Goal: Task Accomplishment & Management: Manage account settings

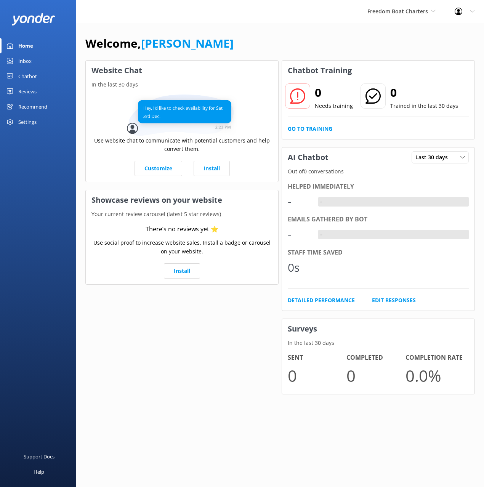
click at [51, 72] on link "Chatbot" at bounding box center [38, 76] width 76 height 15
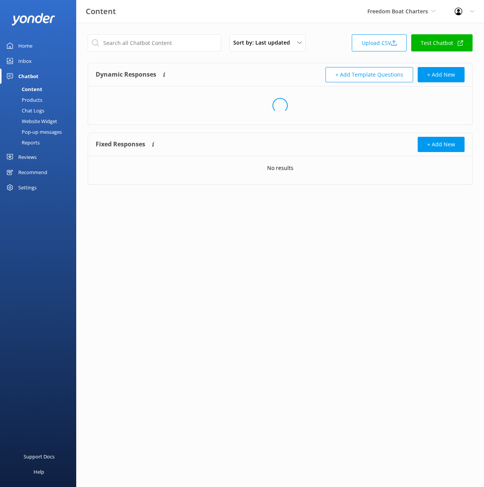
click at [345, 43] on div "Sort by: Last updated Title (A-Z) Last updated Upload CSV Test Chatbot" at bounding box center [280, 45] width 385 height 22
click at [373, 37] on link "Upload CSV" at bounding box center [379, 42] width 55 height 17
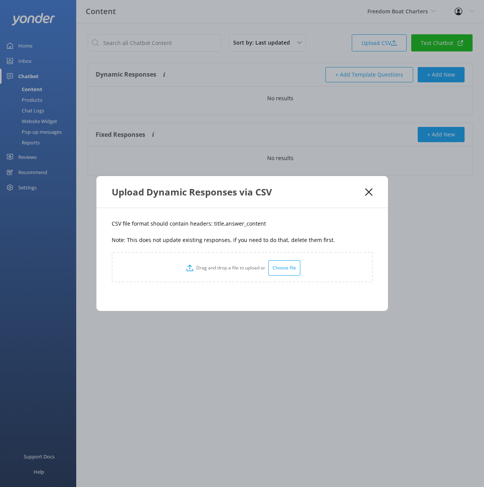
drag, startPoint x: 269, startPoint y: 217, endPoint x: 229, endPoint y: 223, distance: 40.1
click at [264, 217] on div "CSV file format should contain headers: title,answer_content Note: This does no…" at bounding box center [242, 259] width 292 height 103
click at [216, 223] on p "CSV file format should contain headers: title,answer_content" at bounding box center [242, 224] width 261 height 8
copy p "title"
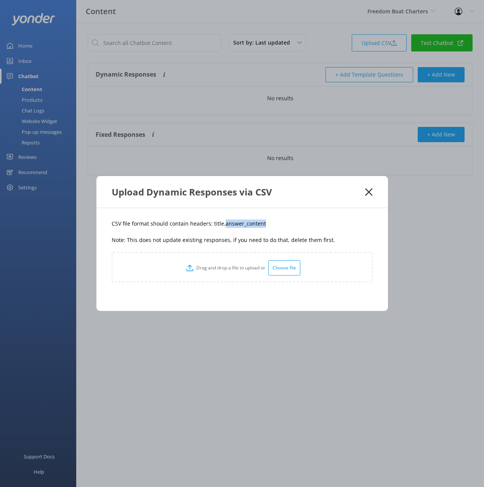
drag, startPoint x: 263, startPoint y: 225, endPoint x: 238, endPoint y: 226, distance: 25.6
click at [222, 224] on p "CSV file format should contain headers: title,answer_content" at bounding box center [242, 224] width 261 height 8
copy p "answer_content"
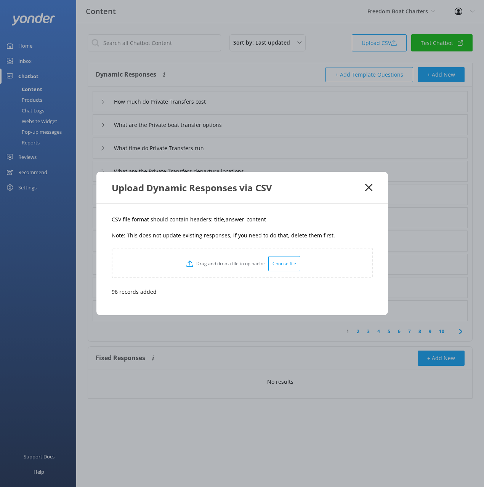
click at [328, 212] on div "CSV file format should contain headers: title,answer_content Note: This does no…" at bounding box center [242, 259] width 292 height 111
click at [368, 185] on icon at bounding box center [368, 188] width 7 height 8
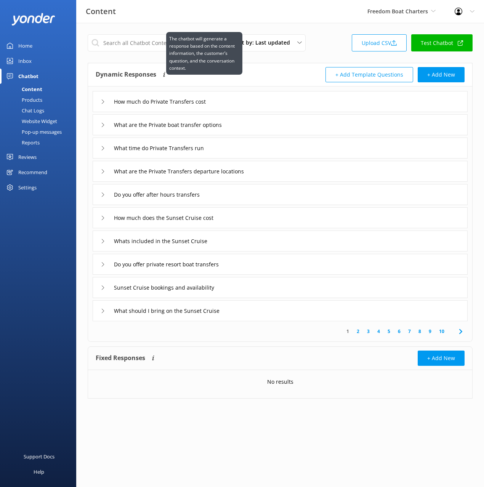
click at [169, 41] on p "The chatbot will generate a response based on the content information, the cust…" at bounding box center [204, 53] width 70 height 37
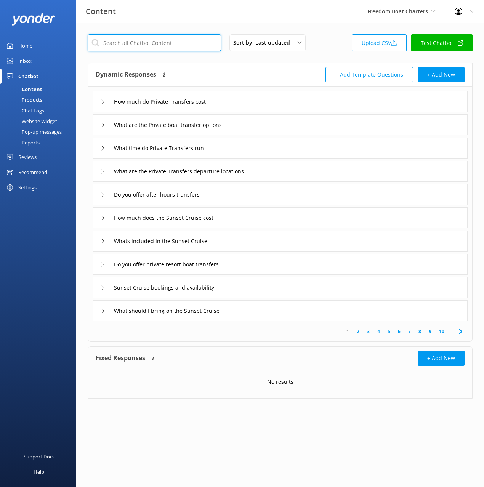
click at [142, 40] on input "text" at bounding box center [154, 42] width 133 height 17
paste input "Do you depart from any island resorts"
type input "Do you depart from any island resorts"
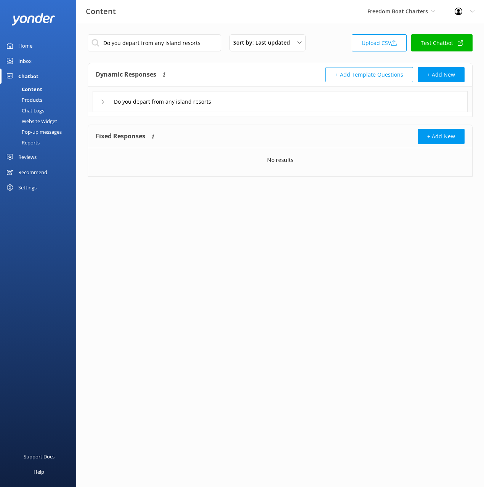
click at [238, 98] on div "Do you depart from any island resorts" at bounding box center [280, 101] width 375 height 21
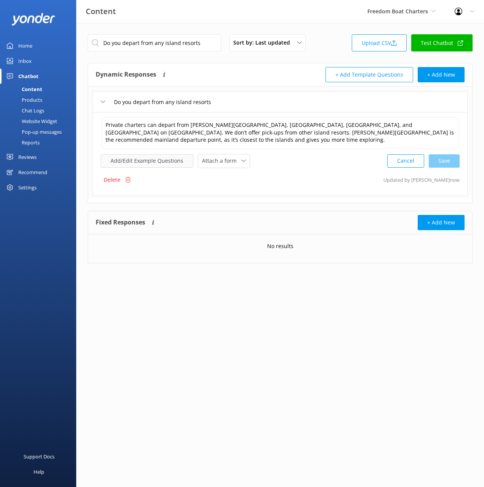
click at [157, 159] on button "Add/Edit Example Questions" at bounding box center [147, 160] width 93 height 13
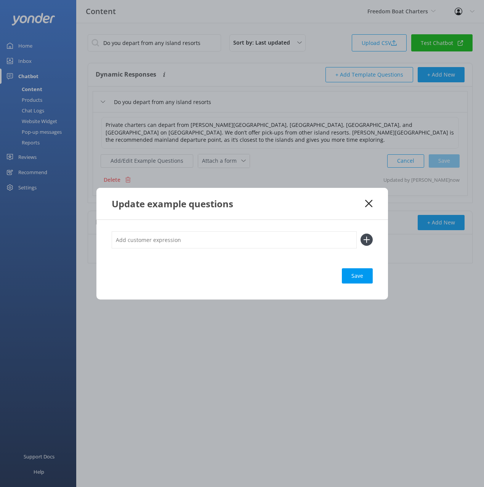
click at [236, 241] on input "text" at bounding box center [234, 239] width 245 height 17
paste input ""Where do Private Day Charters depart Do you have mainland departures""
type input ""Where do Private Day Charters depart Do you have mainland departures""
click at [361, 234] on button at bounding box center [367, 240] width 12 height 12
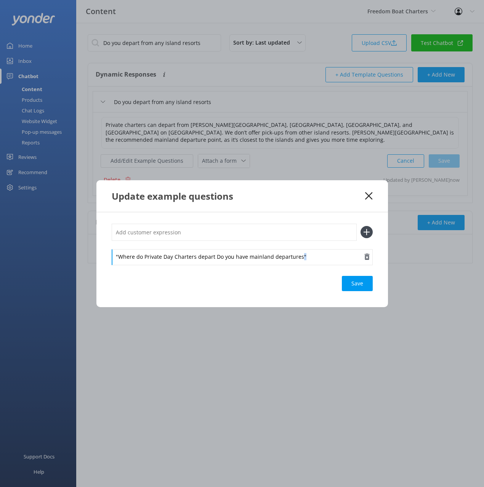
click at [300, 259] on div ""Where do Private Day Charters depart Do you have mainland departures"" at bounding box center [242, 257] width 261 height 16
click at [111, 258] on div ""Where do Private Day Charters depart Do you have mainland departures Save" at bounding box center [242, 259] width 292 height 95
drag, startPoint x: 213, startPoint y: 256, endPoint x: 214, endPoint y: 268, distance: 11.5
click at [214, 267] on div "Where do Private Day Charters depart Do you have mainland departures Save" at bounding box center [242, 259] width 292 height 95
click at [222, 229] on input "text" at bounding box center [234, 232] width 245 height 17
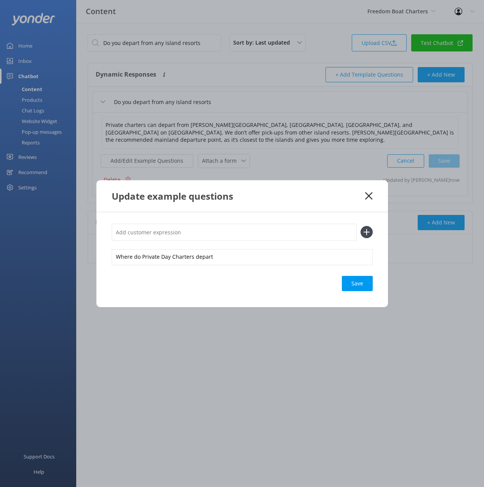
paste input "Do you have mainland departures"
type input "Do you have mainland departures"
click at [366, 230] on use at bounding box center [366, 232] width 6 height 6
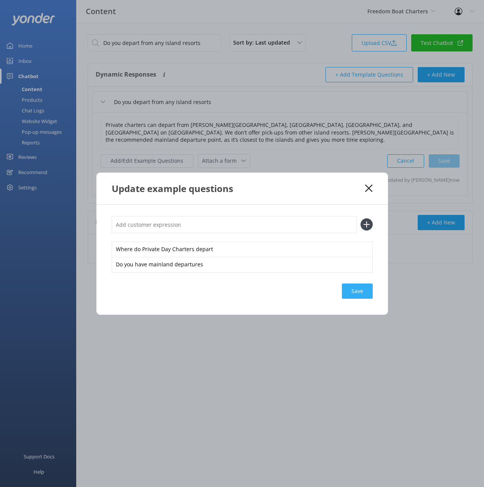
click at [363, 296] on div "Save" at bounding box center [357, 291] width 31 height 15
click at [373, 192] on div "Update example questions" at bounding box center [242, 189] width 292 height 32
click at [372, 190] on icon at bounding box center [368, 189] width 7 height 8
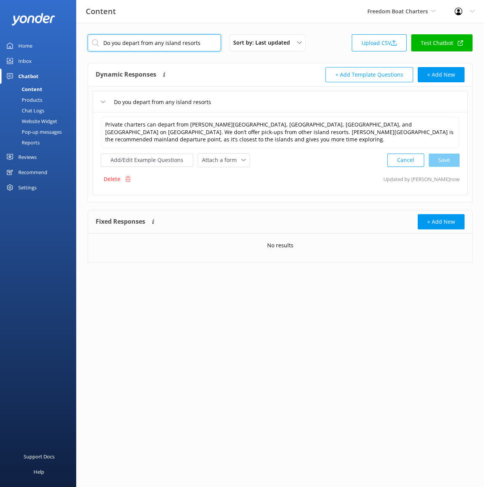
click at [187, 35] on input "Do you depart from any island resorts" at bounding box center [154, 42] width 133 height 17
paste input "Can I bring my own food or drinks"
type input "Can I bring my own food or drinks"
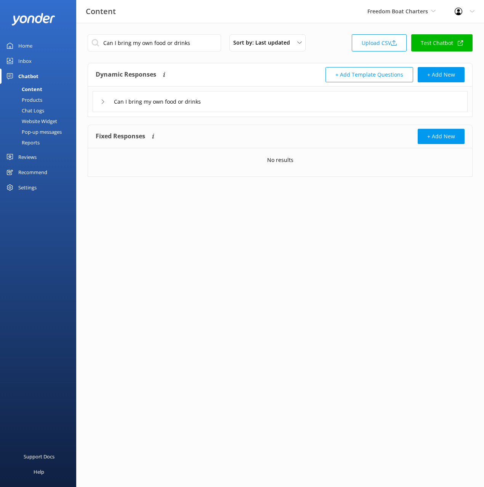
click at [231, 103] on div "Can I bring my own food or drinks" at bounding box center [280, 101] width 375 height 21
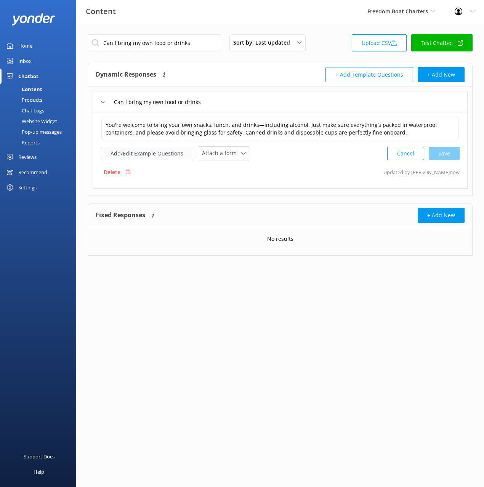
click at [146, 155] on button "Add/Edit Example Questions" at bounding box center [147, 153] width 93 height 13
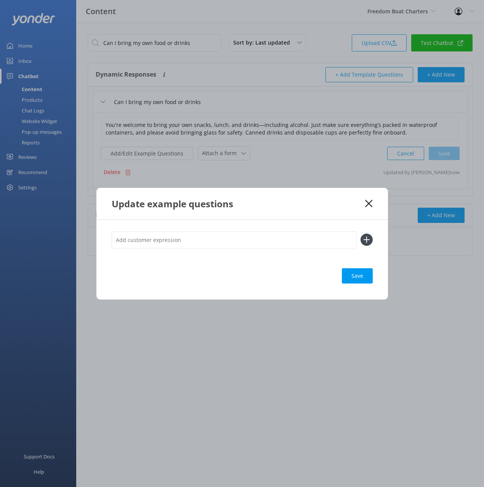
click at [333, 242] on input "text" at bounding box center [234, 239] width 245 height 17
paste input "Can we BYO alcohol"
type input "Can we BYO alcohol"
drag, startPoint x: 362, startPoint y: 239, endPoint x: 366, endPoint y: 282, distance: 43.3
click at [361, 239] on icon at bounding box center [367, 240] width 12 height 12
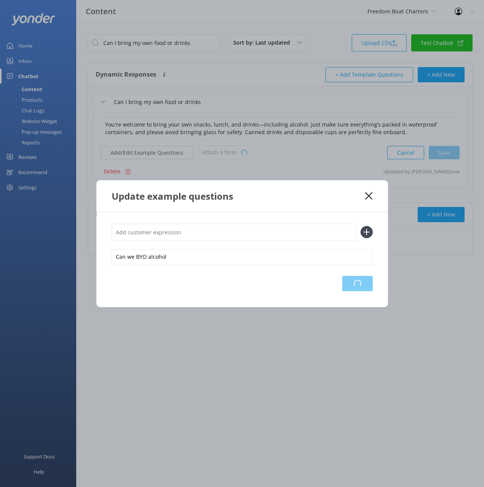
drag, startPoint x: 360, startPoint y: 282, endPoint x: 458, endPoint y: 288, distance: 97.8
click at [360, 282] on div "Loading.." at bounding box center [357, 283] width 31 height 15
click at [365, 280] on div "Loading.." at bounding box center [357, 283] width 31 height 15
drag, startPoint x: 334, startPoint y: 203, endPoint x: 368, endPoint y: 196, distance: 34.7
click at [334, 202] on div "Update example questions" at bounding box center [242, 196] width 292 height 32
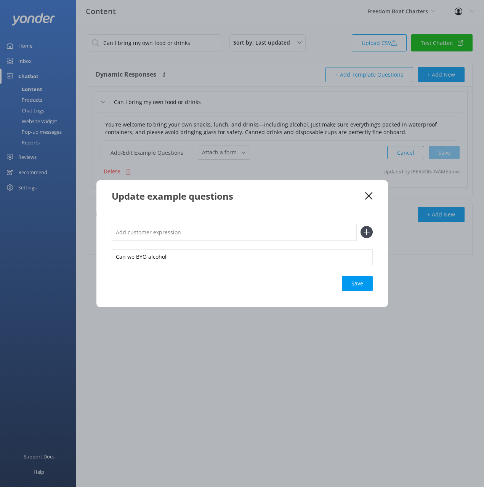
click at [371, 195] on icon at bounding box center [368, 196] width 7 height 8
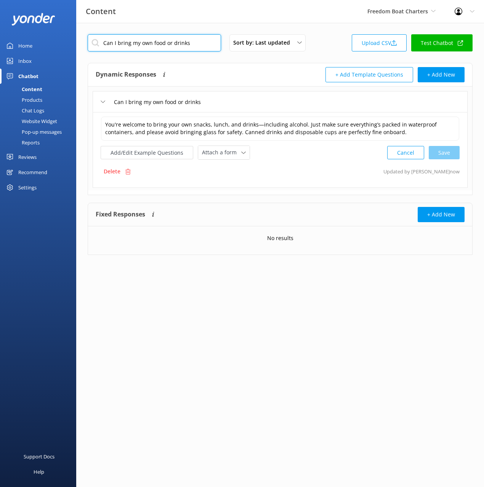
click at [193, 46] on input "Can I bring my own food or drinks" at bounding box center [154, 42] width 133 height 17
click at [245, 74] on div "Dynamic Responses The chatbot will generate a response based on the content inf…" at bounding box center [188, 74] width 185 height 15
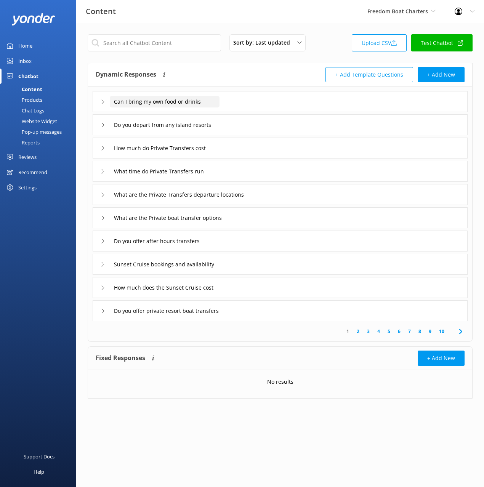
drag, startPoint x: 219, startPoint y: 70, endPoint x: 199, endPoint y: 98, distance: 34.8
click at [219, 70] on div "Dynamic Responses The chatbot will generate a response based on the content inf…" at bounding box center [188, 74] width 185 height 15
drag, startPoint x: 243, startPoint y: 147, endPoint x: 243, endPoint y: 152, distance: 5.0
click at [243, 147] on div "How much do Private Transfers cost" at bounding box center [280, 148] width 375 height 21
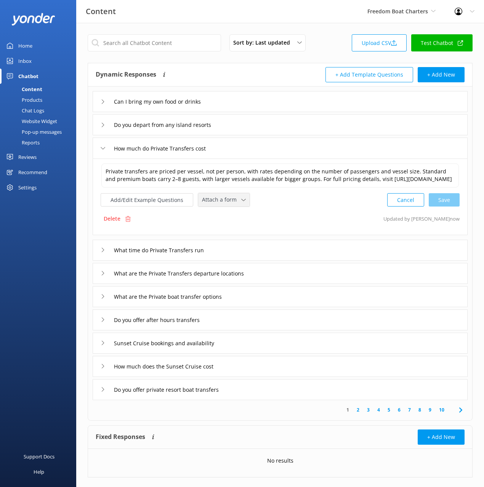
click at [228, 204] on span "Attach a form" at bounding box center [221, 200] width 39 height 8
click at [230, 236] on div "Check availability" at bounding box center [221, 232] width 38 height 8
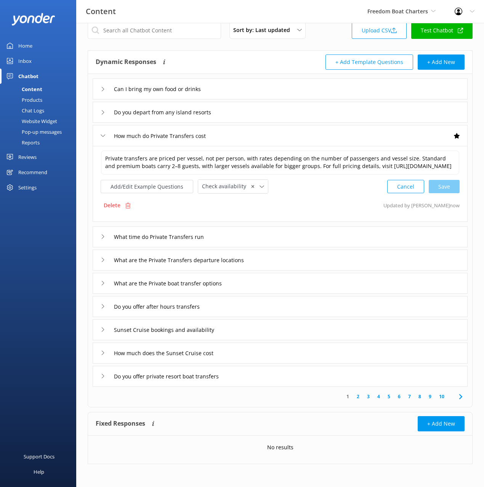
click at [256, 237] on div "What time do Private Transfers run" at bounding box center [280, 237] width 375 height 21
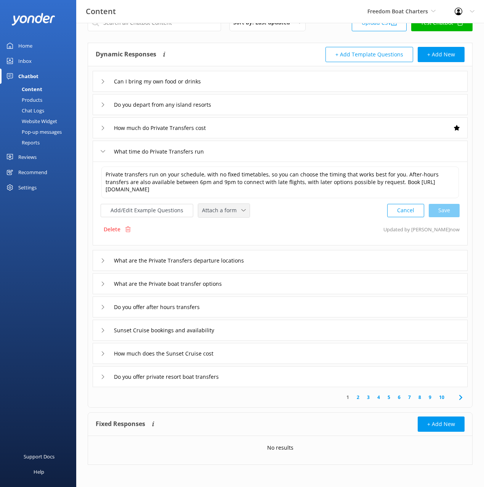
drag, startPoint x: 233, startPoint y: 211, endPoint x: 239, endPoint y: 227, distance: 17.1
click at [233, 212] on span "Attach a form" at bounding box center [221, 210] width 39 height 8
drag, startPoint x: 237, startPoint y: 239, endPoint x: 273, endPoint y: 254, distance: 38.8
click at [237, 239] on div "Check availability" at bounding box center [221, 242] width 38 height 8
click at [247, 283] on div "What are the Private boat transfer options" at bounding box center [280, 283] width 375 height 21
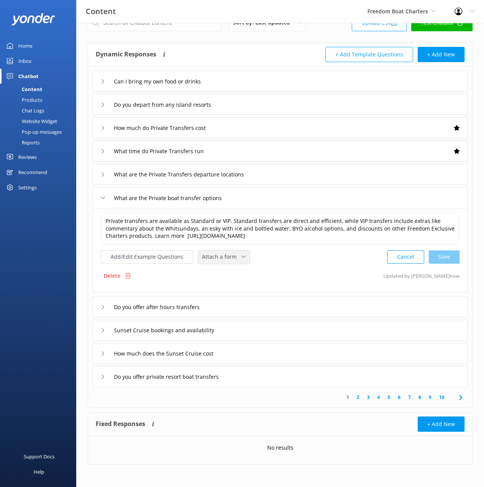
drag, startPoint x: 203, startPoint y: 257, endPoint x: 210, endPoint y: 263, distance: 9.2
click at [204, 258] on span "Attach a form" at bounding box center [221, 257] width 39 height 8
click at [238, 285] on div "Check availability" at bounding box center [221, 289] width 38 height 8
click at [250, 331] on div "Sunset Cruise bookings and availability" at bounding box center [280, 329] width 375 height 21
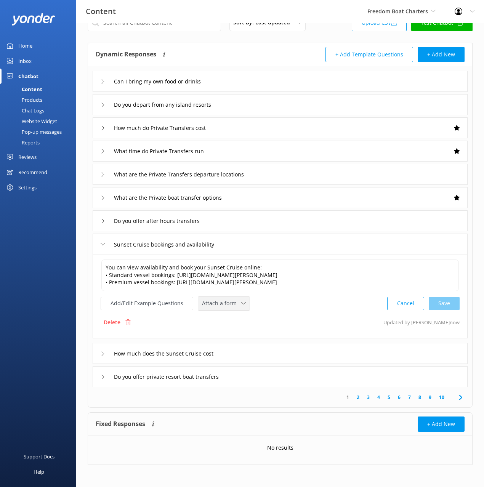
click at [212, 311] on div "You can view availability and book your Sunset Cruise online: • Standard vessel…" at bounding box center [280, 285] width 359 height 52
drag, startPoint x: 216, startPoint y: 315, endPoint x: 235, endPoint y: 334, distance: 27.2
click at [218, 308] on span "Attach a form" at bounding box center [221, 303] width 39 height 8
click at [229, 359] on div "How much does the Sunset Cruise cost" at bounding box center [280, 353] width 375 height 21
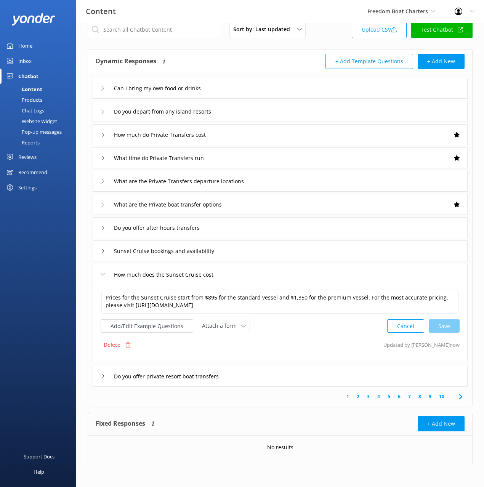
scroll to position [13, 0]
drag, startPoint x: 230, startPoint y: 326, endPoint x: 231, endPoint y: 339, distance: 13.4
click at [230, 326] on span "Attach a form" at bounding box center [221, 326] width 39 height 8
click at [230, 362] on div "Check availability" at bounding box center [221, 358] width 38 height 8
click at [249, 253] on div "Sunset Cruise bookings and availability" at bounding box center [280, 251] width 375 height 21
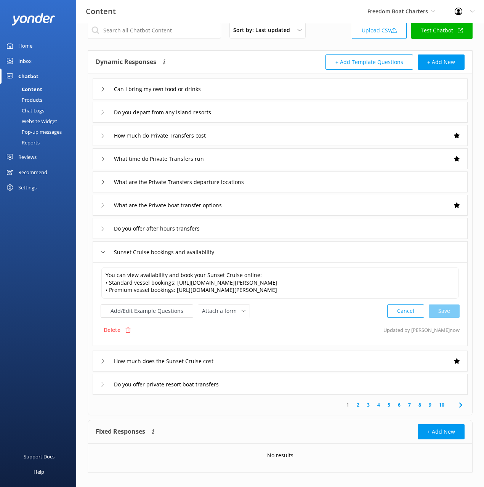
scroll to position [20, 0]
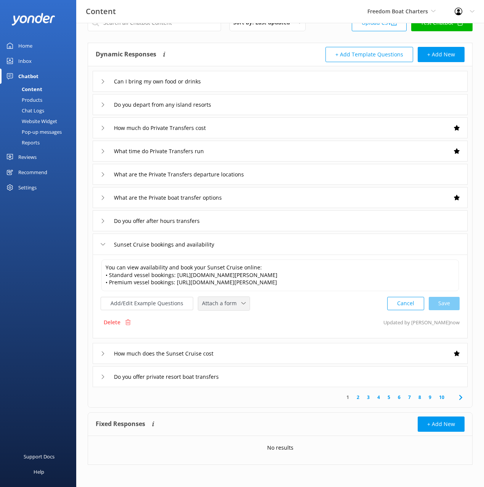
drag, startPoint x: 226, startPoint y: 317, endPoint x: 227, endPoint y: 321, distance: 4.7
click at [226, 308] on span "Attach a form" at bounding box center [221, 303] width 39 height 8
click at [231, 339] on div "Check availability" at bounding box center [221, 335] width 38 height 8
drag, startPoint x: 253, startPoint y: 392, endPoint x: 250, endPoint y: 386, distance: 6.5
click at [253, 387] on div "Do you offer private resort boat transfers" at bounding box center [280, 376] width 375 height 21
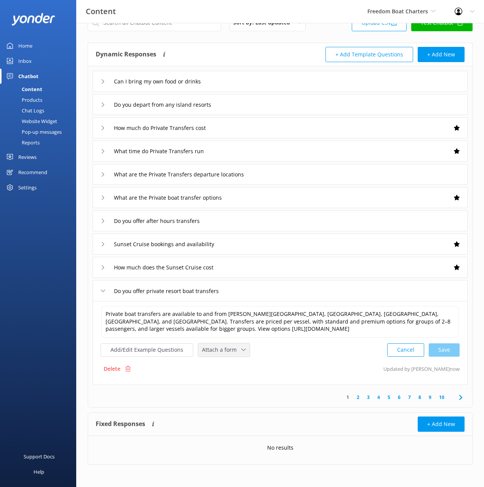
drag, startPoint x: 224, startPoint y: 348, endPoint x: 239, endPoint y: 380, distance: 35.8
click at [224, 349] on span "Attach a form" at bounding box center [221, 350] width 39 height 8
click at [239, 382] on link "Check availability" at bounding box center [233, 381] width 68 height 15
click at [359, 398] on link "2" at bounding box center [358, 396] width 10 height 7
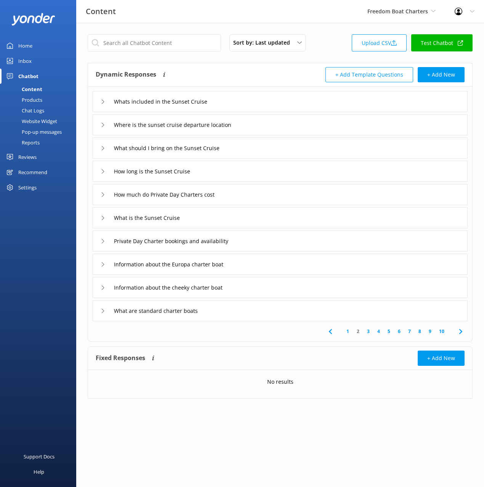
click at [218, 76] on div "Dynamic Responses The chatbot will generate a response based on the content inf…" at bounding box center [188, 74] width 185 height 15
click at [238, 79] on div "Dynamic Responses The chatbot will generate a response based on the content inf…" at bounding box center [188, 74] width 185 height 15
click at [226, 217] on div "What is the Sunset Cruise" at bounding box center [280, 217] width 375 height 21
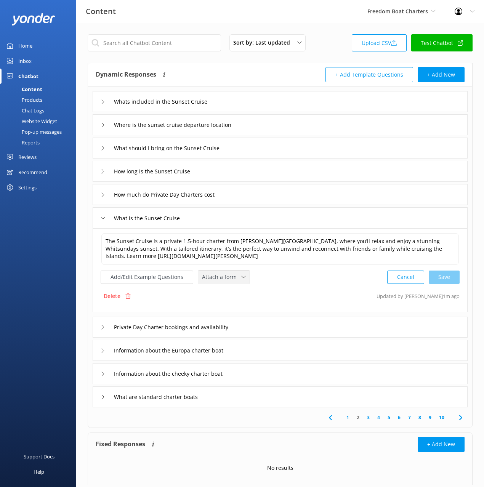
click at [236, 281] on span "Attach a form" at bounding box center [221, 277] width 39 height 8
click at [239, 310] on link "Check availability" at bounding box center [233, 308] width 68 height 15
click at [272, 327] on div "Private Day Charter bookings and availability" at bounding box center [280, 326] width 375 height 21
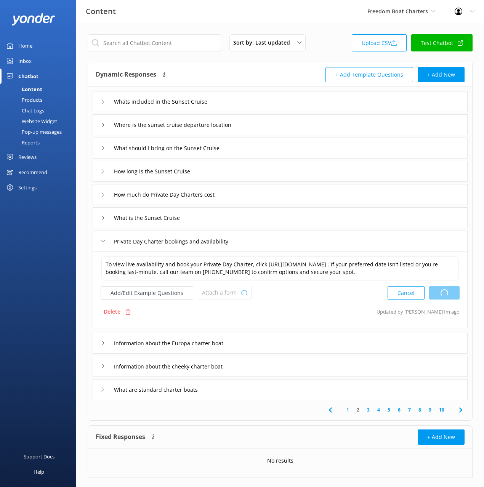
click at [255, 222] on div "What is the Sunset Cruise" at bounding box center [280, 217] width 375 height 21
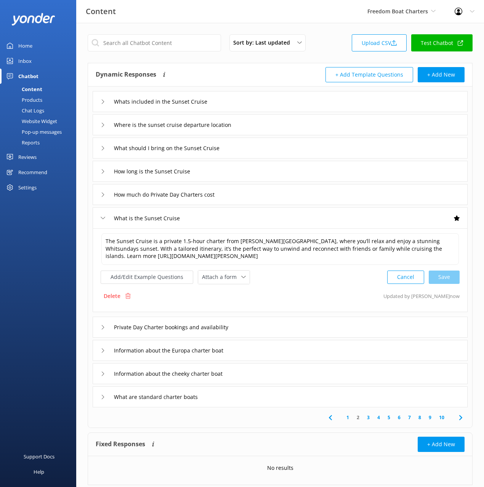
click at [260, 328] on div "Private Day Charter bookings and availability" at bounding box center [280, 327] width 375 height 21
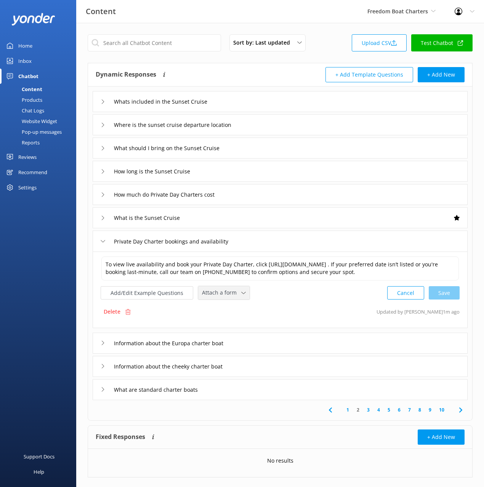
drag, startPoint x: 215, startPoint y: 299, endPoint x: 228, endPoint y: 322, distance: 26.5
click at [215, 299] on div "Attach a form Leave contact details Check availability" at bounding box center [223, 292] width 51 height 13
click at [228, 322] on div "Check availability" at bounding box center [221, 325] width 38 height 8
click at [461, 409] on use at bounding box center [460, 409] width 3 height 5
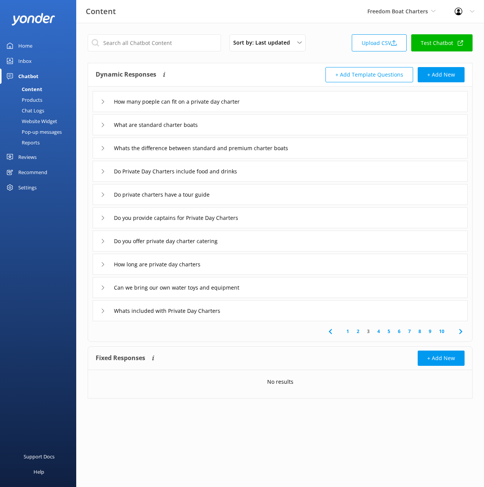
click at [294, 95] on div "How many poeple can fit on a private day charter" at bounding box center [280, 101] width 375 height 21
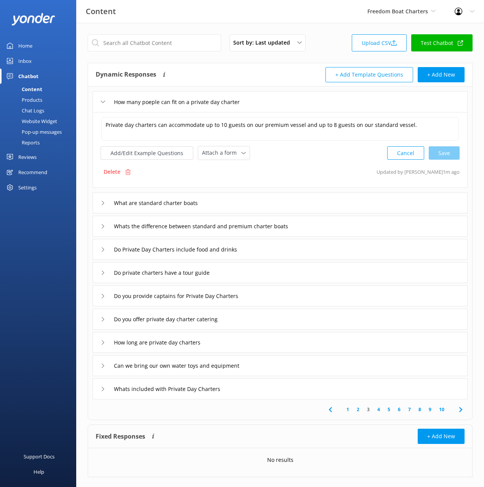
drag, startPoint x: 48, startPoint y: 261, endPoint x: 100, endPoint y: 258, distance: 51.9
click at [48, 261] on div "Support Docs Help" at bounding box center [38, 366] width 76 height 244
drag, startPoint x: 269, startPoint y: 414, endPoint x: 413, endPoint y: 398, distance: 145.0
click at [269, 414] on div "1 2 3 4 5 6 7 8 9 10" at bounding box center [280, 410] width 381 height 20
click at [460, 408] on use at bounding box center [460, 409] width 3 height 5
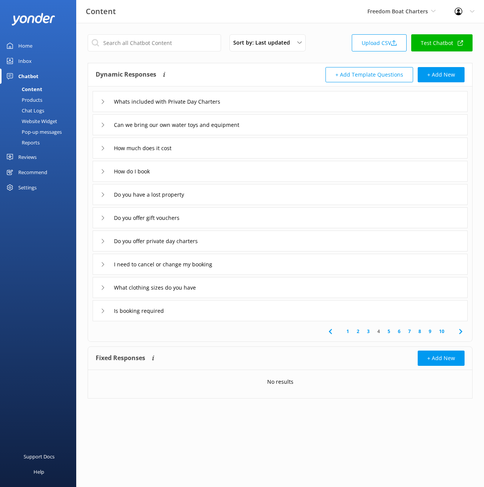
click at [201, 169] on div "How do I book" at bounding box center [280, 171] width 375 height 21
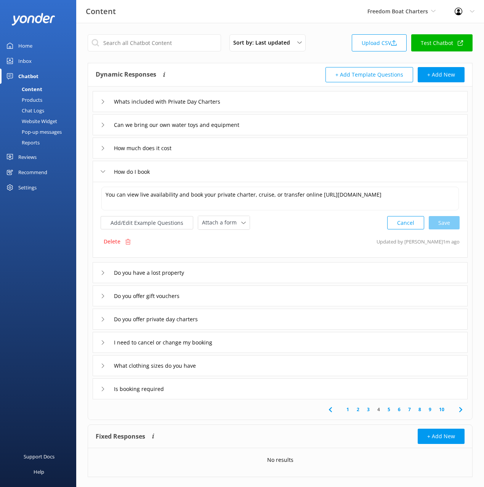
click at [235, 154] on div "How much does it cost" at bounding box center [280, 148] width 375 height 21
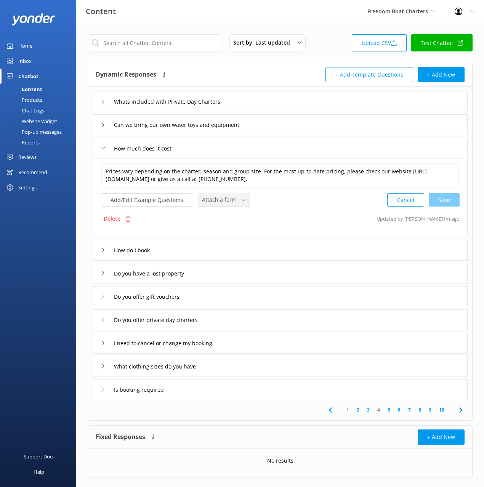
drag, startPoint x: 226, startPoint y: 198, endPoint x: 230, endPoint y: 223, distance: 25.1
click at [226, 198] on span "Attach a form" at bounding box center [221, 200] width 39 height 8
click at [232, 235] on div "Check availability" at bounding box center [221, 232] width 38 height 8
click at [223, 251] on div "How do I book" at bounding box center [280, 249] width 375 height 21
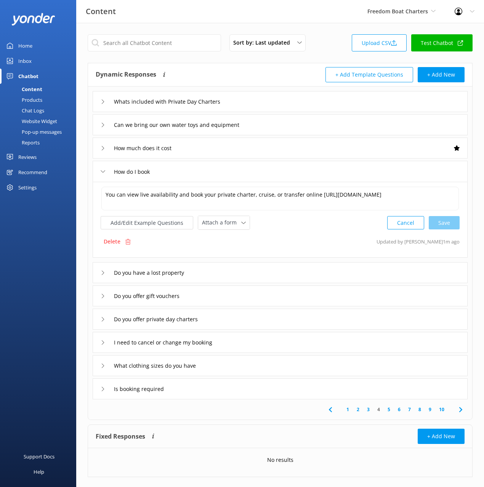
drag, startPoint x: 220, startPoint y: 212, endPoint x: 222, endPoint y: 215, distance: 4.3
click at [220, 212] on div "You can view live availability and book your private charter, cruise, or transf…" at bounding box center [280, 208] width 359 height 44
click at [223, 220] on span "Attach a form" at bounding box center [221, 223] width 39 height 8
click at [239, 253] on link "Check availability" at bounding box center [233, 254] width 68 height 15
click at [310, 238] on div "Delete Updated by Mikayla 1m ago" at bounding box center [280, 241] width 359 height 14
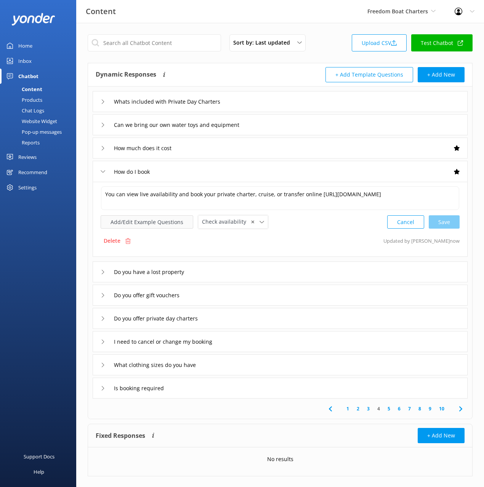
click at [158, 222] on button "Add/Edit Example Questions" at bounding box center [147, 221] width 93 height 13
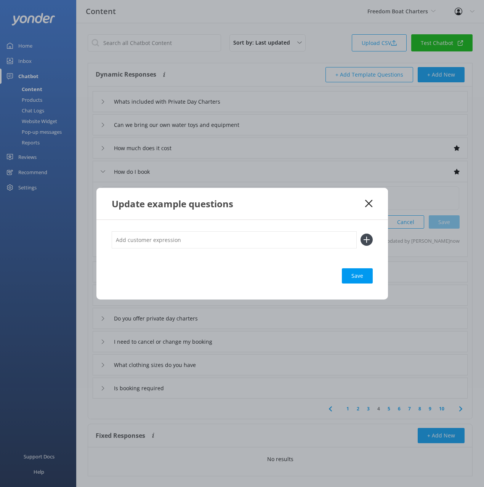
click at [230, 244] on input "text" at bounding box center [234, 239] width 245 height 17
type input "check availability"
click at [361, 234] on button at bounding box center [367, 240] width 12 height 12
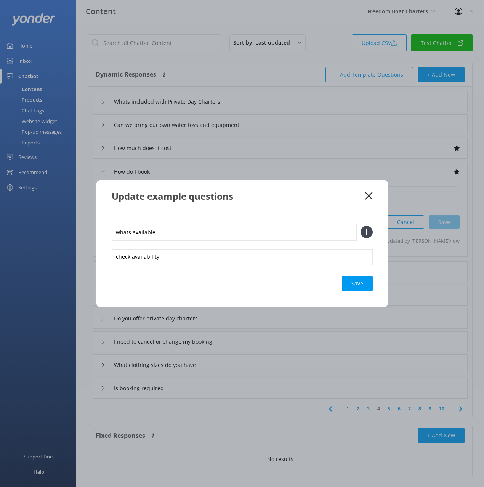
type input "whats available"
click at [361, 226] on button at bounding box center [367, 232] width 12 height 12
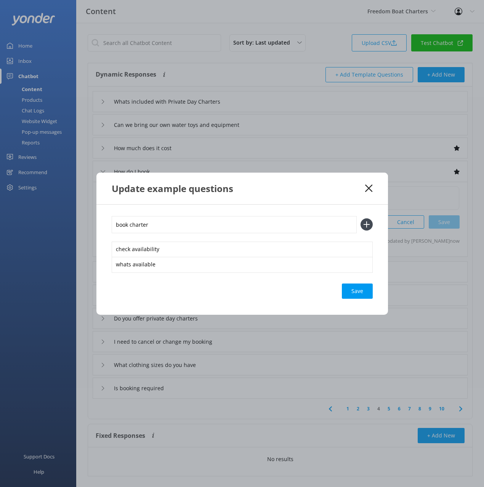
type input "book charter"
click at [361, 219] on button at bounding box center [367, 225] width 12 height 12
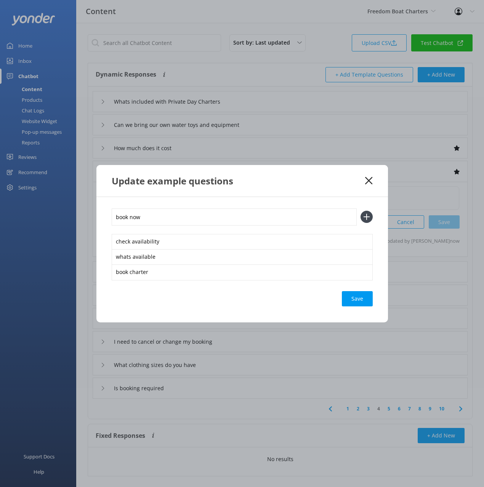
type input "book now"
click at [361, 211] on button at bounding box center [367, 217] width 12 height 12
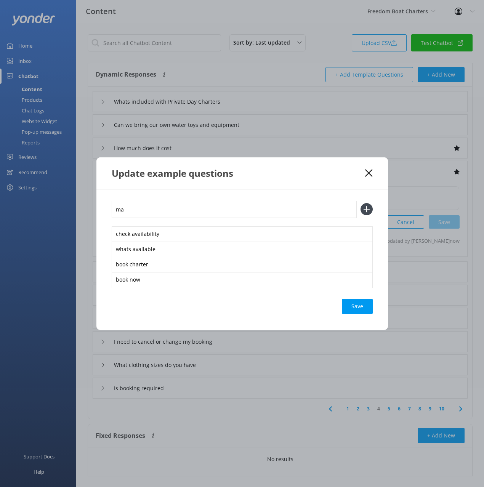
type input "m"
type input "we want to book a boat for saturday"
click at [361, 203] on button at bounding box center [367, 209] width 12 height 12
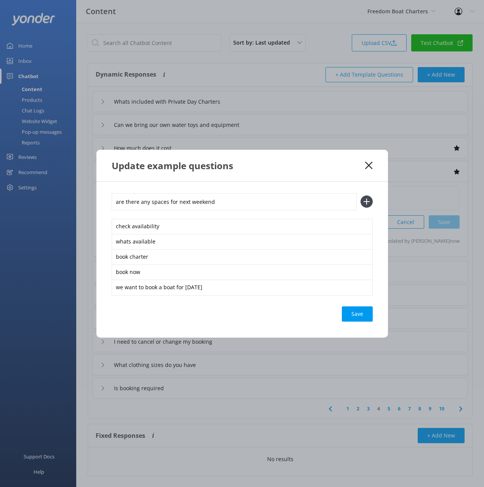
type input "are there any spaces for next weekend"
click at [361, 196] on button at bounding box center [367, 202] width 12 height 12
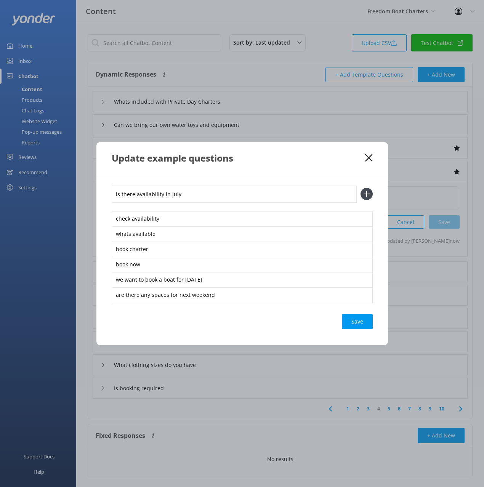
type input "is there availability in july"
click at [361, 188] on button at bounding box center [367, 194] width 12 height 12
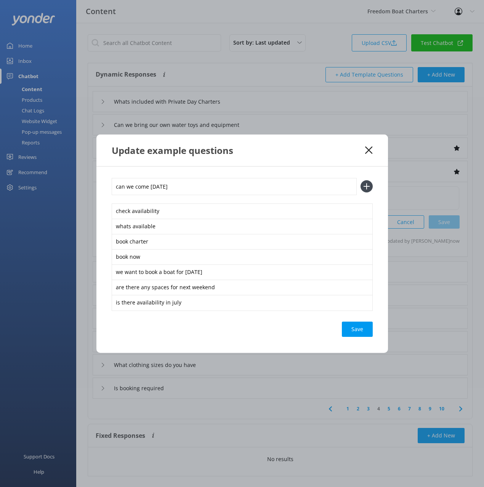
type input "can we come tomorrow"
click at [361, 180] on button at bounding box center [367, 186] width 12 height 12
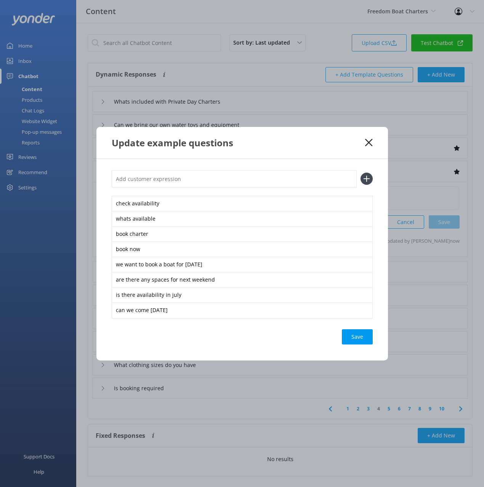
click at [358, 336] on div "Save" at bounding box center [357, 336] width 31 height 15
click at [309, 336] on div "Save" at bounding box center [242, 336] width 261 height 15
click at [363, 341] on div "Save" at bounding box center [357, 336] width 31 height 15
click at [311, 145] on div "Update example questions" at bounding box center [239, 143] width 254 height 13
click at [368, 143] on icon at bounding box center [368, 143] width 7 height 8
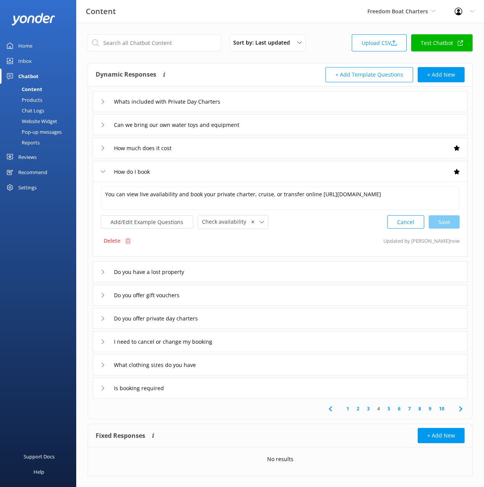
click at [241, 273] on div "Do you have a lost property" at bounding box center [280, 272] width 375 height 21
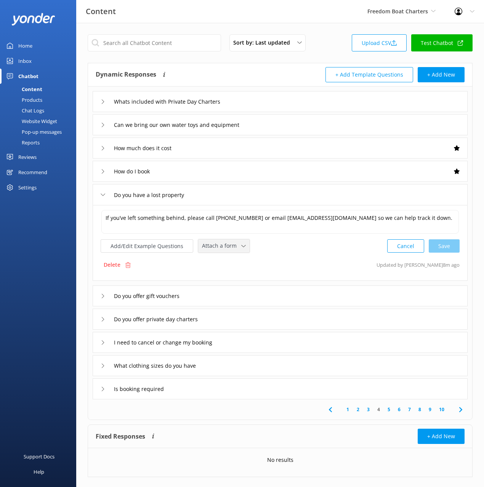
drag, startPoint x: 224, startPoint y: 244, endPoint x: 233, endPoint y: 255, distance: 14.7
click at [223, 244] on span "Attach a form" at bounding box center [221, 246] width 39 height 8
drag, startPoint x: 233, startPoint y: 258, endPoint x: 254, endPoint y: 273, distance: 25.9
click at [233, 258] on link "Leave contact details" at bounding box center [233, 262] width 68 height 15
click at [248, 320] on div "Do you offer private day charters" at bounding box center [280, 318] width 375 height 21
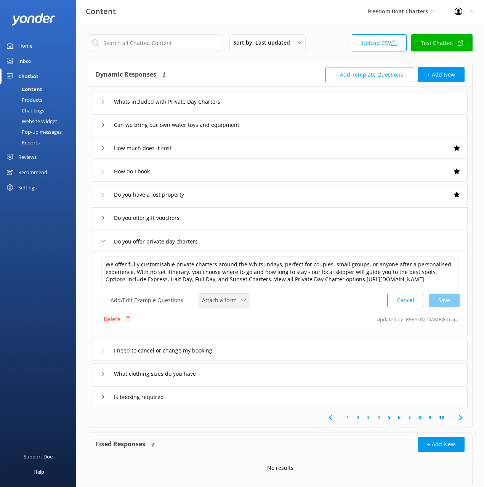
drag, startPoint x: 222, startPoint y: 303, endPoint x: 237, endPoint y: 333, distance: 33.1
click at [223, 303] on div "Attach a form" at bounding box center [224, 301] width 48 height 10
drag, startPoint x: 236, startPoint y: 339, endPoint x: 262, endPoint y: 347, distance: 26.8
click at [236, 336] on div "Check availability" at bounding box center [221, 332] width 38 height 8
click at [291, 357] on div "I need to cancel or change my booking" at bounding box center [280, 349] width 375 height 21
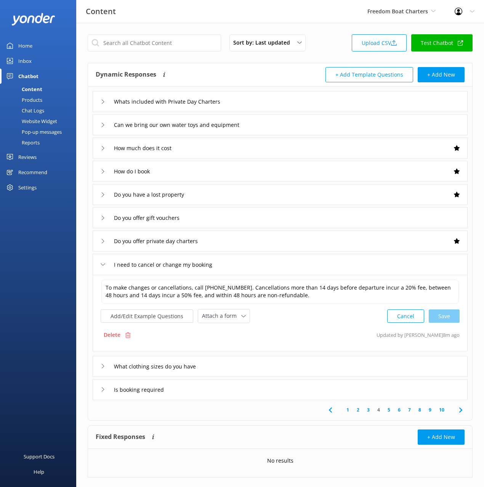
click at [229, 325] on div "To make changes or cancellations, call 1800 202 909. Cancellations more than 14…" at bounding box center [280, 313] width 375 height 77
click at [232, 319] on span "Attach a form" at bounding box center [221, 316] width 39 height 8
click at [242, 326] on link "Leave contact details" at bounding box center [233, 332] width 68 height 15
click at [334, 330] on div "Delete Updated by Yonder now" at bounding box center [280, 334] width 359 height 14
click at [296, 391] on div "Is booking required" at bounding box center [280, 389] width 375 height 21
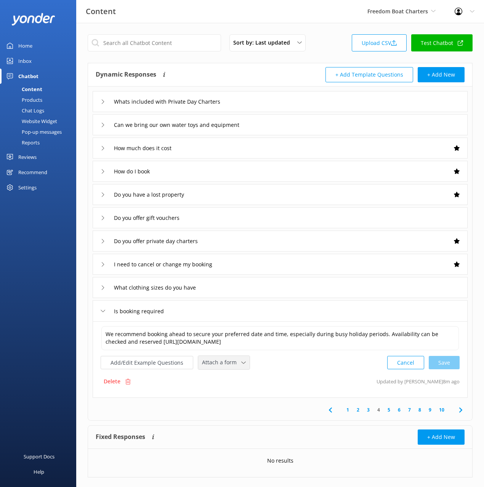
click at [227, 364] on span "Attach a form" at bounding box center [221, 362] width 39 height 8
click at [232, 394] on div "Check availability" at bounding box center [221, 395] width 38 height 8
click at [307, 376] on div "Delete Updated by Mikayla 8m ago" at bounding box center [280, 381] width 359 height 14
click at [462, 409] on icon at bounding box center [460, 409] width 9 height 9
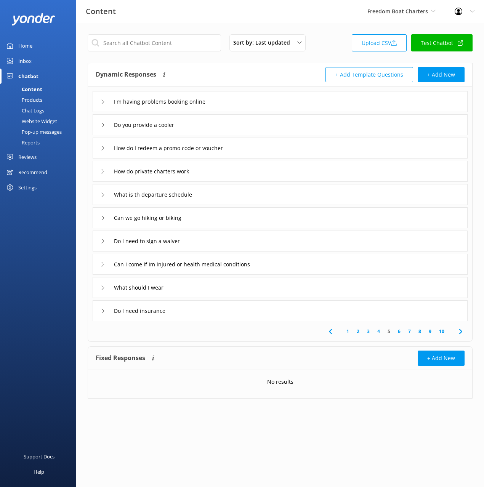
click at [199, 64] on div "Dynamic Responses The chatbot will generate a response based on the content inf…" at bounding box center [280, 74] width 384 height 23
click at [252, 95] on div "I'm having problems booking online" at bounding box center [280, 101] width 375 height 21
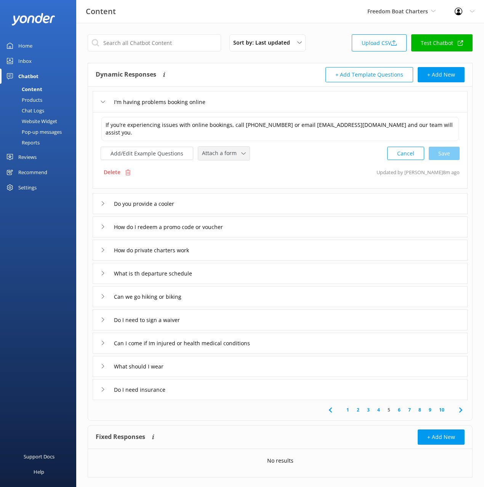
click at [223, 150] on span "Attach a form" at bounding box center [221, 153] width 39 height 8
click at [236, 172] on div "Leave contact details" at bounding box center [225, 170] width 47 height 8
drag, startPoint x: 286, startPoint y: 168, endPoint x: 281, endPoint y: 173, distance: 7.0
click at [286, 168] on div "Delete Updated by Mikayla 8m ago" at bounding box center [280, 171] width 359 height 14
click at [138, 272] on input "What is th departure schedule" at bounding box center [159, 272] width 98 height 11
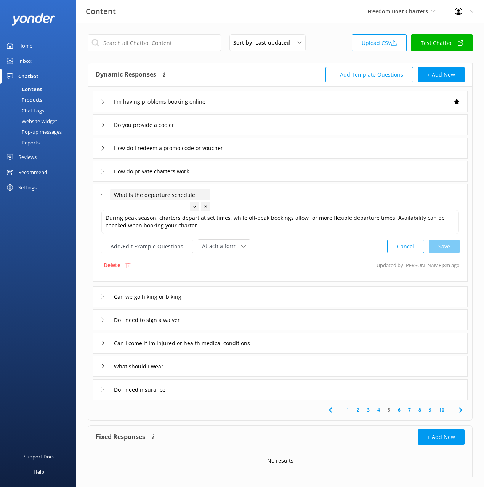
type input "What is the departure schedule"
drag, startPoint x: 196, startPoint y: 206, endPoint x: 203, endPoint y: 222, distance: 17.6
click at [196, 206] on icon at bounding box center [194, 206] width 3 height 3
click at [217, 242] on span "Attach a form" at bounding box center [221, 246] width 39 height 8
click at [223, 277] on div "Check availability" at bounding box center [221, 279] width 38 height 8
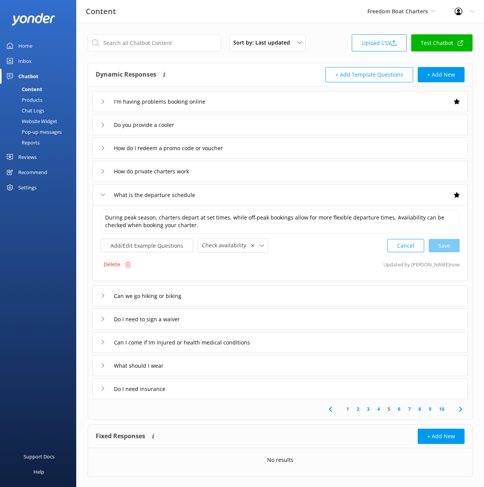
click at [294, 341] on div "Can I come if Im injured or health medical conditions" at bounding box center [280, 342] width 375 height 21
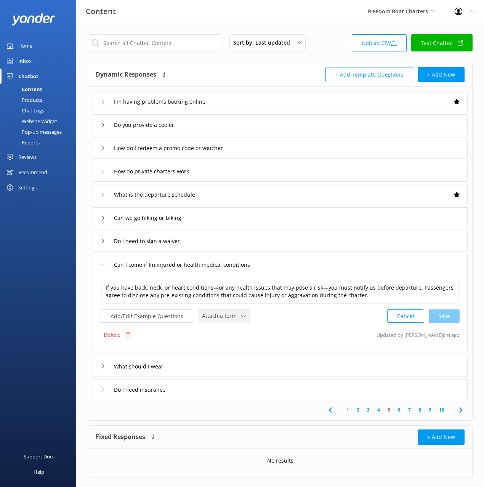
drag, startPoint x: 217, startPoint y: 317, endPoint x: 228, endPoint y: 331, distance: 18.1
click at [217, 317] on span "Attach a form" at bounding box center [221, 316] width 39 height 8
click at [231, 331] on div "Leave contact details" at bounding box center [225, 333] width 47 height 8
click at [464, 407] on icon at bounding box center [460, 409] width 9 height 9
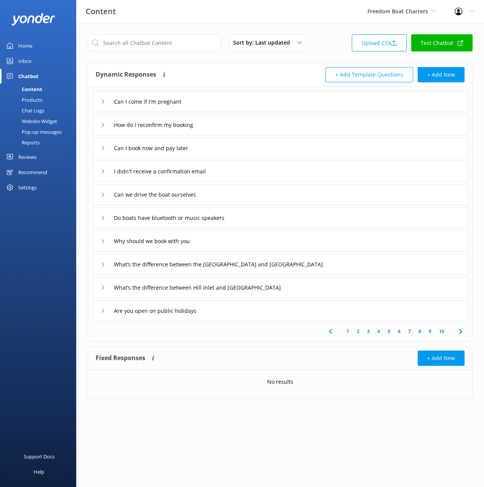
drag, startPoint x: 264, startPoint y: 130, endPoint x: 262, endPoint y: 133, distance: 3.9
click at [263, 130] on div "How do I reconfirm my booking" at bounding box center [280, 124] width 375 height 21
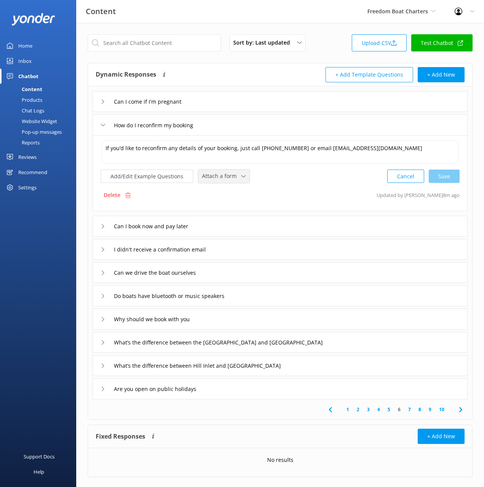
drag, startPoint x: 222, startPoint y: 172, endPoint x: 238, endPoint y: 186, distance: 21.9
click at [222, 173] on span "Attach a form" at bounding box center [221, 176] width 39 height 8
click at [242, 188] on link "Leave contact details" at bounding box center [233, 192] width 68 height 15
click at [266, 254] on div "I didn't receive a confirmation email" at bounding box center [280, 248] width 375 height 21
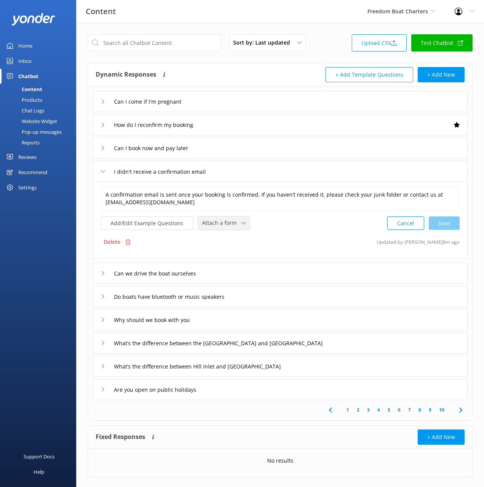
drag, startPoint x: 224, startPoint y: 226, endPoint x: 234, endPoint y: 239, distance: 16.3
click at [224, 225] on span "Attach a form" at bounding box center [221, 223] width 39 height 8
click at [236, 239] on div "Leave contact details" at bounding box center [225, 240] width 47 height 8
click at [267, 317] on div "Why should we book with you" at bounding box center [280, 319] width 375 height 21
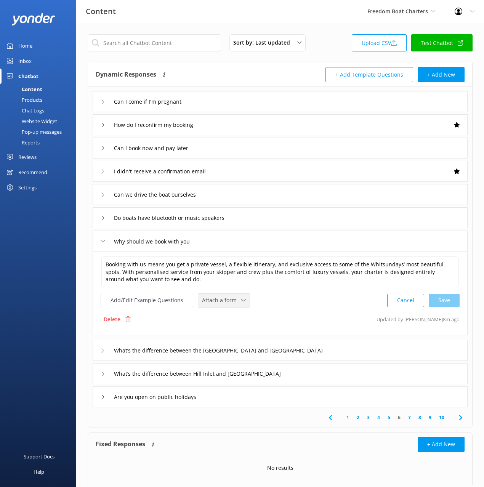
click at [221, 301] on span "Attach a form" at bounding box center [221, 300] width 39 height 8
drag, startPoint x: 233, startPoint y: 327, endPoint x: 279, endPoint y: 349, distance: 50.7
click at [233, 327] on link "Check availability" at bounding box center [233, 332] width 68 height 15
click at [289, 416] on div "1 2 3 4 5 6 7 8 9 10" at bounding box center [280, 417] width 381 height 20
click at [460, 418] on icon at bounding box center [460, 417] width 9 height 9
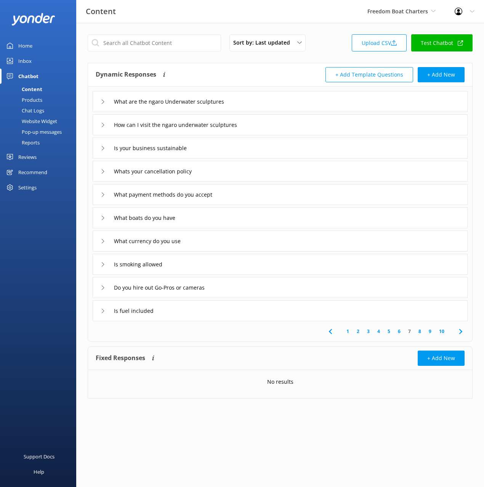
click at [224, 218] on div "What boats do you have" at bounding box center [280, 217] width 375 height 21
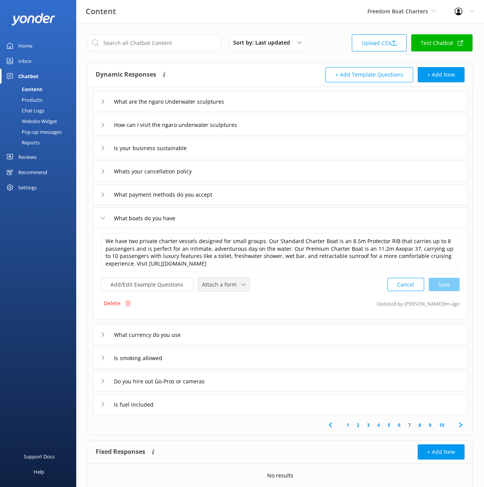
click at [212, 285] on span "Attach a form" at bounding box center [221, 285] width 39 height 8
click at [233, 317] on div "Check availability" at bounding box center [221, 317] width 38 height 8
click at [463, 421] on icon at bounding box center [460, 424] width 9 height 9
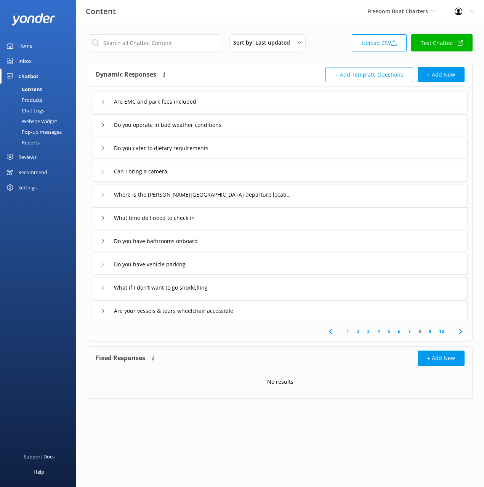
click at [241, 148] on div "Do you cater to dietary requirements" at bounding box center [280, 148] width 375 height 21
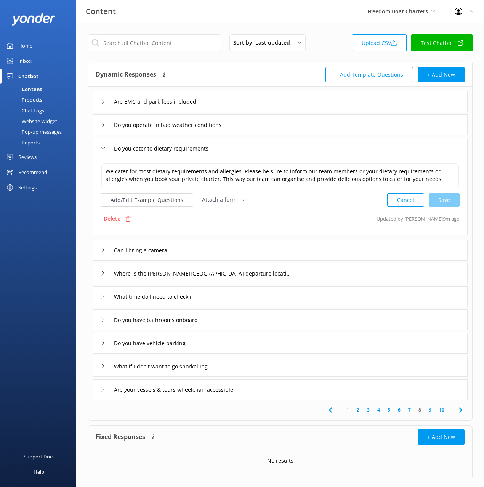
click at [341, 210] on div "We cater for most dietary requirements and allergies. Please be sure to inform …" at bounding box center [280, 197] width 375 height 77
click at [324, 222] on div "Delete Updated by Mikayla 9m ago" at bounding box center [280, 219] width 359 height 14
drag, startPoint x: 291, startPoint y: 422, endPoint x: 317, endPoint y: 420, distance: 26.4
click at [292, 421] on div "Sort by: Last updated Title (A-Z) Last updated Upload CSV Test Chatbot Dynamic …" at bounding box center [280, 262] width 408 height 478
click at [464, 408] on icon at bounding box center [460, 410] width 9 height 9
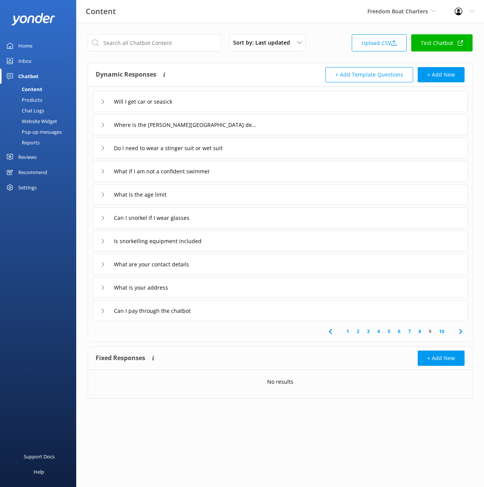
click at [230, 74] on div "Dynamic Responses The chatbot will generate a response based on the content inf…" at bounding box center [188, 74] width 185 height 15
drag, startPoint x: 243, startPoint y: 76, endPoint x: 254, endPoint y: 87, distance: 16.2
click at [243, 76] on div "Dynamic Responses The chatbot will generate a response based on the content inf…" at bounding box center [188, 74] width 185 height 15
click at [261, 347] on div "Fixed Responses The chatbot will provide the exact word-for-word response you a…" at bounding box center [280, 373] width 385 height 52
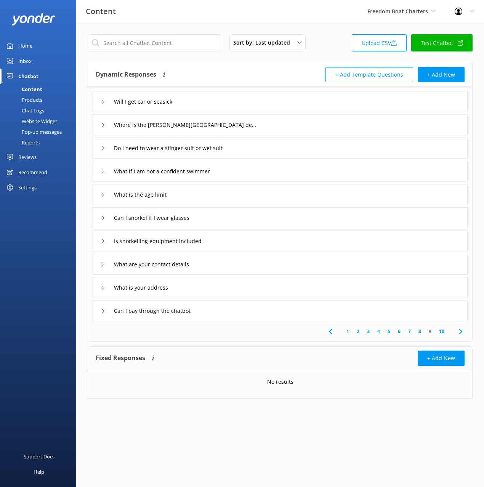
click at [226, 266] on div "What are your contact details" at bounding box center [280, 264] width 375 height 21
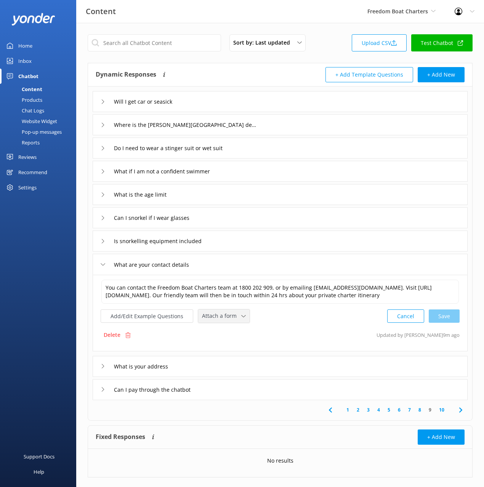
drag, startPoint x: 224, startPoint y: 318, endPoint x: 236, endPoint y: 344, distance: 29.2
click at [224, 318] on span "Attach a form" at bounding box center [221, 316] width 39 height 8
click at [232, 334] on div "Leave contact details" at bounding box center [225, 333] width 47 height 8
click at [306, 334] on div "Delete Updated by Mikayla 9m ago" at bounding box center [280, 334] width 359 height 14
click at [239, 267] on div "What are your contact details" at bounding box center [280, 264] width 375 height 21
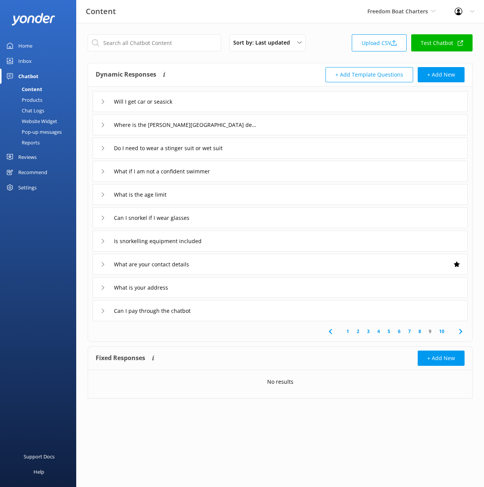
click at [263, 334] on div "1 2 3 4 5 6 7 8 9 10" at bounding box center [280, 331] width 381 height 20
click at [237, 282] on div "What is your address" at bounding box center [280, 287] width 375 height 21
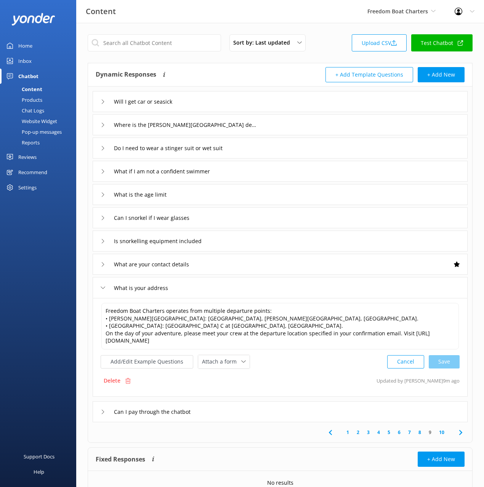
click at [280, 367] on div "Add/Edit Example Questions Attach a form Leave contact details Check availabili…" at bounding box center [280, 362] width 359 height 14
click at [462, 433] on use at bounding box center [460, 432] width 3 height 5
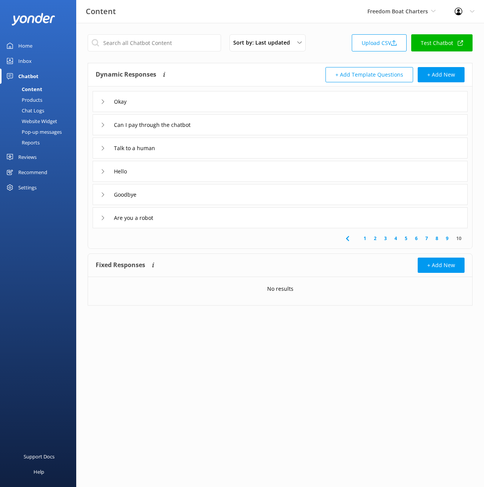
click at [201, 144] on div "Talk to a human" at bounding box center [280, 148] width 375 height 21
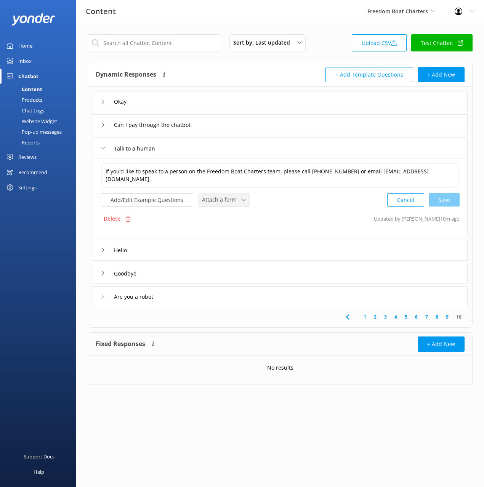
drag, startPoint x: 218, startPoint y: 201, endPoint x: 230, endPoint y: 216, distance: 19.2
click at [218, 202] on span "Attach a form" at bounding box center [221, 200] width 39 height 8
drag, startPoint x: 232, startPoint y: 212, endPoint x: 271, endPoint y: 212, distance: 39.3
click at [232, 212] on div "Leave contact details" at bounding box center [225, 216] width 47 height 8
click at [291, 206] on div "If you’d like to speak to a person on the Freedom Boat Charters team, please ca…" at bounding box center [280, 197] width 375 height 76
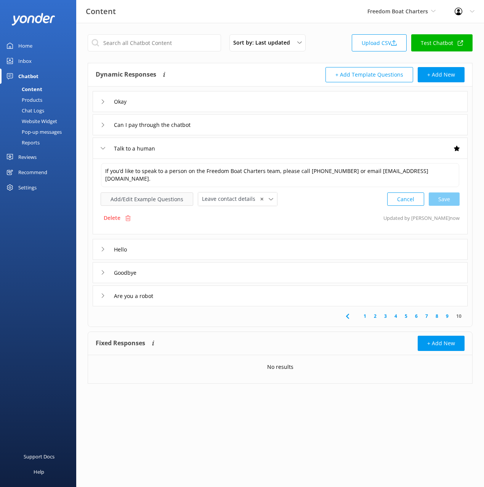
click at [166, 201] on button "Add/Edit Example Questions" at bounding box center [147, 199] width 93 height 13
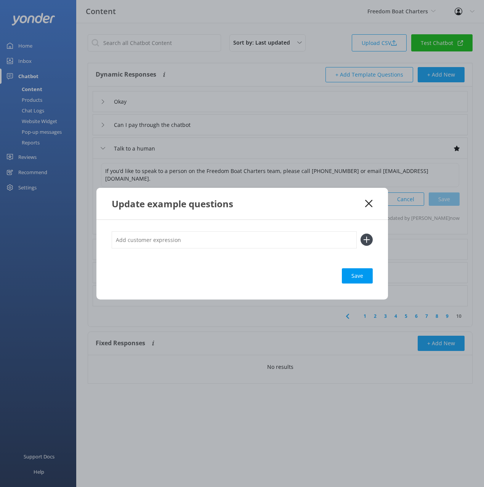
click at [200, 241] on input "text" at bounding box center [234, 239] width 245 height 17
type input "agent"
click at [361, 234] on button at bounding box center [367, 240] width 12 height 12
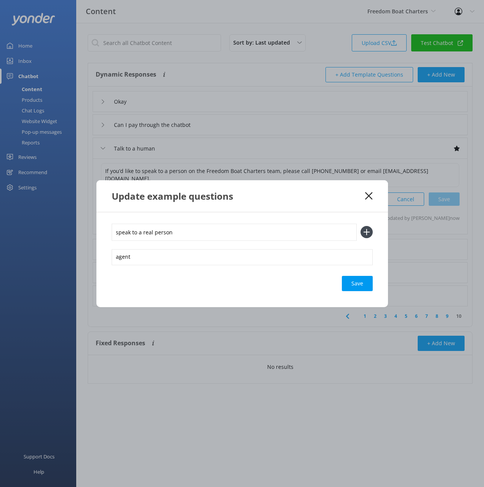
type input "speak to a real person"
click at [361, 226] on button at bounding box center [367, 232] width 12 height 12
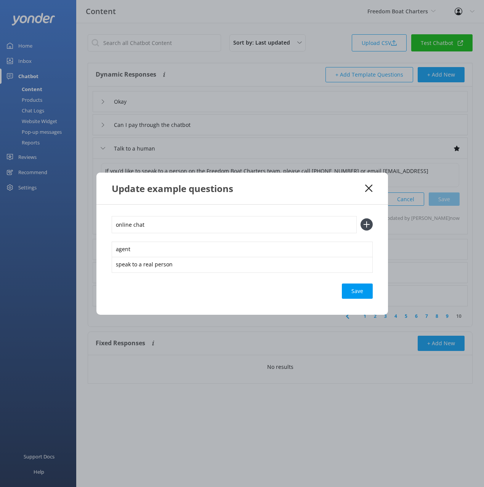
type input "online chat"
click at [361, 219] on button at bounding box center [367, 225] width 12 height 12
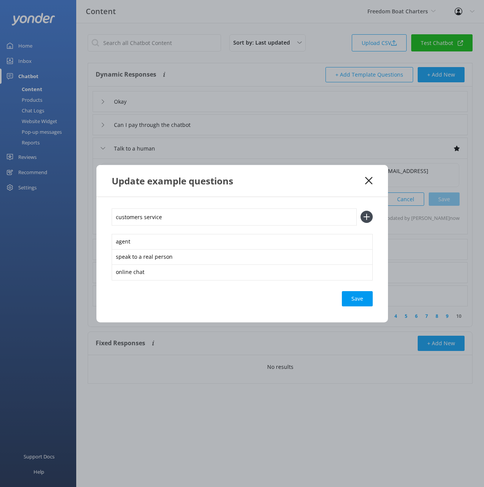
type input "customers service"
click at [361, 211] on button at bounding box center [367, 217] width 12 height 12
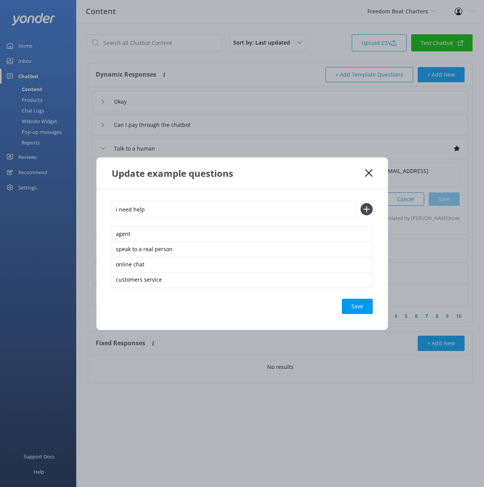
type input "i need help"
click at [361, 203] on button at bounding box center [367, 209] width 12 height 12
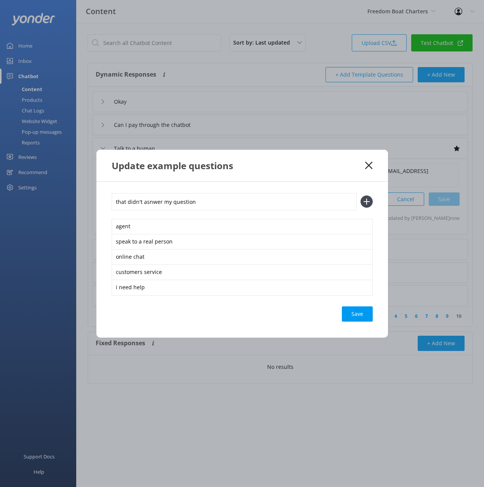
type input "that didn't asnwer my question"
click at [361, 196] on button at bounding box center [367, 202] width 12 height 12
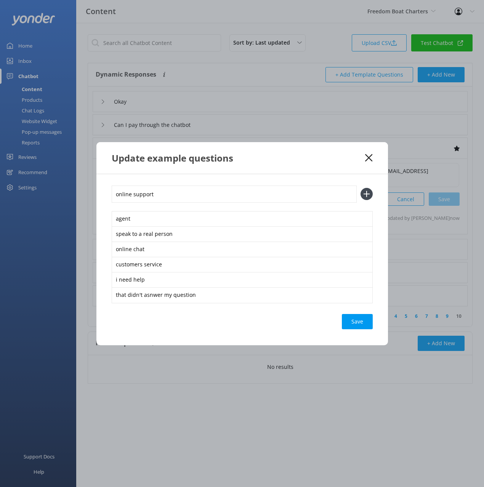
type input "online support"
click at [361, 188] on button at bounding box center [367, 194] width 12 height 12
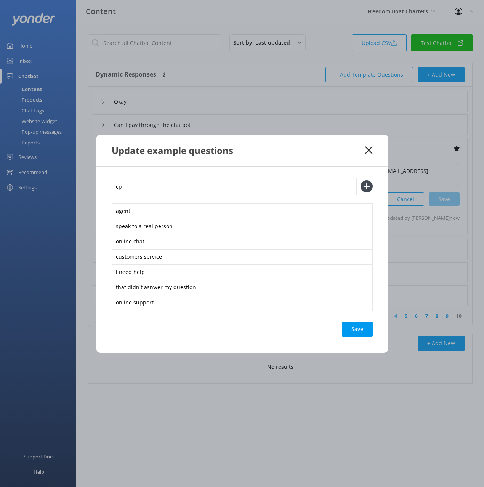
type input "c"
type input "o"
type input "connect me to staff"
click at [361, 180] on button at bounding box center [367, 186] width 12 height 12
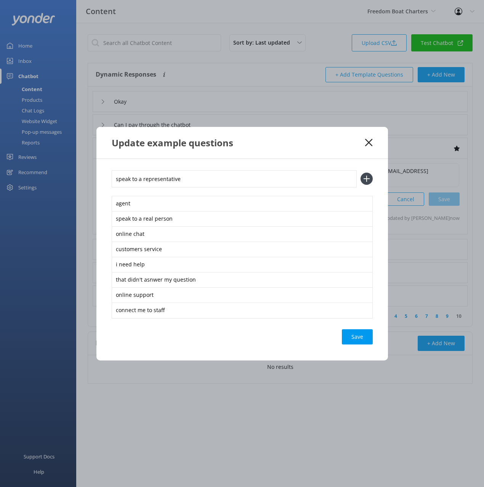
type input "speak to a representative"
click at [361, 173] on button at bounding box center [367, 179] width 12 height 12
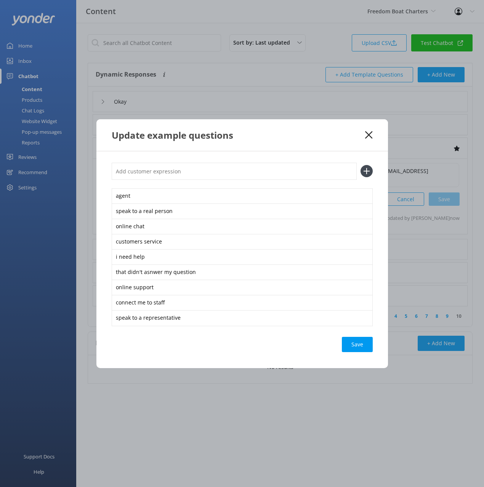
click at [361, 342] on div "Save" at bounding box center [357, 344] width 31 height 15
click at [304, 129] on div "Update example questions" at bounding box center [239, 135] width 254 height 13
click at [369, 132] on icon at bounding box center [368, 135] width 7 height 8
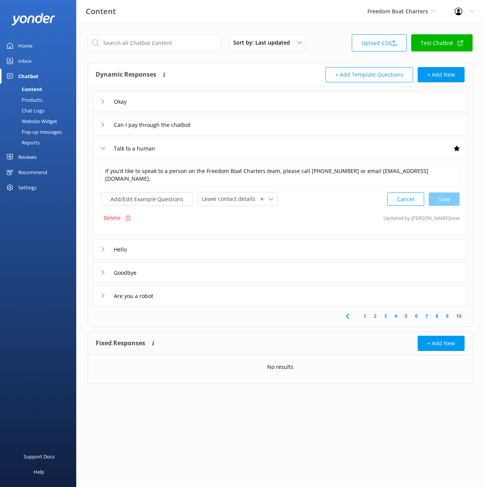
click at [237, 74] on div "Dynamic Responses The chatbot will generate a response based on the content inf…" at bounding box center [188, 74] width 185 height 15
drag, startPoint x: 49, startPoint y: 121, endPoint x: 62, endPoint y: 121, distance: 13.0
click at [49, 121] on div "Website Widget" at bounding box center [31, 121] width 53 height 11
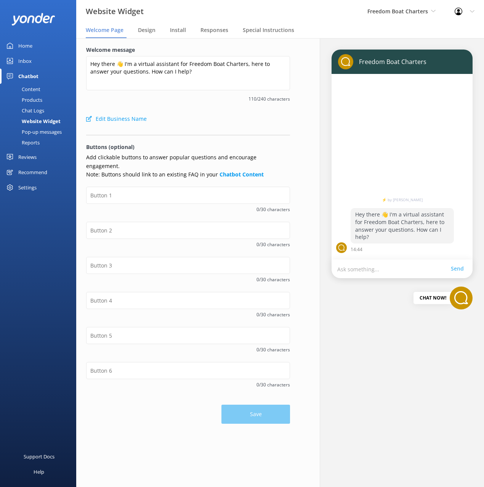
click at [240, 121] on div "Edit Business Name" at bounding box center [188, 118] width 204 height 15
drag, startPoint x: 210, startPoint y: 122, endPoint x: 179, endPoint y: 189, distance: 73.4
click at [209, 122] on div "Edit Business Name" at bounding box center [188, 118] width 204 height 15
click at [173, 187] on input "text" at bounding box center [188, 195] width 204 height 17
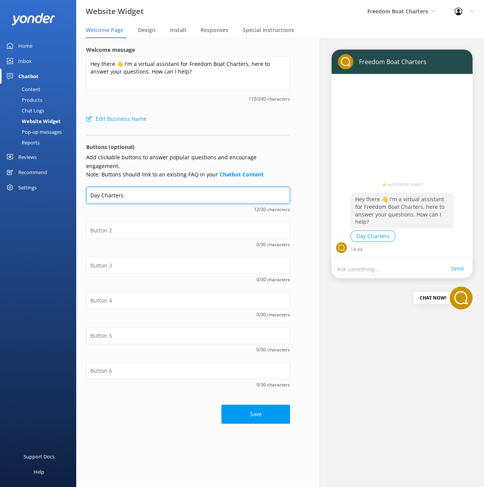
type input "Day Charters"
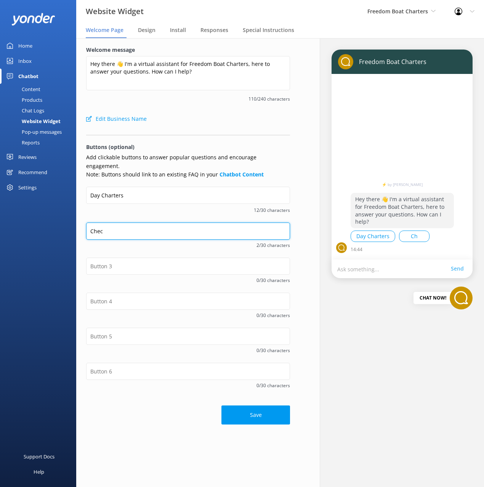
type input "Check"
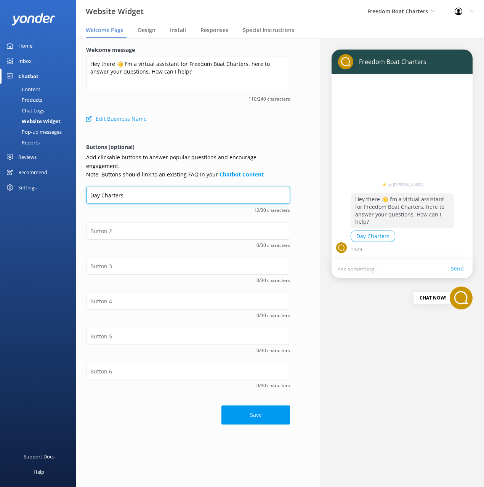
click at [185, 187] on input "Day Charters" at bounding box center [188, 195] width 204 height 17
type input "Check Availability"
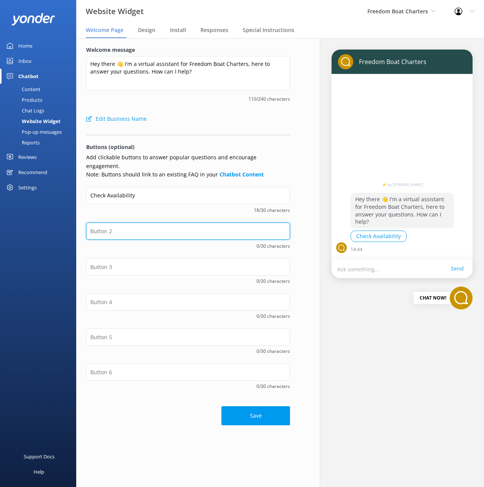
click at [143, 229] on input "text" at bounding box center [188, 231] width 204 height 17
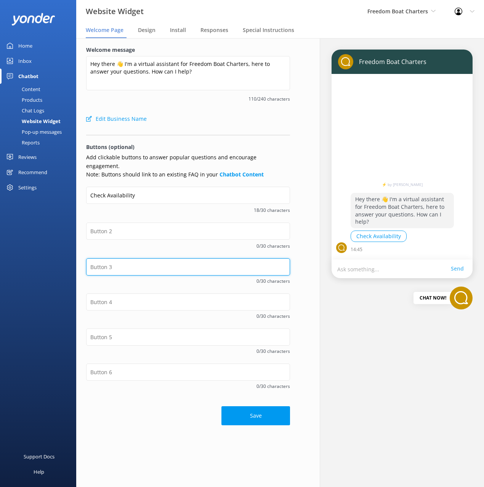
click at [168, 259] on input "text" at bounding box center [188, 267] width 204 height 17
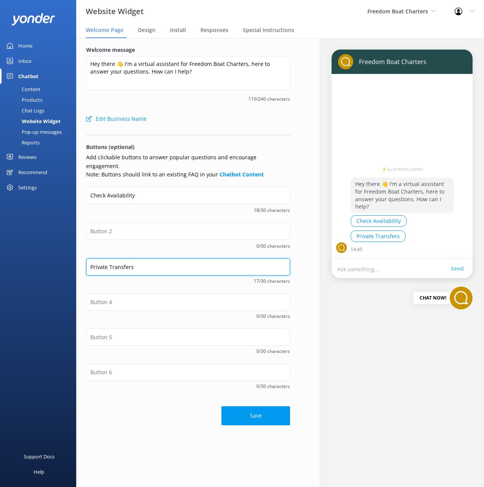
type input "Private Transfers"
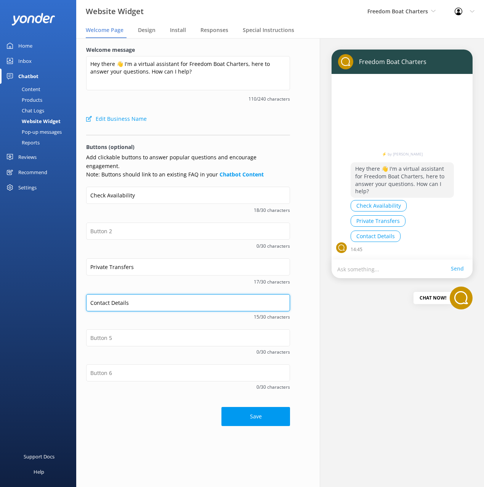
type input "Contact Details"
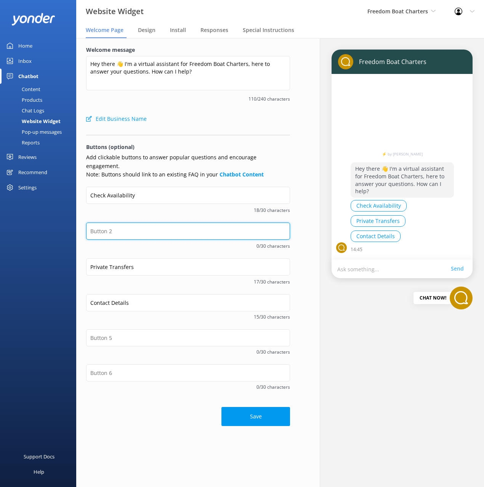
click at [136, 224] on input "text" at bounding box center [188, 231] width 204 height 17
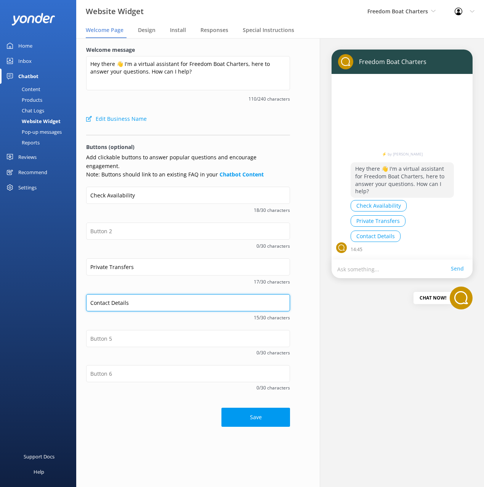
click at [119, 295] on input "Contact Details" at bounding box center [188, 302] width 204 height 17
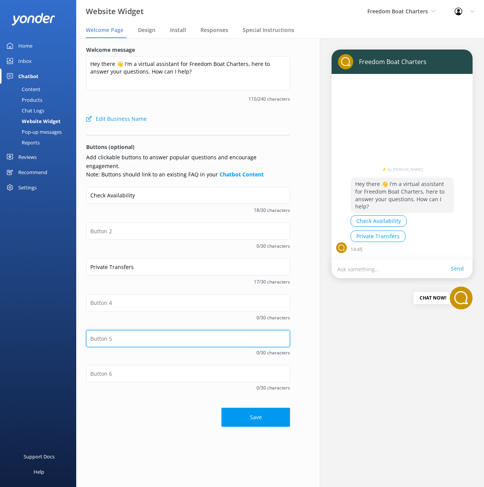
click at [121, 330] on input "text" at bounding box center [188, 338] width 204 height 17
paste input "Contact Details"
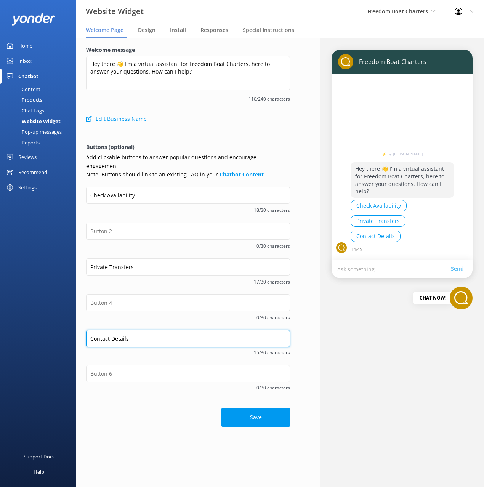
type input "Contact Details"
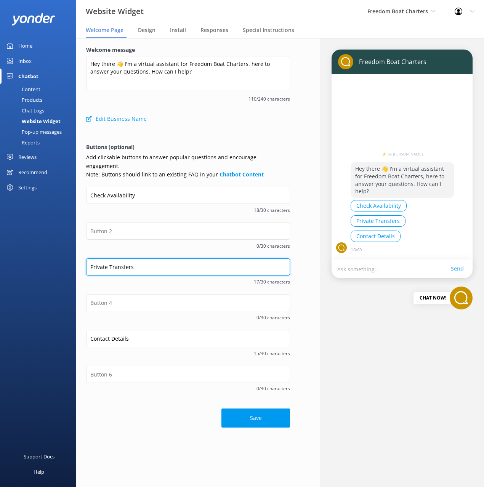
click at [124, 259] on input "Private Transfers" at bounding box center [188, 267] width 204 height 17
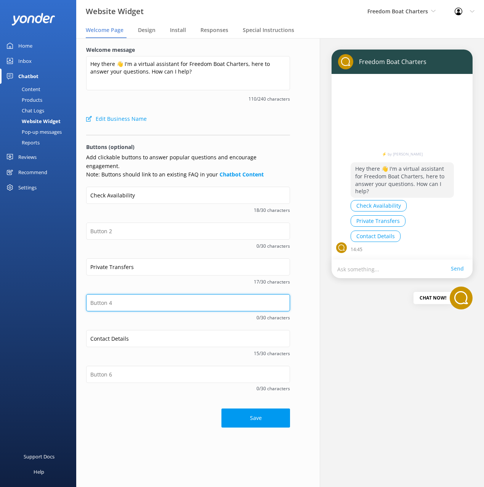
click at [128, 294] on input "text" at bounding box center [188, 302] width 204 height 17
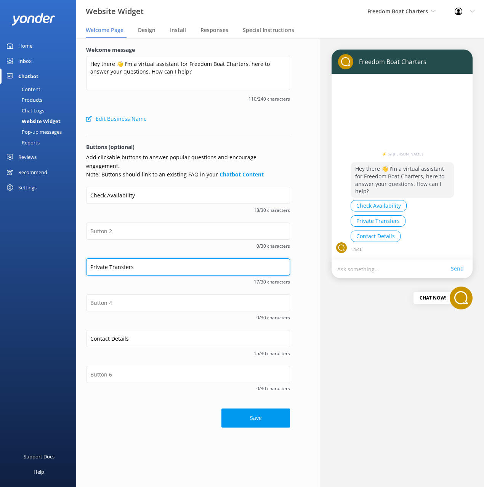
click at [122, 259] on input "Private Transfers" at bounding box center [188, 267] width 204 height 17
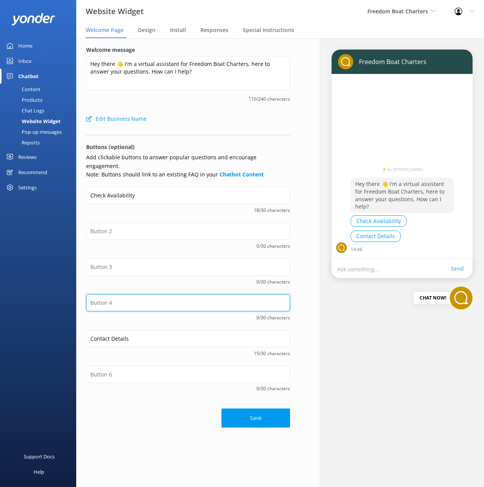
click at [130, 299] on input "text" at bounding box center [188, 302] width 204 height 17
paste input "Private Transfers"
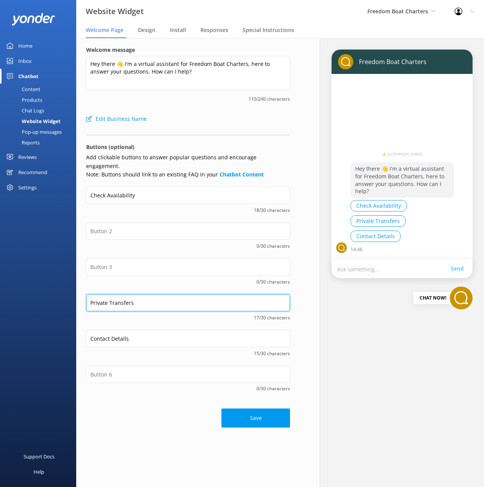
type input "Private Transfers"
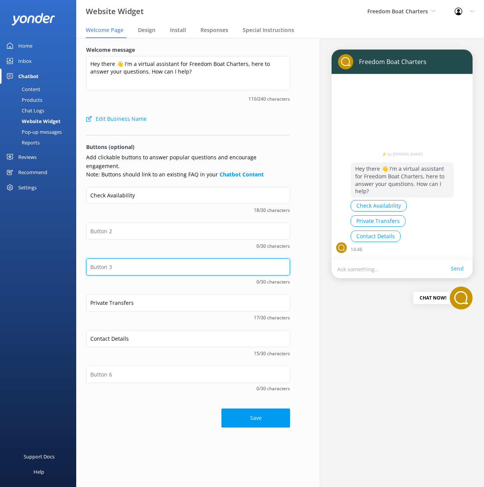
click at [114, 259] on input "text" at bounding box center [188, 267] width 204 height 17
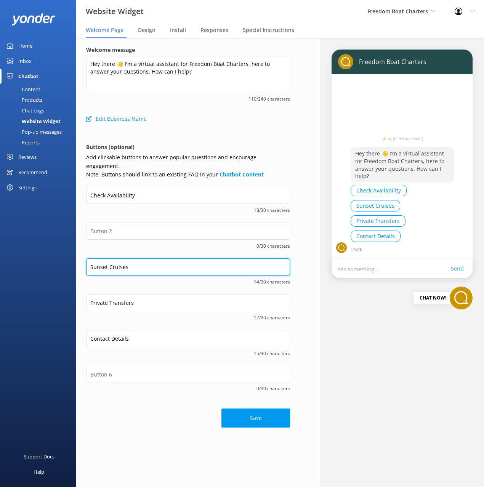
type input "Sunset Cruises"
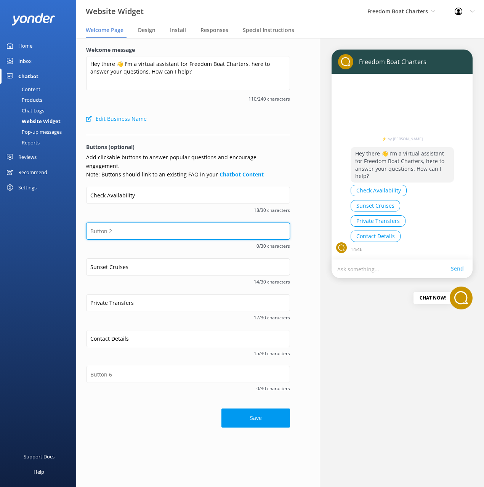
click at [123, 223] on input "text" at bounding box center [188, 231] width 204 height 17
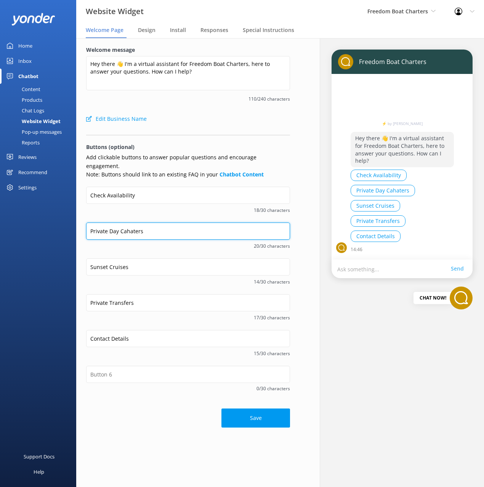
click at [126, 223] on input "Private Day Cahaters" at bounding box center [188, 231] width 204 height 17
click at [125, 223] on input "Private Day Cahaters" at bounding box center [188, 231] width 204 height 17
click at [112, 224] on input "Private Day Charters" at bounding box center [188, 231] width 204 height 17
type input "Private Charters"
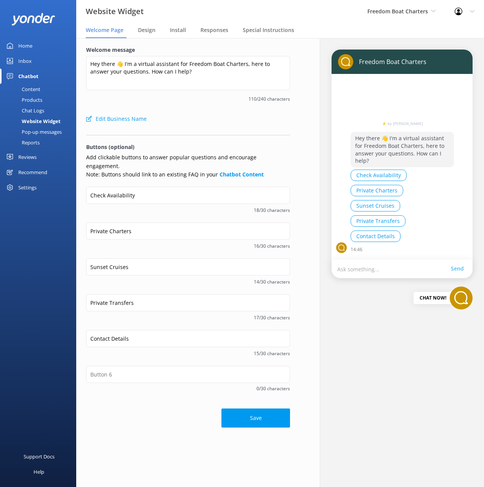
click at [134, 303] on div "Private Transfers" at bounding box center [188, 303] width 204 height 18
click at [137, 316] on div "Private Transfers 17/30 characters" at bounding box center [188, 312] width 204 height 36
click at [147, 223] on input "Private Charters" at bounding box center [188, 231] width 204 height 17
drag, startPoint x: 143, startPoint y: 248, endPoint x: 146, endPoint y: 252, distance: 4.6
click at [143, 248] on div "Private Charters 16/30 characters" at bounding box center [188, 241] width 204 height 36
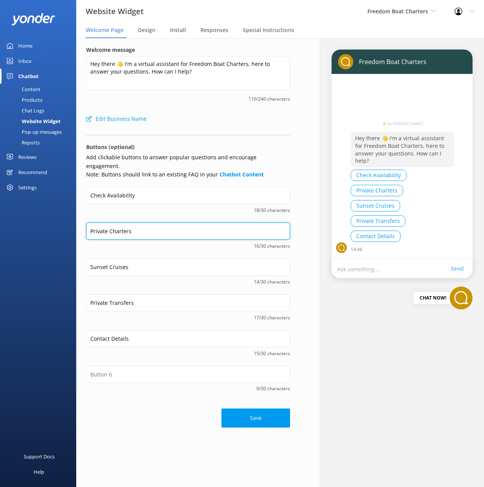
click at [142, 227] on input "Private Charters" at bounding box center [188, 231] width 204 height 17
click at [159, 243] on div "Private Charters 16/30 characters" at bounding box center [188, 241] width 204 height 36
drag, startPoint x: 130, startPoint y: 220, endPoint x: 174, endPoint y: 237, distance: 47.0
click at [131, 223] on input "Private Charters" at bounding box center [188, 231] width 204 height 17
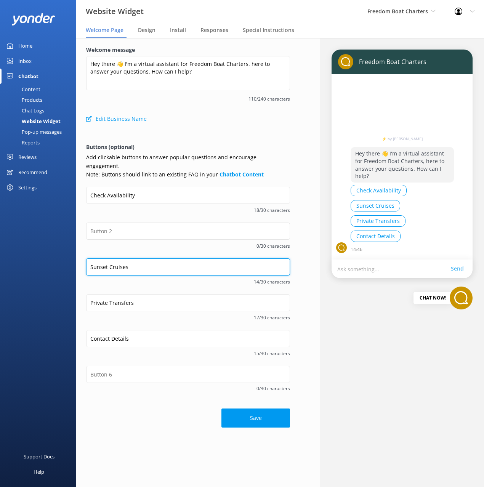
click at [151, 259] on input "Sunset Cruises" at bounding box center [188, 267] width 204 height 17
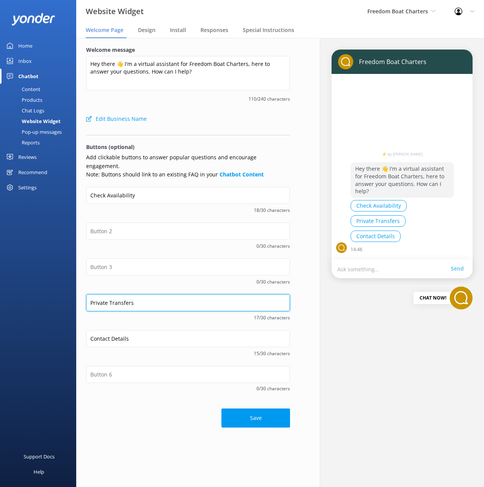
click at [143, 299] on input "Private Transfers" at bounding box center [188, 302] width 204 height 17
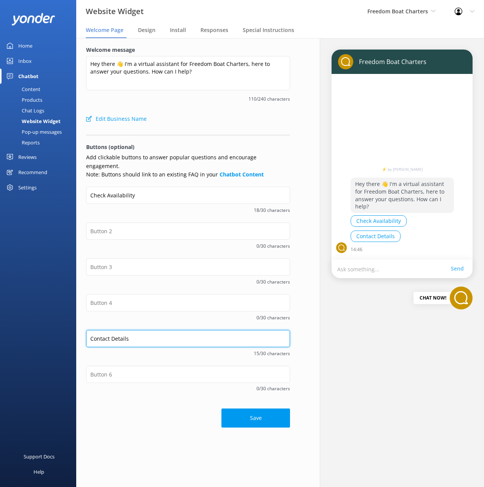
click at [136, 330] on input "Contact Details" at bounding box center [188, 338] width 204 height 17
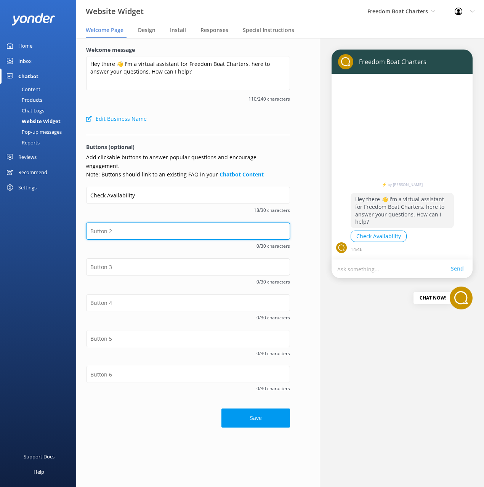
click at [137, 223] on input "text" at bounding box center [188, 231] width 204 height 17
paste input "Contact Details"
type input "Contact Details"
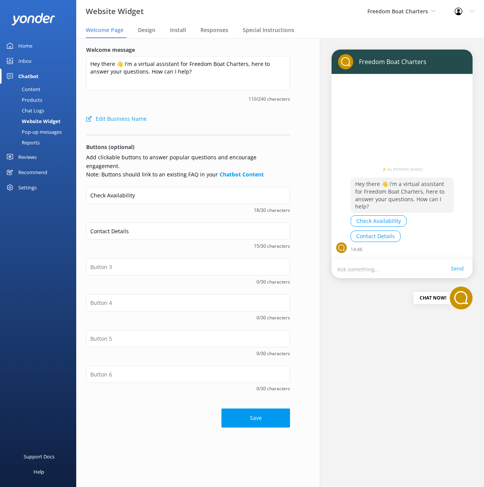
drag, startPoint x: 161, startPoint y: 203, endPoint x: 199, endPoint y: 262, distance: 70.3
click at [161, 207] on span "18/30 characters" at bounding box center [188, 210] width 204 height 7
drag, startPoint x: 165, startPoint y: 405, endPoint x: 188, endPoint y: 408, distance: 23.1
click at [172, 405] on div "Save" at bounding box center [188, 414] width 204 height 27
click at [249, 416] on button "Save" at bounding box center [256, 418] width 69 height 19
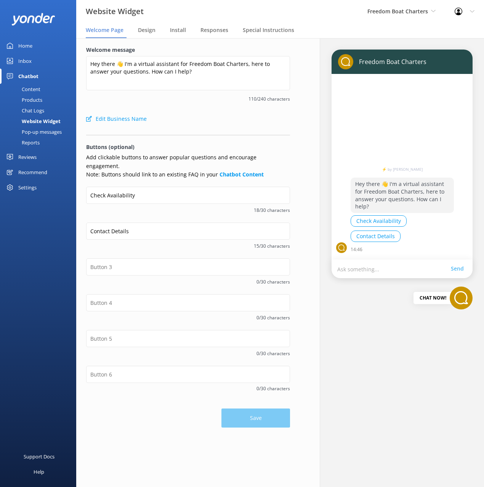
click at [174, 408] on div "Save" at bounding box center [188, 414] width 204 height 27
drag, startPoint x: 177, startPoint y: 210, endPoint x: 447, endPoint y: 207, distance: 270.0
click at [182, 211] on div "Check Availability 18/30 characters" at bounding box center [188, 205] width 204 height 36
click at [152, 225] on input "Contact Details" at bounding box center [188, 231] width 204 height 17
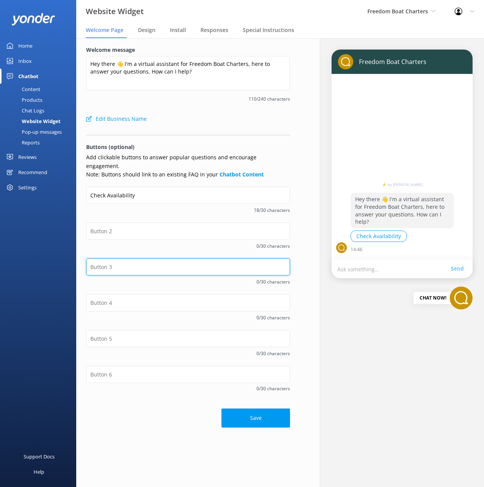
click at [130, 259] on input "text" at bounding box center [188, 267] width 204 height 17
paste input "Contact Details"
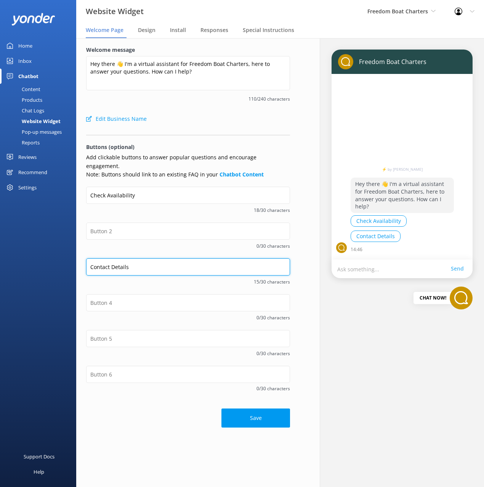
type input "Contact Details"
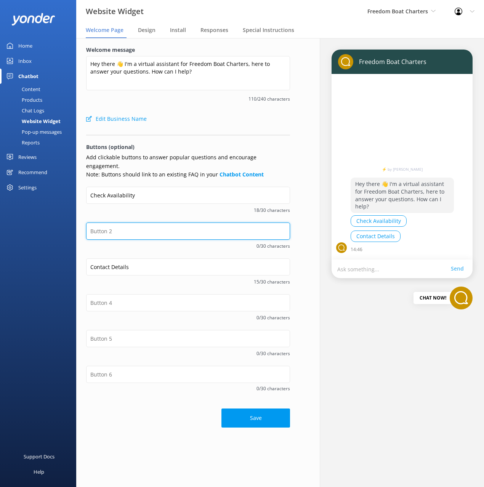
click at [115, 223] on input "text" at bounding box center [188, 231] width 204 height 17
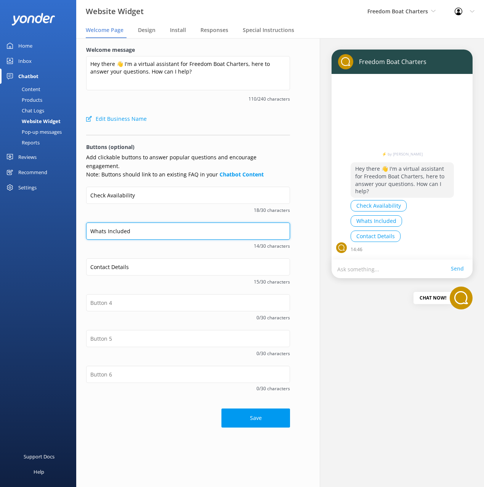
type input "Whats Included"
click at [257, 410] on button "Save" at bounding box center [256, 418] width 69 height 19
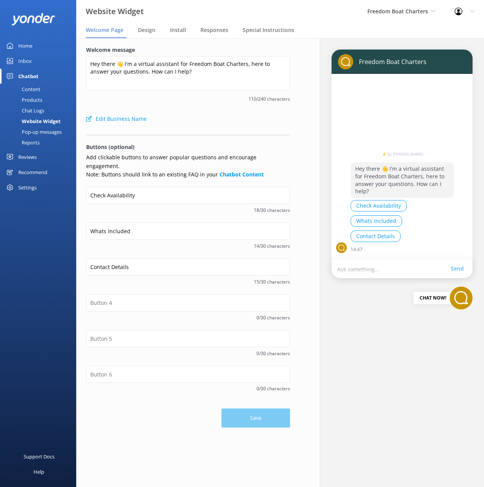
drag, startPoint x: 39, startPoint y: 90, endPoint x: 56, endPoint y: 87, distance: 17.8
click at [39, 90] on div "Content" at bounding box center [23, 89] width 36 height 11
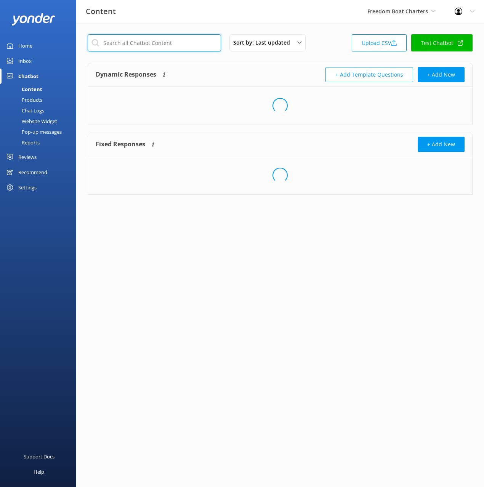
click at [166, 44] on input "text" at bounding box center [154, 42] width 133 height 17
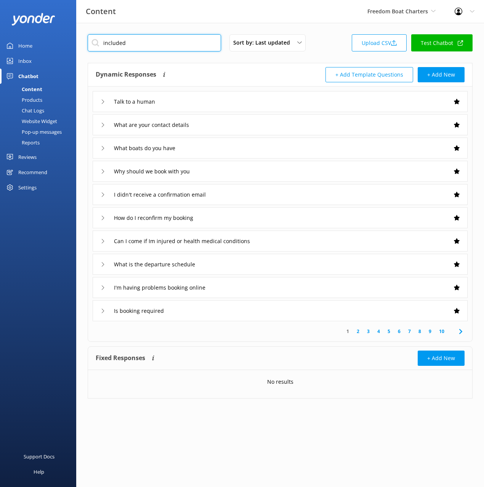
type input "included"
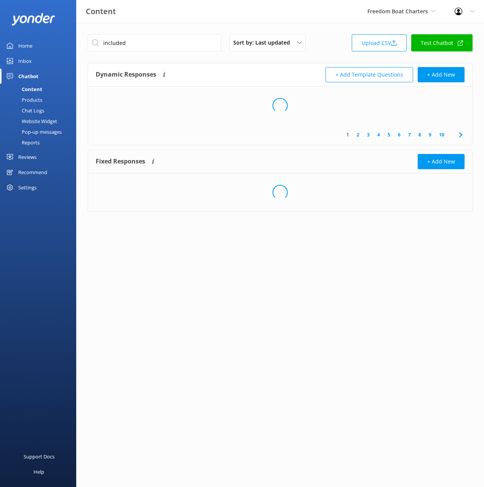
drag, startPoint x: 230, startPoint y: 79, endPoint x: 220, endPoint y: 91, distance: 15.4
click at [230, 79] on div "Dynamic Responses The chatbot will generate a response based on the content inf…" at bounding box center [188, 74] width 185 height 15
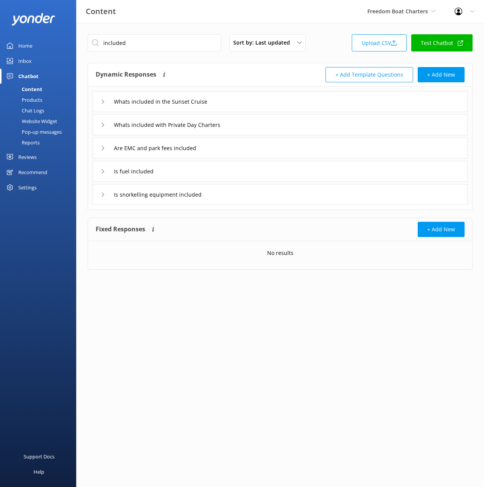
click at [272, 123] on div "Whats included with Private Day Charters" at bounding box center [280, 124] width 375 height 21
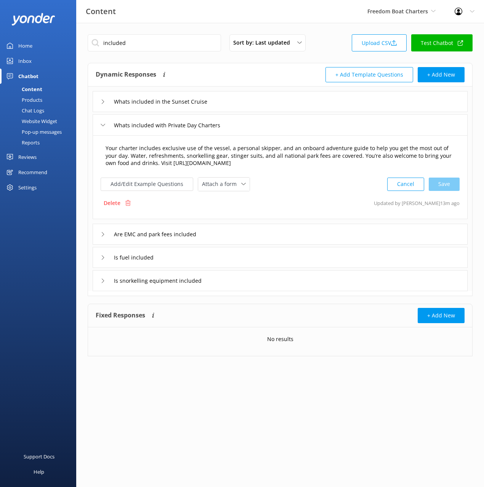
click at [223, 149] on textarea "Your charter includes exclusive use of the vessel, a personal skipper, and an o…" at bounding box center [280, 156] width 358 height 32
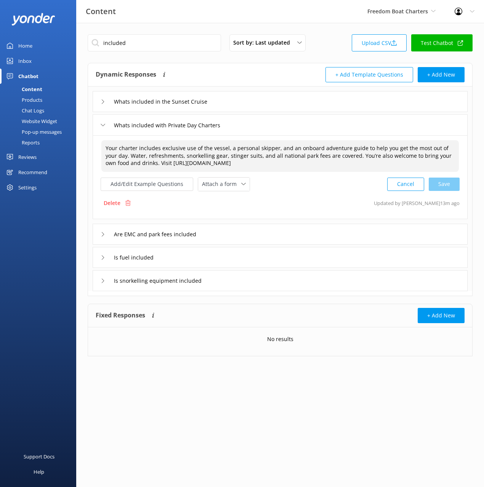
paste textarea "fuel,"
click at [456, 185] on div "Cancel Loading.." at bounding box center [424, 184] width 72 height 14
type textarea "Your charter includes exclusive use of the vessel, a personal skipper, fuel, an…"
click at [230, 257] on div "Is fuel included" at bounding box center [280, 256] width 375 height 21
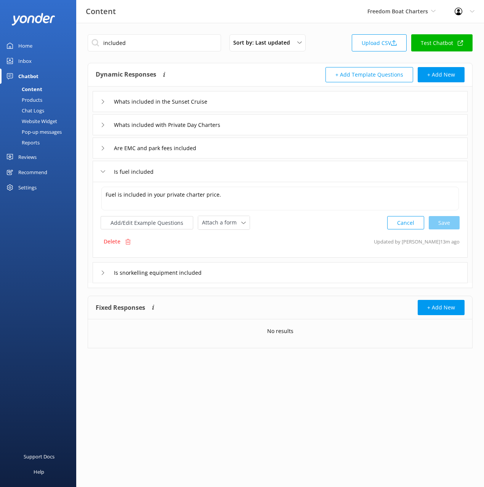
click at [237, 276] on div "Is snorkelling equipment included" at bounding box center [280, 272] width 375 height 21
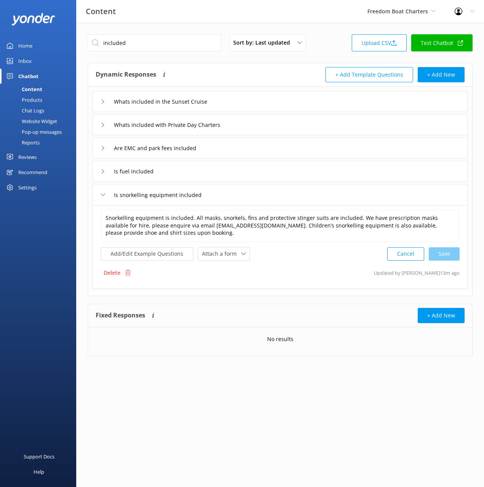
drag, startPoint x: 315, startPoint y: 262, endPoint x: 318, endPoint y: 263, distance: 3.9
click at [315, 262] on div "Snorkelling equipment is included. All masks, snorkels, fins and protective sti…" at bounding box center [280, 247] width 375 height 84
click at [266, 99] on div "Whats included in the Sunset Cruise" at bounding box center [280, 101] width 375 height 21
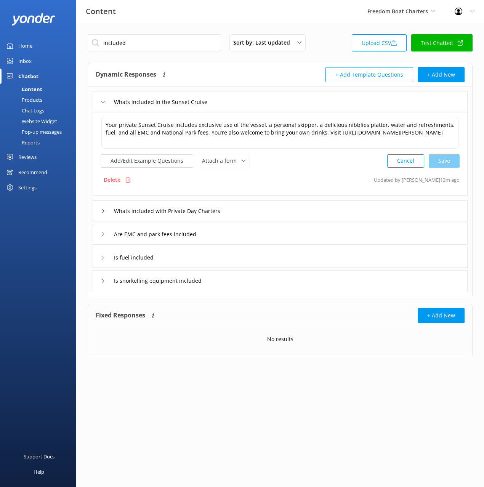
click at [299, 205] on div "Whats included with Private Day Charters" at bounding box center [280, 211] width 375 height 21
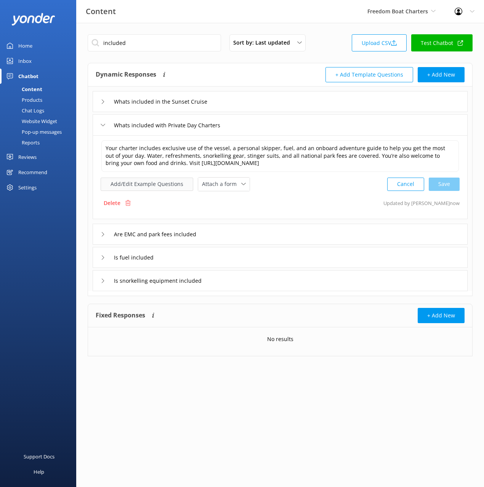
click at [150, 185] on button "Add/Edit Example Questions" at bounding box center [147, 184] width 93 height 13
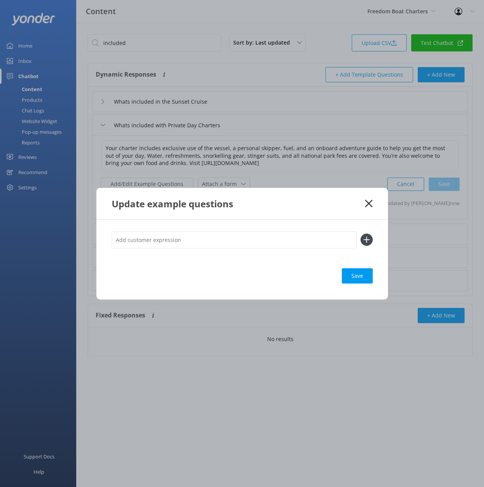
click at [244, 237] on input "text" at bounding box center [234, 239] width 245 height 17
type input "Whats Included"
click at [361, 234] on button at bounding box center [367, 240] width 12 height 12
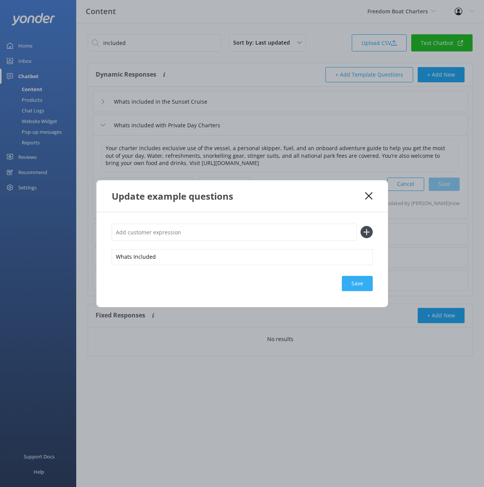
drag, startPoint x: 371, startPoint y: 292, endPoint x: 359, endPoint y: 287, distance: 13.0
click at [371, 291] on div "Whats Included Save" at bounding box center [242, 259] width 292 height 95
click at [359, 285] on div "Save" at bounding box center [357, 283] width 31 height 15
drag, startPoint x: 311, startPoint y: 196, endPoint x: 362, endPoint y: 191, distance: 51.0
click at [311, 196] on div "Update example questions" at bounding box center [239, 196] width 254 height 13
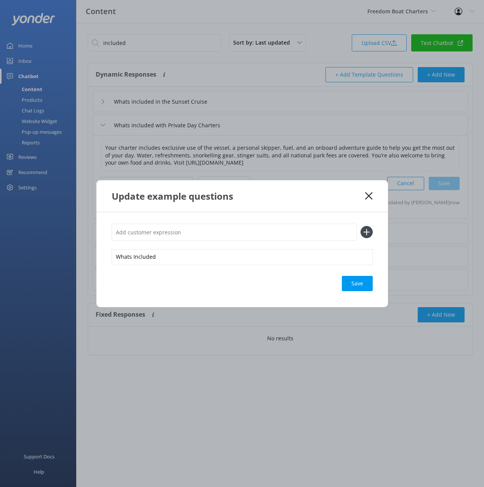
click at [369, 197] on icon at bounding box center [368, 196] width 7 height 8
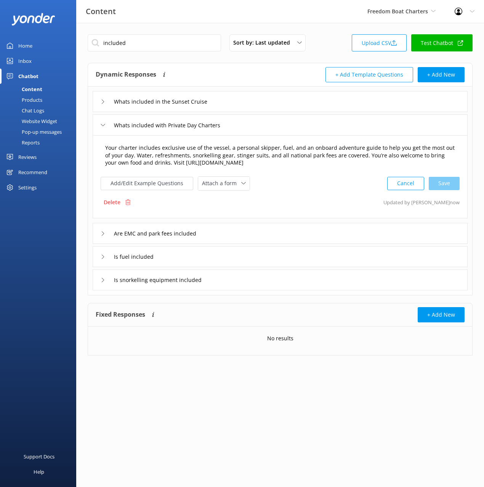
drag, startPoint x: 154, startPoint y: 153, endPoint x: 132, endPoint y: 149, distance: 23.2
click at [154, 153] on textarea "Your charter includes exclusive use of the vessel, a personal skipper, fuel, an…" at bounding box center [280, 156] width 358 height 32
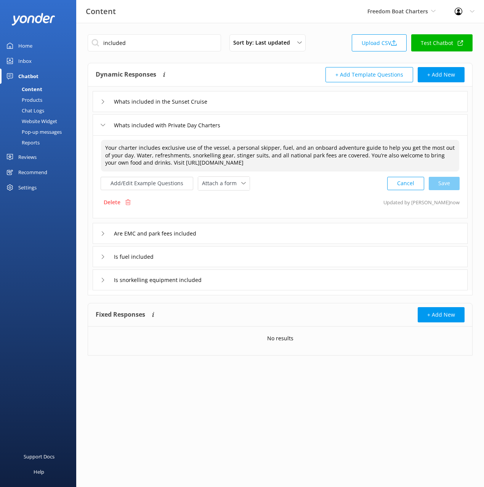
drag, startPoint x: 133, startPoint y: 147, endPoint x: 375, endPoint y: 161, distance: 242.6
click at [347, 157] on textarea "Your charter includes exclusive use of the vessel, a personal skipper, fuel, an…" at bounding box center [280, 156] width 358 height 32
click at [385, 162] on textarea "Your charter includes exclusive use of the vessel, a personal skipper, fuel, an…" at bounding box center [280, 156] width 358 height 32
drag, startPoint x: 149, startPoint y: 156, endPoint x: 329, endPoint y: 162, distance: 180.1
click at [311, 160] on textarea "Your charter includes exclusive use of the vessel, a personal skipper, fuel, an…" at bounding box center [280, 156] width 358 height 32
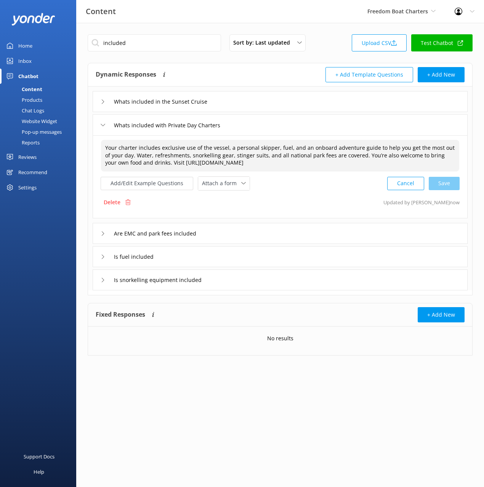
drag, startPoint x: 350, startPoint y: 162, endPoint x: 374, endPoint y: 158, distance: 24.7
click at [351, 162] on textarea "Your charter includes exclusive use of the vessel, a personal skipper, fuel, an…" at bounding box center [280, 156] width 358 height 32
drag, startPoint x: 376, startPoint y: 157, endPoint x: 383, endPoint y: 169, distance: 13.9
click at [377, 157] on textarea "Your charter includes exclusive use of the vessel, a personal skipper, fuel, an…" at bounding box center [280, 156] width 358 height 32
click at [347, 157] on textarea "Your charter includes exclusive use of the vessel, a personal skipper, fuel, an…" at bounding box center [280, 156] width 358 height 32
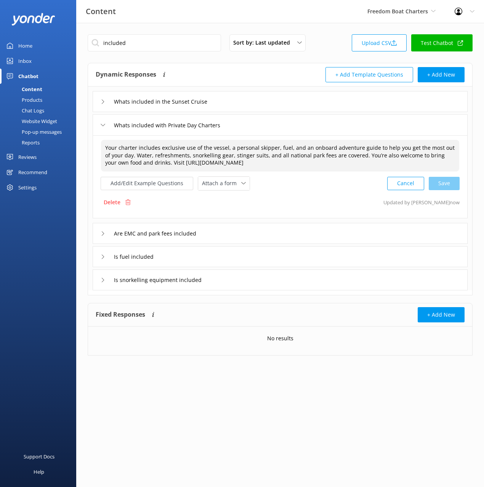
click at [321, 179] on div "Add/Edit Example Questions Attach a form Leave contact details Check availabili…" at bounding box center [280, 184] width 359 height 14
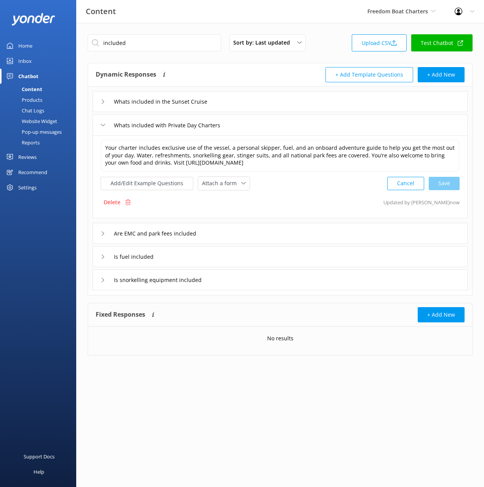
click at [317, 208] on div "Delete Updated by Yonder now" at bounding box center [280, 202] width 359 height 14
click at [382, 160] on textarea "Your charter includes exclusive use of the vessel, a personal skipper, fuel, an…" at bounding box center [280, 156] width 358 height 32
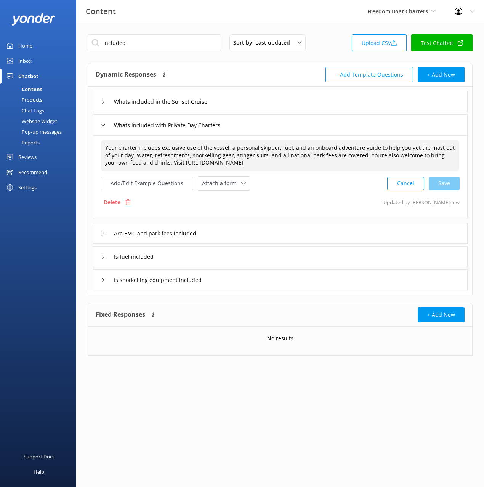
click at [442, 161] on textarea "Your charter includes exclusive use of the vessel, a personal skipper, fuel, an…" at bounding box center [280, 156] width 358 height 32
drag, startPoint x: 131, startPoint y: 160, endPoint x: 172, endPoint y: 167, distance: 42.2
click at [131, 160] on textarea "Your charter includes exclusive use of the vessel, a personal skipper, fuel, an…" at bounding box center [280, 156] width 358 height 32
drag, startPoint x: 307, startPoint y: 182, endPoint x: 130, endPoint y: 128, distance: 184.6
click at [306, 182] on div "Add/Edit Example Questions Attach a form Leave contact details Check availabili…" at bounding box center [280, 184] width 359 height 14
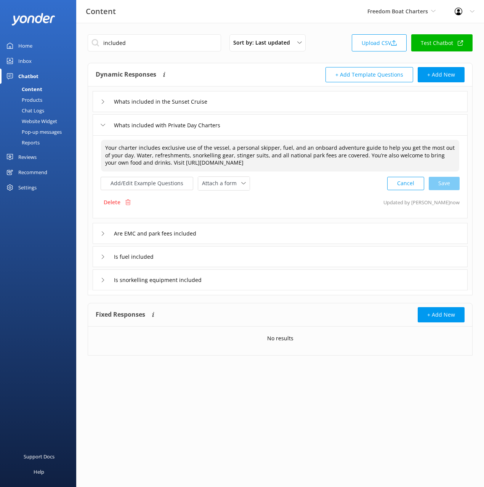
drag, startPoint x: 274, startPoint y: 128, endPoint x: 269, endPoint y: 102, distance: 26.8
click at [274, 128] on div "Whats included with Private Day Charters" at bounding box center [280, 124] width 375 height 21
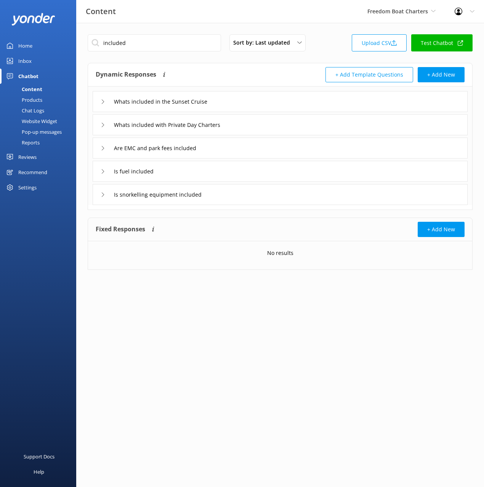
click at [239, 79] on div "Dynamic Responses The chatbot will generate a response based on the content inf…" at bounding box center [188, 74] width 185 height 15
click at [156, 44] on input "included" at bounding box center [154, 42] width 133 height 17
drag, startPoint x: 219, startPoint y: 64, endPoint x: 190, endPoint y: 19, distance: 53.1
click at [219, 64] on div "Dynamic Responses The chatbot will generate a response based on the content inf…" at bounding box center [280, 74] width 384 height 23
drag, startPoint x: 188, startPoint y: 15, endPoint x: 283, endPoint y: 53, distance: 102.0
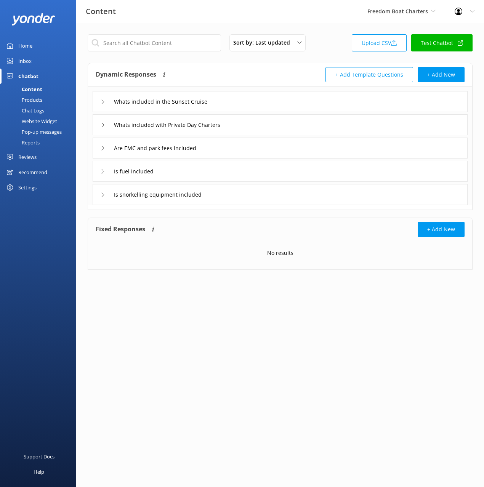
click at [188, 15] on div "Content Freedom Boat Charters Black Cat Cruises Banff Airporter International A…" at bounding box center [242, 11] width 484 height 23
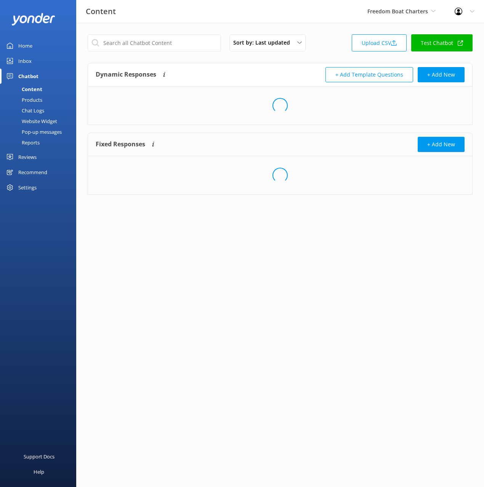
click at [325, 62] on div "Sort by: Last updated Title (A-Z) Last updated Upload CSV Test Chatbot Dynamic …" at bounding box center [280, 120] width 408 height 195
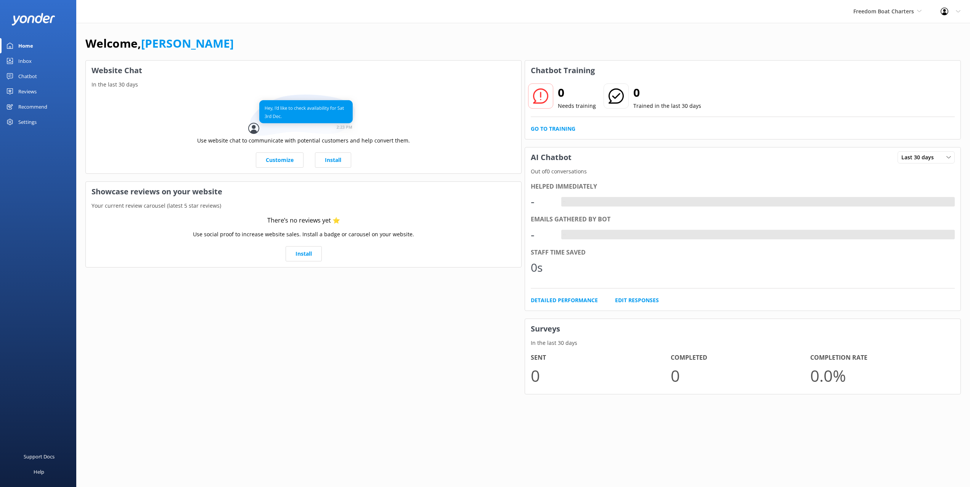
drag, startPoint x: 397, startPoint y: 37, endPoint x: 408, endPoint y: 39, distance: 11.6
click at [401, 38] on div "Welcome, Mikayla" at bounding box center [523, 47] width 876 height 26
click at [846, 34] on div "Welcome, Mikayla" at bounding box center [523, 47] width 876 height 26
click at [880, 17] on div "Freedom Boat Charters Black Cat Cruises Banff Airporter International Antarctic…" at bounding box center [887, 11] width 87 height 23
drag, startPoint x: 485, startPoint y: 33, endPoint x: 491, endPoint y: 50, distance: 17.4
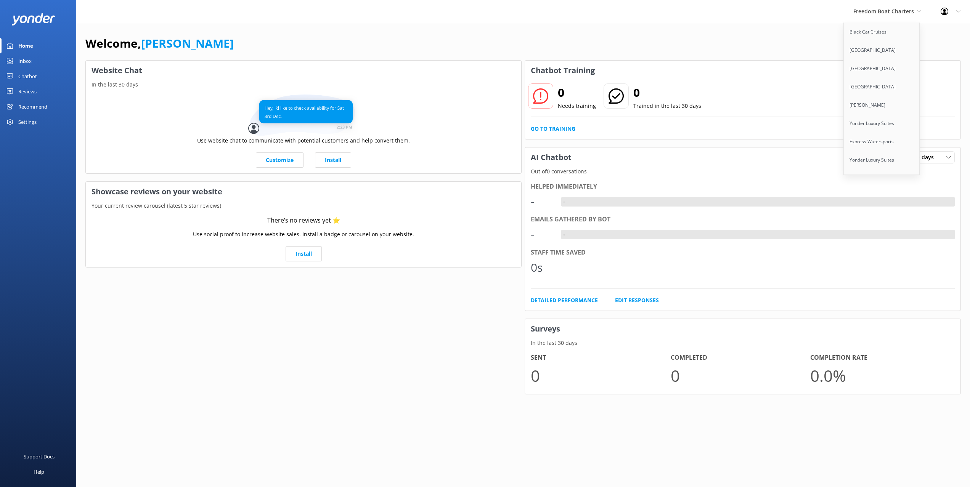
click at [485, 33] on div "Welcome, Mikayla Website Chat In the last 30 days Use website chat to communica…" at bounding box center [523, 220] width 894 height 395
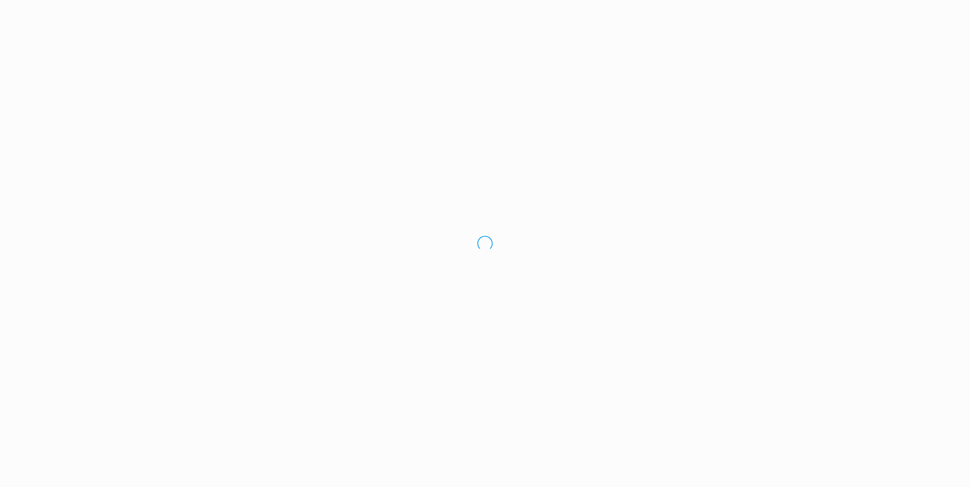
click at [505, 26] on div "Loading.." at bounding box center [485, 243] width 970 height 487
click at [511, 28] on div "Loading.." at bounding box center [485, 243] width 970 height 487
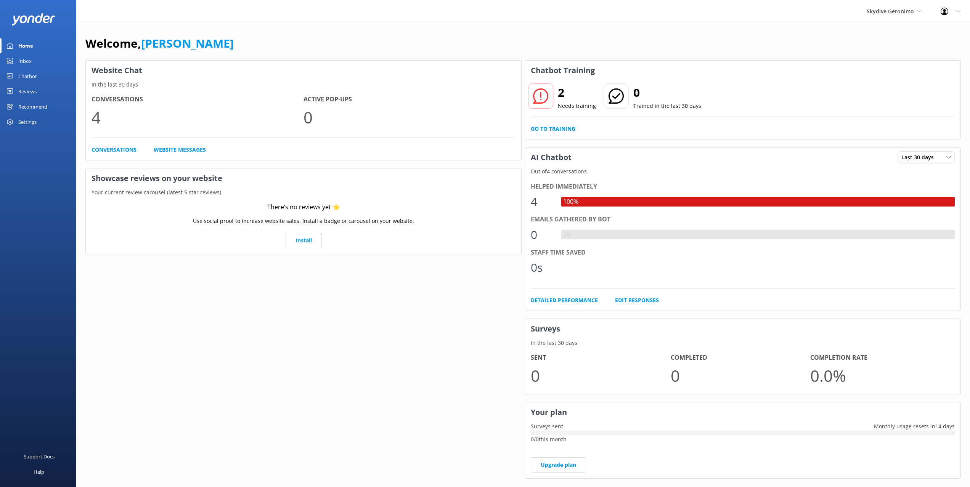
drag, startPoint x: 279, startPoint y: 50, endPoint x: 316, endPoint y: 36, distance: 39.2
click at [279, 50] on div "Welcome, [PERSON_NAME]" at bounding box center [523, 47] width 876 height 26
drag, startPoint x: 354, startPoint y: 36, endPoint x: 356, endPoint y: 43, distance: 8.0
click at [354, 37] on div "Welcome, [PERSON_NAME]" at bounding box center [523, 47] width 876 height 26
drag, startPoint x: 317, startPoint y: 79, endPoint x: 302, endPoint y: 94, distance: 21.8
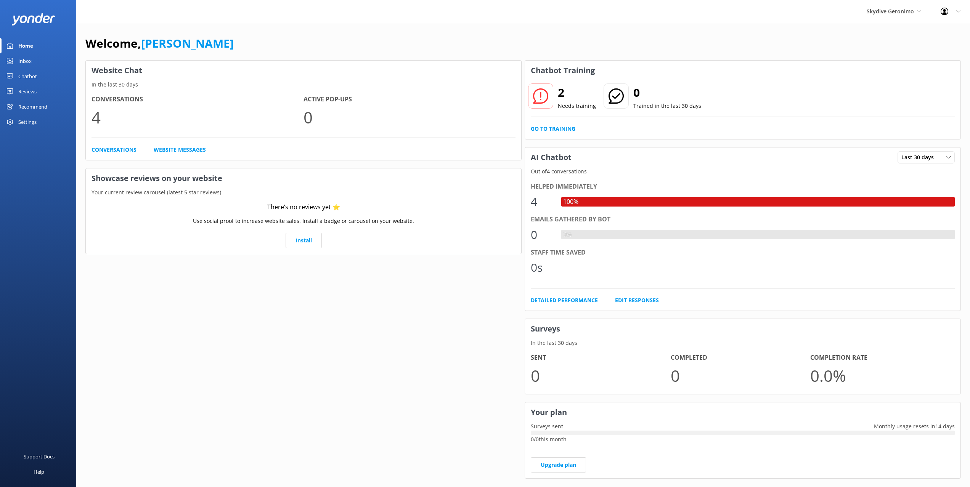
click at [317, 80] on h3 "Website Chat" at bounding box center [303, 71] width 435 height 20
drag, startPoint x: 291, startPoint y: 83, endPoint x: 267, endPoint y: 85, distance: 24.5
click at [289, 84] on p "In the last 30 days" at bounding box center [303, 84] width 435 height 8
click at [17, 76] on link "Chatbot" at bounding box center [38, 76] width 76 height 15
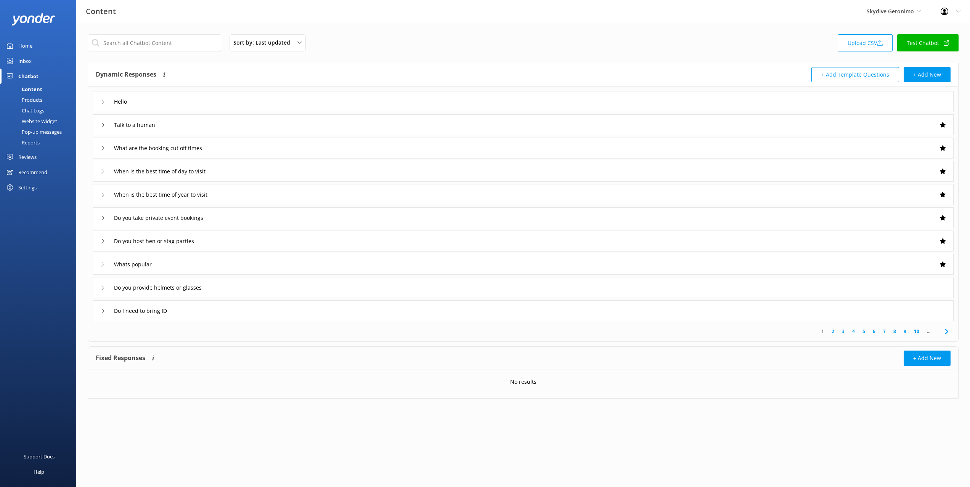
click at [377, 55] on div "Sort by: Last updated Title (A-Z) Last updated Upload CSV Test Chatbot Dynamic …" at bounding box center [523, 222] width 894 height 399
click at [45, 108] on link "Chat Logs" at bounding box center [41, 110] width 72 height 11
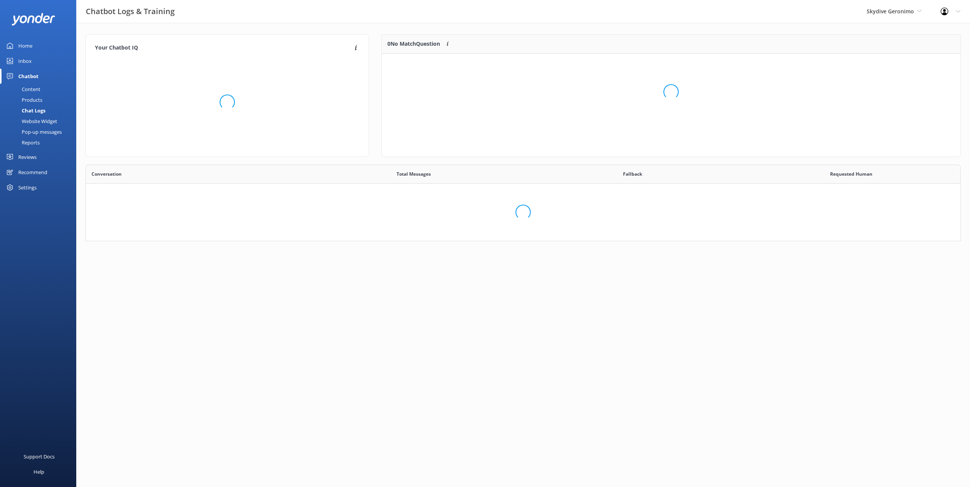
scroll to position [119, 876]
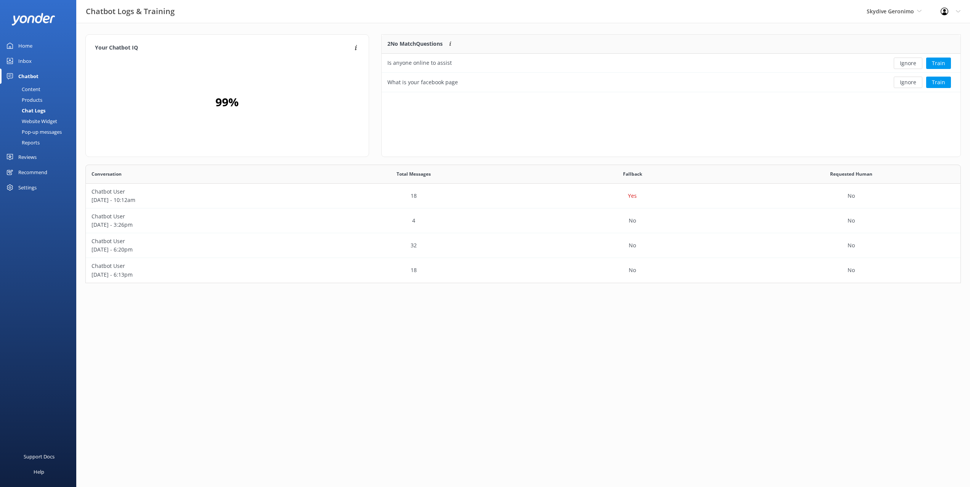
click at [434, 24] on div "Your Chatbot IQ Your Chatbot IQ is the percentage of trained FAQs against untra…" at bounding box center [523, 161] width 894 height 276
click at [374, 25] on div "Your Chatbot IQ Your Chatbot IQ is the percentage of trained FAQs against untra…" at bounding box center [523, 161] width 894 height 276
click at [210, 27] on div "Your Chatbot IQ Your Chatbot IQ is the percentage of trained FAQs against untra…" at bounding box center [523, 161] width 894 height 276
click at [272, 25] on div "Your Chatbot IQ Your Chatbot IQ is the percentage of trained FAQs against untra…" at bounding box center [523, 161] width 894 height 276
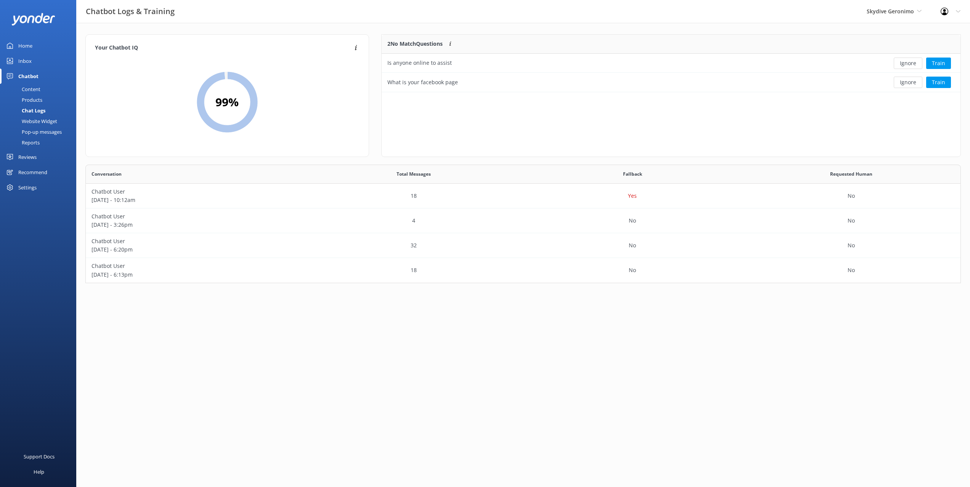
click at [48, 43] on link "Home" at bounding box center [38, 45] width 76 height 15
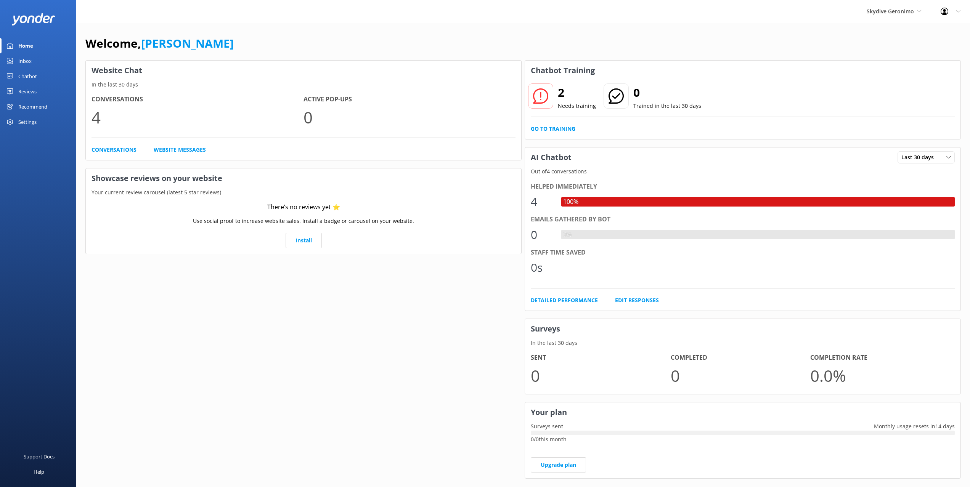
drag, startPoint x: 265, startPoint y: 42, endPoint x: 177, endPoint y: 26, distance: 89.5
click at [263, 42] on div "Welcome, Mikayla" at bounding box center [523, 47] width 876 height 26
drag, startPoint x: 166, startPoint y: 22, endPoint x: 1, endPoint y: 55, distance: 168.0
click at [161, 23] on div "Skydive Geronimo Black Cat Cruises Banff Airporter International Antarctic Cent…" at bounding box center [485, 11] width 970 height 23
drag, startPoint x: 27, startPoint y: 61, endPoint x: 71, endPoint y: 55, distance: 44.2
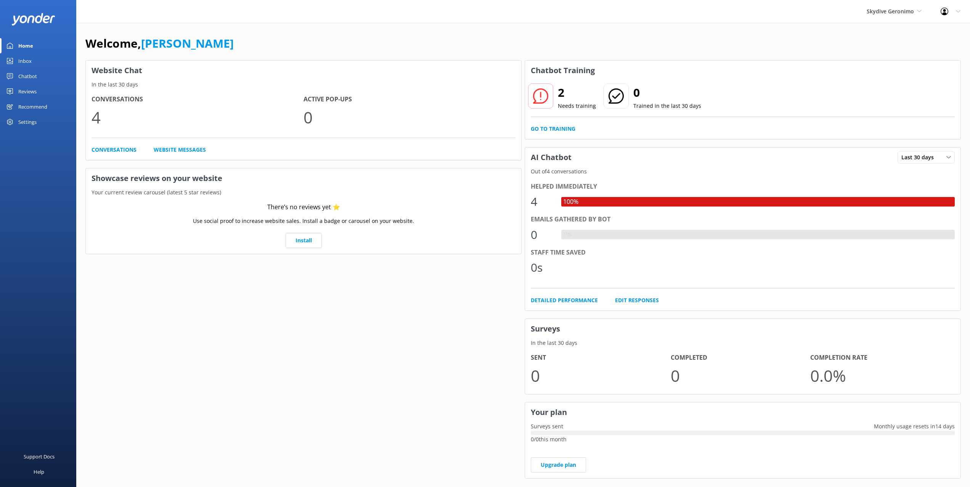
click at [28, 60] on div "Inbox" at bounding box center [24, 60] width 13 height 15
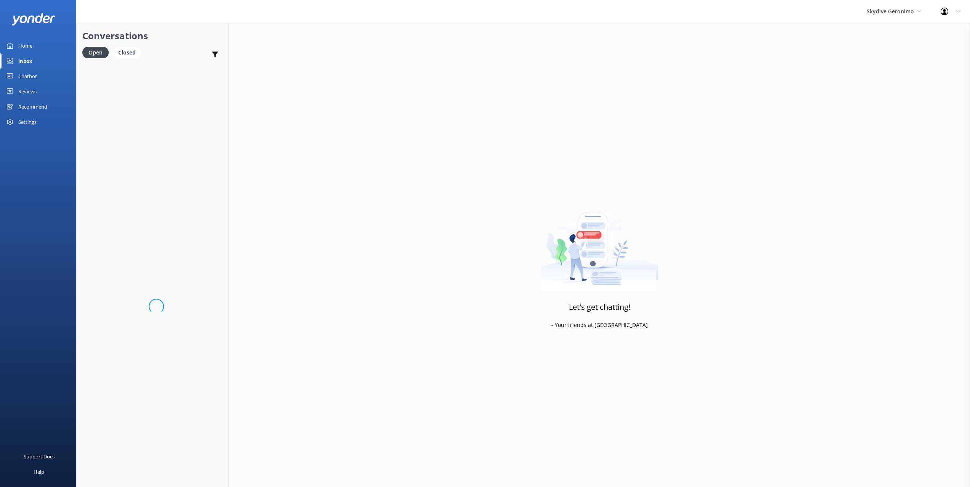
click at [191, 33] on h2 "Conversations" at bounding box center [152, 36] width 140 height 14
drag, startPoint x: 151, startPoint y: 74, endPoint x: 199, endPoint y: 97, distance: 52.9
click at [152, 74] on h4 "Website Visitor" at bounding box center [155, 73] width 112 height 8
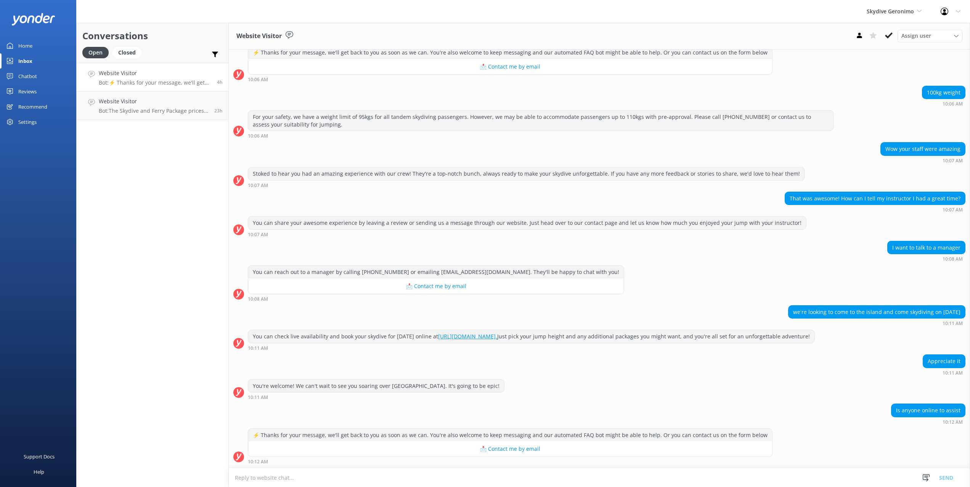
drag, startPoint x: 175, startPoint y: 36, endPoint x: 166, endPoint y: 58, distance: 23.9
click at [174, 37] on h2 "Conversations" at bounding box center [152, 36] width 140 height 14
click at [169, 113] on p "Bot: The Skydive and Ferry Package prices start from $502 for the Fremantle dep…" at bounding box center [154, 111] width 110 height 7
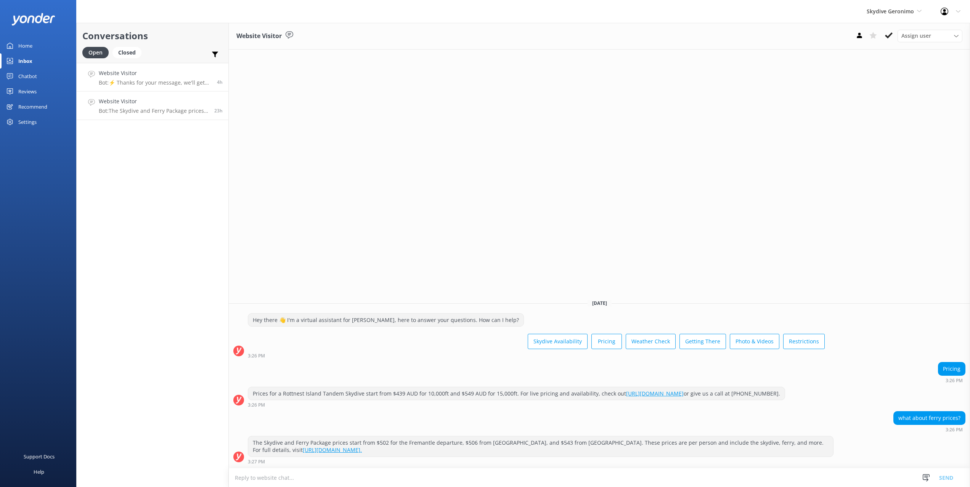
click at [178, 77] on h4 "Website Visitor" at bounding box center [155, 73] width 112 height 8
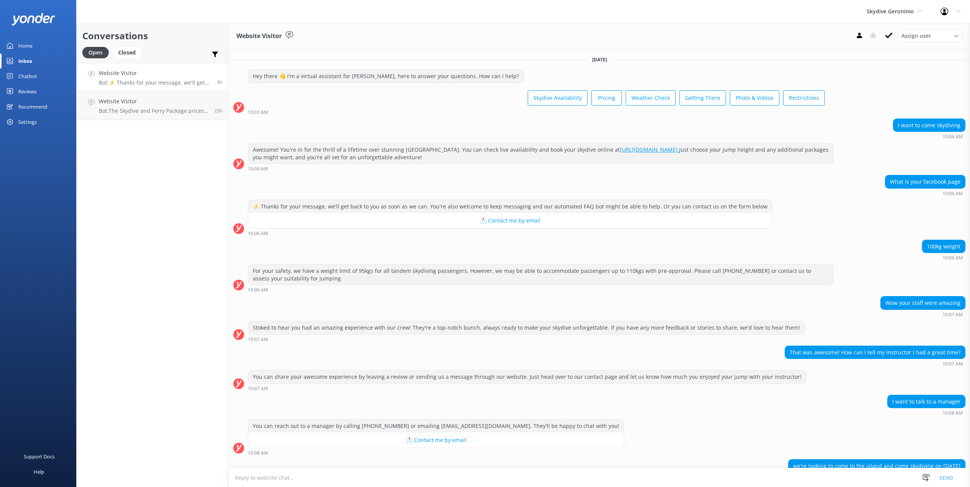
drag, startPoint x: 178, startPoint y: 131, endPoint x: 173, endPoint y: 56, distance: 74.9
click at [178, 131] on div "Conversations Open Closed Important Assigned to me Unassigned Website Visitor B…" at bounding box center [152, 255] width 153 height 464
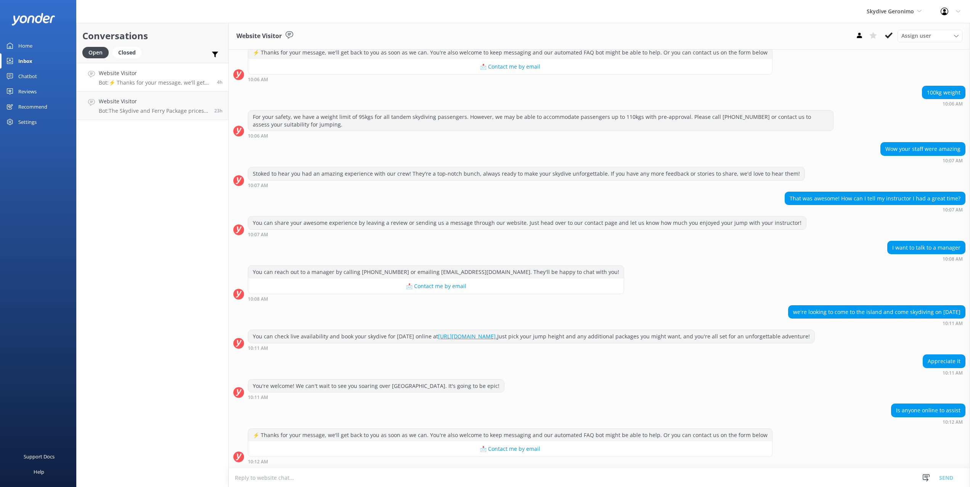
drag, startPoint x: 172, startPoint y: 50, endPoint x: 162, endPoint y: 50, distance: 9.5
click at [172, 50] on div "Open Closed Important Assigned to me Unassigned" at bounding box center [152, 56] width 140 height 18
click at [124, 59] on div "Open Closed" at bounding box center [113, 56] width 63 height 18
drag, startPoint x: 131, startPoint y: 53, endPoint x: 155, endPoint y: 49, distance: 24.0
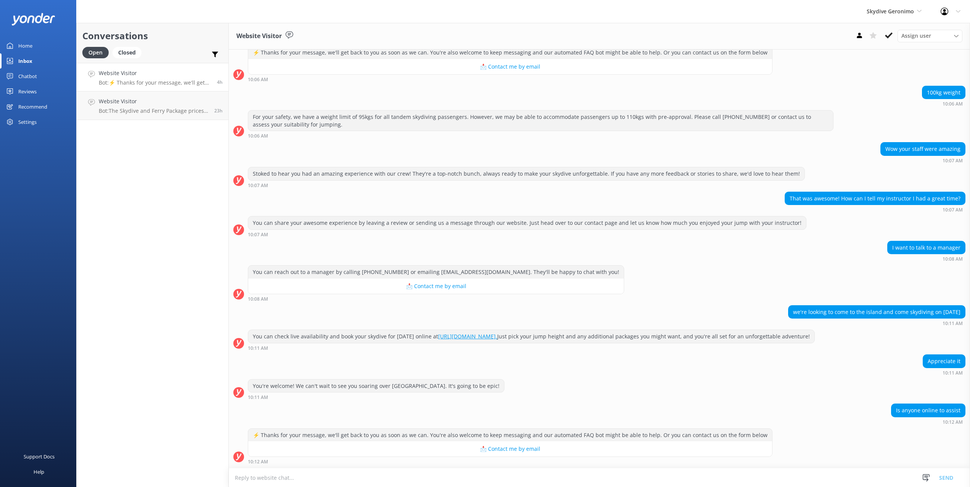
click at [132, 53] on div "Closed" at bounding box center [126, 52] width 29 height 11
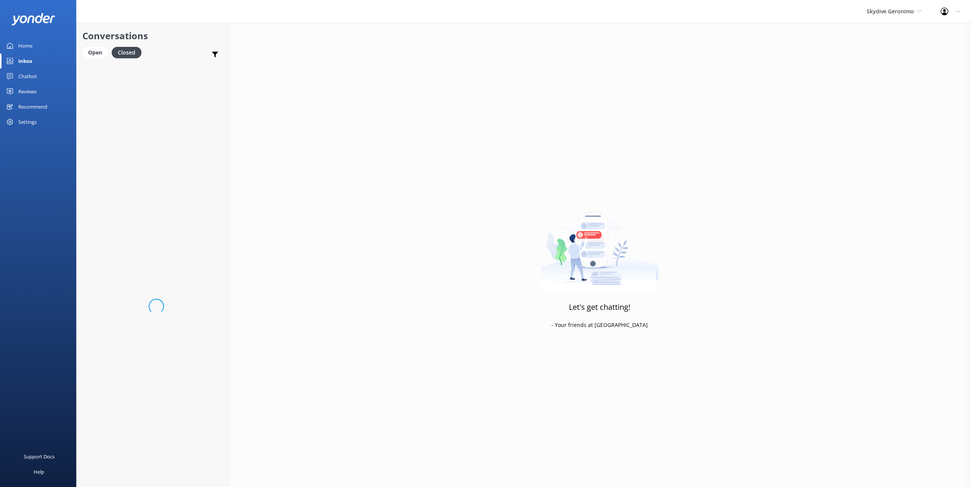
drag, startPoint x: 164, startPoint y: 48, endPoint x: 196, endPoint y: 57, distance: 33.1
click at [164, 48] on div "Open Closed Important Assigned to me Unassigned" at bounding box center [152, 56] width 140 height 18
click at [400, 90] on div "Let's get chatting! - Your friends at [GEOGRAPHIC_DATA]" at bounding box center [599, 266] width 741 height 487
click at [97, 53] on div "Open" at bounding box center [95, 52] width 26 height 11
drag, startPoint x: 172, startPoint y: 39, endPoint x: 161, endPoint y: 74, distance: 36.8
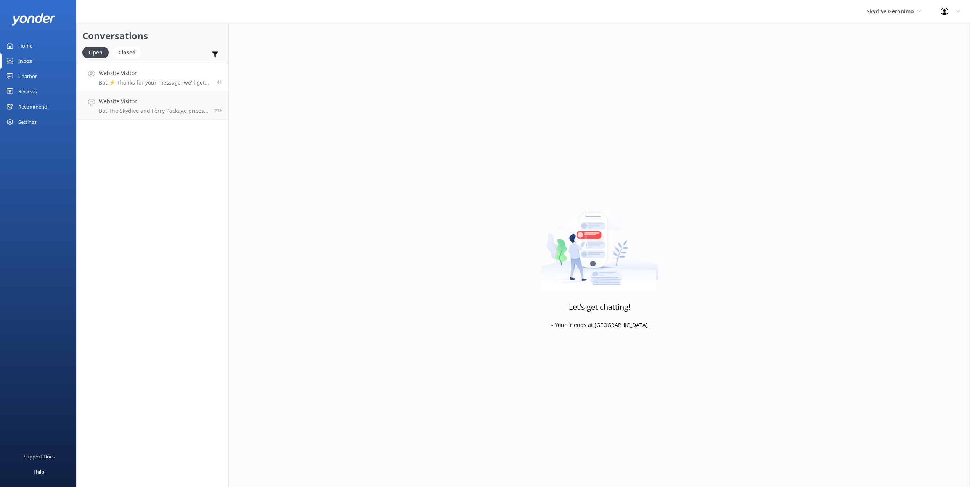
click at [172, 39] on h2 "Conversations" at bounding box center [152, 36] width 140 height 14
click at [162, 75] on h4 "Website Visitor" at bounding box center [155, 73] width 112 height 8
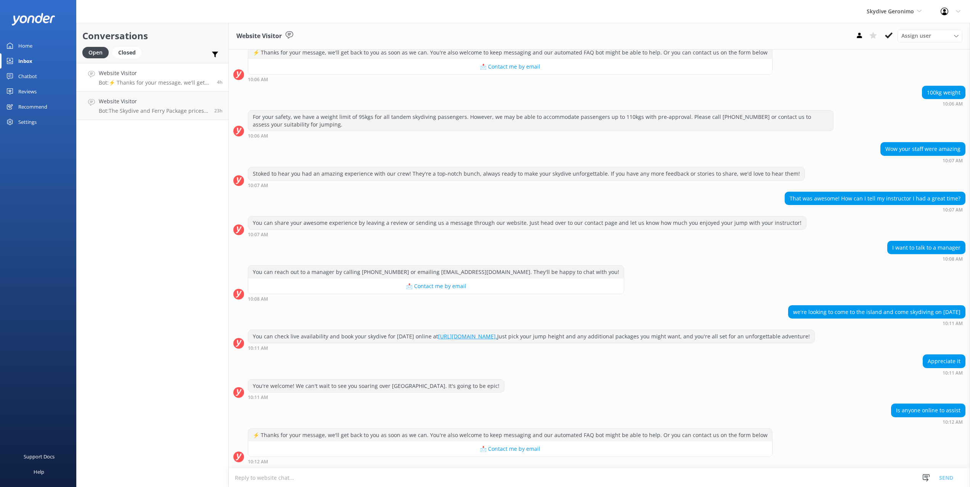
scroll to position [162, 0]
click at [849, 96] on div "100kg weight 10:06 AM" at bounding box center [599, 96] width 741 height 21
click at [183, 132] on div "Conversations Open Closed Important Assigned to me Unassigned Website Visitor B…" at bounding box center [152, 255] width 153 height 464
drag, startPoint x: 38, startPoint y: 46, endPoint x: 62, endPoint y: 51, distance: 24.9
click at [38, 47] on link "Home" at bounding box center [38, 45] width 76 height 15
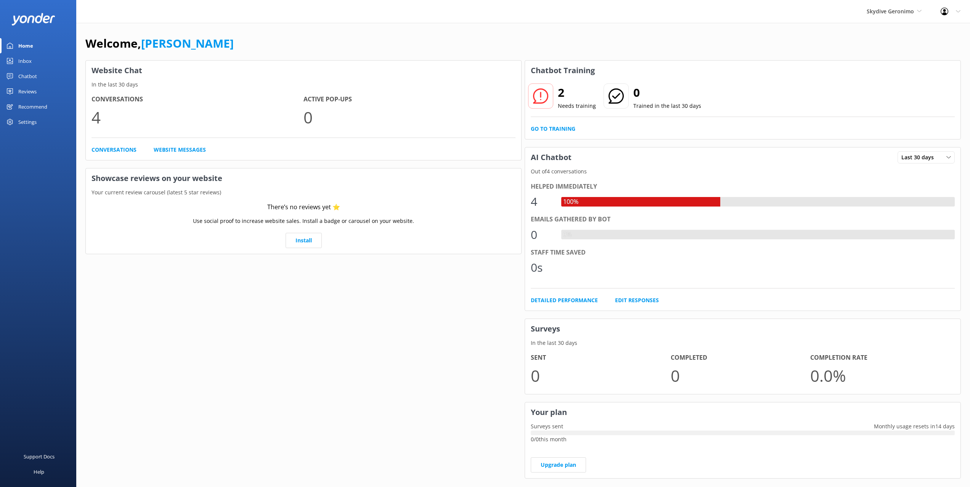
click at [344, 25] on div "Welcome, Mikayla Website Chat In the last 30 days Conversations 4 Active Pop-up…" at bounding box center [523, 262] width 894 height 479
click at [331, 34] on div "Welcome, Mikayla" at bounding box center [523, 47] width 876 height 26
click at [336, 35] on div "Welcome, Mikayla" at bounding box center [523, 47] width 876 height 26
click at [36, 82] on div "Chatbot" at bounding box center [27, 76] width 19 height 15
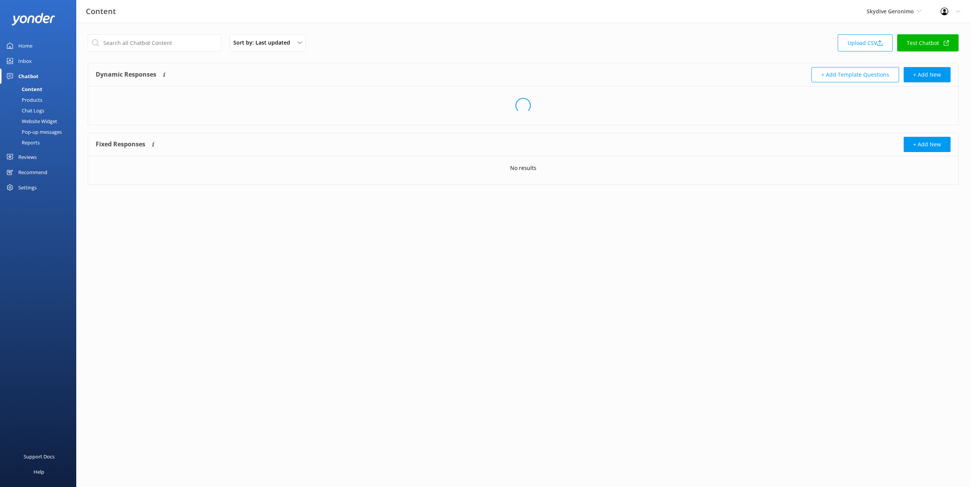
drag, startPoint x: 35, startPoint y: 100, endPoint x: 43, endPoint y: 100, distance: 8.0
click at [35, 100] on div "Products" at bounding box center [24, 100] width 38 height 11
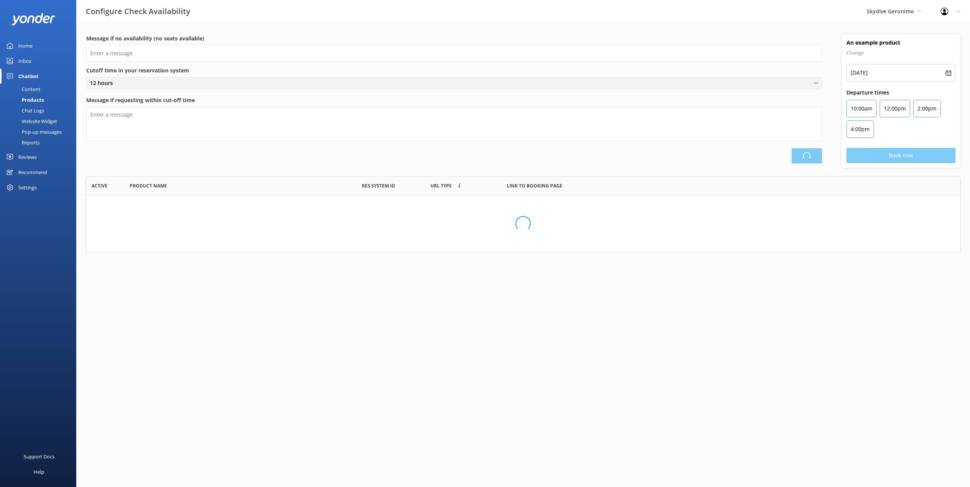
type input "There are no seats available, please check an alternative day"
type textarea "Our online booking system closes {hours} prior to departure. Please contact us …"
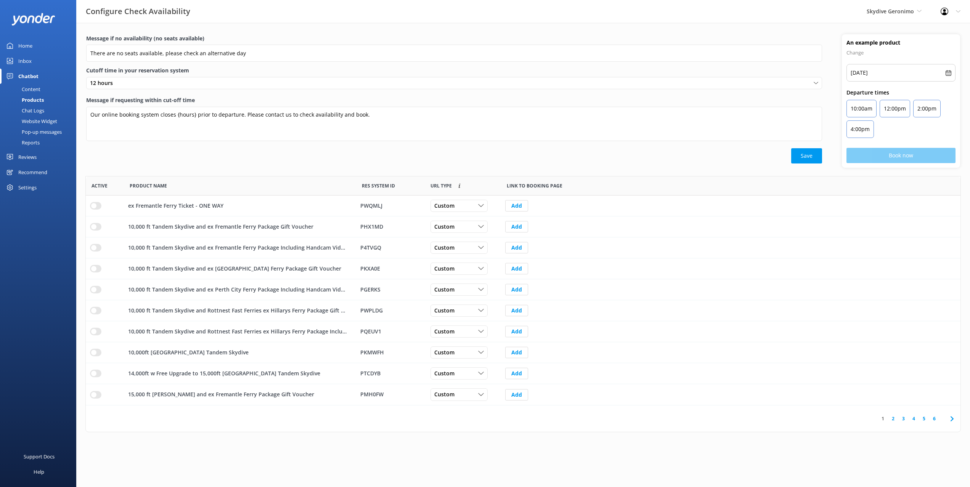
click at [294, 24] on div "Message if no availability (no seats available) There are no seats available, p…" at bounding box center [523, 228] width 894 height 410
click at [501, 166] on div "Message if no availability (no seats available) There are no seats available, p…" at bounding box center [454, 100] width 756 height 133
click at [480, 169] on div "Message if no availability (no seats available) There are no seats available, p…" at bounding box center [523, 105] width 894 height 142
click at [386, 159] on div "Save" at bounding box center [454, 155] width 736 height 15
click at [246, 26] on div "Message if no availability (no seats available) There are no seats available, p…" at bounding box center [523, 228] width 894 height 410
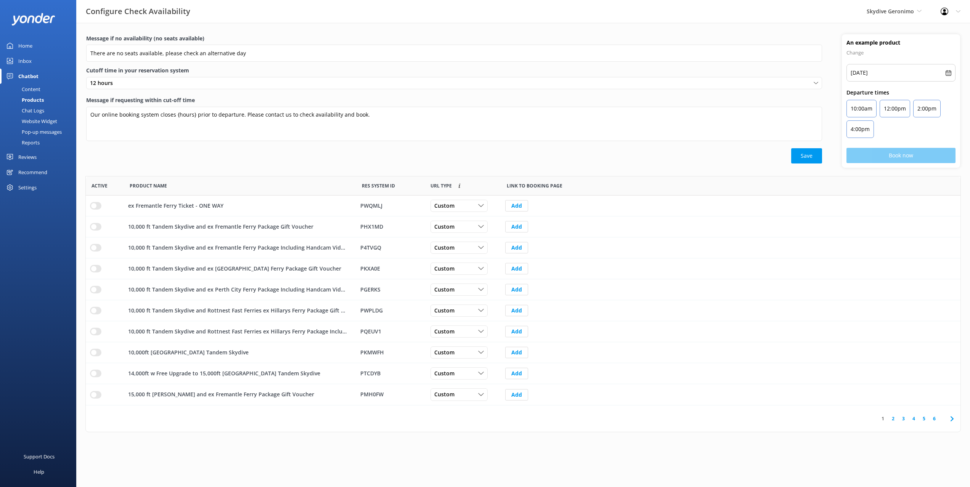
drag, startPoint x: 28, startPoint y: 43, endPoint x: 67, endPoint y: 38, distance: 39.6
click at [28, 43] on div "Home" at bounding box center [25, 45] width 14 height 15
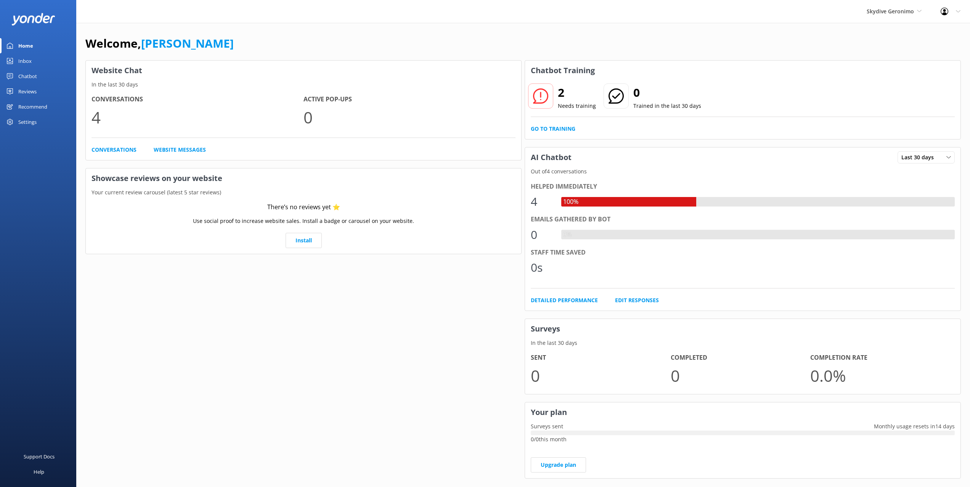
drag, startPoint x: 298, startPoint y: 29, endPoint x: 283, endPoint y: 32, distance: 15.0
click at [298, 29] on div "Welcome, Mikayla Website Chat In the last 30 days Conversations 4 Active Pop-up…" at bounding box center [523, 262] width 894 height 479
drag, startPoint x: 283, startPoint y: 33, endPoint x: 264, endPoint y: 38, distance: 20.2
click at [283, 33] on div "Welcome, Mikayla Website Chat In the last 30 days Conversations 4 Active Pop-up…" at bounding box center [523, 262] width 894 height 479
click at [262, 40] on div "Welcome, Mikayla" at bounding box center [523, 47] width 876 height 26
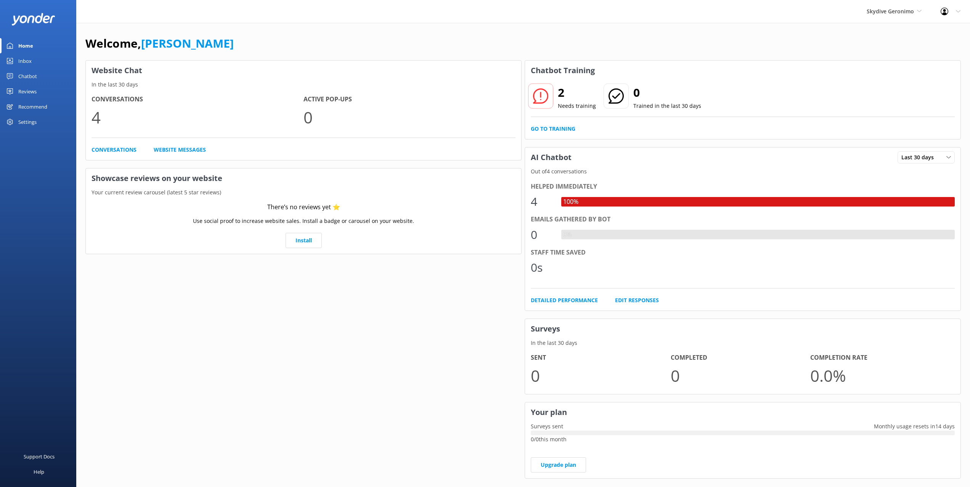
click at [262, 40] on div "Welcome, Mikayla" at bounding box center [523, 47] width 876 height 26
drag, startPoint x: 268, startPoint y: 36, endPoint x: 256, endPoint y: 35, distance: 12.6
click at [268, 36] on div "Welcome, Mikayla" at bounding box center [523, 47] width 876 height 26
click at [256, 35] on div "Welcome, Mikayla" at bounding box center [523, 47] width 876 height 26
drag, startPoint x: 221, startPoint y: 37, endPoint x: 152, endPoint y: 4, distance: 76.4
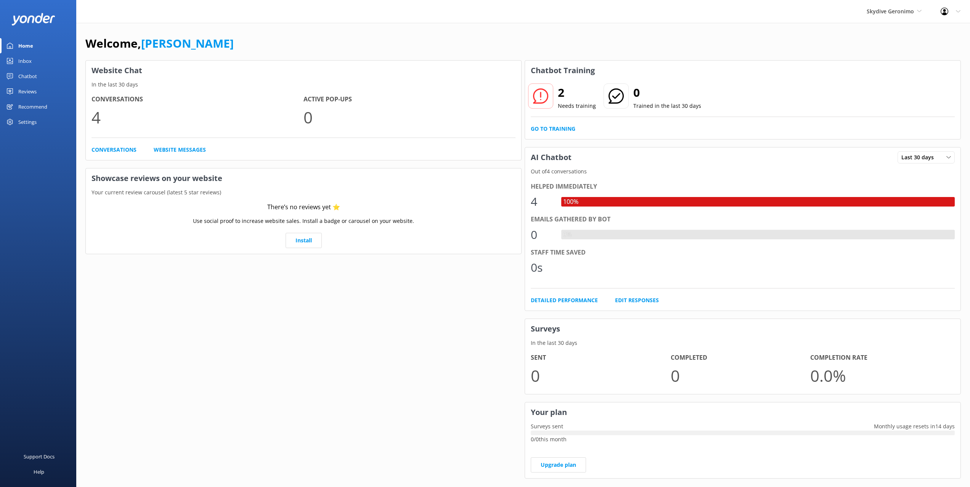
click at [221, 37] on div "Welcome, Mikayla" at bounding box center [523, 47] width 876 height 26
click at [648, 64] on div "Chatbot Training" at bounding box center [742, 71] width 435 height 20
drag, startPoint x: 889, startPoint y: 35, endPoint x: 942, endPoint y: 17, distance: 55.5
click at [890, 34] on div "Welcome, Mikayla" at bounding box center [523, 47] width 876 height 26
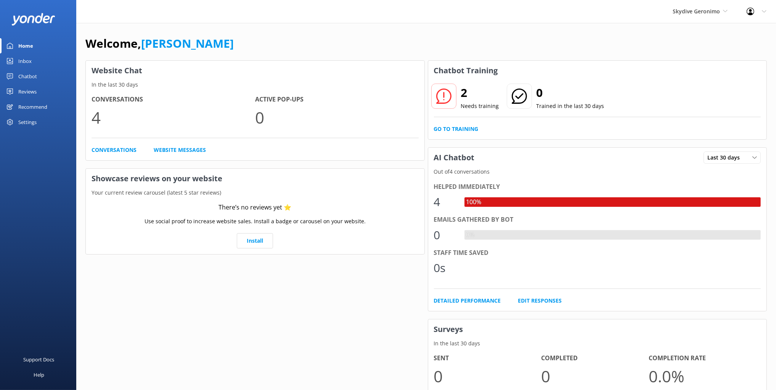
click at [304, 53] on div "Welcome, Mikayla" at bounding box center [425, 47] width 681 height 26
click at [291, 48] on div "Welcome, Mikayla" at bounding box center [425, 47] width 681 height 26
click at [290, 50] on div "Welcome, Mikayla" at bounding box center [425, 47] width 681 height 26
click at [320, 41] on div "Welcome, Mikayla" at bounding box center [425, 47] width 681 height 26
click at [391, 56] on div "Welcome, Mikayla" at bounding box center [425, 47] width 681 height 26
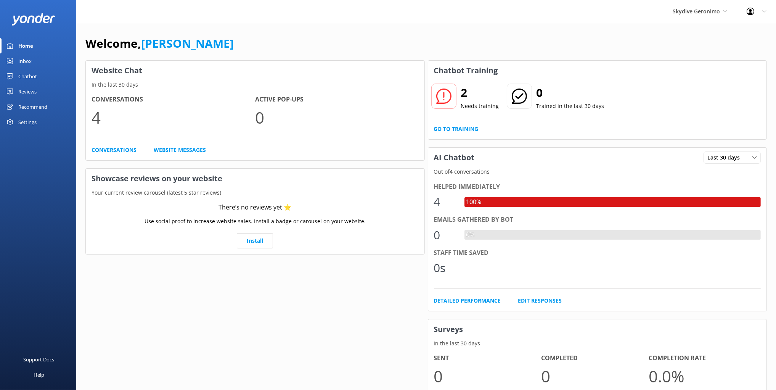
drag, startPoint x: 383, startPoint y: 52, endPoint x: 363, endPoint y: 39, distance: 24.1
click at [380, 48] on div "Welcome, Mikayla" at bounding box center [425, 47] width 681 height 26
click at [322, 17] on div "Skydive Geronimo Black Cat Cruises [GEOGRAPHIC_DATA] [GEOGRAPHIC_DATA] [GEOGRAP…" at bounding box center [388, 11] width 776 height 23
click at [323, 19] on div "Skydive Geronimo Black Cat Cruises [GEOGRAPHIC_DATA] [GEOGRAPHIC_DATA] [GEOGRAP…" at bounding box center [388, 11] width 776 height 23
click at [265, 26] on div "Welcome, Mikayla Website Chat In the last 30 days Conversations 4 Active Pop-up…" at bounding box center [426, 262] width 700 height 479
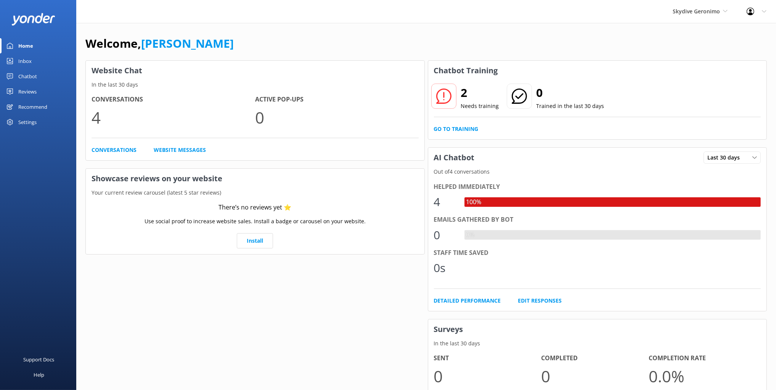
click at [346, 26] on div "Welcome, Mikayla Website Chat In the last 30 days Conversations 4 Active Pop-up…" at bounding box center [426, 262] width 700 height 479
drag, startPoint x: 594, startPoint y: 19, endPoint x: 599, endPoint y: 19, distance: 4.6
click at [595, 19] on div "Skydive Geronimo Black Cat Cruises [GEOGRAPHIC_DATA] [GEOGRAPHIC_DATA] [GEOGRAP…" at bounding box center [388, 11] width 776 height 23
click at [571, 51] on div "Welcome, Mikayla" at bounding box center [425, 47] width 681 height 26
click at [619, 42] on div "Welcome, Mikayla" at bounding box center [425, 47] width 681 height 26
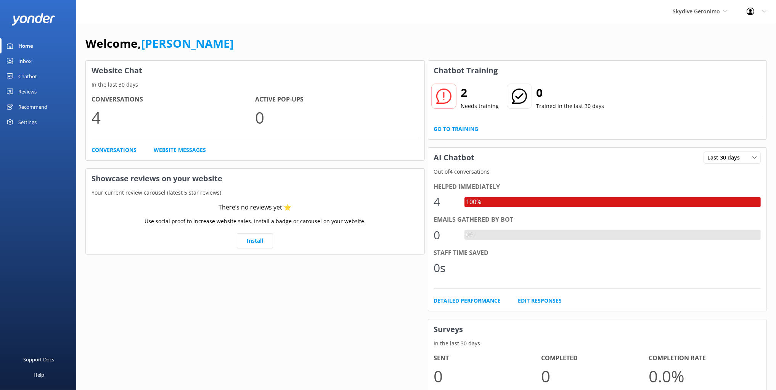
click at [618, 42] on div "Welcome, Mikayla" at bounding box center [425, 47] width 681 height 26
click at [328, 26] on div "Welcome, Mikayla Website Chat In the last 30 days Conversations 4 Active Pop-up…" at bounding box center [426, 262] width 700 height 479
click at [324, 29] on div "Welcome, Mikayla Website Chat In the last 30 days Conversations 4 Active Pop-up…" at bounding box center [426, 262] width 700 height 479
click at [321, 36] on div "Welcome, Mikayla" at bounding box center [425, 47] width 681 height 26
click at [392, 90] on div "Conversations 4 Active Pop-ups 0 Conversations Website Messages" at bounding box center [255, 124] width 339 height 71
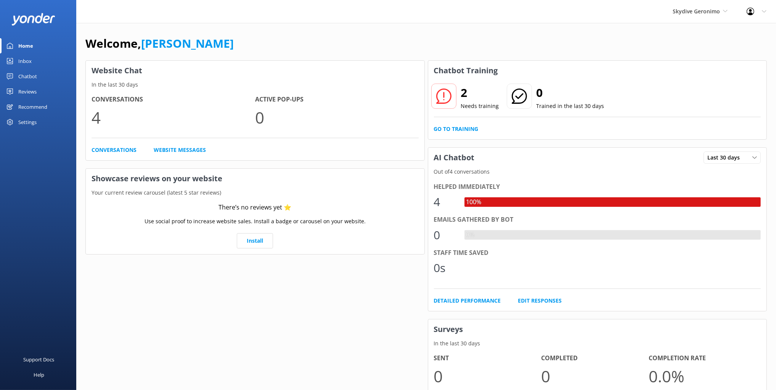
click at [370, 56] on div "Welcome, Mikayla" at bounding box center [425, 47] width 681 height 26
click at [368, 50] on div "Welcome, Mikayla" at bounding box center [425, 47] width 681 height 26
drag, startPoint x: 406, startPoint y: 20, endPoint x: 437, endPoint y: 30, distance: 32.6
click at [406, 20] on div "Skydive Geronimo Black Cat Cruises [GEOGRAPHIC_DATA] [GEOGRAPHIC_DATA] [GEOGRAP…" at bounding box center [388, 11] width 776 height 23
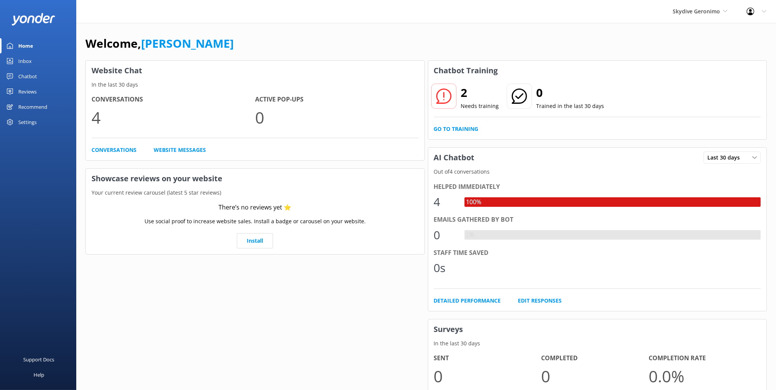
click at [527, 36] on div "Welcome, Mikayla" at bounding box center [425, 47] width 681 height 26
click at [518, 35] on div "Welcome, Mikayla" at bounding box center [425, 47] width 681 height 26
click at [419, 43] on div "Welcome, Mikayla" at bounding box center [425, 47] width 681 height 26
click at [418, 42] on div "Welcome, Mikayla" at bounding box center [425, 47] width 681 height 26
click at [371, 8] on div "Skydive Geronimo Black Cat Cruises [GEOGRAPHIC_DATA] [GEOGRAPHIC_DATA] [GEOGRAP…" at bounding box center [388, 11] width 776 height 23
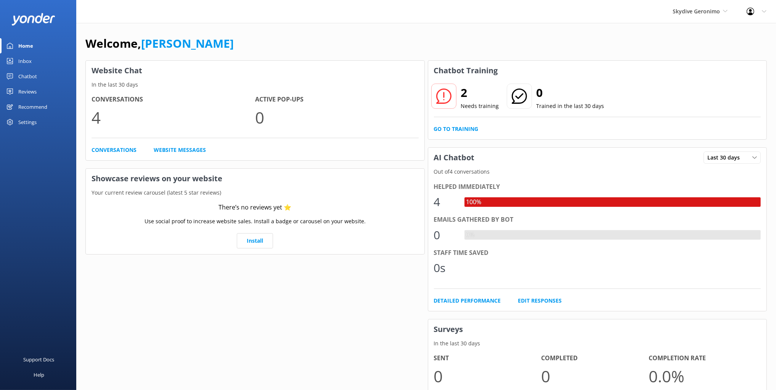
click at [383, 48] on div "Welcome, Mikayla" at bounding box center [425, 47] width 681 height 26
click at [386, 5] on div "Skydive Geronimo Black Cat Cruises [GEOGRAPHIC_DATA] [GEOGRAPHIC_DATA] [GEOGRAP…" at bounding box center [388, 11] width 776 height 23
drag, startPoint x: 381, startPoint y: 6, endPoint x: 341, endPoint y: 24, distance: 43.7
click at [381, 6] on div "Skydive Geronimo Black Cat Cruises [GEOGRAPHIC_DATA] [GEOGRAPHIC_DATA] [GEOGRAP…" at bounding box center [388, 11] width 776 height 23
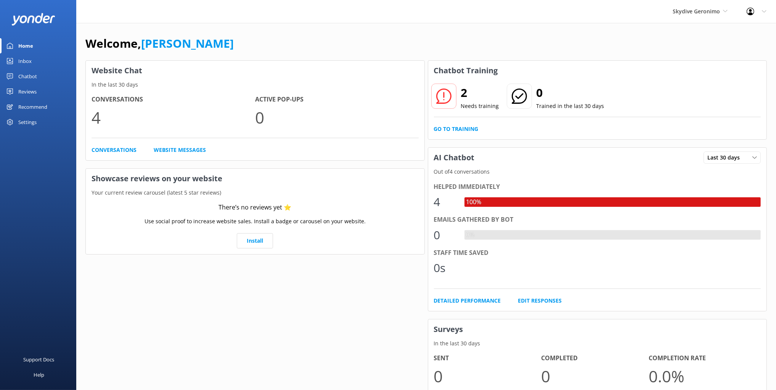
click at [336, 25] on div "Welcome, Mikayla Website Chat In the last 30 days Conversations 4 Active Pop-up…" at bounding box center [426, 262] width 700 height 479
click at [314, 22] on div "Skydive Geronimo Black Cat Cruises [GEOGRAPHIC_DATA] [GEOGRAPHIC_DATA] [GEOGRAP…" at bounding box center [388, 11] width 776 height 23
drag, startPoint x: 326, startPoint y: 24, endPoint x: 359, endPoint y: 12, distance: 35.5
click at [326, 24] on div "Welcome, Mikayla Website Chat In the last 30 days Conversations 4 Active Pop-up…" at bounding box center [426, 262] width 700 height 479
click at [360, 12] on div "Skydive Geronimo Black Cat Cruises [GEOGRAPHIC_DATA] [GEOGRAPHIC_DATA] [GEOGRAP…" at bounding box center [388, 11] width 776 height 23
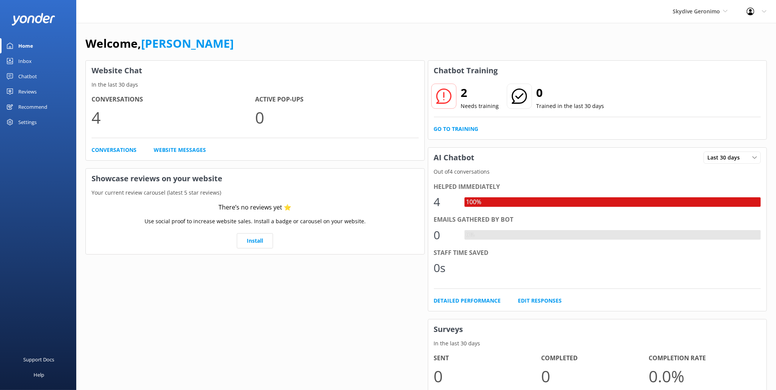
drag, startPoint x: 336, startPoint y: 35, endPoint x: 345, endPoint y: 37, distance: 9.0
click at [336, 35] on div "Welcome, Mikayla" at bounding box center [425, 47] width 681 height 26
drag, startPoint x: 352, startPoint y: 39, endPoint x: 347, endPoint y: 39, distance: 5.8
click at [352, 39] on div "Welcome, Mikayla" at bounding box center [425, 47] width 681 height 26
click at [348, 39] on div "Welcome, Mikayla" at bounding box center [425, 47] width 681 height 26
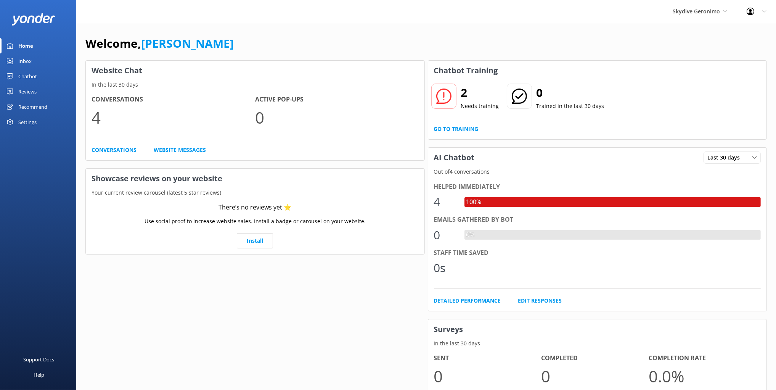
click at [348, 39] on div "Welcome, Mikayla" at bounding box center [425, 47] width 681 height 26
click at [352, 42] on div "Welcome, Mikayla" at bounding box center [425, 47] width 681 height 26
drag, startPoint x: 318, startPoint y: 31, endPoint x: 315, endPoint y: 35, distance: 4.4
click at [318, 31] on div "Welcome, Mikayla Website Chat In the last 30 days Conversations 4 Active Pop-up…" at bounding box center [426, 262] width 700 height 479
click at [325, 24] on div "Welcome, Mikayla Website Chat In the last 30 days Conversations 4 Active Pop-up…" at bounding box center [426, 262] width 700 height 479
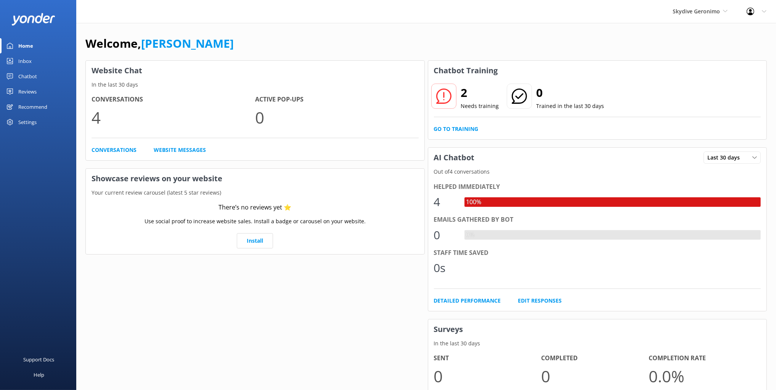
click at [348, 24] on div "Welcome, Mikayla Website Chat In the last 30 days Conversations 4 Active Pop-up…" at bounding box center [426, 262] width 700 height 479
click at [366, 6] on div "Skydive Geronimo Black Cat Cruises [GEOGRAPHIC_DATA] [GEOGRAPHIC_DATA] [GEOGRAP…" at bounding box center [388, 11] width 776 height 23
click at [297, 37] on div "Welcome, Mikayla" at bounding box center [425, 47] width 681 height 26
click at [37, 75] on link "Chatbot" at bounding box center [38, 76] width 76 height 15
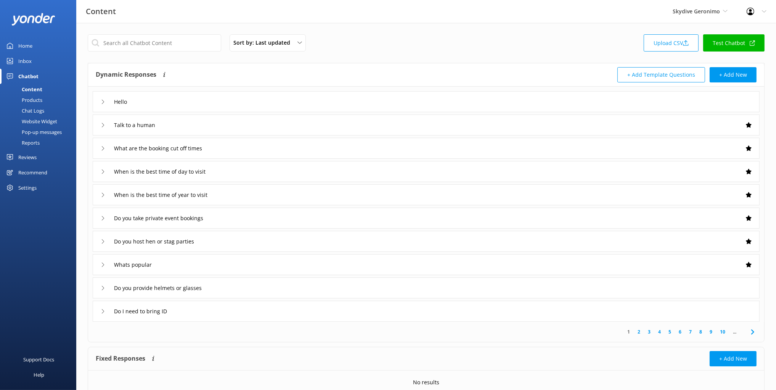
click at [45, 211] on div "Support Docs Help" at bounding box center [38, 296] width 76 height 187
click at [40, 207] on div "Support Docs Help" at bounding box center [38, 296] width 76 height 187
click at [314, 72] on div "Dynamic Responses The chatbot will generate a response based on the content inf…" at bounding box center [261, 74] width 331 height 15
click at [325, 59] on div "Sort by: Last updated Title (A-Z) Last updated Upload CSV Test Chatbot Dynamic …" at bounding box center [426, 222] width 700 height 399
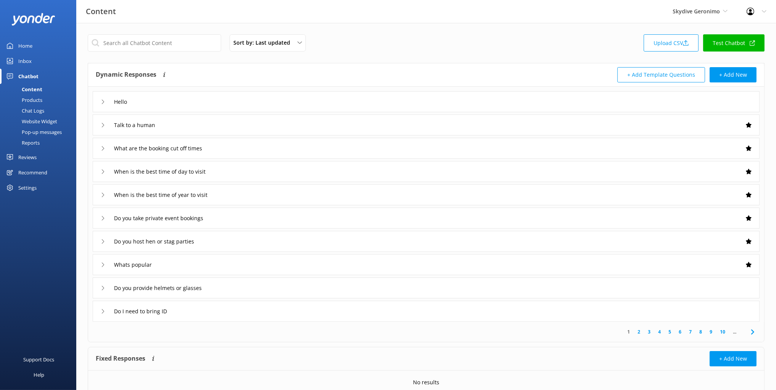
drag, startPoint x: 397, startPoint y: 44, endPoint x: 398, endPoint y: 56, distance: 11.9
click at [397, 44] on div "Sort by: Last updated Title (A-Z) Last updated Upload CSV Test Chatbot" at bounding box center [426, 45] width 677 height 22
click at [397, 56] on div "Sort by: Last updated Title (A-Z) Last updated Upload CSV Test Chatbot Dynamic …" at bounding box center [426, 222] width 700 height 399
click at [233, 76] on div "Dynamic Responses The chatbot will generate a response based on the content inf…" at bounding box center [261, 74] width 331 height 15
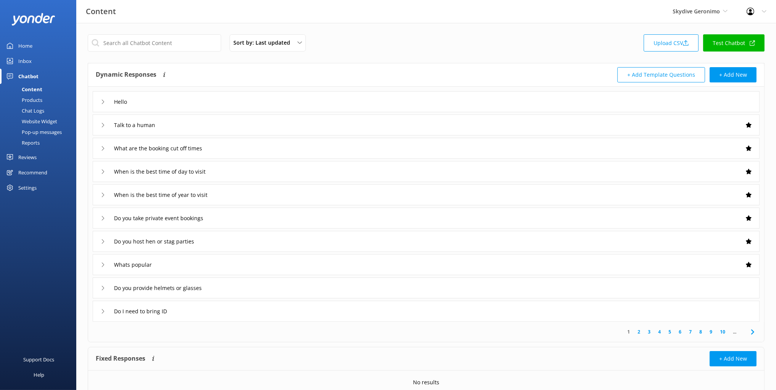
click at [417, 58] on div "Sort by: Last updated Title (A-Z) Last updated Upload CSV Test Chatbot Dynamic …" at bounding box center [426, 222] width 700 height 399
click at [185, 72] on div "Dynamic Responses The chatbot will generate a response based on the content inf…" at bounding box center [261, 74] width 331 height 15
drag, startPoint x: 497, startPoint y: 30, endPoint x: 500, endPoint y: 34, distance: 5.0
click at [497, 30] on div "Sort by: Last updated Title (A-Z) Last updated Upload CSV Test Chatbot Dynamic …" at bounding box center [426, 222] width 700 height 399
click at [166, 22] on div "Content Skydive Geronimo Black Cat Cruises Banff Airporter International Antarc…" at bounding box center [388, 11] width 776 height 23
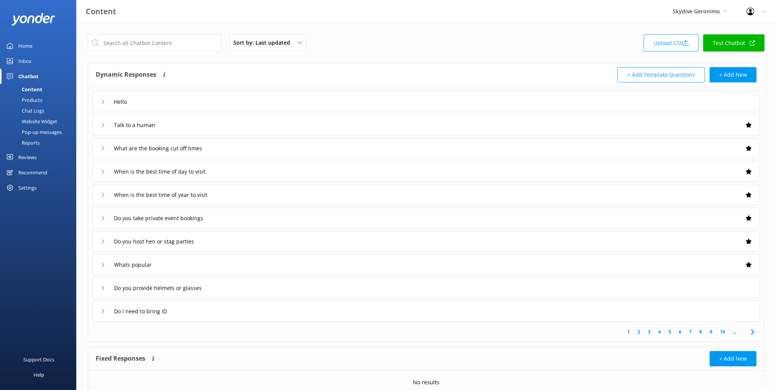
drag, startPoint x: 18, startPoint y: 45, endPoint x: 23, endPoint y: 48, distance: 6.3
click at [18, 45] on link "Home" at bounding box center [38, 45] width 76 height 15
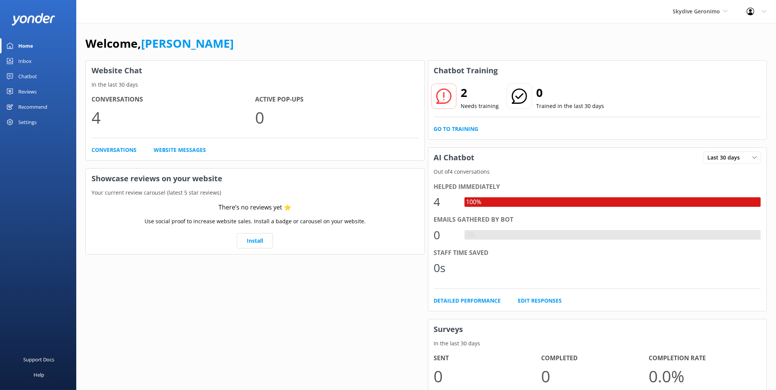
drag, startPoint x: 444, startPoint y: 58, endPoint x: 258, endPoint y: 57, distance: 186.5
click at [444, 59] on div "Chatbot Training 2 Needs training 0 Trained in the last 30 days Go to Training …" at bounding box center [597, 273] width 342 height 429
click at [22, 60] on div "Inbox" at bounding box center [24, 60] width 13 height 15
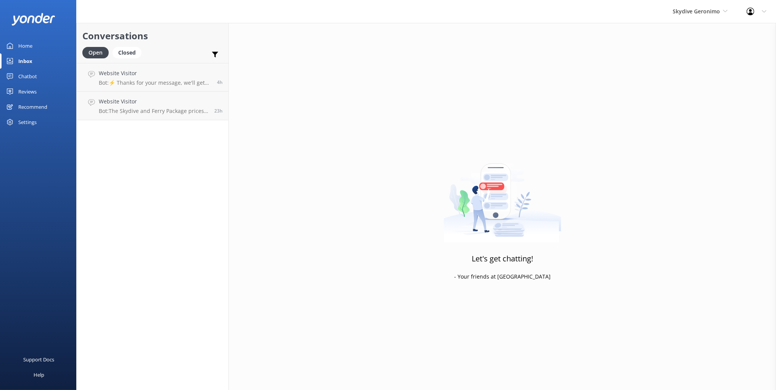
click at [162, 36] on h2 "Conversations" at bounding box center [152, 36] width 140 height 14
click at [29, 76] on div "Chatbot" at bounding box center [27, 76] width 19 height 15
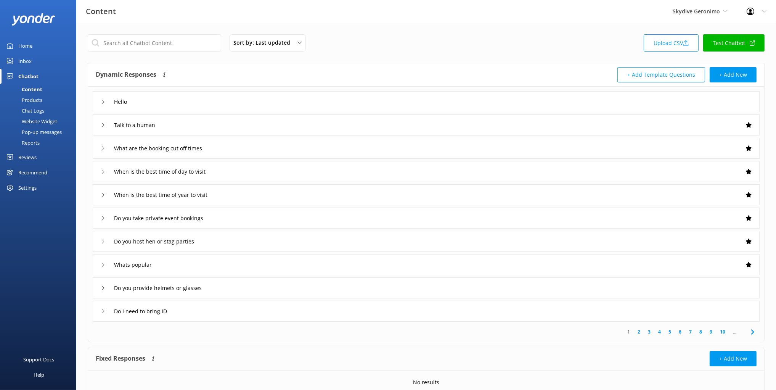
click at [34, 157] on div "Reviews" at bounding box center [27, 156] width 18 height 15
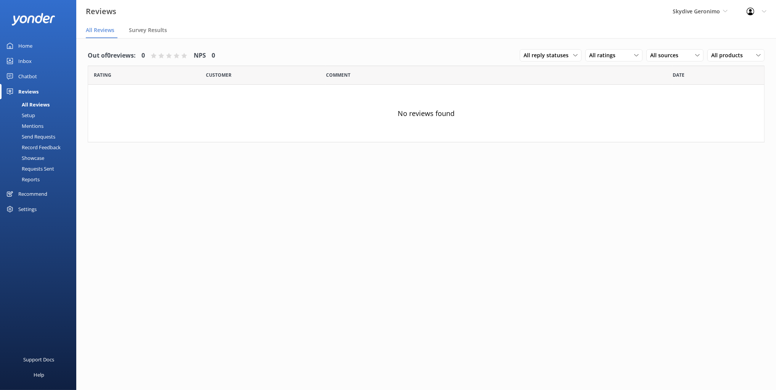
click at [332, 174] on div "Out of 0 reviews: 0 NPS 0 All reply statuses All reply statuses Needs a reply D…" at bounding box center [426, 221] width 700 height 367
drag, startPoint x: 252, startPoint y: 149, endPoint x: 237, endPoint y: 151, distance: 15.0
click at [251, 149] on div "Out of 0 reviews: 0 NPS 0 All reply statuses All reply statuses Needs a reply D…" at bounding box center [426, 97] width 700 height 119
click at [159, 183] on div "Out of 0 reviews: 0 NPS 0 All reply statuses All reply statuses Needs a reply D…" at bounding box center [426, 221] width 700 height 367
click at [34, 194] on div "Recommend" at bounding box center [32, 193] width 29 height 15
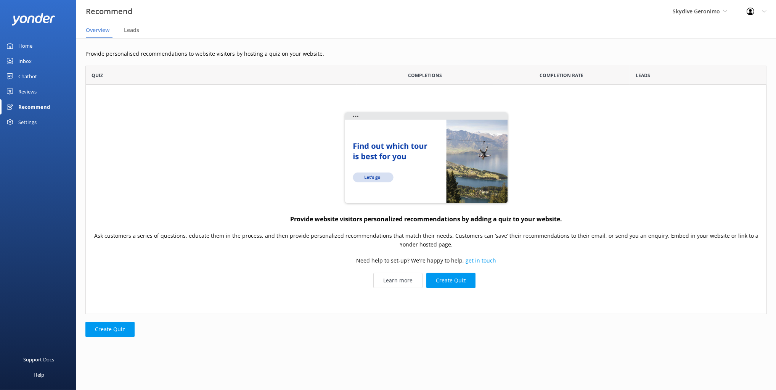
scroll to position [248, 681]
click at [197, 152] on div "Provide website visitors personalized recommendations by adding a quiz to your …" at bounding box center [425, 199] width 681 height 229
click at [28, 146] on div "Home Inbox Chatbot Content Products Chat Logs Website Widget Pop-up messages Re…" at bounding box center [38, 97] width 76 height 195
click at [26, 117] on div "Settings" at bounding box center [27, 121] width 18 height 15
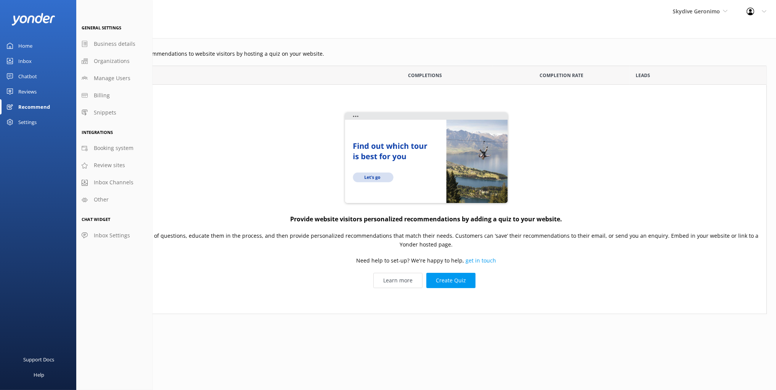
drag, startPoint x: 238, startPoint y: 99, endPoint x: 170, endPoint y: 91, distance: 68.3
click at [236, 98] on div "Provide website visitors personalized recommendations by adding a quiz to your …" at bounding box center [425, 199] width 681 height 229
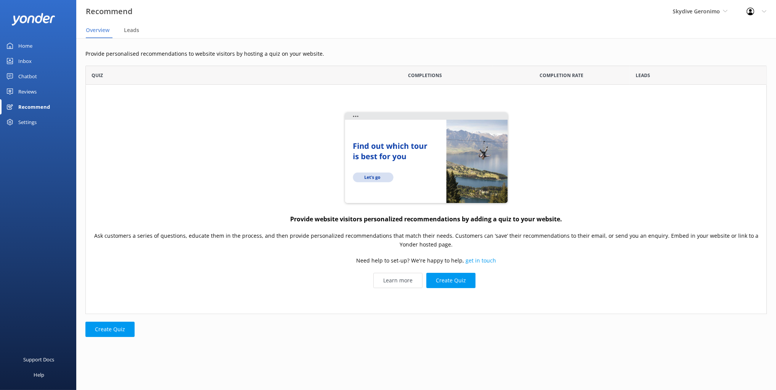
drag, startPoint x: 29, startPoint y: 41, endPoint x: 2, endPoint y: 164, distance: 126.5
click at [29, 41] on div "Home" at bounding box center [25, 45] width 14 height 15
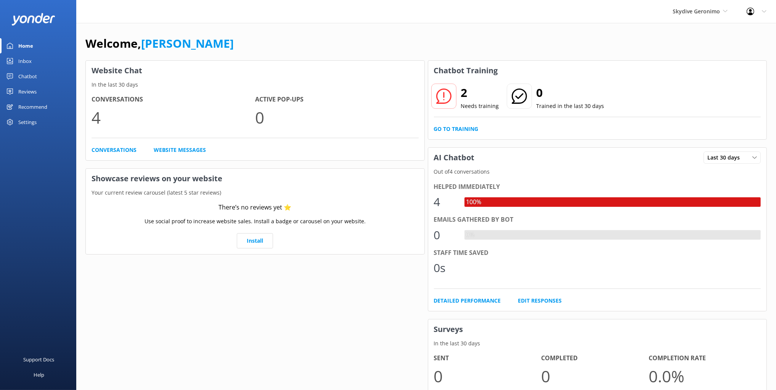
drag, startPoint x: 297, startPoint y: 98, endPoint x: 213, endPoint y: 68, distance: 89.4
click at [297, 97] on h4 "Active Pop-ups" at bounding box center [337, 100] width 164 height 10
drag, startPoint x: 443, startPoint y: 74, endPoint x: 434, endPoint y: 72, distance: 9.7
click at [439, 72] on h3 "Chatbot Training" at bounding box center [466, 71] width 76 height 20
click at [217, 38] on div "Welcome, Mikayla" at bounding box center [425, 47] width 681 height 26
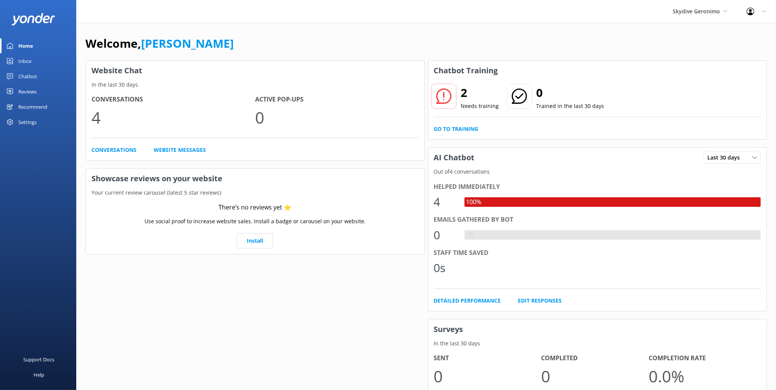
click at [27, 60] on div "Inbox" at bounding box center [24, 60] width 13 height 15
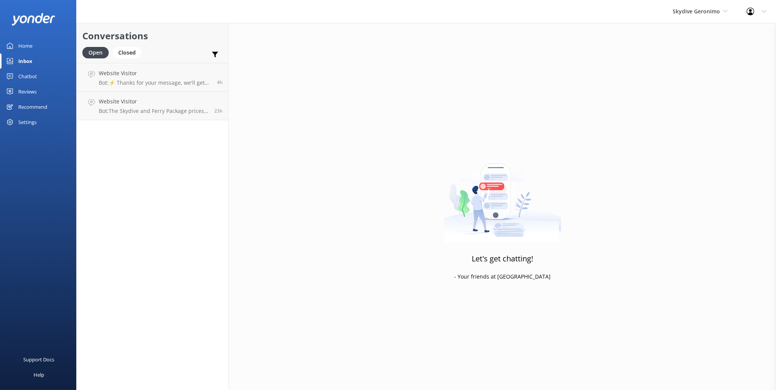
click at [31, 78] on div "Chatbot" at bounding box center [27, 76] width 19 height 15
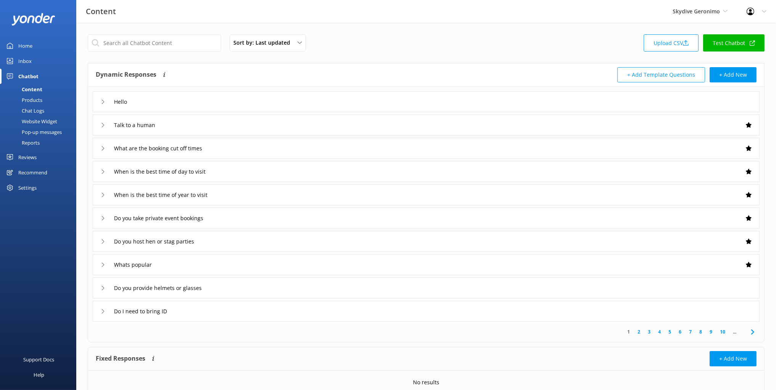
click at [349, 61] on div "Sort by: Last updated Title (A-Z) Last updated Upload CSV Test Chatbot Dynamic …" at bounding box center [426, 222] width 700 height 399
click at [293, 127] on div "Talk to a human" at bounding box center [426, 124] width 667 height 21
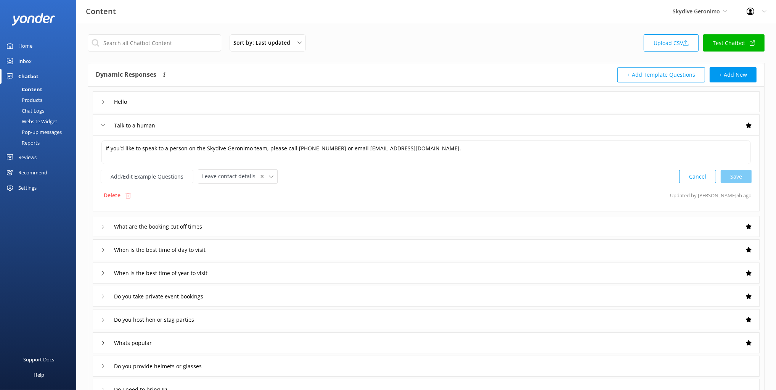
click at [376, 180] on div "Add/Edit Example Questions Leave contact details ✕ Leave contact details Check …" at bounding box center [426, 176] width 651 height 14
click at [374, 174] on div "Add/Edit Example Questions Leave contact details ✕ Leave contact details Check …" at bounding box center [426, 176] width 651 height 14
click at [370, 175] on div "Add/Edit Example Questions Leave contact details ✕ Leave contact details Check …" at bounding box center [426, 176] width 651 height 14
drag, startPoint x: 398, startPoint y: 195, endPoint x: 405, endPoint y: 210, distance: 16.2
click at [398, 195] on div "Delete Updated by Mikayla 5h ago" at bounding box center [426, 195] width 651 height 14
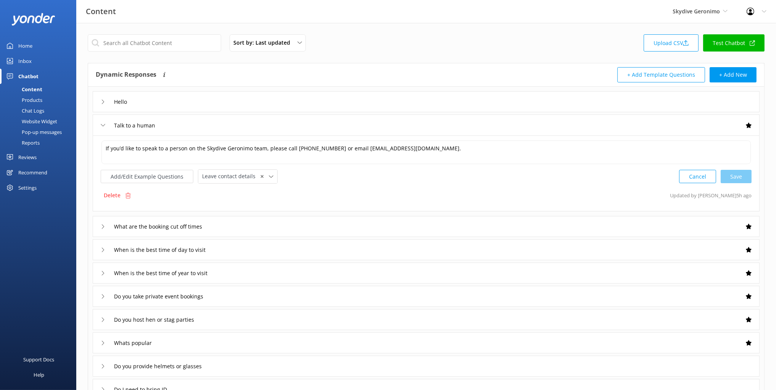
drag, startPoint x: 423, startPoint y: 186, endPoint x: 419, endPoint y: 190, distance: 5.2
click at [423, 186] on div "If you’d like to speak to a person on the Skydive Geronimo team, please call 13…" at bounding box center [426, 173] width 667 height 76
click at [181, 43] on input "text" at bounding box center [154, 42] width 133 height 17
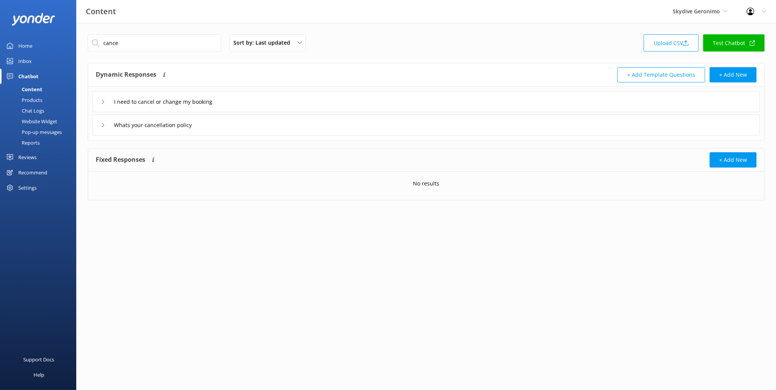
click at [329, 77] on div "Dynamic Responses The chatbot will generate a response based on the content inf…" at bounding box center [261, 74] width 331 height 15
click at [248, 125] on div "Whats your cancellation policy" at bounding box center [426, 124] width 667 height 21
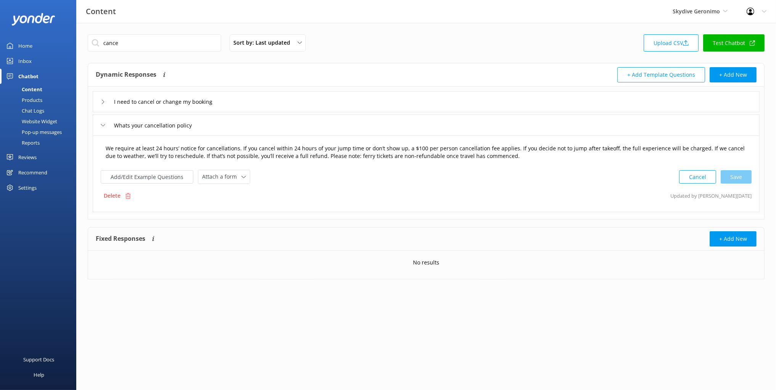
click at [687, 145] on textarea "We require at least 24 hours’ notice for cancellations. If you cancel within 24…" at bounding box center [425, 152] width 649 height 24
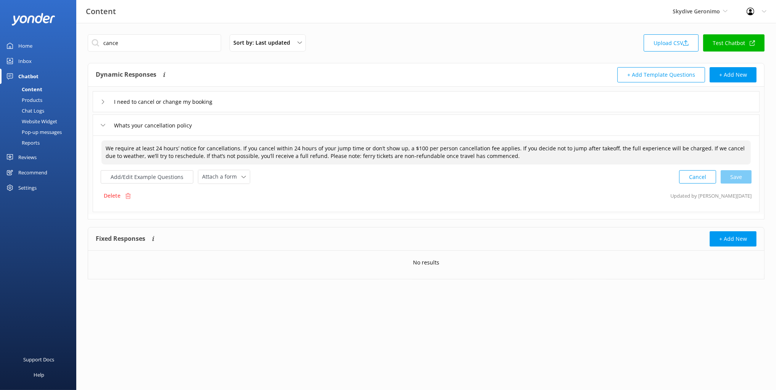
drag, startPoint x: 694, startPoint y: 146, endPoint x: 151, endPoint y: 155, distance: 542.7
click at [151, 155] on textarea "We require at least 24 hours’ notice for cancellations. If you cancel within 24…" at bounding box center [425, 152] width 649 height 24
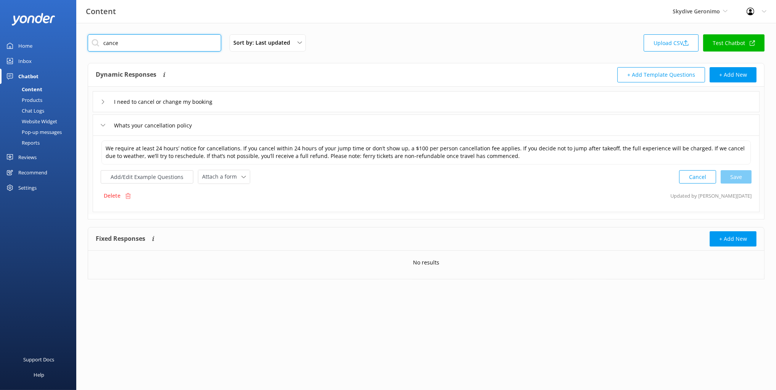
click at [109, 43] on input "cance" at bounding box center [154, 42] width 133 height 17
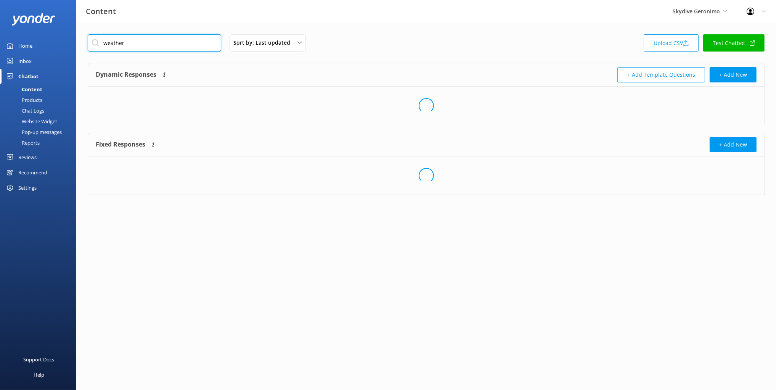
type input "weather"
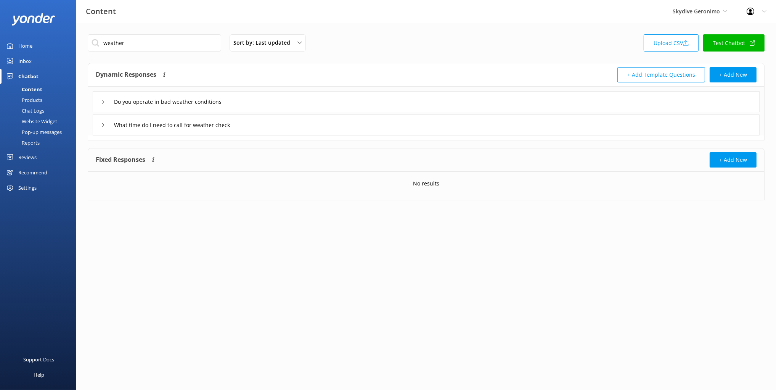
drag, startPoint x: 281, startPoint y: 71, endPoint x: 281, endPoint y: 81, distance: 9.9
click at [281, 71] on div "Dynamic Responses The chatbot will generate a response based on the content inf…" at bounding box center [261, 74] width 331 height 15
click at [280, 103] on div "Do you operate in bad weather conditions" at bounding box center [426, 101] width 667 height 21
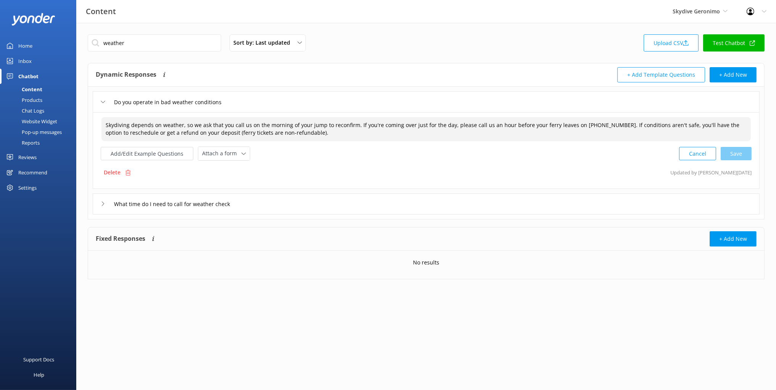
drag, startPoint x: 310, startPoint y: 133, endPoint x: 309, endPoint y: 123, distance: 9.6
click at [309, 123] on textarea "Skydiving depends on weather, so we ask that you call us on the morning of your…" at bounding box center [425, 129] width 649 height 24
click at [350, 136] on textarea "Skydiving depends on weather, so we ask that you call us on the morning of your…" at bounding box center [425, 129] width 649 height 24
click at [398, 171] on div "Delete Updated by Mikayla 5d ago" at bounding box center [426, 172] width 651 height 14
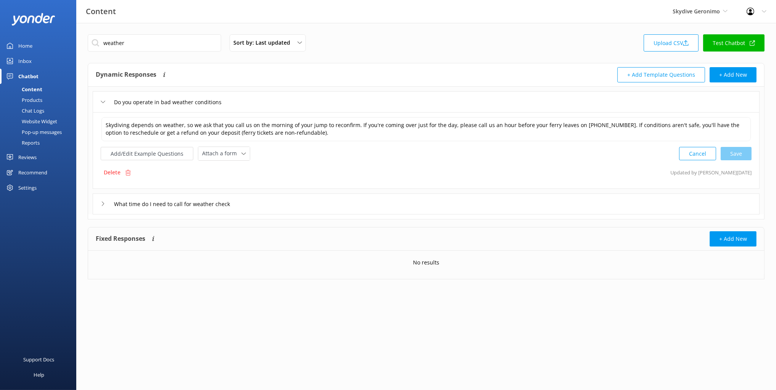
drag, startPoint x: 275, startPoint y: 77, endPoint x: 302, endPoint y: 90, distance: 30.0
click at [276, 77] on div "Dynamic Responses The chatbot will generate a response based on the content inf…" at bounding box center [261, 74] width 331 height 15
click at [328, 96] on div "Do you operate in bad weather conditions" at bounding box center [426, 101] width 667 height 21
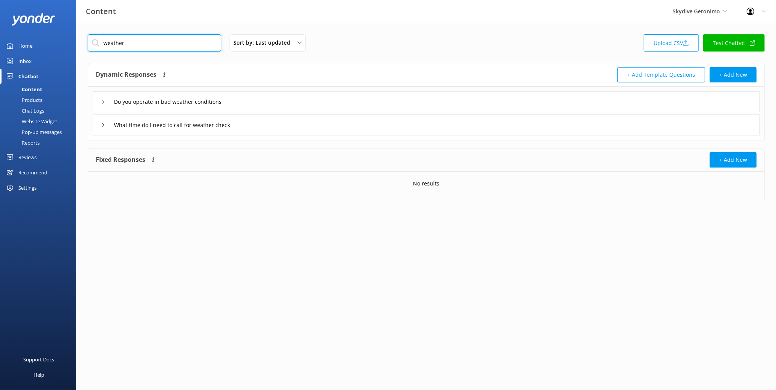
click at [117, 45] on input "weather" at bounding box center [154, 42] width 133 height 17
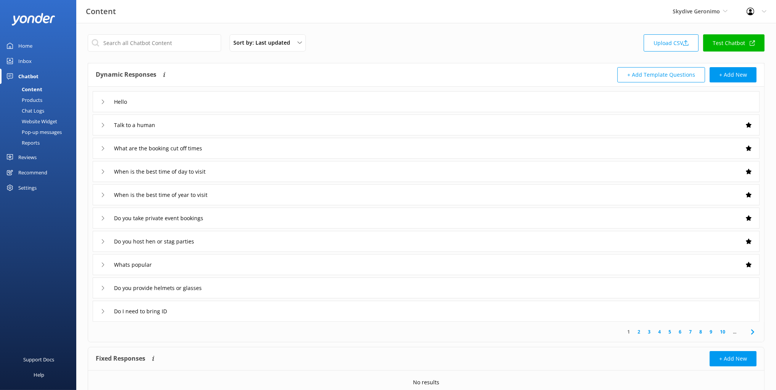
click at [281, 146] on div "What are the booking cut off times" at bounding box center [426, 148] width 667 height 21
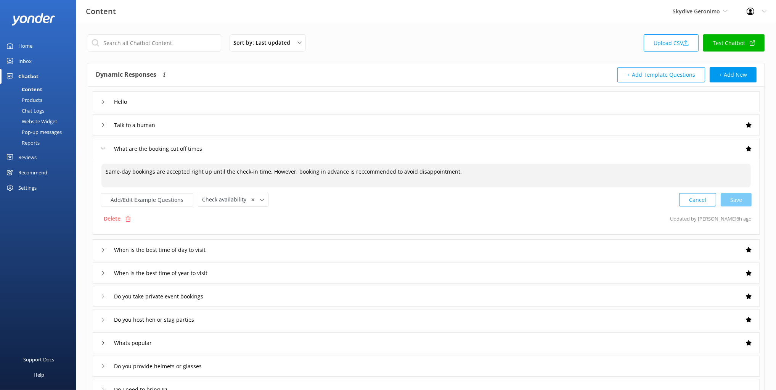
drag, startPoint x: 214, startPoint y: 172, endPoint x: 460, endPoint y: 183, distance: 247.0
click at [423, 171] on textarea "Same-day bookings are accepted right up until the check-in time. However, booki…" at bounding box center [425, 176] width 649 height 24
click at [637, 182] on textarea "Same-day bookings are accepted right up until the check-in time. However, booki…" at bounding box center [425, 176] width 649 height 24
click at [590, 206] on div "Same-day bookings are accepted right up until the check-in time. However, booki…" at bounding box center [426, 197] width 667 height 76
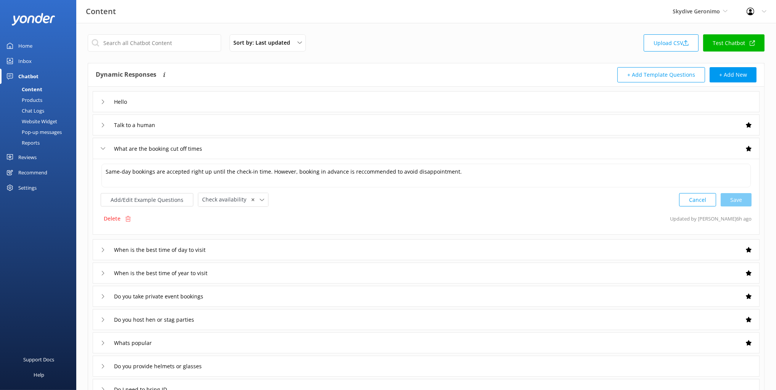
click at [383, 199] on div "Add/Edit Example Questions Check availability ✕ Leave contact details Check ava…" at bounding box center [426, 200] width 651 height 14
drag, startPoint x: 326, startPoint y: 62, endPoint x: 292, endPoint y: 159, distance: 103.1
click at [326, 62] on div "Sort by: Last updated Title (A-Z) Last updated Upload CSV Test Chatbot Dynamic …" at bounding box center [426, 261] width 700 height 477
drag, startPoint x: 381, startPoint y: 206, endPoint x: 332, endPoint y: 210, distance: 49.8
click at [380, 206] on div "Same-day bookings are accepted right up until the check-in time. However, booki…" at bounding box center [426, 197] width 667 height 76
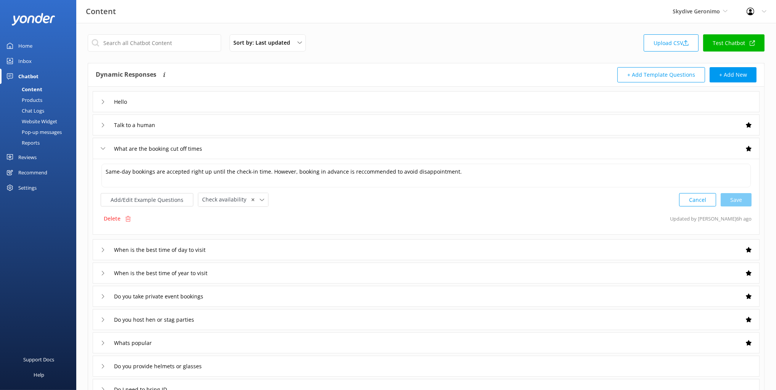
drag, startPoint x: 553, startPoint y: 195, endPoint x: 427, endPoint y: 209, distance: 126.3
click at [553, 195] on div "Add/Edit Example Questions Check availability ✕ Leave contact details Check ava…" at bounding box center [426, 200] width 651 height 14
click at [135, 220] on div "Delete Updated by Mikayla 6h ago" at bounding box center [426, 218] width 651 height 14
drag, startPoint x: 323, startPoint y: 218, endPoint x: 471, endPoint y: 175, distance: 153.7
click at [325, 218] on div "Delete Updated by Mikayla 6h ago" at bounding box center [426, 218] width 651 height 14
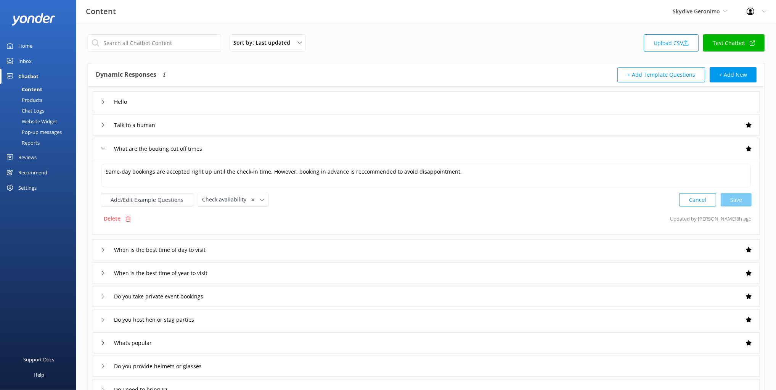
click at [550, 57] on div "Sort by: Last updated Title (A-Z) Last updated Upload CSV Test Chatbot Dynamic …" at bounding box center [426, 261] width 700 height 477
click at [639, 60] on div "Sort by: Last updated Title (A-Z) Last updated Upload CSV Test Chatbot Dynamic …" at bounding box center [426, 261] width 700 height 477
click at [737, 74] on button "+ Add New" at bounding box center [733, 74] width 47 height 15
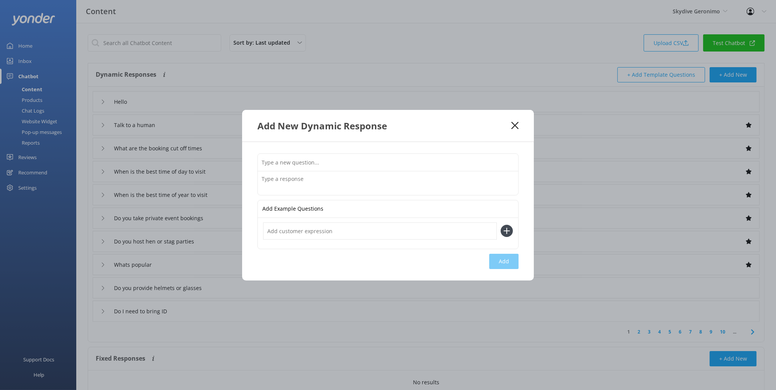
drag, startPoint x: 278, startPoint y: 140, endPoint x: 306, endPoint y: 171, distance: 41.8
click at [278, 140] on div "Add New Dynamic Response" at bounding box center [388, 126] width 292 height 32
click at [287, 162] on input "text" at bounding box center [388, 162] width 260 height 17
drag, startPoint x: 333, startPoint y: 152, endPoint x: 329, endPoint y: 159, distance: 7.7
click at [333, 152] on div "Add Example Questions Add" at bounding box center [388, 211] width 292 height 138
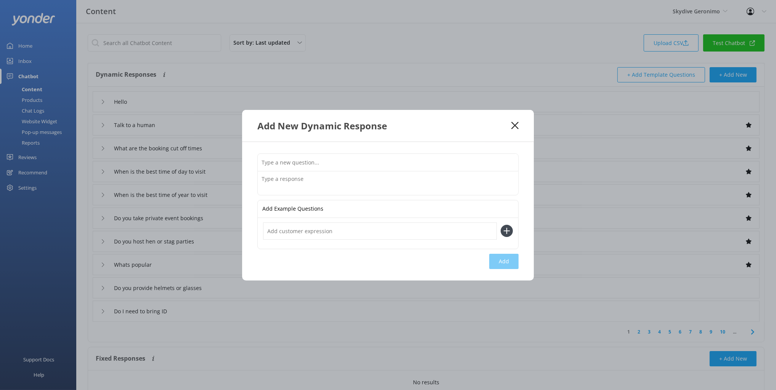
click at [280, 182] on textarea at bounding box center [388, 183] width 260 height 24
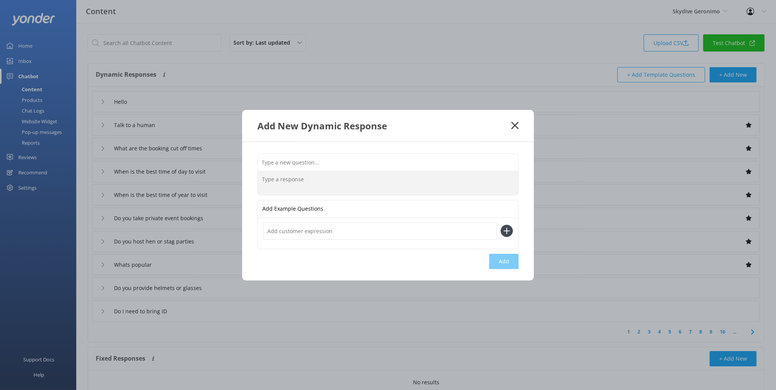
drag, startPoint x: 516, startPoint y: 129, endPoint x: 511, endPoint y: 128, distance: 5.0
click at [516, 129] on icon at bounding box center [514, 126] width 7 height 8
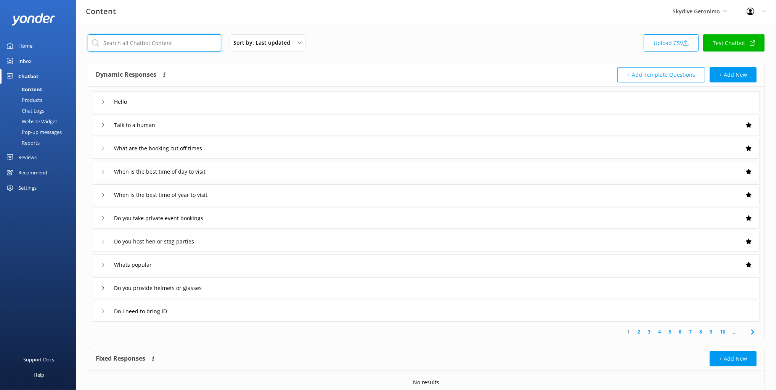
click at [152, 47] on input "text" at bounding box center [154, 42] width 133 height 17
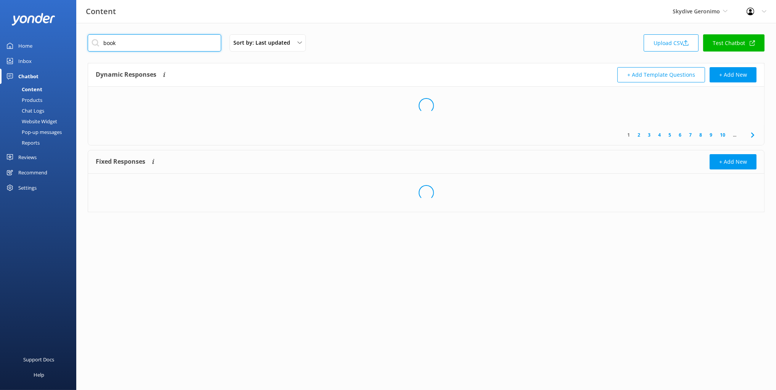
type input "book"
click at [423, 46] on div "book Sort by: Last updated Title (A-Z) Last updated Upload CSV Test Chatbot" at bounding box center [426, 45] width 677 height 22
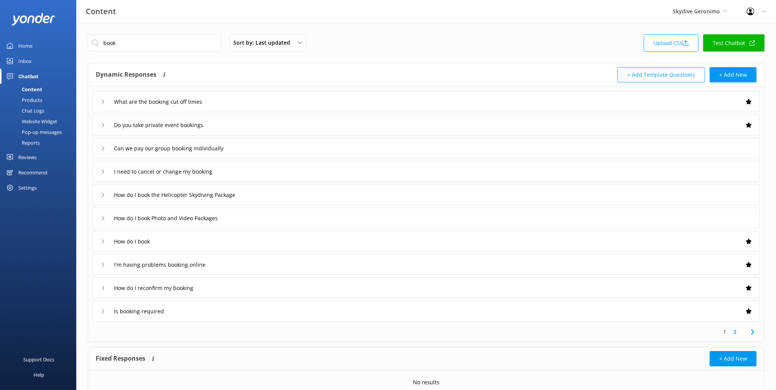
drag, startPoint x: 304, startPoint y: 340, endPoint x: 234, endPoint y: 324, distance: 71.7
click at [304, 340] on div "1 2" at bounding box center [426, 331] width 673 height 20
drag, startPoint x: 215, startPoint y: 310, endPoint x: 231, endPoint y: 315, distance: 16.4
click at [215, 310] on div "Is booking required" at bounding box center [426, 310] width 667 height 21
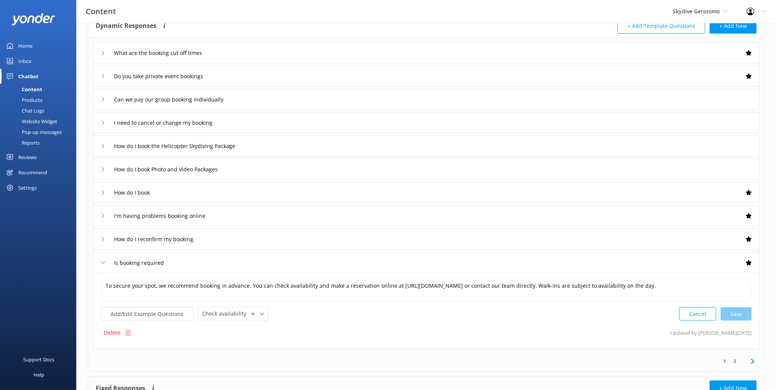
scroll to position [50, 0]
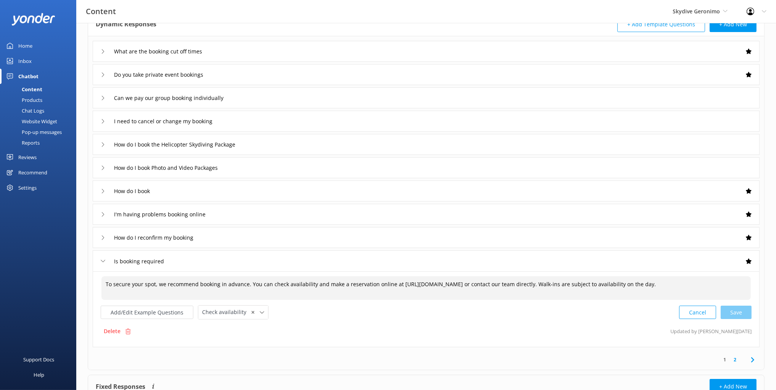
drag, startPoint x: 454, startPoint y: 284, endPoint x: 397, endPoint y: 284, distance: 57.6
click at [395, 284] on textarea "To secure your spot, we recommend booking in advance. You can check availabilit…" at bounding box center [425, 288] width 649 height 24
click at [392, 291] on textarea "To secure your spot, we recommend booking in advance. You can check availabilit…" at bounding box center [425, 288] width 649 height 24
drag, startPoint x: 396, startPoint y: 280, endPoint x: 486, endPoint y: 282, distance: 90.4
click at [486, 282] on textarea "To secure your spot, we recommend booking in advance. You can check availabilit…" at bounding box center [425, 288] width 649 height 24
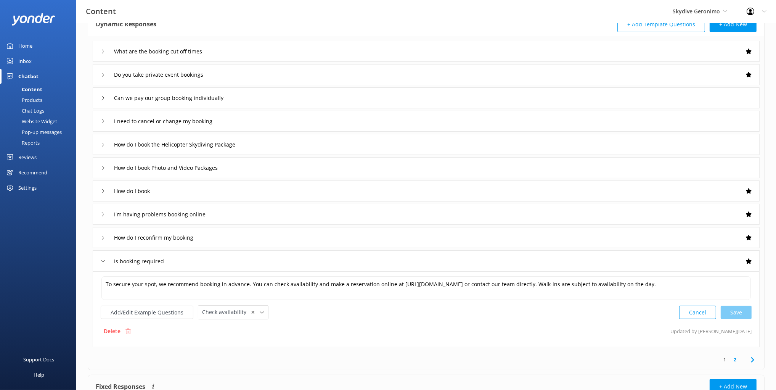
click at [484, 324] on div "Delete Updated by Mikayla 5d ago" at bounding box center [426, 331] width 651 height 14
drag, startPoint x: 223, startPoint y: 261, endPoint x: 19, endPoint y: 333, distance: 215.9
click at [222, 261] on div "Is booking required" at bounding box center [426, 260] width 667 height 21
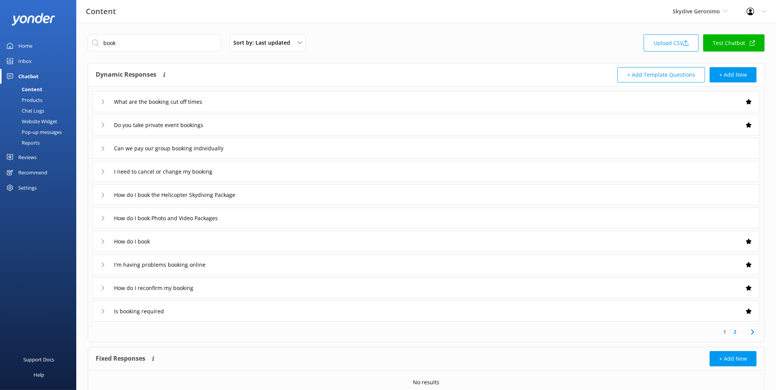
drag, startPoint x: 388, startPoint y: 57, endPoint x: 374, endPoint y: 198, distance: 141.4
click at [387, 58] on div "book Sort by: Last updated Title (A-Z) Last updated Upload CSV Test Chatbot Dyn…" at bounding box center [426, 222] width 700 height 399
click at [221, 239] on div "How do I book" at bounding box center [426, 241] width 667 height 21
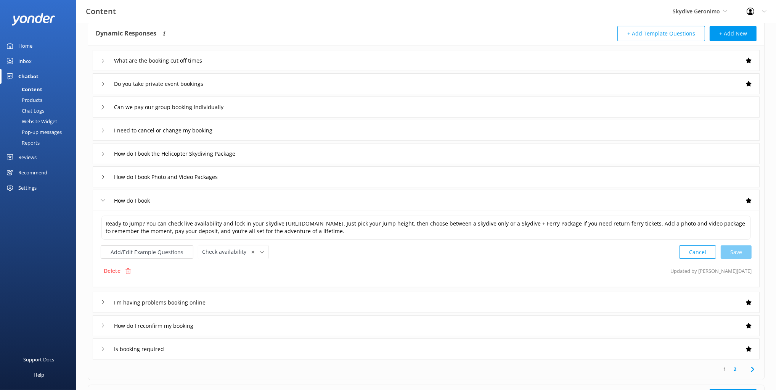
scroll to position [42, 0]
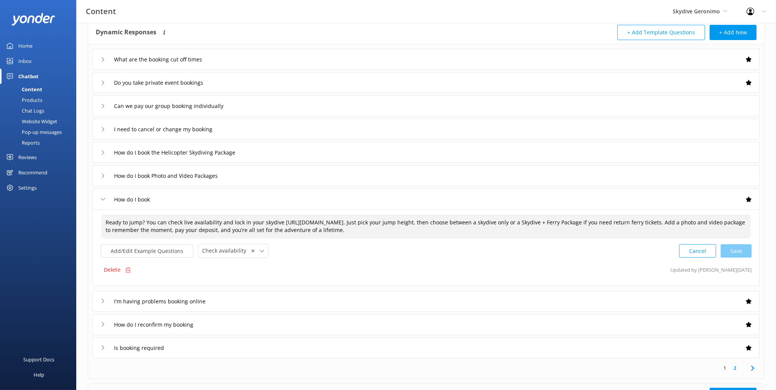
drag, startPoint x: 177, startPoint y: 215, endPoint x: 362, endPoint y: 219, distance: 184.2
click at [353, 217] on textarea "Ready to jump? You can check live availability and lock in your skydive https:/…" at bounding box center [425, 226] width 649 height 24
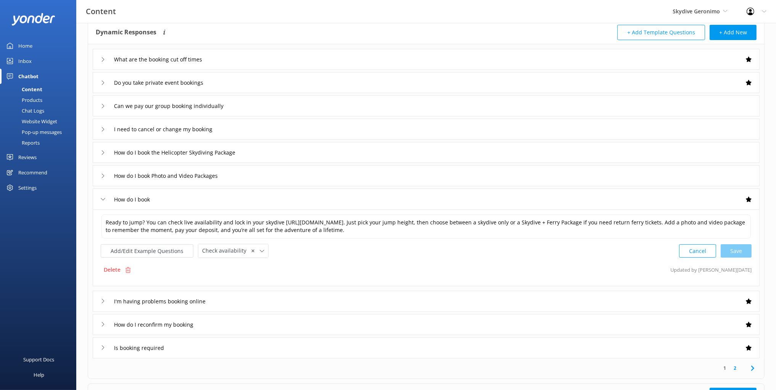
click at [756, 365] on icon at bounding box center [752, 367] width 9 height 9
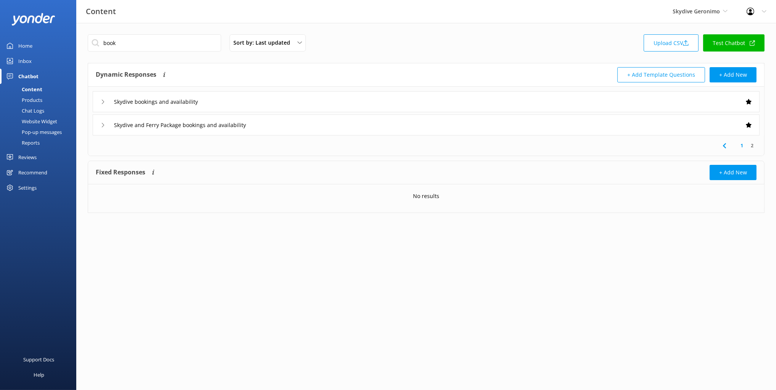
drag, startPoint x: 250, startPoint y: 102, endPoint x: 250, endPoint y: 109, distance: 7.6
click at [250, 102] on div "Skydive bookings and availability" at bounding box center [426, 101] width 667 height 21
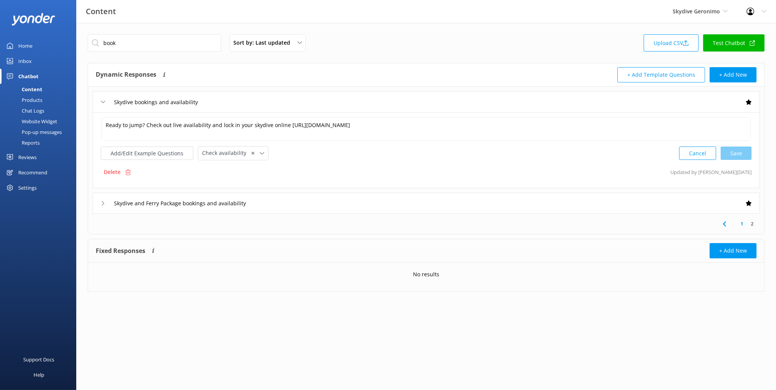
click at [299, 201] on div "Skydive and Ferry Package bookings and availability" at bounding box center [426, 203] width 667 height 21
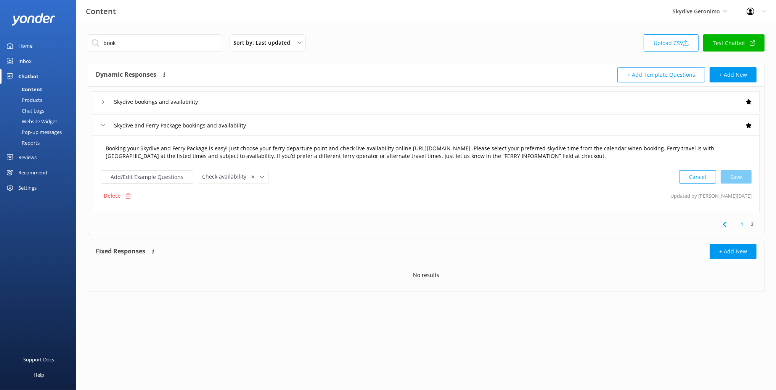
drag, startPoint x: 594, startPoint y: 146, endPoint x: 591, endPoint y: 151, distance: 5.0
click at [593, 146] on textarea "Booking your Skydive and Ferry Package is easy! Just choose your ferry departur…" at bounding box center [425, 152] width 649 height 24
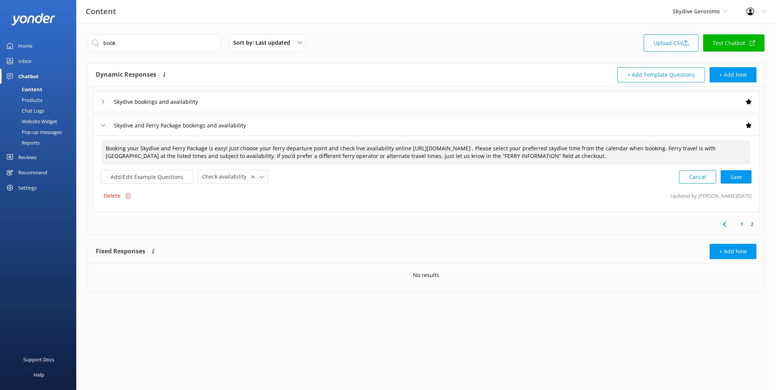
type textarea "Booking your Skydive and Ferry Package is easy! Just choose your ferry departur…"
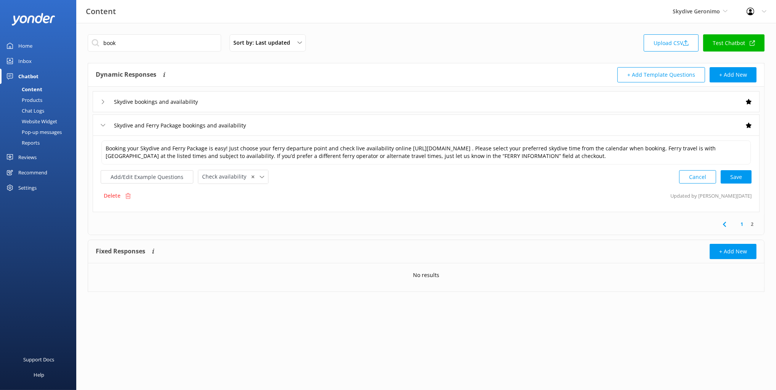
drag, startPoint x: 648, startPoint y: 201, endPoint x: 770, endPoint y: 175, distance: 124.0
click at [649, 201] on div "Delete Updated by Mikayla 5d ago" at bounding box center [426, 195] width 651 height 14
click at [750, 177] on div "Cancel Loading.." at bounding box center [716, 176] width 72 height 14
click at [164, 48] on input "book" at bounding box center [154, 42] width 133 height 17
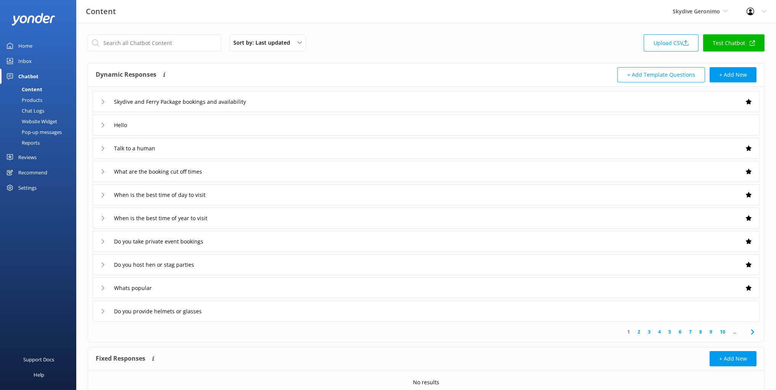
click at [235, 66] on div "Dynamic Responses The chatbot will generate a response based on the content inf…" at bounding box center [426, 74] width 676 height 23
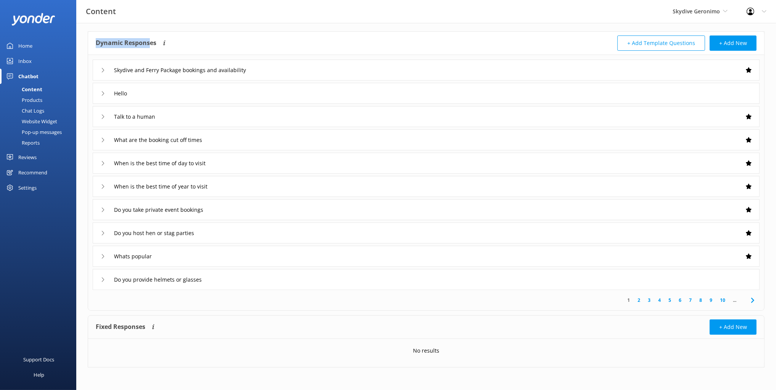
drag, startPoint x: 91, startPoint y: 42, endPoint x: 159, endPoint y: 44, distance: 67.9
click at [150, 43] on div "Dynamic Responses The chatbot will generate a response based on the content inf…" at bounding box center [426, 43] width 676 height 23
click at [242, 42] on div "Dynamic Responses The chatbot will generate a response based on the content inf…" at bounding box center [261, 42] width 331 height 15
drag, startPoint x: 101, startPoint y: 323, endPoint x: 148, endPoint y: 325, distance: 47.4
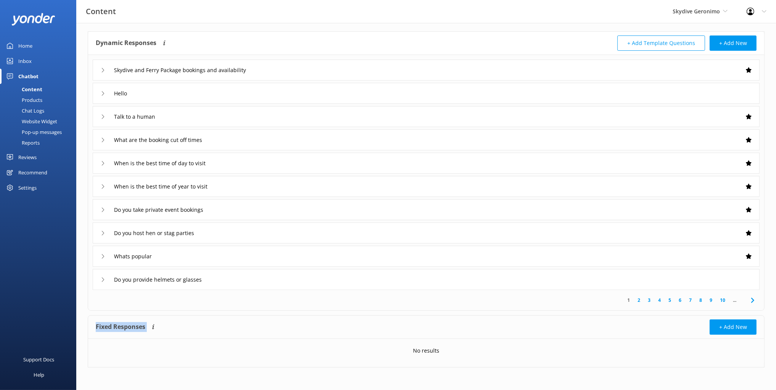
click at [148, 325] on div "Fixed Responses The chatbot will provide the exact word-for-word response you a…" at bounding box center [426, 326] width 676 height 23
click at [109, 333] on h4 "Fixed Responses" at bounding box center [121, 326] width 50 height 15
click at [250, 325] on div "Fixed Responses The chatbot will provide the exact word-for-word response you a…" at bounding box center [261, 326] width 331 height 15
click at [288, 32] on div "Dynamic Responses The chatbot will generate a response based on the content inf…" at bounding box center [426, 43] width 676 height 23
drag, startPoint x: 283, startPoint y: 72, endPoint x: 289, endPoint y: 77, distance: 8.7
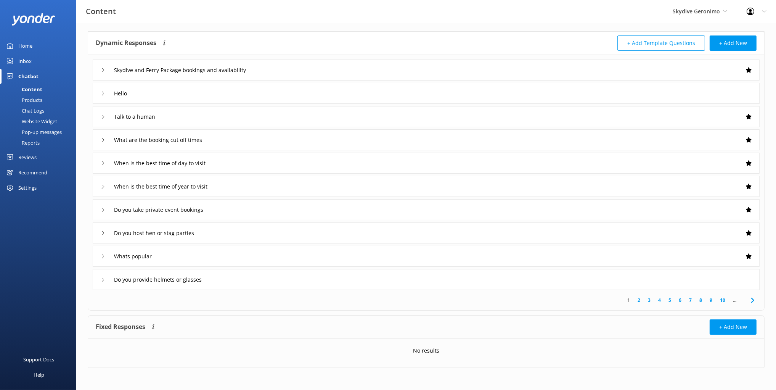
click at [283, 72] on div "Skydive and Ferry Package bookings and availability" at bounding box center [426, 69] width 667 height 21
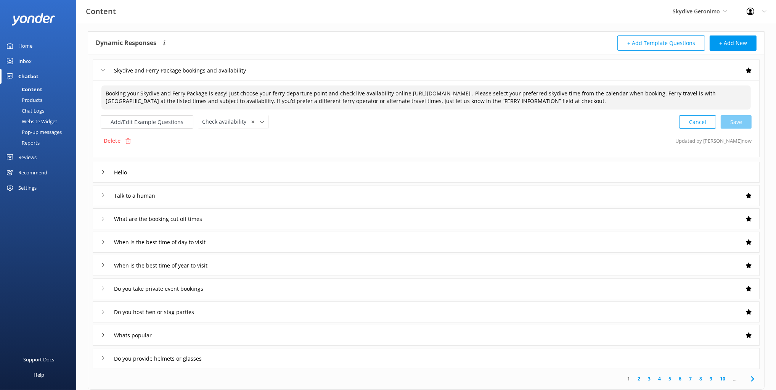
drag, startPoint x: 202, startPoint y: 92, endPoint x: 596, endPoint y: 102, distance: 393.7
click at [596, 102] on textarea "Booking your Skydive and Ferry Package is easy! Just choose your ferry departur…" at bounding box center [425, 97] width 649 height 24
click at [602, 101] on textarea "Booking your Skydive and Ferry Package is easy! Just choose your ferry departur…" at bounding box center [425, 97] width 649 height 24
drag, startPoint x: 699, startPoint y: 101, endPoint x: 632, endPoint y: 86, distance: 68.9
click at [632, 86] on textarea "Booking your Skydive and Ferry Package is easy! Just choose your ferry departur…" at bounding box center [425, 97] width 649 height 24
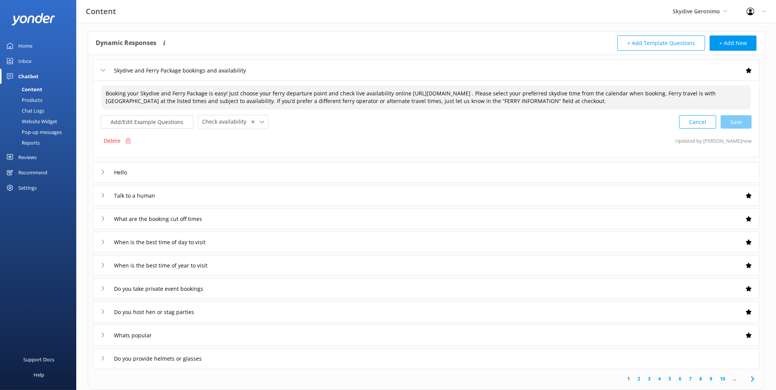
click at [537, 128] on div "Booking your Skydive and Ferry Package is easy! Just choose your ferry departur…" at bounding box center [426, 118] width 667 height 77
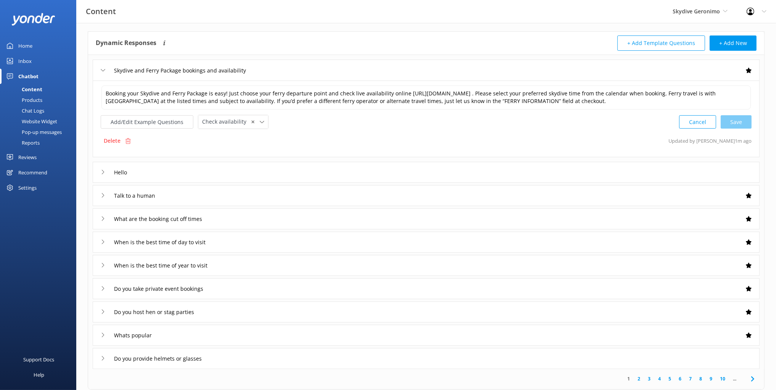
click at [523, 130] on div "Booking your Skydive and Ferry Package is easy! Just choose your ferry departur…" at bounding box center [426, 118] width 667 height 77
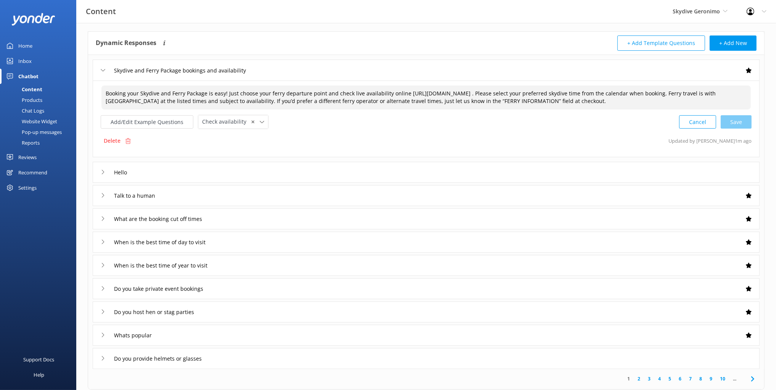
drag, startPoint x: 430, startPoint y: 99, endPoint x: 531, endPoint y: 102, distance: 100.7
click at [531, 102] on textarea "Booking your Skydive and Ferry Package is easy! Just choose your ferry departur…" at bounding box center [425, 97] width 649 height 24
drag, startPoint x: 560, startPoint y: 103, endPoint x: 469, endPoint y: 102, distance: 91.1
click at [535, 85] on div "Booking your Skydive and Ferry Package is easy! Just choose your ferry departur…" at bounding box center [426, 98] width 651 height 26
drag, startPoint x: 371, startPoint y: 90, endPoint x: 385, endPoint y: 92, distance: 14.3
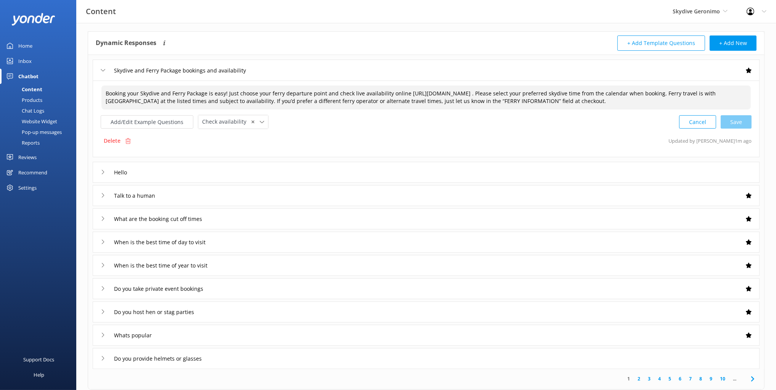
click at [371, 90] on textarea "Booking your Skydive and Ferry Package is easy! Just choose your ferry departur…" at bounding box center [425, 97] width 649 height 24
click at [453, 122] on div "Add/Edit Example Questions Check availability ✕ Leave contact details Check ava…" at bounding box center [426, 122] width 651 height 14
click at [471, 130] on div "Booking your Skydive and Ferry Package is easy! Just choose your ferry departur…" at bounding box center [426, 118] width 667 height 77
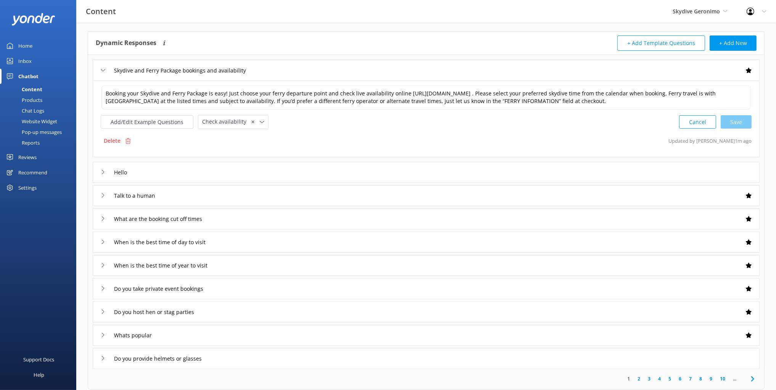
click at [470, 130] on div "Booking your Skydive and Ferry Package is easy! Just choose your ferry departur…" at bounding box center [426, 118] width 667 height 77
click at [420, 121] on div "Add/Edit Example Questions Check availability ✕ Leave contact details Check ava…" at bounding box center [426, 122] width 651 height 14
click at [349, 73] on div "Skydive and Ferry Package bookings and availability" at bounding box center [426, 69] width 667 height 21
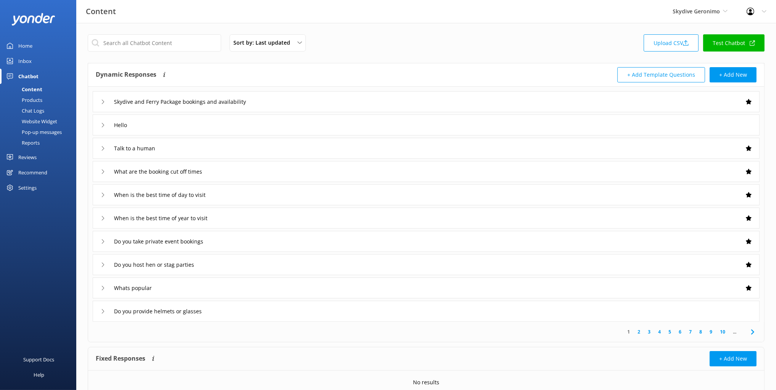
click at [376, 56] on div "Sort by: Last updated Title (A-Z) Last updated Upload CSV Test Chatbot Dynamic …" at bounding box center [426, 222] width 700 height 399
click at [512, 56] on div "Sort by: Last updated Title (A-Z) Last updated Upload CSV Test Chatbot Dynamic …" at bounding box center [426, 222] width 700 height 399
click at [399, 63] on div "Dynamic Responses The chatbot will generate a response based on the content inf…" at bounding box center [426, 74] width 676 height 23
drag, startPoint x: 399, startPoint y: 66, endPoint x: 402, endPoint y: 84, distance: 18.9
click at [399, 66] on div "Dynamic Responses The chatbot will generate a response based on the content inf…" at bounding box center [426, 74] width 676 height 23
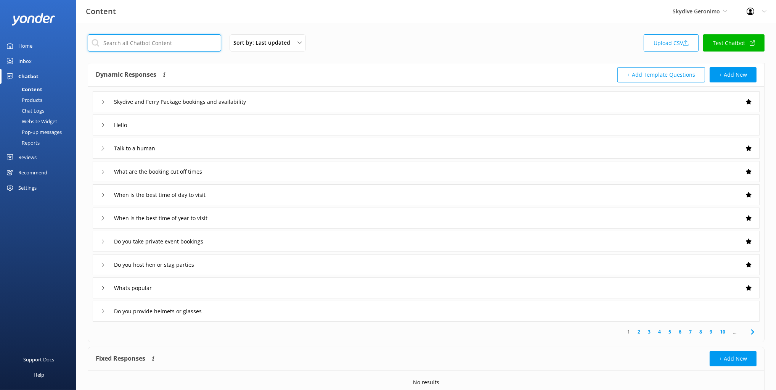
click at [151, 41] on input "text" at bounding box center [154, 42] width 133 height 17
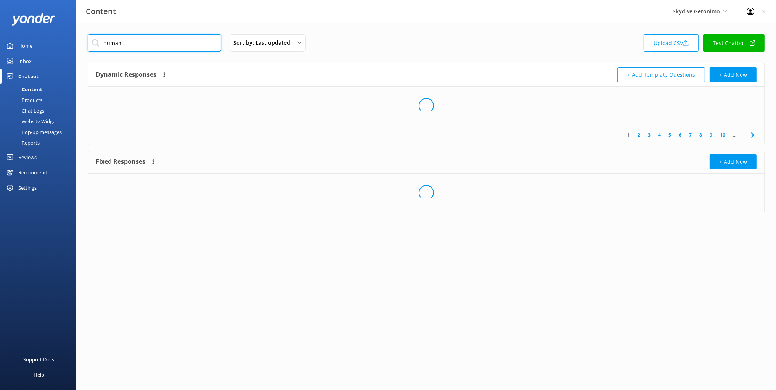
type input "human"
click at [342, 64] on div "Dynamic Responses The chatbot will generate a response based on the content inf…" at bounding box center [426, 74] width 676 height 23
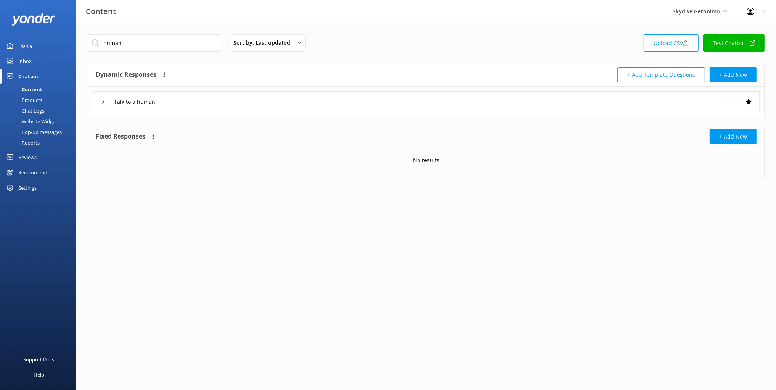
click at [227, 105] on div "Talk to a human" at bounding box center [426, 101] width 667 height 21
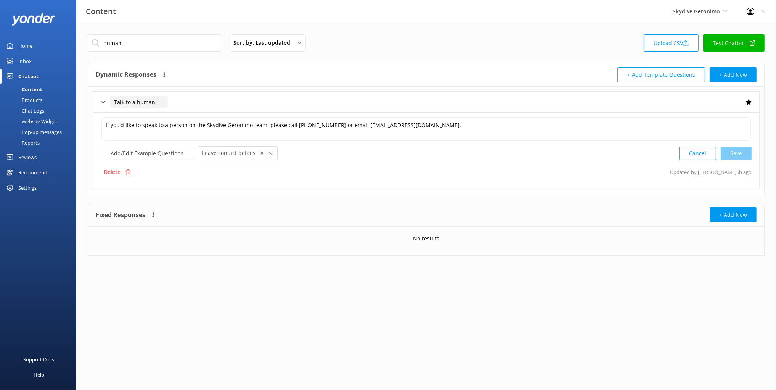
click at [165, 100] on input "Talk to a human" at bounding box center [139, 101] width 58 height 11
click at [135, 100] on input "Talk to a human" at bounding box center [139, 101] width 58 height 11
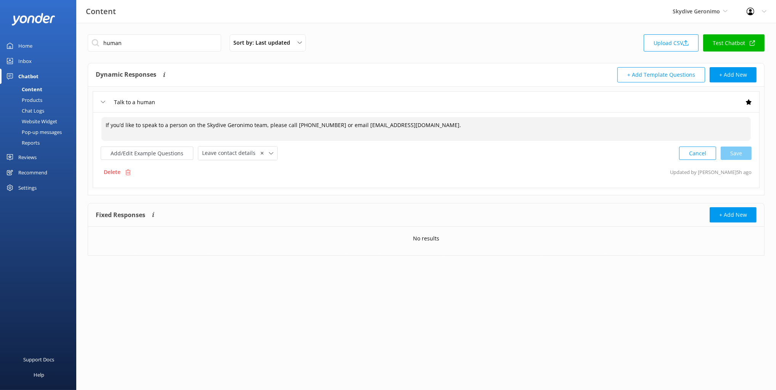
click at [200, 120] on textarea "If you’d like to speak to a person on the Skydive Geronimo team, please call 13…" at bounding box center [425, 129] width 649 height 24
click at [141, 152] on button "Add/Edit Example Questions" at bounding box center [147, 152] width 93 height 13
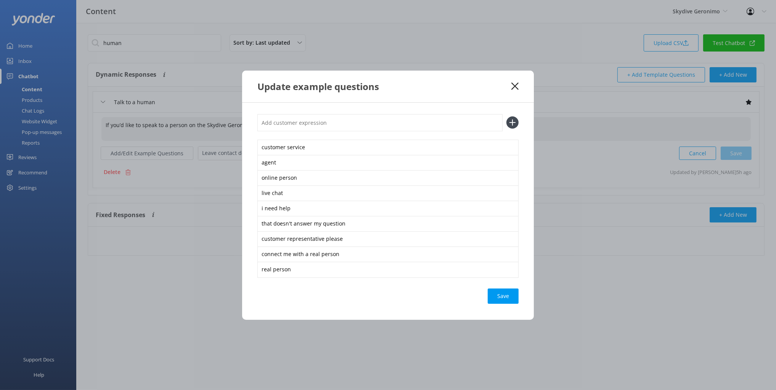
click at [513, 88] on use at bounding box center [514, 85] width 7 height 7
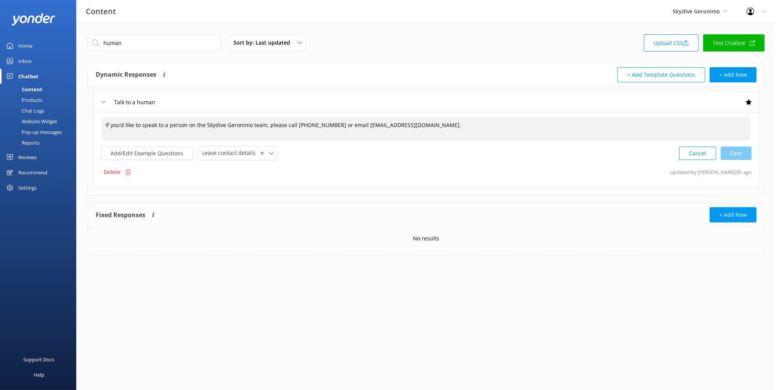
drag, startPoint x: 207, startPoint y: 126, endPoint x: 408, endPoint y: 140, distance: 201.0
click at [413, 133] on textarea "If you’d like to speak to a person on the Skydive Geronimo team, please call 13…" at bounding box center [425, 129] width 649 height 24
click at [131, 150] on button "Add/Edit Example Questions" at bounding box center [147, 152] width 93 height 13
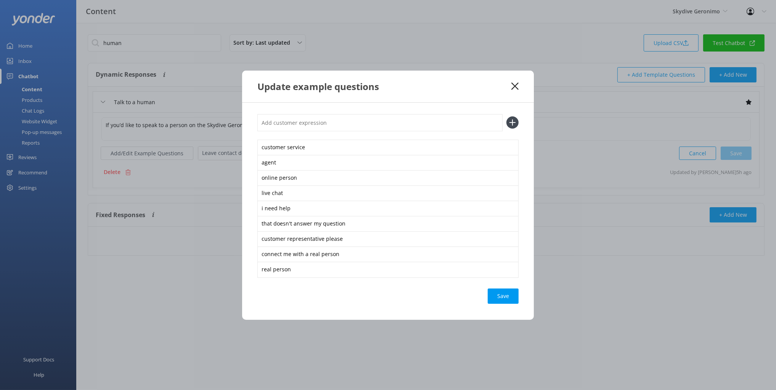
click at [317, 297] on div "Save" at bounding box center [387, 295] width 261 height 15
drag, startPoint x: 361, startPoint y: 290, endPoint x: 357, endPoint y: 292, distance: 4.5
click at [361, 290] on div "Save" at bounding box center [387, 295] width 261 height 15
click at [459, 299] on div "Save" at bounding box center [387, 295] width 261 height 15
click at [502, 86] on div "Update example questions" at bounding box center [384, 86] width 254 height 13
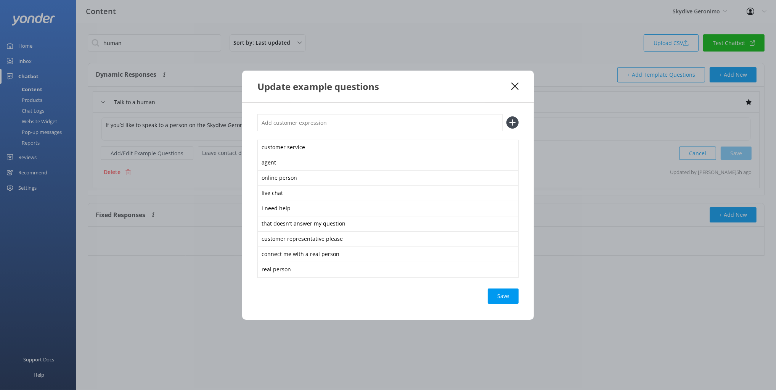
drag, startPoint x: 515, startPoint y: 83, endPoint x: 316, endPoint y: 65, distance: 199.9
click at [514, 83] on icon at bounding box center [514, 86] width 7 height 8
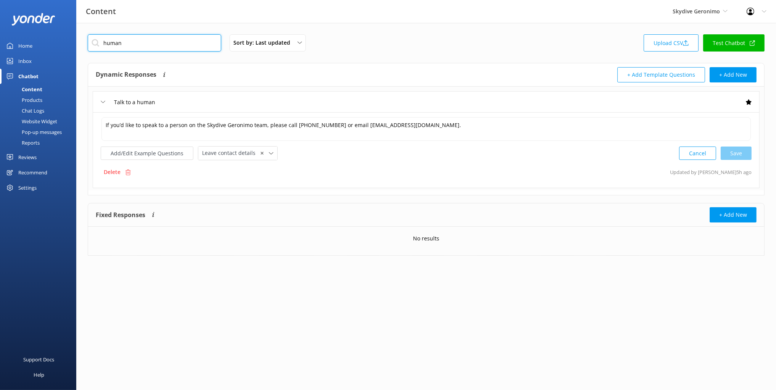
click at [136, 48] on input "human" at bounding box center [154, 42] width 133 height 17
click at [440, 56] on div "Sort by: Last updated Title (A-Z) Last updated Upload CSV Test Chatbot Dynamic …" at bounding box center [426, 150] width 700 height 255
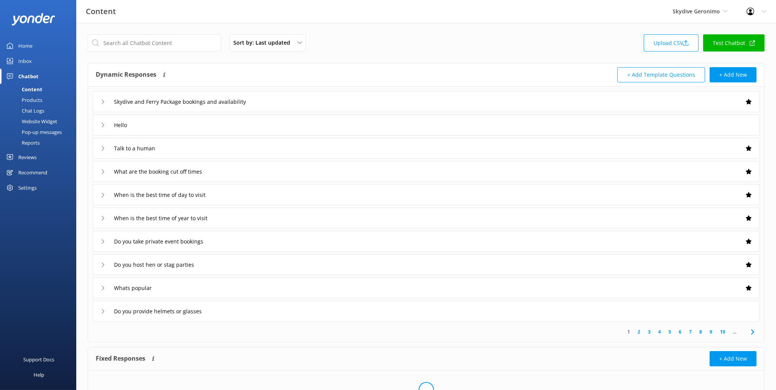
drag, startPoint x: 485, startPoint y: 56, endPoint x: 506, endPoint y: 71, distance: 26.2
click at [485, 56] on div "Sort by: Last updated Title (A-Z) Last updated Upload CSV Test Chatbot" at bounding box center [426, 45] width 677 height 22
click at [509, 48] on div "Sort by: Last updated Title (A-Z) Last updated Upload CSV Test Chatbot" at bounding box center [426, 45] width 677 height 22
click at [171, 39] on input "text" at bounding box center [154, 42] width 133 height 17
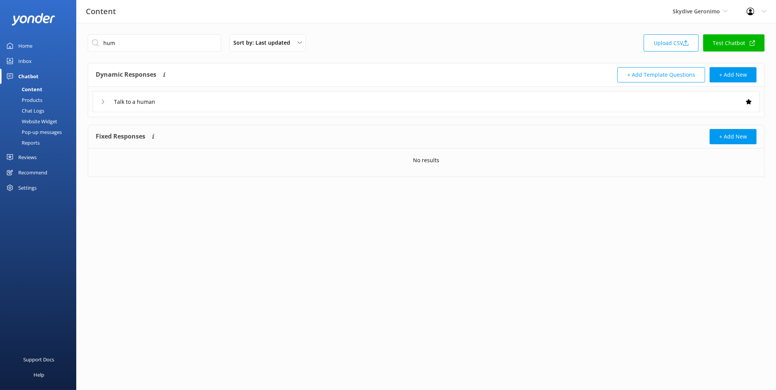
drag, startPoint x: 293, startPoint y: 66, endPoint x: 319, endPoint y: 87, distance: 33.1
click at [293, 66] on div "Dynamic Responses The chatbot will generate a response based on the content inf…" at bounding box center [426, 74] width 676 height 23
drag, startPoint x: 227, startPoint y: 101, endPoint x: 227, endPoint y: 105, distance: 3.8
click at [227, 101] on div "Talk to a human" at bounding box center [426, 101] width 667 height 21
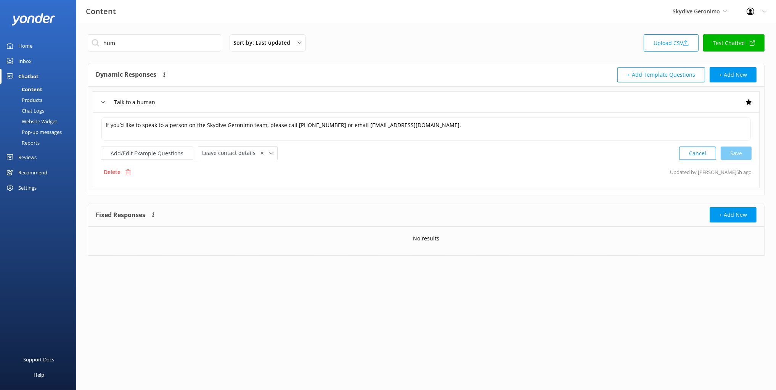
drag, startPoint x: 192, startPoint y: 185, endPoint x: 230, endPoint y: 164, distance: 43.7
click at [194, 183] on div "If you’d like to speak to a person on the Skydive Geronimo team, please call 13…" at bounding box center [426, 150] width 667 height 76
click at [230, 153] on span "Leave contact details" at bounding box center [231, 153] width 58 height 8
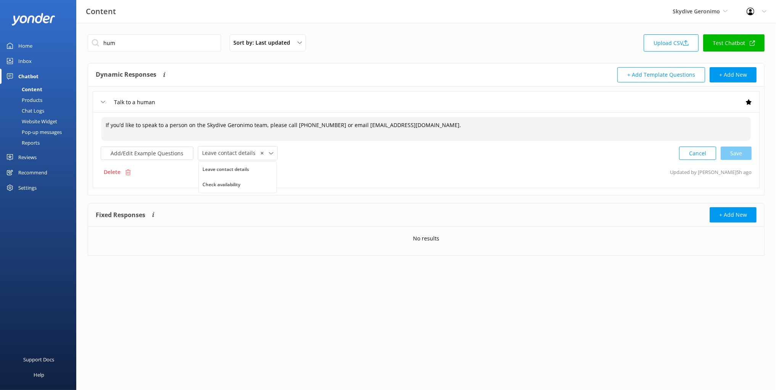
drag, startPoint x: 460, startPoint y: 129, endPoint x: 452, endPoint y: 112, distance: 18.8
click at [452, 112] on div "If you’d like to speak to a person on the Skydive Geronimo team, please call 13…" at bounding box center [426, 150] width 667 height 76
drag, startPoint x: 315, startPoint y: 162, endPoint x: 309, endPoint y: 161, distance: 6.3
click at [314, 162] on div "If you’d like to speak to a person on the Skydive Geronimo team, please call 13…" at bounding box center [426, 150] width 667 height 76
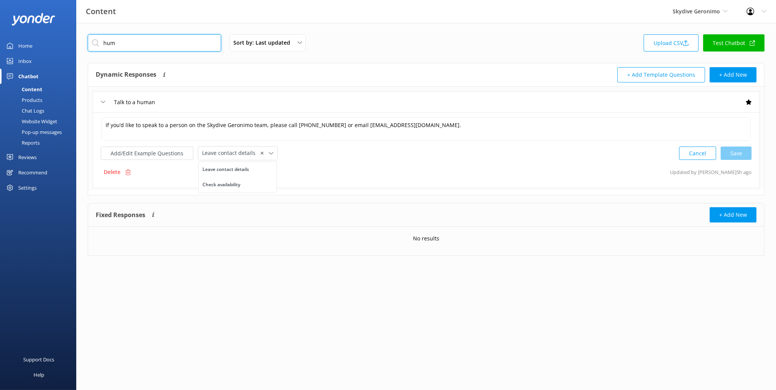
click at [135, 45] on input "hum" at bounding box center [154, 42] width 133 height 17
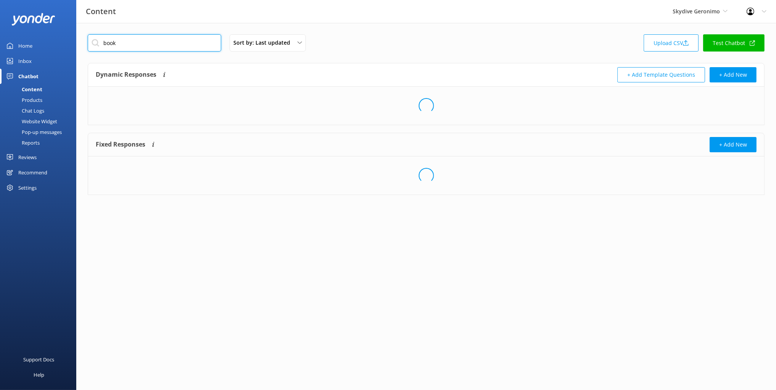
type input "book"
drag, startPoint x: 299, startPoint y: 65, endPoint x: 336, endPoint y: 108, distance: 56.3
click at [299, 65] on div "Dynamic Responses The chatbot will generate a response based on the content inf…" at bounding box center [426, 74] width 676 height 23
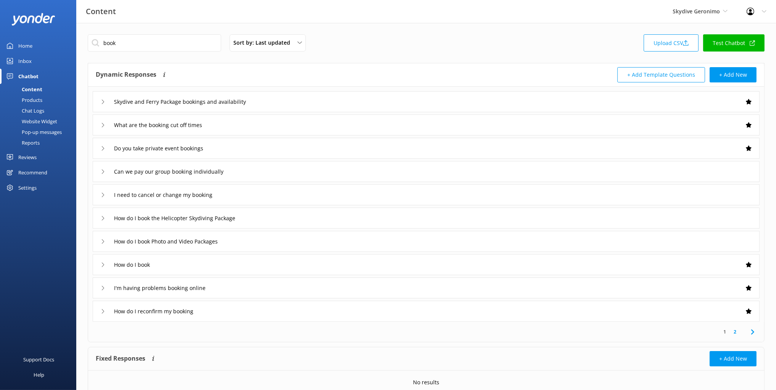
click at [295, 98] on div "Skydive and Ferry Package bookings and availability" at bounding box center [426, 101] width 667 height 21
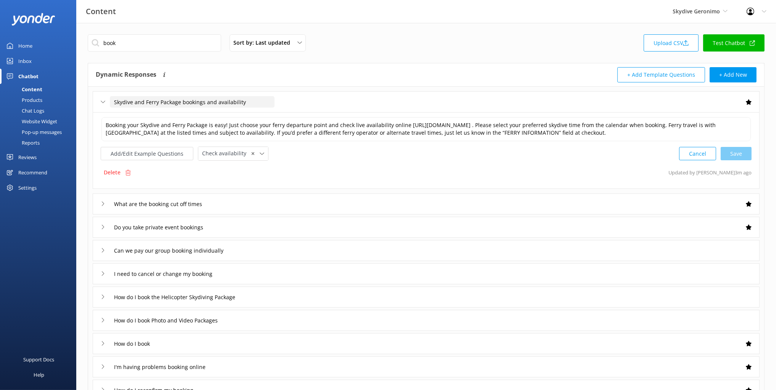
drag, startPoint x: 180, startPoint y: 103, endPoint x: 178, endPoint y: 95, distance: 8.1
click at [178, 95] on div "Skydive and Ferry Package bookings and availability" at bounding box center [426, 101] width 667 height 21
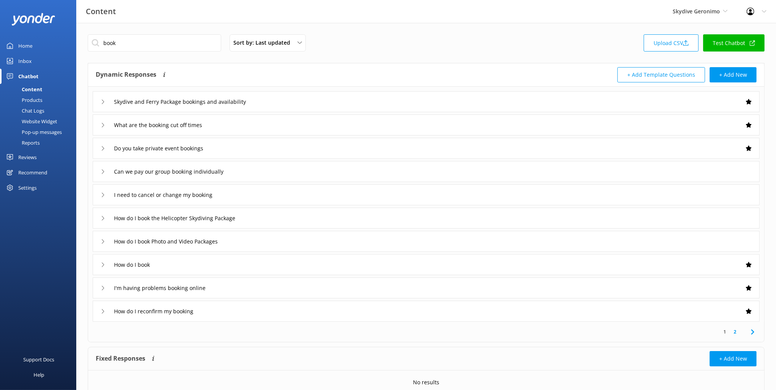
click at [296, 104] on div "Skydive and Ferry Package bookings and availability" at bounding box center [426, 101] width 667 height 21
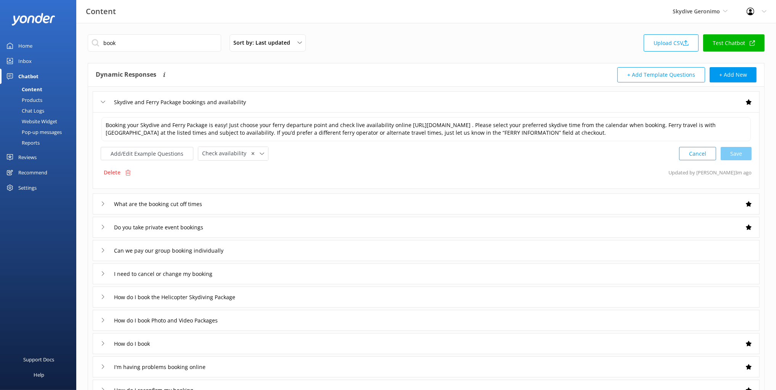
click at [205, 71] on div "Dynamic Responses The chatbot will generate a response based on the content inf…" at bounding box center [261, 74] width 331 height 15
click at [127, 46] on input "book" at bounding box center [154, 42] width 133 height 17
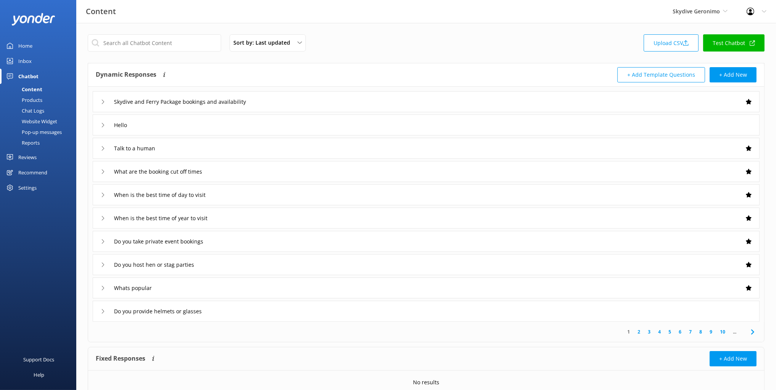
drag, startPoint x: 435, startPoint y: 73, endPoint x: 449, endPoint y: 85, distance: 17.9
click at [435, 73] on div "+ Add Template Questions + Add New" at bounding box center [591, 74] width 331 height 15
click at [252, 72] on div "Dynamic Responses The chatbot will generate a response based on the content inf…" at bounding box center [261, 74] width 331 height 15
click at [442, 69] on div "+ Add Template Questions + Add New" at bounding box center [591, 74] width 331 height 15
click at [209, 71] on div "Dynamic Responses The chatbot will generate a response based on the content inf…" at bounding box center [261, 74] width 331 height 15
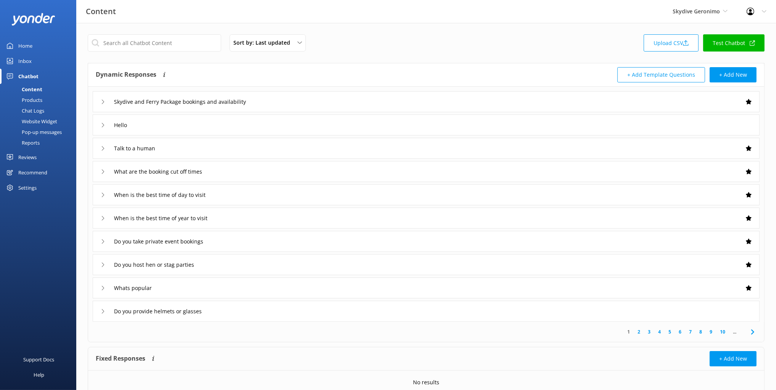
click at [114, 60] on div "Sort by: Last updated Title (A-Z) Last updated Upload CSV Test Chatbot Dynamic …" at bounding box center [426, 222] width 700 height 399
drag, startPoint x: 32, startPoint y: 99, endPoint x: 55, endPoint y: 109, distance: 24.9
click at [32, 99] on div "Products" at bounding box center [24, 100] width 38 height 11
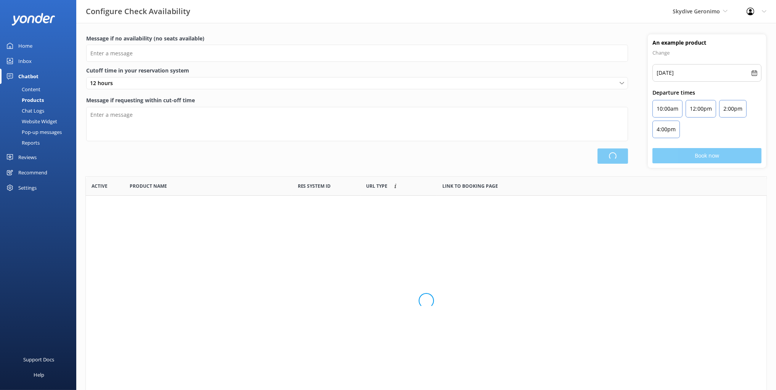
type input "There are no seats available, please check an alternative day"
type textarea "Our online booking system closes {hours} prior to departure. Please contact us …"
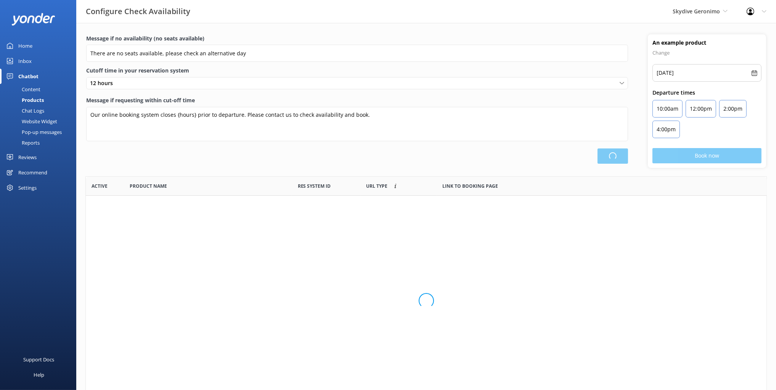
scroll to position [229, 681]
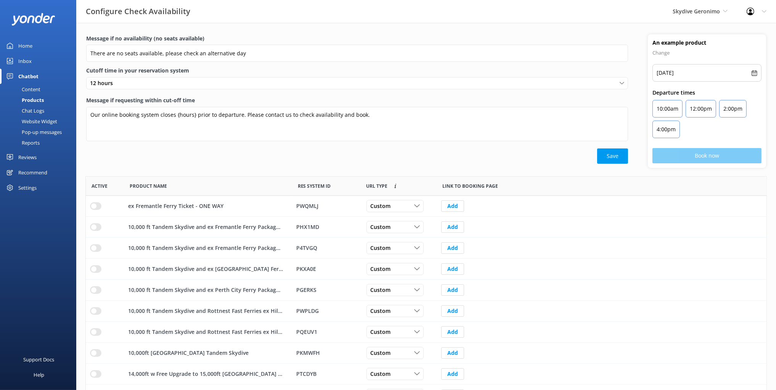
click at [281, 169] on div "Message if no availability (no seats available) There are no seats available, p…" at bounding box center [426, 105] width 700 height 142
click at [166, 149] on div "Save" at bounding box center [357, 155] width 542 height 15
click at [315, 158] on div "Save" at bounding box center [357, 155] width 542 height 15
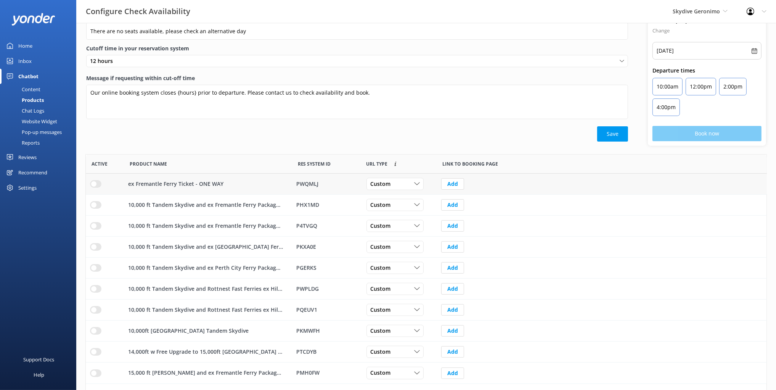
scroll to position [42, 0]
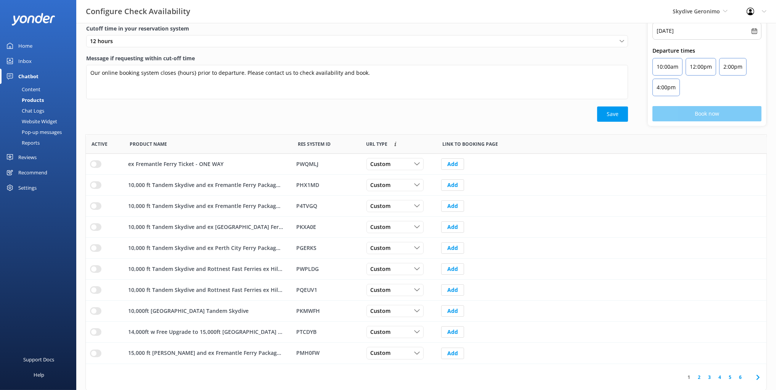
click at [253, 121] on div "Message if no availability (no seats available) There are no seats available, p…" at bounding box center [357, 58] width 562 height 133
click at [255, 119] on div "Save" at bounding box center [357, 113] width 542 height 15
click at [181, 123] on div "Message if no availability (no seats available) There are no seats available, p…" at bounding box center [357, 58] width 562 height 133
click at [100, 143] on span "Active" at bounding box center [100, 143] width 16 height 7
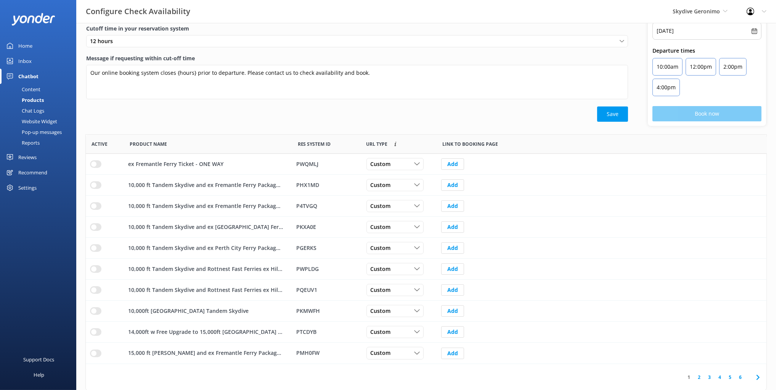
click at [100, 143] on span "Active" at bounding box center [100, 143] width 16 height 7
click at [280, 116] on div "Save" at bounding box center [357, 113] width 542 height 15
click at [411, 119] on div "Save" at bounding box center [357, 113] width 542 height 15
click at [415, 119] on div "Save" at bounding box center [357, 113] width 542 height 15
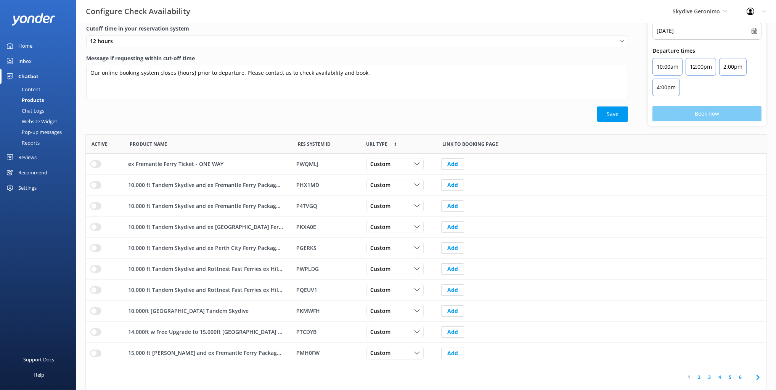
click at [414, 119] on div "Save" at bounding box center [357, 113] width 542 height 15
click at [408, 116] on div "Save" at bounding box center [357, 113] width 542 height 15
click at [368, 116] on div "Save" at bounding box center [357, 113] width 542 height 15
drag, startPoint x: 371, startPoint y: 115, endPoint x: 523, endPoint y: 184, distance: 166.4
click at [372, 115] on div "Save" at bounding box center [357, 113] width 542 height 15
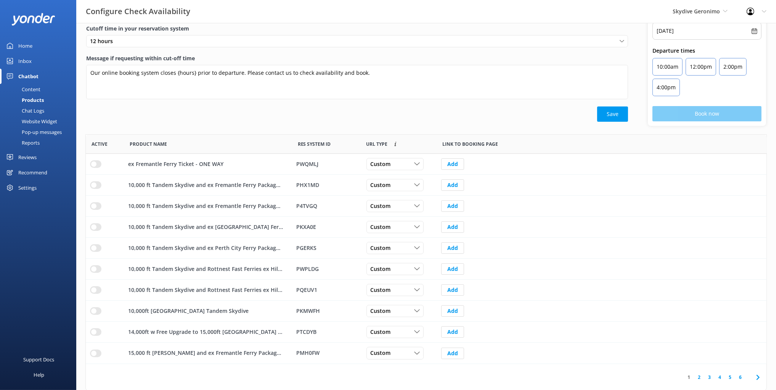
click at [405, 116] on div "Save" at bounding box center [357, 113] width 542 height 15
click at [392, 111] on div "Save" at bounding box center [357, 113] width 542 height 15
drag, startPoint x: 422, startPoint y: 113, endPoint x: 425, endPoint y: 118, distance: 5.3
click at [422, 113] on div "Save" at bounding box center [357, 113] width 542 height 15
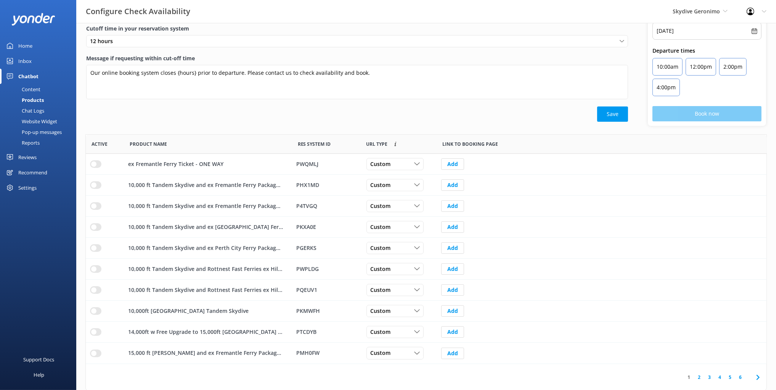
click at [426, 118] on div "Save" at bounding box center [357, 113] width 542 height 15
click at [169, 105] on div "Message if requesting within cut-off time Our online booking system closes {hou…" at bounding box center [357, 80] width 542 height 52
click at [263, 107] on div "Save" at bounding box center [357, 113] width 542 height 15
click at [281, 108] on div "Save" at bounding box center [357, 113] width 542 height 15
click at [317, 112] on div "Save" at bounding box center [357, 113] width 542 height 15
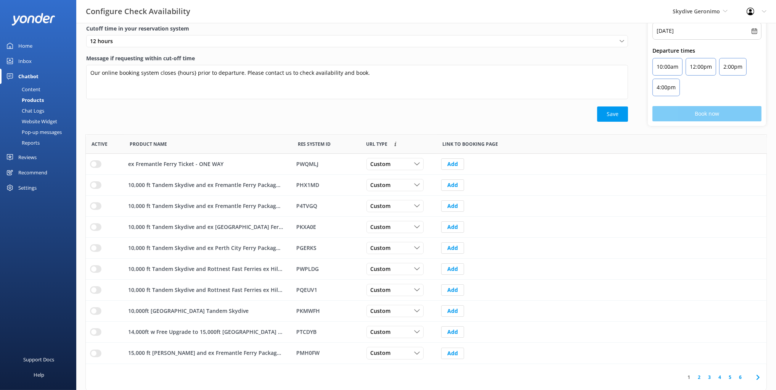
click at [275, 124] on div "Message if no availability (no seats available) There are no seats available, p…" at bounding box center [357, 58] width 562 height 133
click at [297, 126] on div "Message if no availability (no seats available) There are no seats available, p…" at bounding box center [426, 63] width 700 height 142
click at [298, 120] on div "Save" at bounding box center [357, 113] width 542 height 15
click at [298, 122] on div "Message if no availability (no seats available) There are no seats available, p…" at bounding box center [357, 58] width 562 height 133
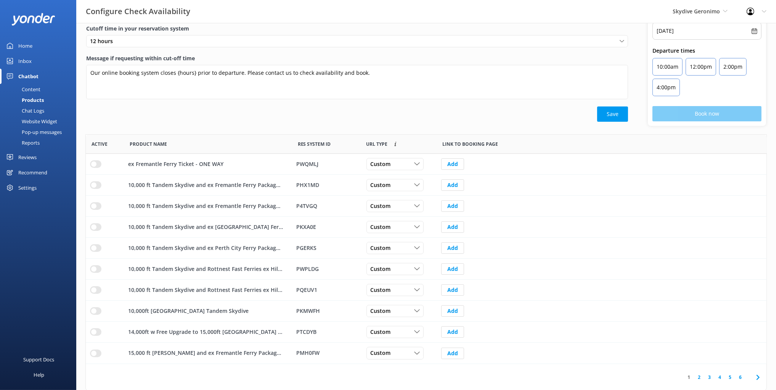
click at [298, 122] on div "Message if no availability (no seats available) There are no seats available, p…" at bounding box center [357, 58] width 562 height 133
click at [347, 19] on div "Configure Check Availability Skydive Geronimo Black Cat Cruises Banff Airporter…" at bounding box center [388, 11] width 776 height 23
click at [299, 117] on div "Save" at bounding box center [357, 113] width 542 height 15
click at [276, 116] on div "Save" at bounding box center [357, 113] width 542 height 15
drag, startPoint x: 251, startPoint y: 56, endPoint x: 255, endPoint y: 43, distance: 13.5
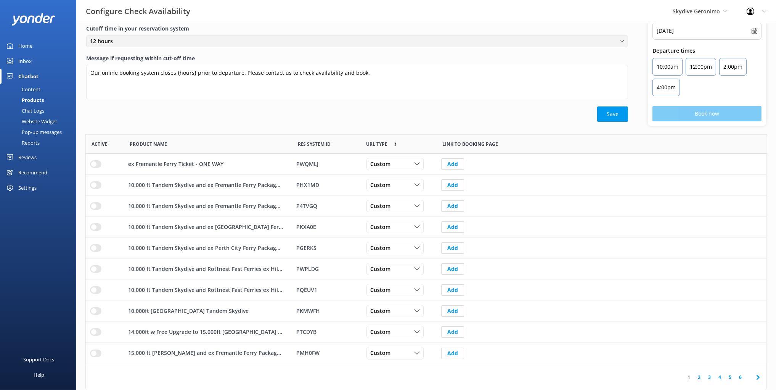
click at [251, 56] on label "Message if requesting within cut-off time" at bounding box center [357, 58] width 542 height 8
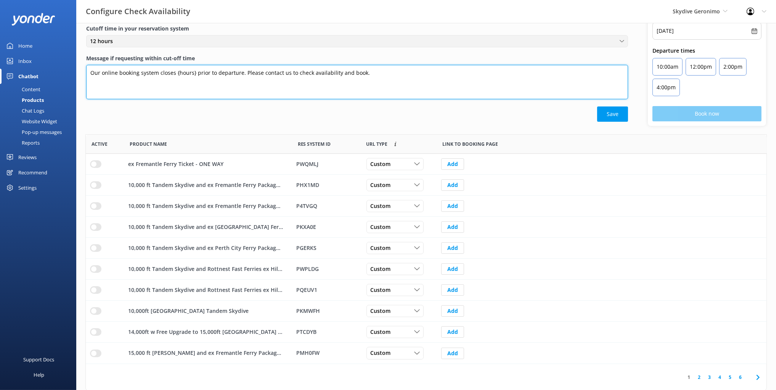
click at [251, 65] on textarea "Our online booking system closes {hours} prior to departure. Please contact us …" at bounding box center [357, 82] width 542 height 34
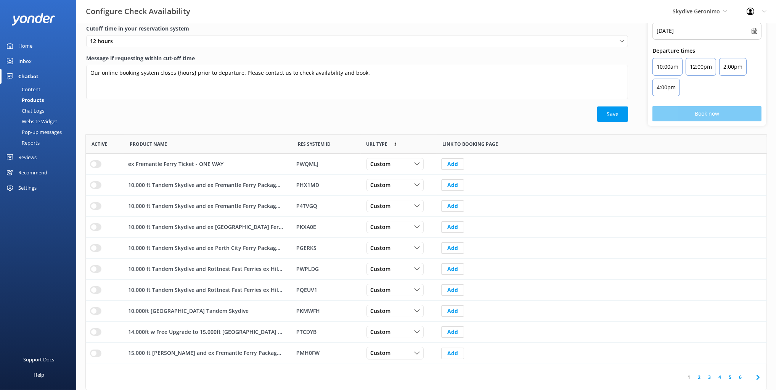
click at [249, 14] on div "Configure Check Availability Skydive Geronimo Black Cat Cruises Banff Airporter…" at bounding box center [388, 11] width 776 height 23
click at [446, 114] on div "Save" at bounding box center [357, 113] width 542 height 15
click at [440, 112] on div "Save" at bounding box center [357, 113] width 542 height 15
click at [428, 109] on div "Save" at bounding box center [357, 113] width 542 height 15
click at [247, 57] on label "Message if requesting within cut-off time" at bounding box center [357, 58] width 542 height 8
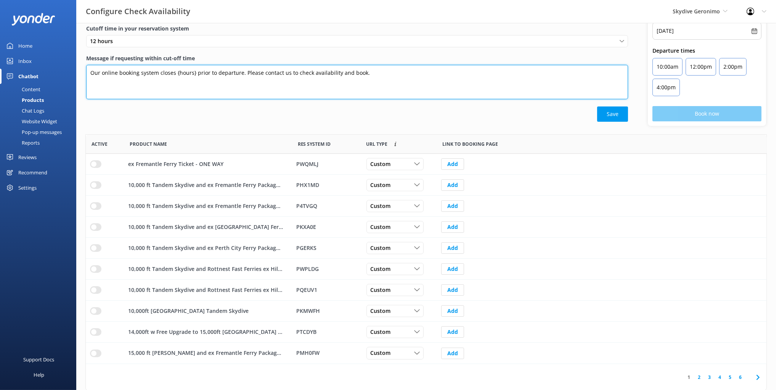
click at [247, 65] on textarea "Our online booking system closes {hours} prior to departure. Please contact us …" at bounding box center [357, 82] width 542 height 34
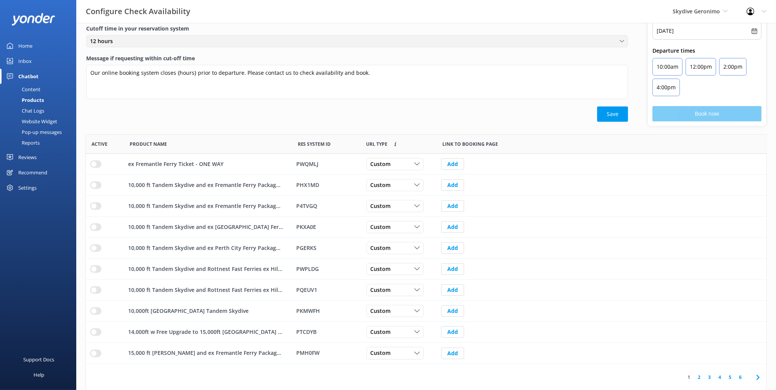
click at [239, 43] on div "12 hours" at bounding box center [357, 41] width 538 height 8
click at [249, 25] on label "Cutoff time in your reservation system" at bounding box center [357, 28] width 542 height 8
click at [341, 55] on label "Message if requesting within cut-off time" at bounding box center [357, 58] width 542 height 8
click at [341, 65] on textarea "Our online booking system closes {hours} prior to departure. Please contact us …" at bounding box center [357, 82] width 542 height 34
click at [381, 105] on div "Message if requesting within cut-off time Our online booking system closes {hou…" at bounding box center [357, 80] width 542 height 52
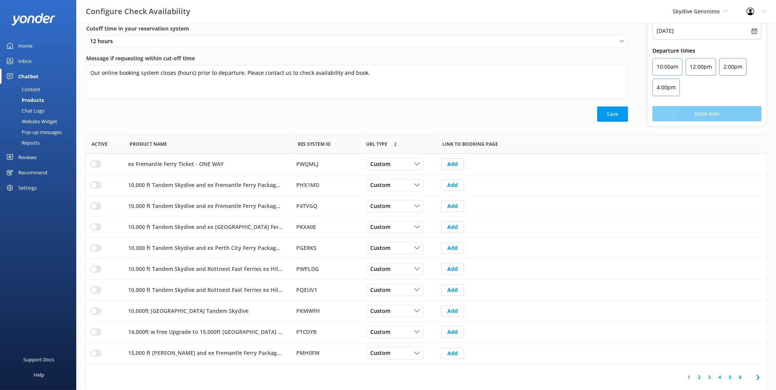
click at [380, 105] on div "Message if requesting within cut-off time Our online booking system closes {hou…" at bounding box center [357, 80] width 542 height 52
click at [380, 106] on div "Message if requesting within cut-off time Our online booking system closes {hou…" at bounding box center [357, 80] width 542 height 52
click at [378, 106] on div "Save" at bounding box center [357, 113] width 542 height 15
click at [379, 109] on div "Save" at bounding box center [357, 113] width 542 height 15
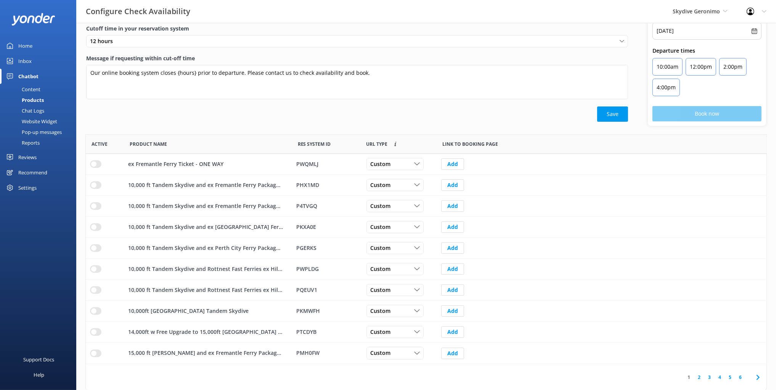
click at [274, 52] on div "12 hours 0 hours (No cut off) 1 hour 2 hours 3 hours 4 hours 5 hours 6 hours 7 …" at bounding box center [357, 44] width 542 height 19
click at [255, 54] on label "Message if requesting within cut-off time" at bounding box center [357, 58] width 542 height 8
click at [255, 65] on textarea "Our online booking system closes {hours} prior to departure. Please contact us …" at bounding box center [357, 82] width 542 height 34
click at [197, 39] on div "12 hours" at bounding box center [357, 41] width 538 height 8
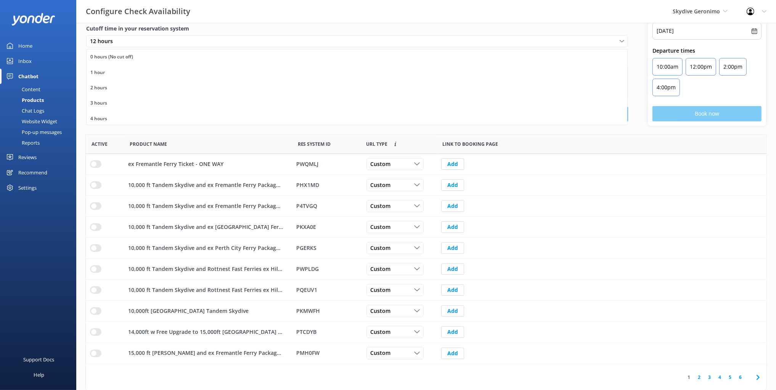
click at [225, 26] on label "Cutoff time in your reservation system" at bounding box center [357, 28] width 542 height 8
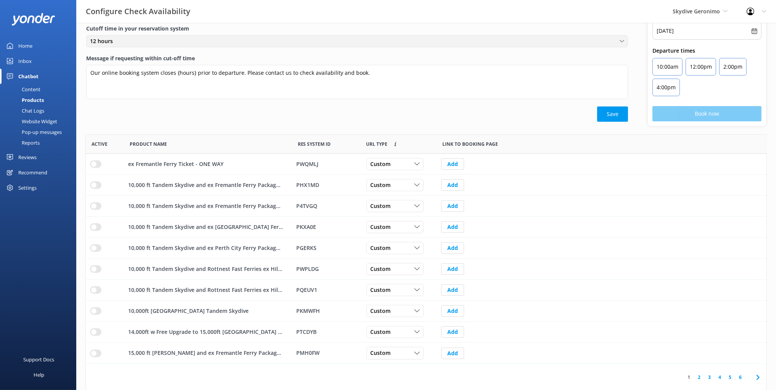
click at [251, 41] on div "12 hours" at bounding box center [357, 41] width 538 height 8
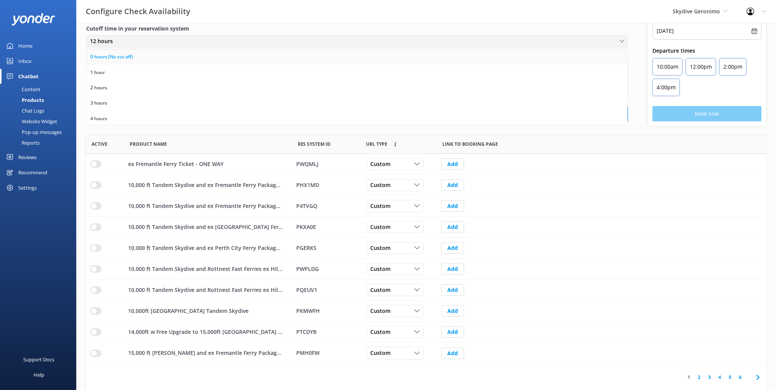
click at [131, 53] on div "0 hours (No cut off)" at bounding box center [111, 57] width 43 height 8
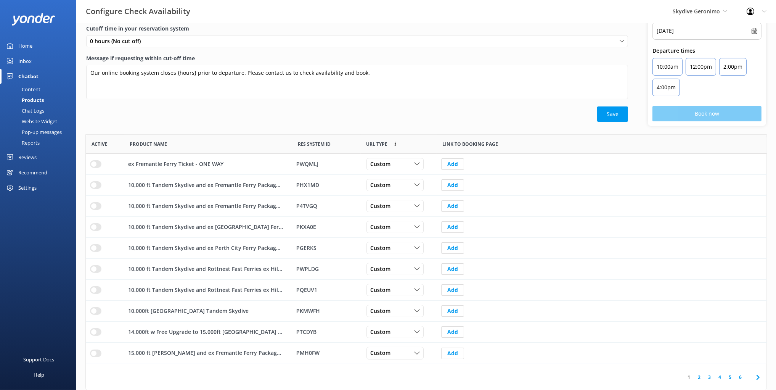
drag, startPoint x: 305, startPoint y: 123, endPoint x: 322, endPoint y: 122, distance: 17.2
click at [305, 123] on div "Message if no availability (no seats available) There are no seats available, p…" at bounding box center [357, 58] width 562 height 133
click at [618, 110] on button "Save" at bounding box center [612, 113] width 31 height 15
click at [363, 119] on div "Save" at bounding box center [357, 113] width 542 height 15
click at [379, 112] on div "Save" at bounding box center [357, 113] width 542 height 15
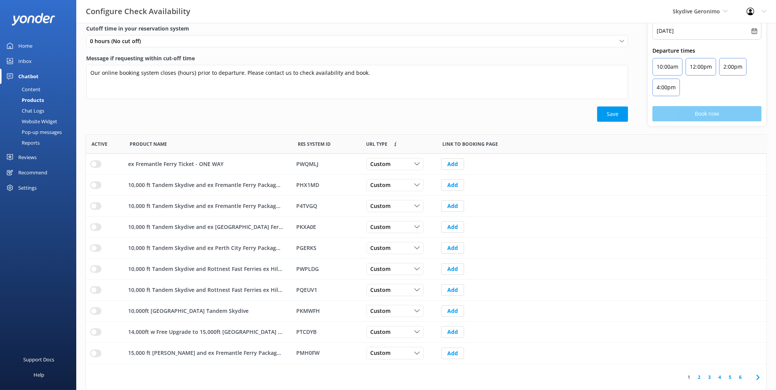
click at [758, 376] on icon at bounding box center [758, 377] width 9 height 9
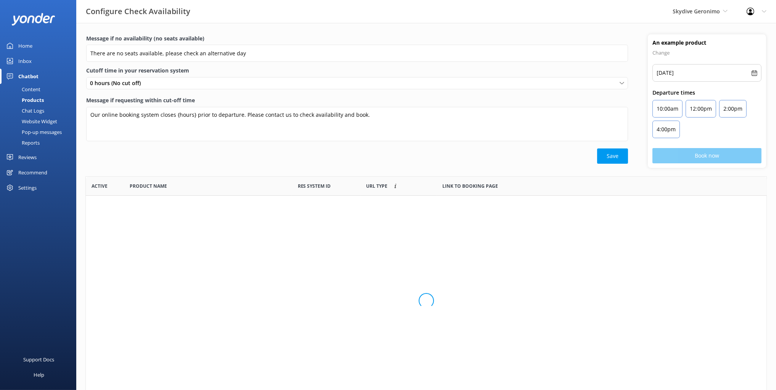
scroll to position [124, 681]
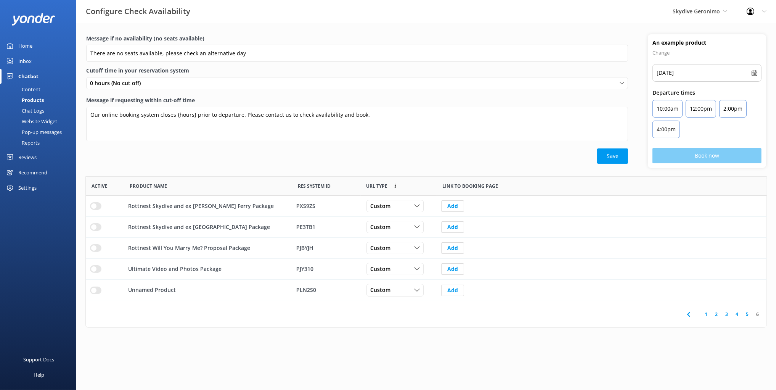
click at [704, 311] on link "1" at bounding box center [706, 313] width 10 height 7
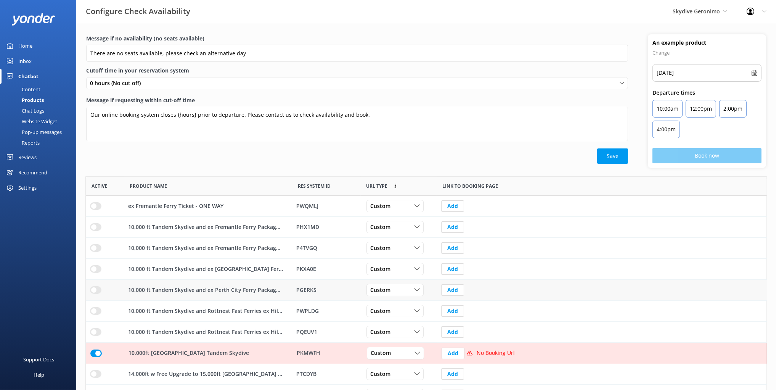
scroll to position [42, 0]
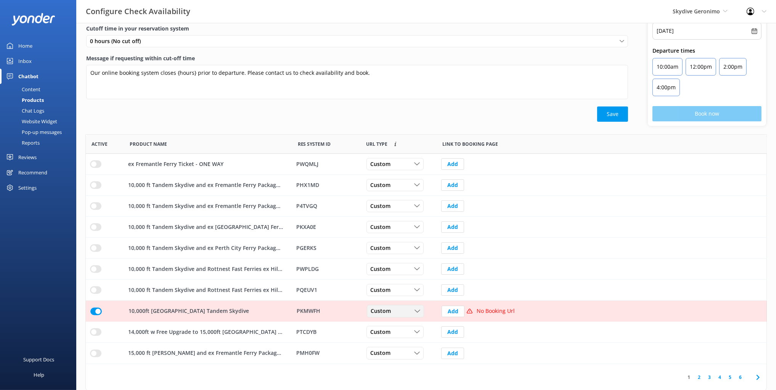
click at [387, 311] on span "Custom" at bounding box center [383, 311] width 25 height 8
click at [387, 341] on div "Dynamic" at bounding box center [380, 342] width 19 height 8
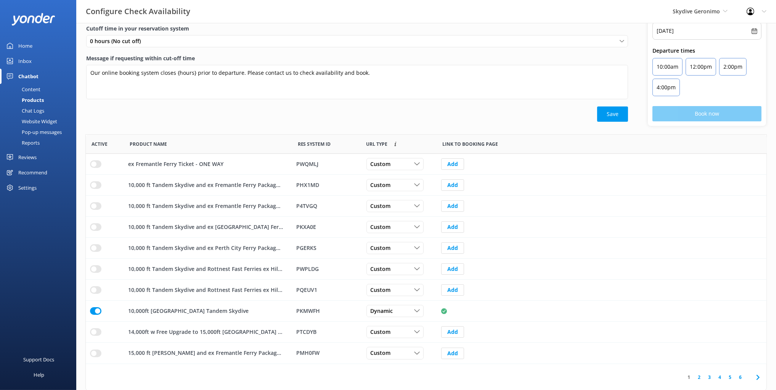
click at [488, 372] on div "1 2 3 4 5 6" at bounding box center [426, 377] width 681 height 26
click at [304, 114] on div "Save" at bounding box center [357, 113] width 542 height 15
drag, startPoint x: 307, startPoint y: 112, endPoint x: 332, endPoint y: 129, distance: 30.5
click at [307, 112] on div "Save" at bounding box center [357, 113] width 542 height 15
click at [663, 371] on div "1 2 3 4 5 6" at bounding box center [426, 377] width 681 height 26
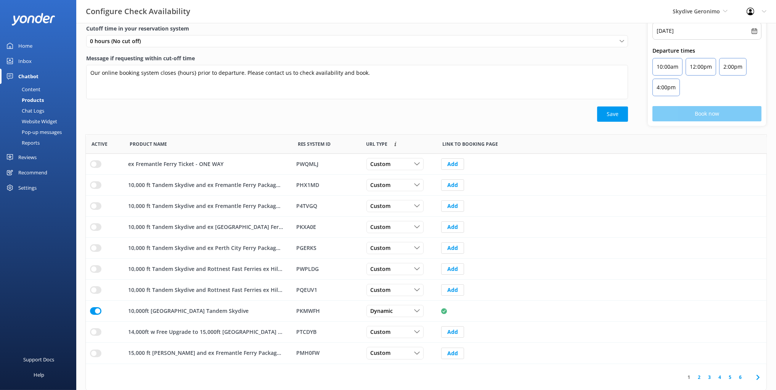
click at [664, 370] on div "1 2 3 4 5 6" at bounding box center [426, 377] width 681 height 26
click at [641, 33] on div "An example product Change Wed, 17th Sep, 2025 Departure times 10:00am 12:00pm 2…" at bounding box center [707, 58] width 138 height 133
click at [516, 117] on div "Save" at bounding box center [357, 113] width 542 height 15
click at [516, 119] on div "Save" at bounding box center [357, 113] width 542 height 15
click at [671, 385] on div "1 2 3 4 5 6" at bounding box center [426, 377] width 681 height 26
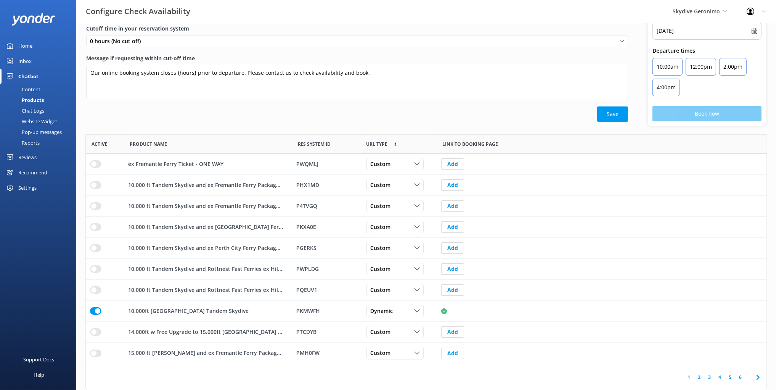
click at [679, 378] on div "1 2 3 4 5 6" at bounding box center [426, 377] width 681 height 26
click at [702, 378] on link "2" at bounding box center [699, 376] width 10 height 7
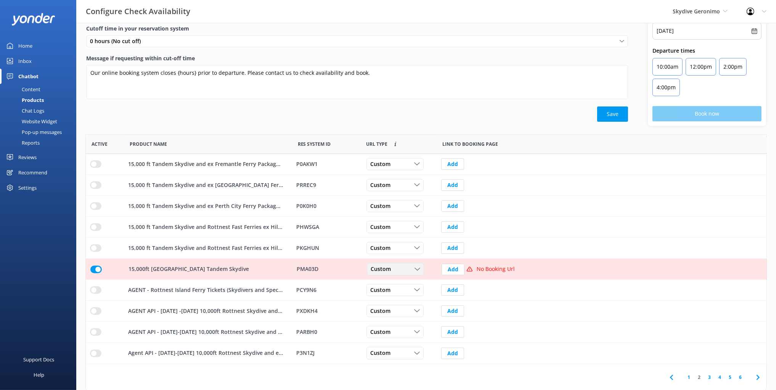
click at [393, 267] on span "Custom" at bounding box center [383, 269] width 25 height 8
click at [394, 297] on link "Dynamic" at bounding box center [401, 299] width 68 height 15
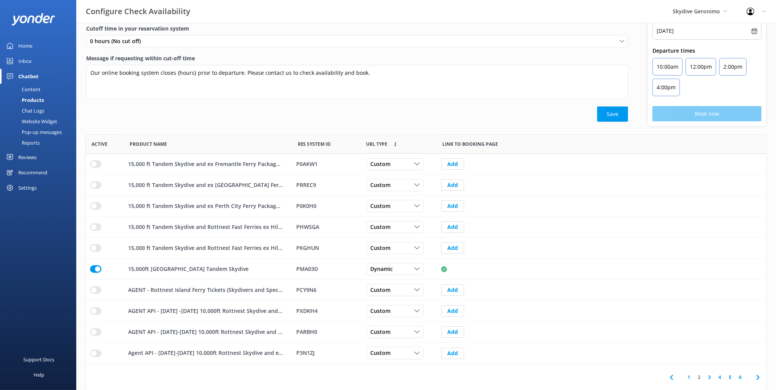
click at [638, 378] on div "1 2 3 4 5 6" at bounding box center [426, 377] width 681 height 26
click at [713, 377] on link "3" at bounding box center [709, 376] width 10 height 7
click at [396, 112] on div "Save" at bounding box center [357, 113] width 542 height 15
click at [720, 375] on link "4" at bounding box center [720, 376] width 10 height 7
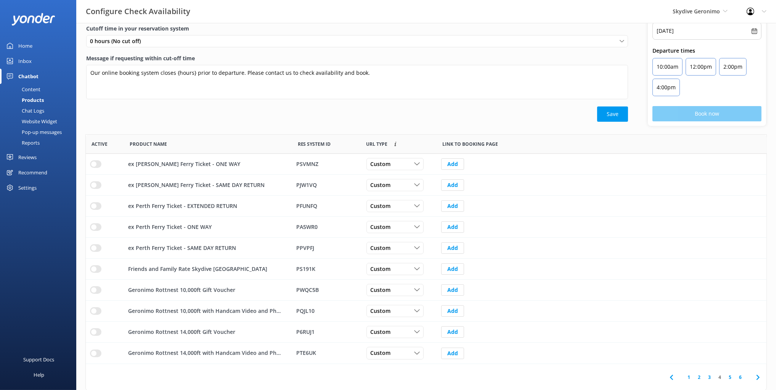
click at [731, 375] on link "5" at bounding box center [730, 376] width 10 height 7
click at [741, 376] on link "6" at bounding box center [740, 376] width 10 height 7
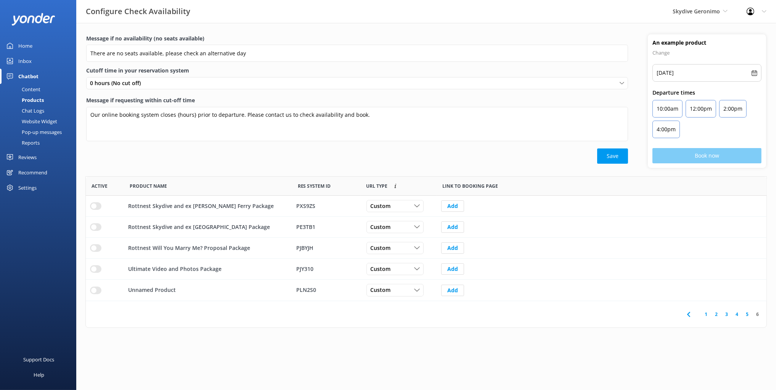
click at [716, 367] on html "Configure Check Availability Skydive Geronimo Black Cat Cruises Banff Airporter…" at bounding box center [388, 195] width 776 height 390
click at [708, 340] on html "Configure Check Availability Skydive Geronimo Black Cat Cruises Banff Airporter…" at bounding box center [388, 195] width 776 height 390
click at [695, 334] on html "Configure Check Availability Skydive Geronimo Black Cat Cruises Banff Airporter…" at bounding box center [388, 195] width 776 height 390
click at [706, 314] on link "1" at bounding box center [706, 313] width 10 height 7
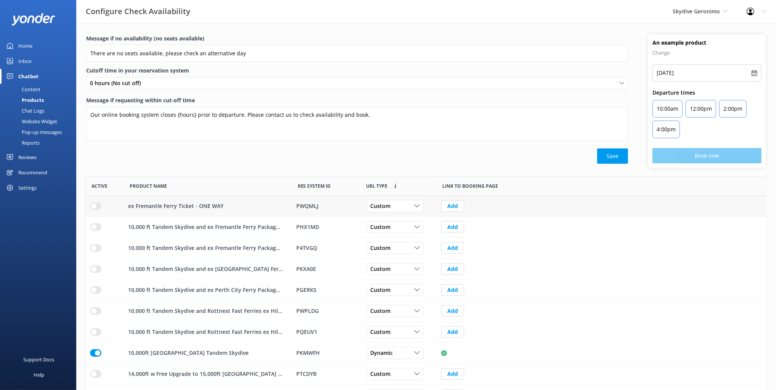
scroll to position [42, 0]
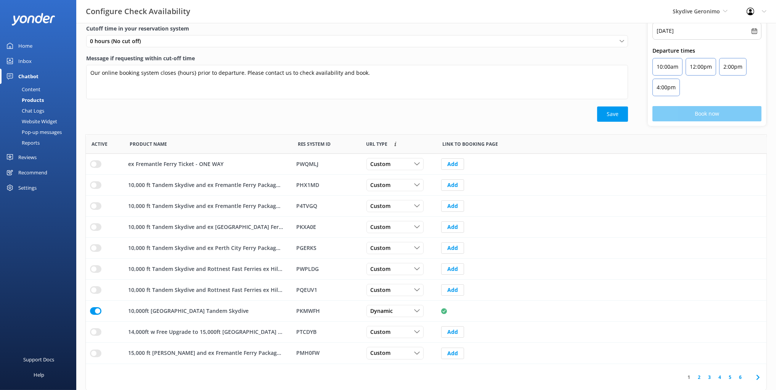
drag, startPoint x: 636, startPoint y: 373, endPoint x: 707, endPoint y: 373, distance: 71.3
click at [636, 373] on div "1 2 3 4 5 6" at bounding box center [426, 377] width 681 height 26
click at [740, 376] on link "6" at bounding box center [740, 376] width 10 height 7
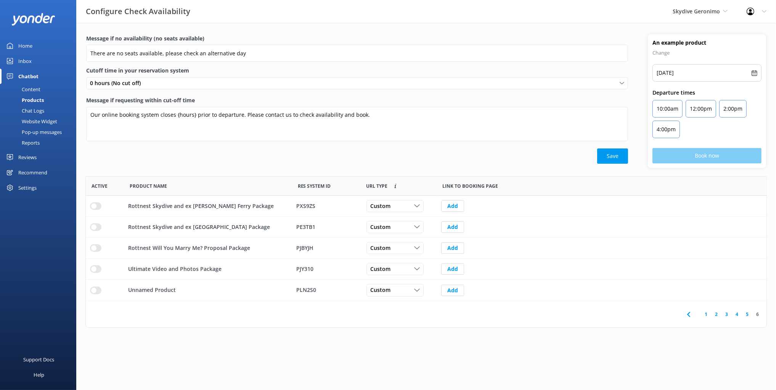
click at [629, 332] on html "Configure Check Availability Skydive Geronimo Black Cat Cruises Banff Airporter…" at bounding box center [388, 195] width 776 height 390
click at [643, 336] on html "Configure Check Availability Skydive Geronimo Black Cat Cruises Banff Airporter…" at bounding box center [388, 195] width 776 height 390
click at [689, 313] on use at bounding box center [688, 314] width 3 height 5
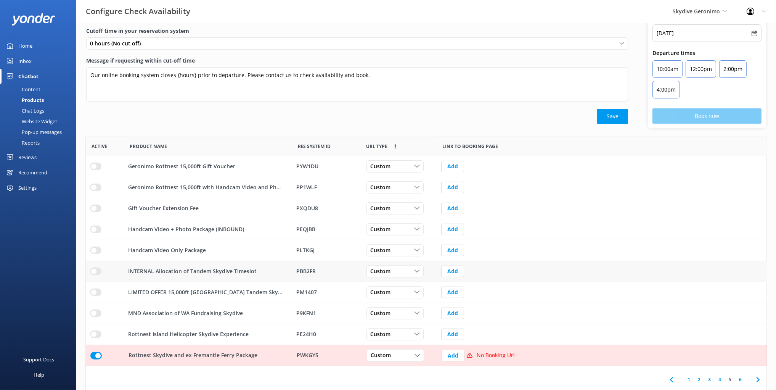
scroll to position [42, 0]
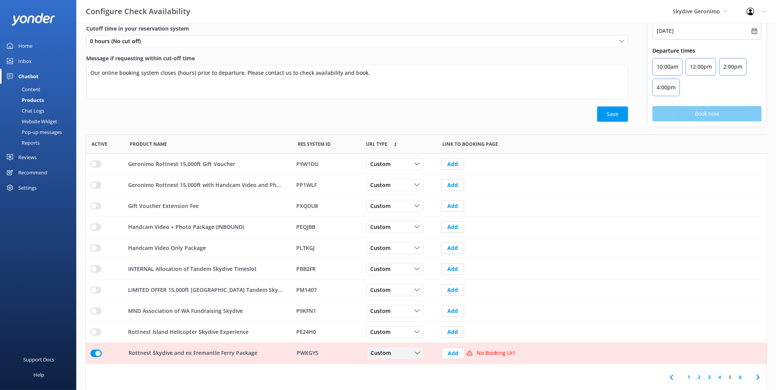
click at [400, 352] on div "Custom" at bounding box center [395, 353] width 53 height 8
click at [403, 379] on link "Dynamic" at bounding box center [401, 383] width 68 height 15
click at [542, 378] on div "1 2 3 4 5 6" at bounding box center [426, 377] width 681 height 26
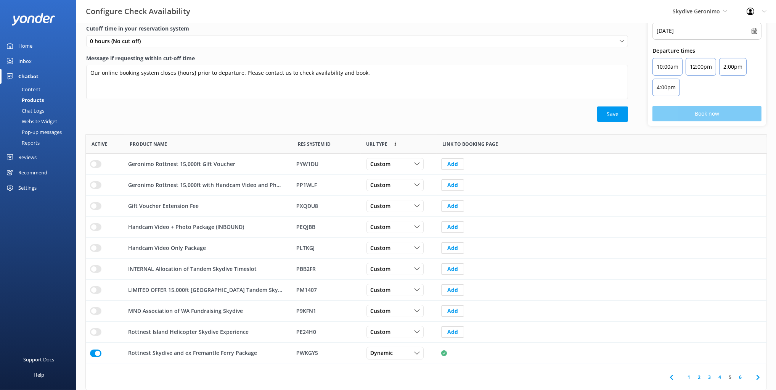
click at [671, 375] on icon at bounding box center [671, 377] width 9 height 9
click at [690, 376] on link "1" at bounding box center [689, 376] width 10 height 7
click at [292, 121] on div "Save" at bounding box center [357, 113] width 542 height 15
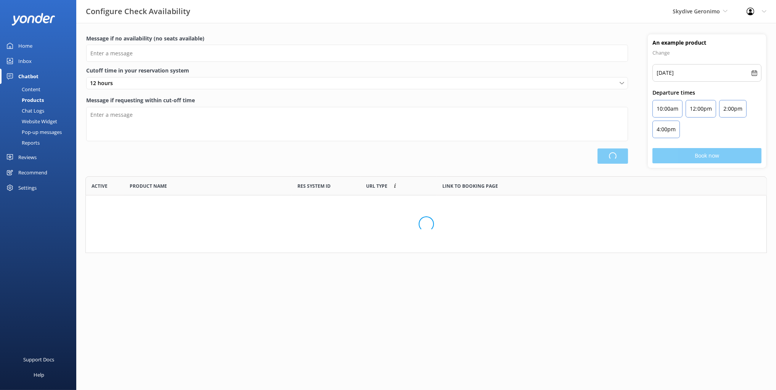
scroll to position [229, 681]
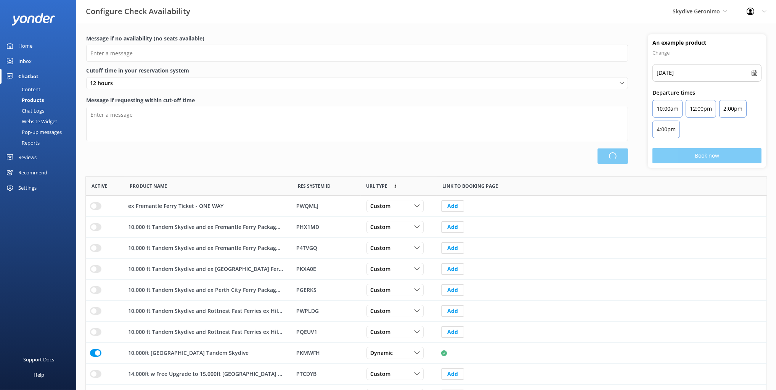
type input "There are no seats available, please check an alternative day"
type textarea "Our online booking system closes {hours} prior to departure. Please contact us …"
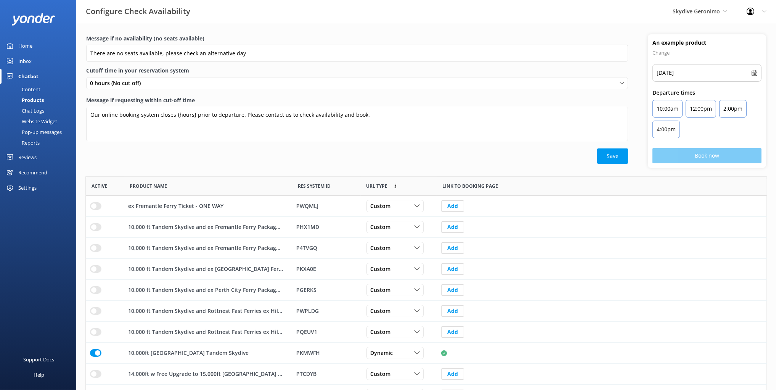
click at [537, 168] on div "Message if no availability (no seats available) There are no seats available, p…" at bounding box center [426, 105] width 700 height 142
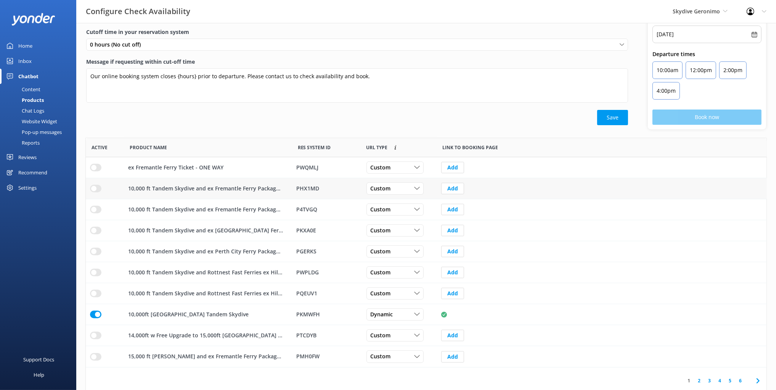
scroll to position [42, 0]
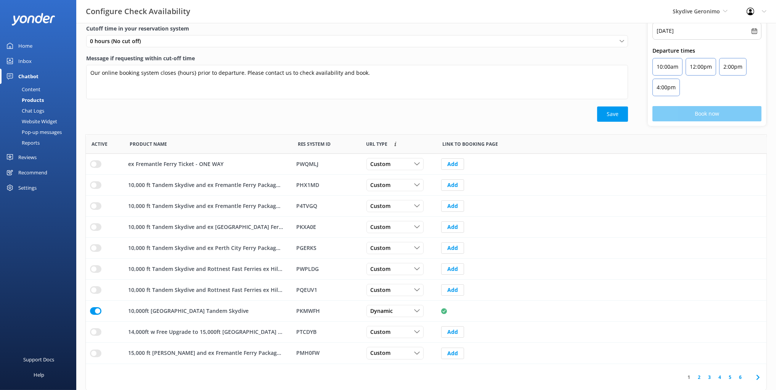
click at [698, 378] on link "2" at bounding box center [699, 376] width 10 height 7
click at [758, 375] on icon at bounding box center [758, 377] width 9 height 9
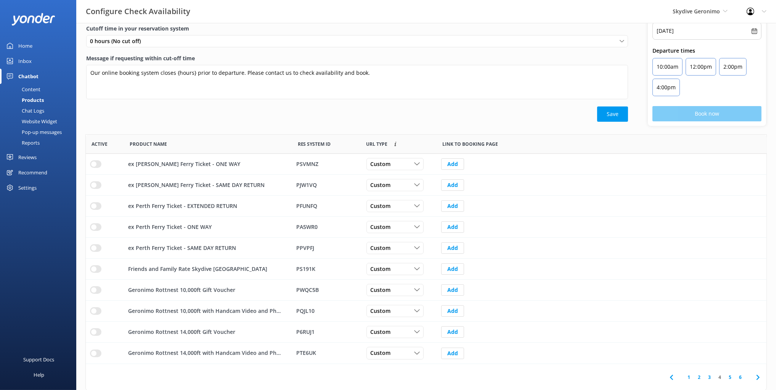
click at [758, 375] on icon at bounding box center [758, 377] width 9 height 9
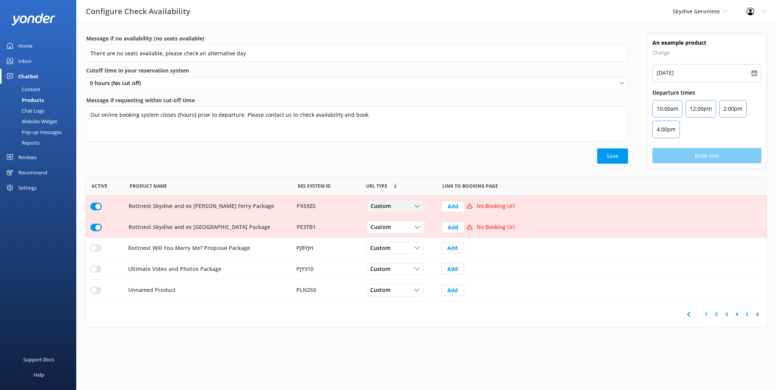
click at [388, 203] on span "Custom" at bounding box center [383, 206] width 25 height 8
click at [402, 237] on link "Dynamic" at bounding box center [401, 237] width 68 height 15
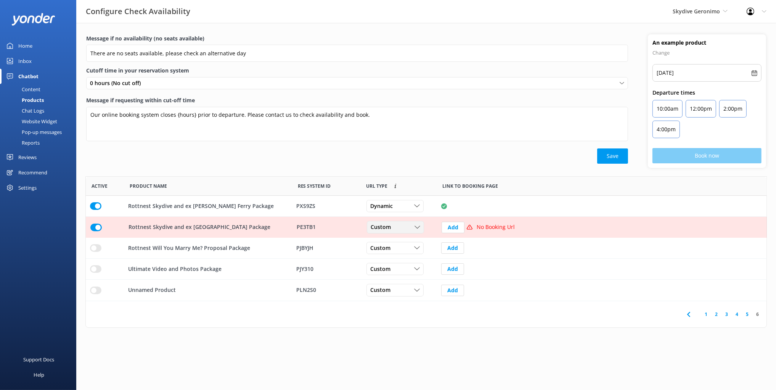
click at [396, 226] on div "Custom" at bounding box center [395, 227] width 53 height 8
drag, startPoint x: 399, startPoint y: 255, endPoint x: 376, endPoint y: 176, distance: 82.4
click at [399, 255] on link "Dynamic" at bounding box center [401, 258] width 68 height 15
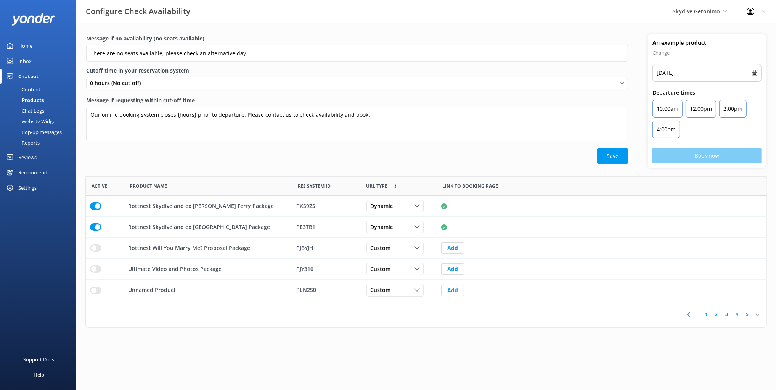
click at [372, 167] on div "Message if no availability (no seats available) There are no seats available, p…" at bounding box center [357, 100] width 562 height 133
click at [427, 165] on div "Message if no availability (no seats available) There are no seats available, p…" at bounding box center [357, 100] width 562 height 133
click at [553, 347] on html "Configure Check Availability Skydive Geronimo Black Cat Cruises Banff Airporter…" at bounding box center [388, 195] width 776 height 390
click at [706, 313] on link "1" at bounding box center [706, 313] width 10 height 7
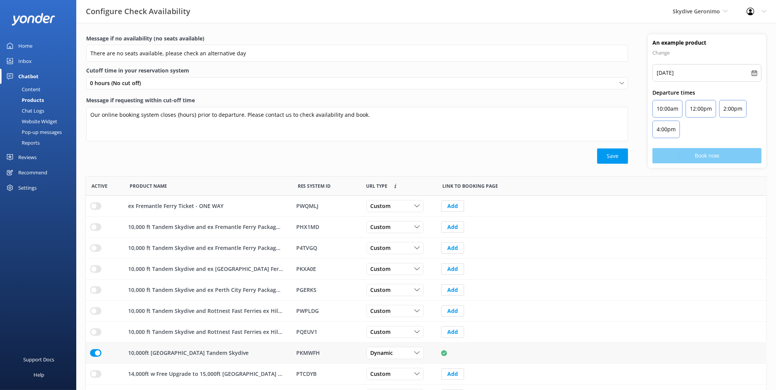
scroll to position [42, 0]
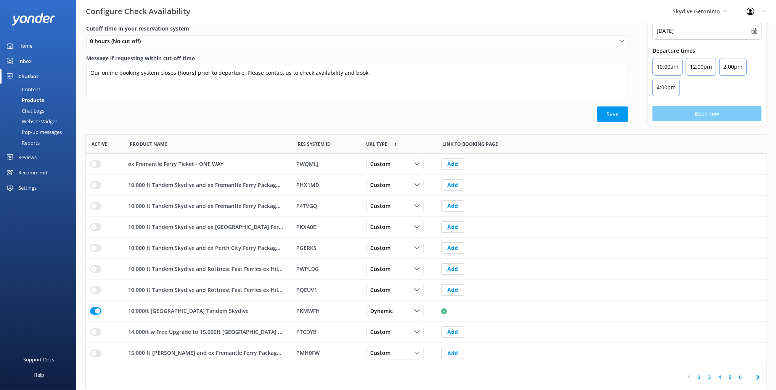
click at [760, 378] on icon at bounding box center [758, 377] width 9 height 9
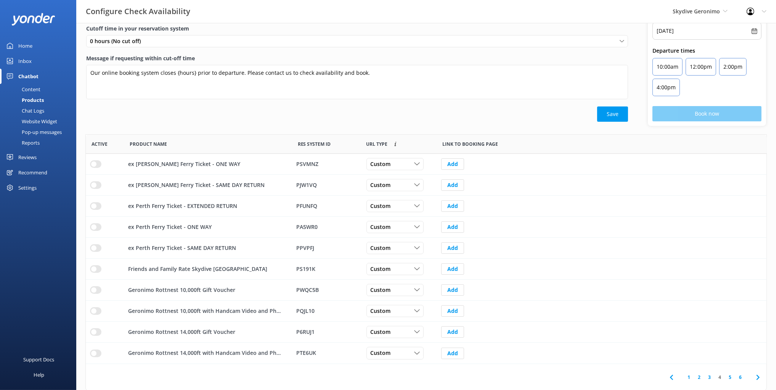
click at [760, 378] on icon at bounding box center [758, 377] width 9 height 9
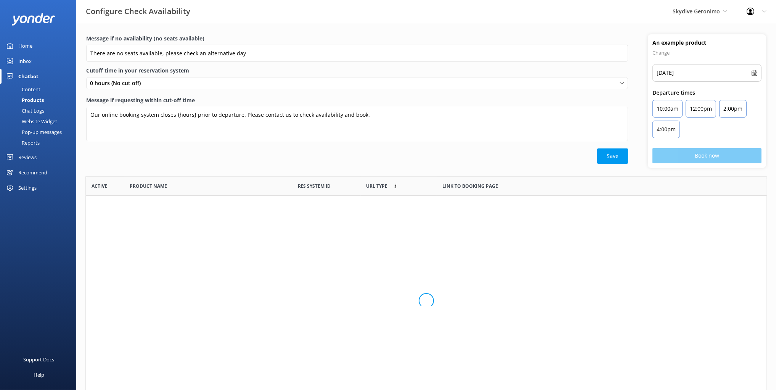
scroll to position [124, 681]
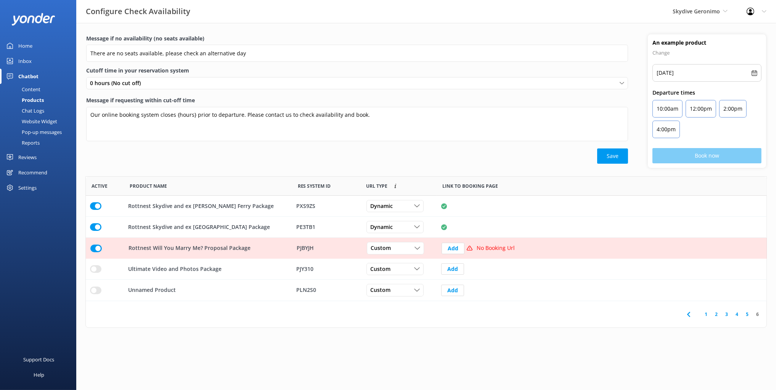
drag, startPoint x: 418, startPoint y: 344, endPoint x: 411, endPoint y: 322, distance: 23.3
click at [416, 341] on html "Configure Check Availability Skydive Geronimo Black Cat Cruises Banff Airporter…" at bounding box center [388, 195] width 776 height 390
click at [382, 245] on span "Custom" at bounding box center [383, 248] width 25 height 8
click at [396, 278] on link "Dynamic" at bounding box center [401, 279] width 68 height 15
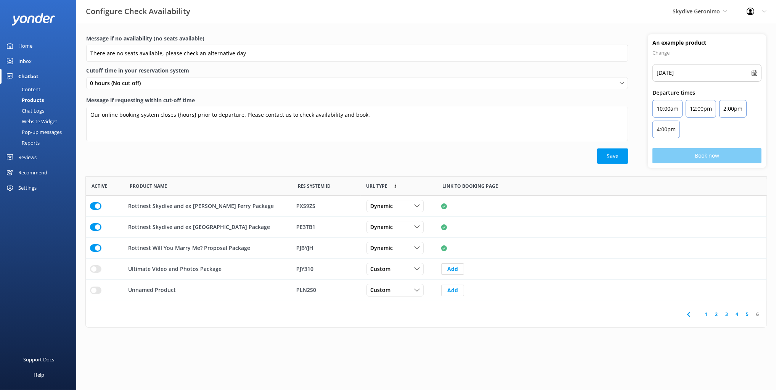
drag, startPoint x: 257, startPoint y: 151, endPoint x: 293, endPoint y: 181, distance: 46.9
click at [257, 151] on div "Save" at bounding box center [357, 155] width 542 height 15
click at [686, 312] on icon at bounding box center [688, 314] width 9 height 9
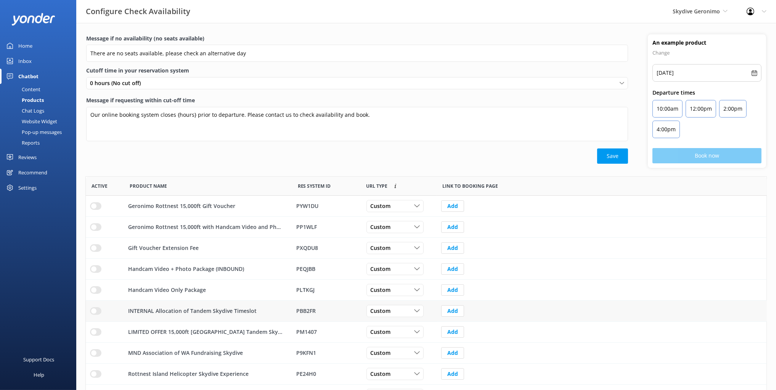
scroll to position [42, 0]
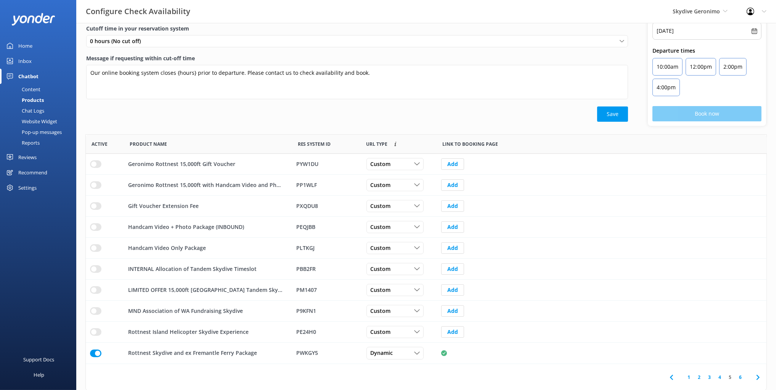
click at [670, 375] on icon at bounding box center [671, 377] width 9 height 9
click at [672, 375] on use at bounding box center [671, 376] width 3 height 5
click at [671, 374] on icon at bounding box center [671, 377] width 9 height 9
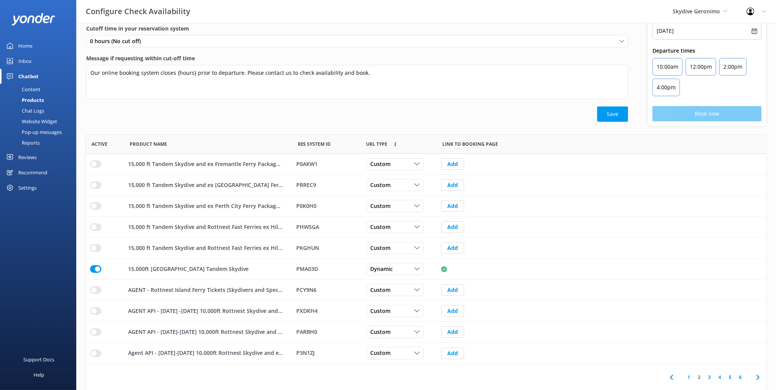
click at [672, 375] on use at bounding box center [671, 376] width 3 height 5
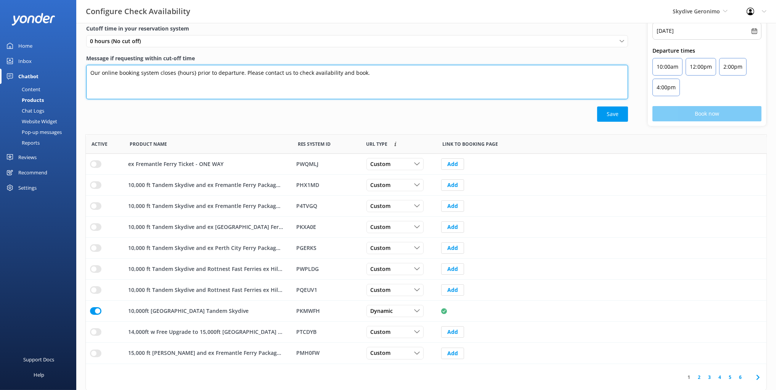
drag, startPoint x: 188, startPoint y: 93, endPoint x: 194, endPoint y: 100, distance: 9.7
click at [188, 93] on textarea "Our online booking system closes {hours} prior to departure. Please contact us …" at bounding box center [357, 82] width 542 height 34
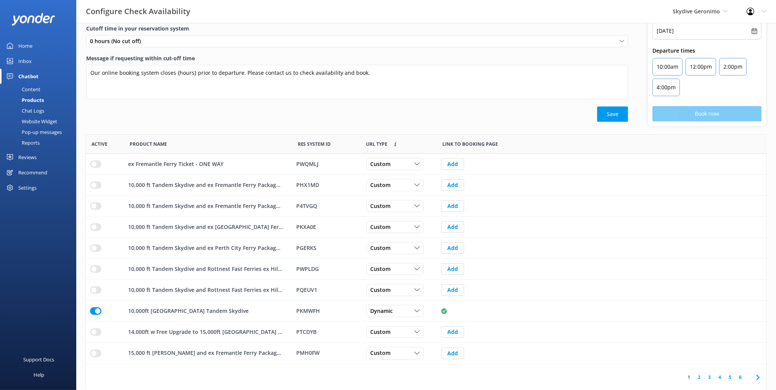
click at [254, 133] on div "Message if no availability (no seats available) There are no seats available, p…" at bounding box center [426, 63] width 700 height 142
click at [220, 103] on div "Message if requesting within cut-off time Our online booking system closes {hou…" at bounding box center [357, 80] width 542 height 52
click at [232, 118] on div "Save" at bounding box center [357, 113] width 542 height 15
click at [151, 116] on div "Save" at bounding box center [357, 113] width 542 height 15
drag, startPoint x: 95, startPoint y: 49, endPoint x: 117, endPoint y: 49, distance: 21.7
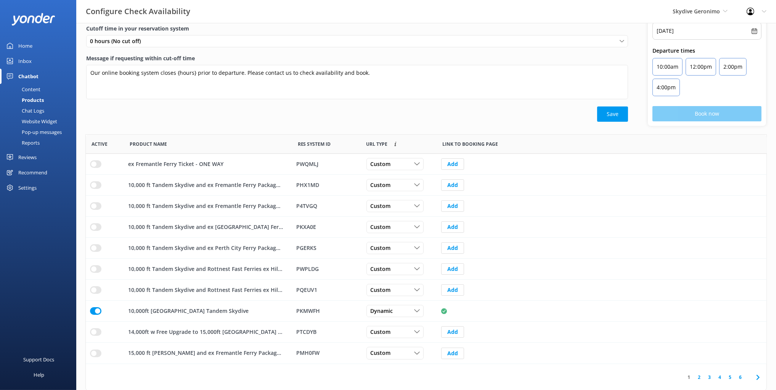
click at [95, 49] on div "0 hours (No cut off) 0 hours (No cut off) 1 hour 2 hours 3 hours 4 hours 5 hour…" at bounding box center [357, 44] width 542 height 19
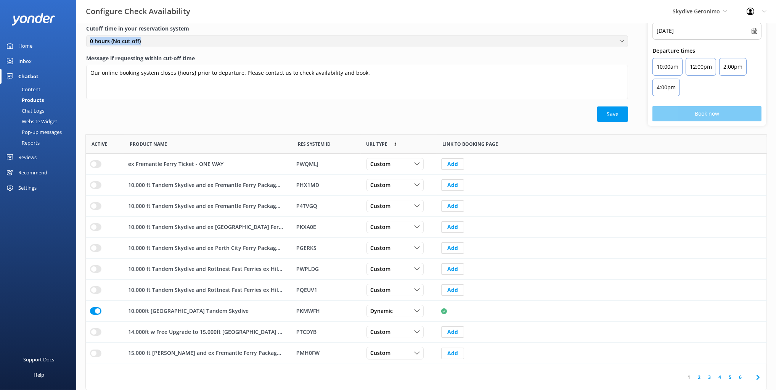
drag, startPoint x: 116, startPoint y: 48, endPoint x: 95, endPoint y: 41, distance: 21.8
click at [91, 40] on div "0 hours (No cut off) 0 hours (No cut off) 1 hour 2 hours 3 hours 4 hours 5 hour…" at bounding box center [357, 44] width 542 height 19
click at [153, 51] on div "0 hours (No cut off) 0 hours (No cut off) 1 hour 2 hours 3 hours 4 hours 5 hour…" at bounding box center [357, 44] width 542 height 19
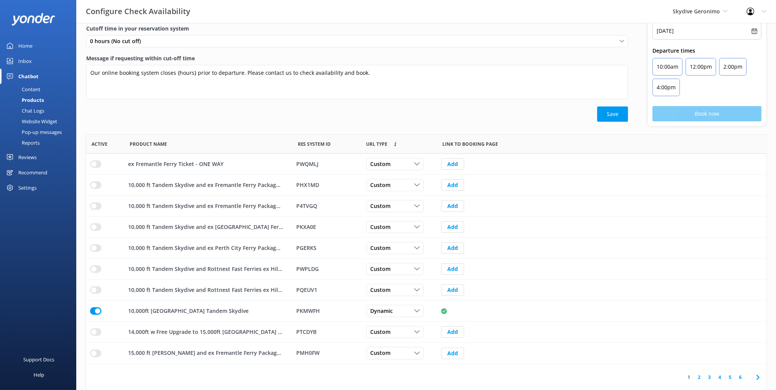
click at [32, 88] on div "Content" at bounding box center [23, 89] width 36 height 11
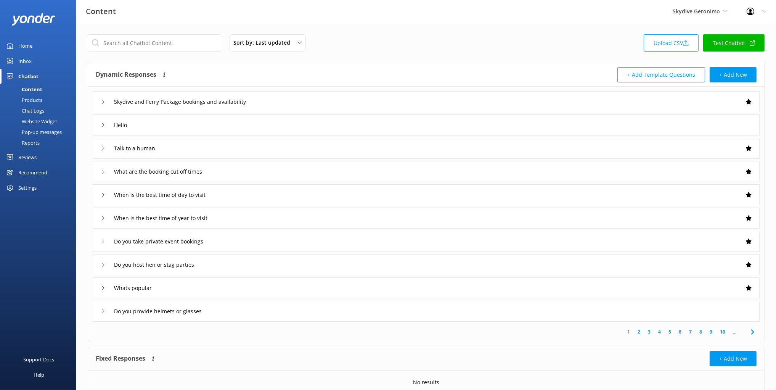
drag, startPoint x: 508, startPoint y: 31, endPoint x: 509, endPoint y: 35, distance: 3.9
click at [508, 32] on div "Sort by: Last updated Title (A-Z) Last updated Upload CSV Test Chatbot Dynamic …" at bounding box center [426, 222] width 700 height 399
drag, startPoint x: 570, startPoint y: 39, endPoint x: 669, endPoint y: 42, distance: 99.2
click at [571, 39] on div "Sort by: Last updated Title (A-Z) Last updated Upload CSV Test Chatbot" at bounding box center [426, 45] width 677 height 22
click at [725, 44] on link "Test Chatbot" at bounding box center [733, 42] width 61 height 17
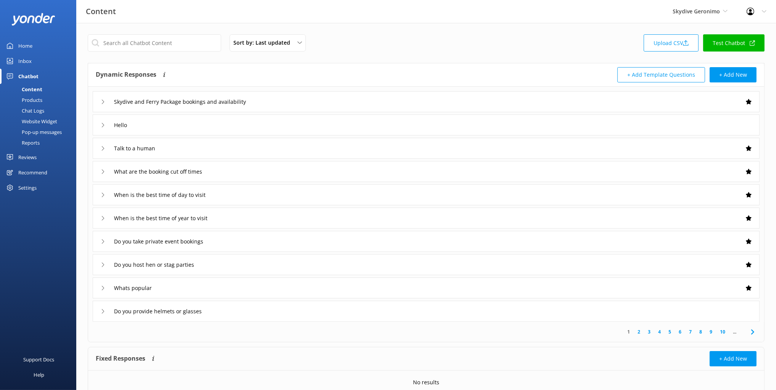
drag, startPoint x: 391, startPoint y: 38, endPoint x: 363, endPoint y: 41, distance: 27.7
click at [388, 38] on div "Sort by: Last updated Title (A-Z) Last updated Upload CSV Test Chatbot" at bounding box center [426, 45] width 677 height 22
click at [29, 59] on div "Inbox" at bounding box center [24, 60] width 13 height 15
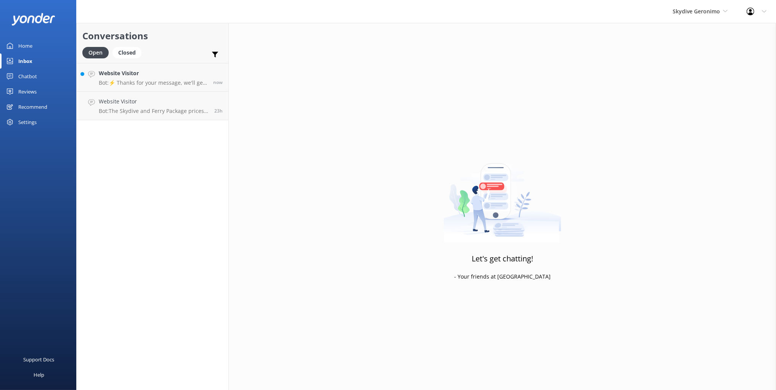
click at [263, 158] on div "Let's get chatting! - Your friends at [GEOGRAPHIC_DATA]" at bounding box center [502, 218] width 547 height 390
click at [164, 39] on h2 "Conversations" at bounding box center [152, 36] width 140 height 14
click at [138, 77] on h4 "Website Visitor" at bounding box center [153, 73] width 109 height 8
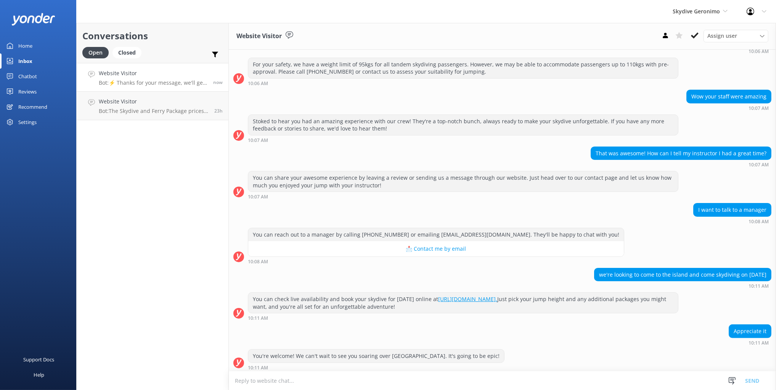
scroll to position [215, 0]
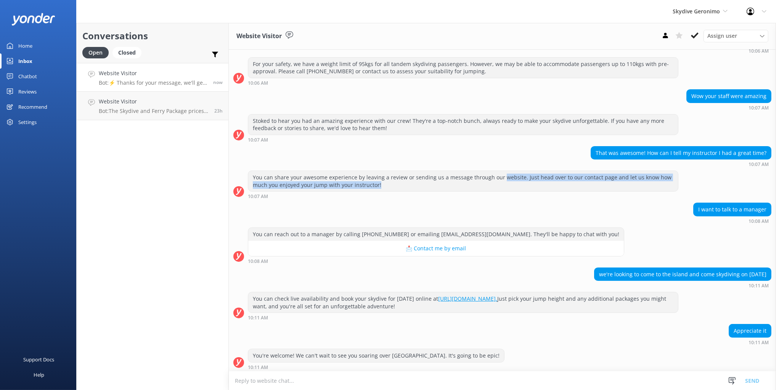
drag, startPoint x: 547, startPoint y: 180, endPoint x: 500, endPoint y: 175, distance: 47.6
click at [500, 175] on div "You can share your awesome experience by leaving a review or sending us a messa…" at bounding box center [463, 181] width 430 height 20
click at [596, 178] on div "You can share your awesome experience by leaving a review or sending us a messa…" at bounding box center [463, 181] width 430 height 20
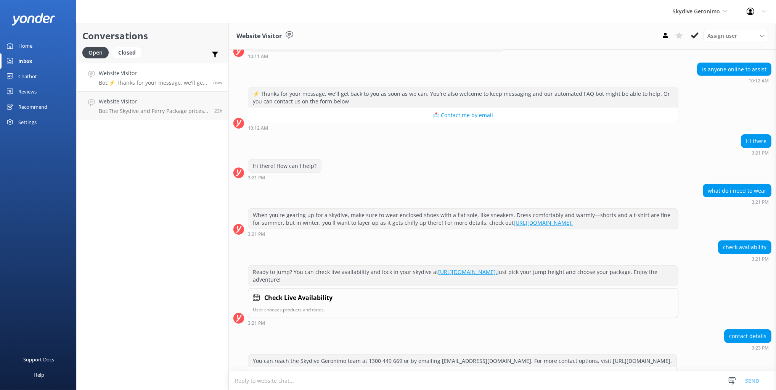
scroll to position [623, 0]
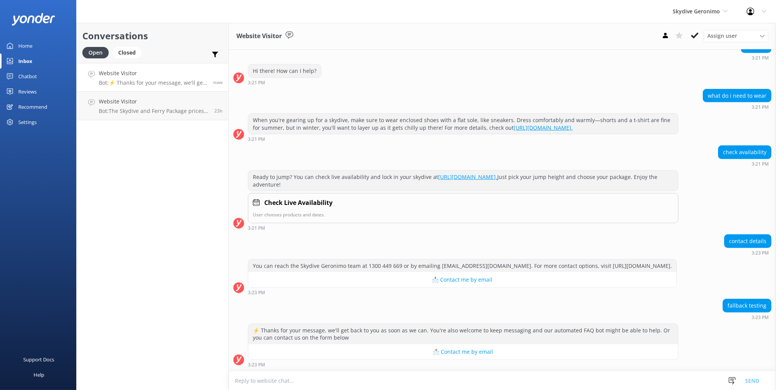
drag, startPoint x: 710, startPoint y: 240, endPoint x: 725, endPoint y: 339, distance: 99.8
click at [710, 241] on div "contact details 3:23 PM" at bounding box center [502, 244] width 547 height 21
drag, startPoint x: 718, startPoint y: 305, endPoint x: 728, endPoint y: 318, distance: 15.7
click at [718, 306] on div "fallback testing 3:23 PM" at bounding box center [502, 309] width 547 height 21
click at [507, 320] on div "fallback testing 3:23 PM" at bounding box center [502, 311] width 547 height 25
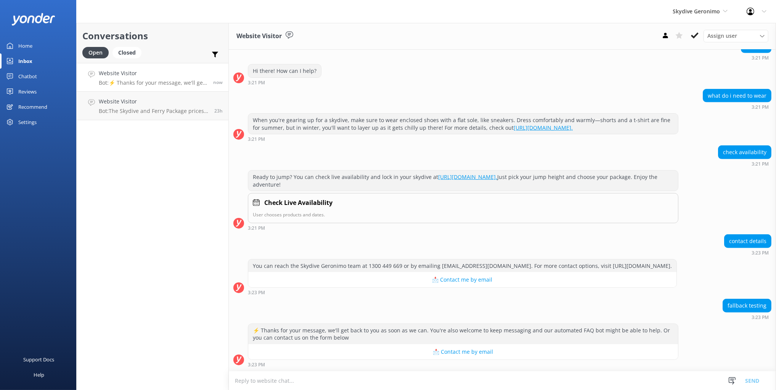
click at [691, 309] on div "fallback testing 3:23 PM" at bounding box center [502, 309] width 547 height 21
click at [196, 172] on div "Conversations Open Closed Important Assigned to me Unassigned Website Visitor B…" at bounding box center [152, 206] width 153 height 367
click at [506, 64] on div "Hi there! How can I help? 3:21 PM" at bounding box center [502, 74] width 547 height 21
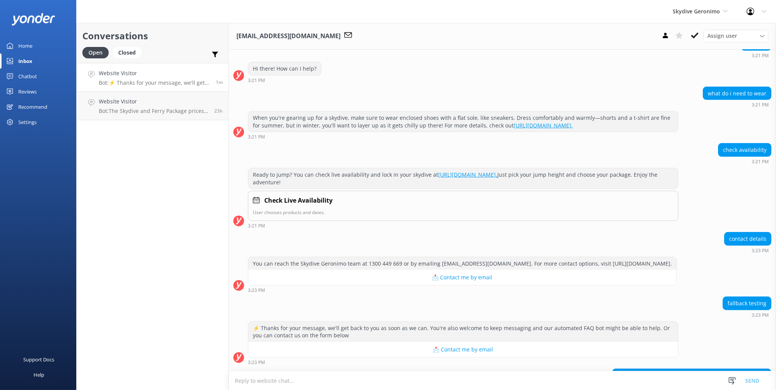
scroll to position [694, 0]
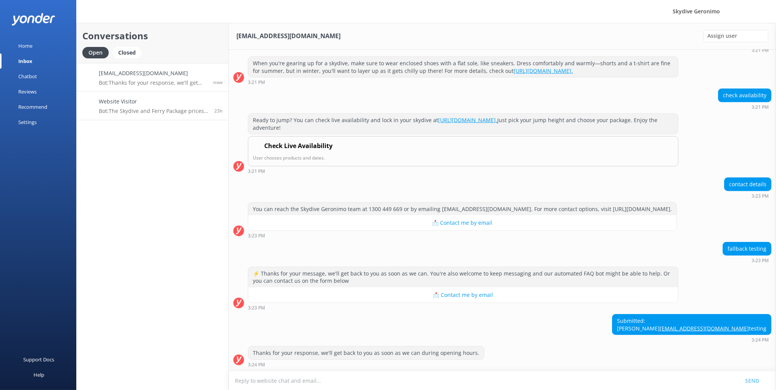
scroll to position [694, 0]
click at [177, 165] on div "Conversations Open Closed Important Assigned to me Unassigned [EMAIL_ADDRESS][D…" at bounding box center [152, 206] width 153 height 367
drag, startPoint x: 661, startPoint y: 310, endPoint x: 671, endPoint y: 312, distance: 10.2
click at [661, 314] on div "Submitted: Mikayla [EMAIL_ADDRESS][DOMAIN_NAME] testing 3:24 PM" at bounding box center [502, 328] width 547 height 28
drag, startPoint x: 705, startPoint y: 303, endPoint x: 748, endPoint y: 331, distance: 51.3
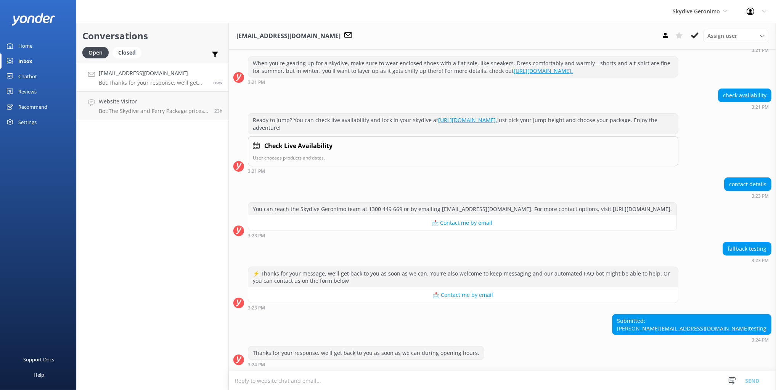
click at [748, 331] on div "Submitted: Mikayla [EMAIL_ADDRESS][DOMAIN_NAME] testing 3:24 PM" at bounding box center [502, 328] width 547 height 28
click at [649, 319] on div "Submitted: Mikayla [EMAIL_ADDRESS][DOMAIN_NAME] testing 3:24 PM" at bounding box center [502, 328] width 547 height 28
drag, startPoint x: 598, startPoint y: 318, endPoint x: 589, endPoint y: 342, distance: 25.6
click at [598, 318] on div "Submitted: Mikayla [EMAIL_ADDRESS][DOMAIN_NAME] testing 3:24 PM" at bounding box center [502, 328] width 547 height 28
click at [330, 387] on textarea at bounding box center [502, 380] width 547 height 19
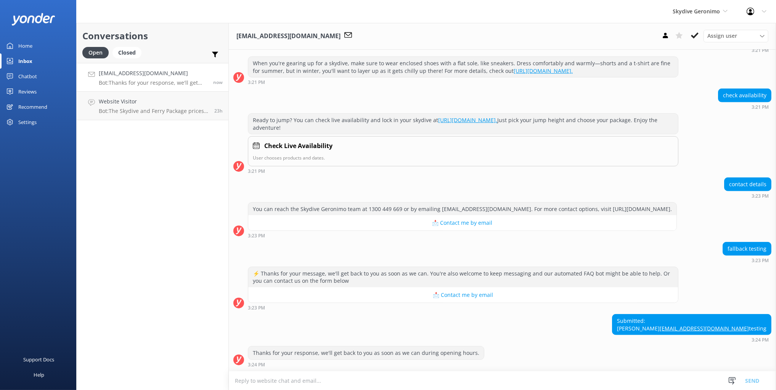
click at [254, 379] on textarea at bounding box center [502, 380] width 547 height 19
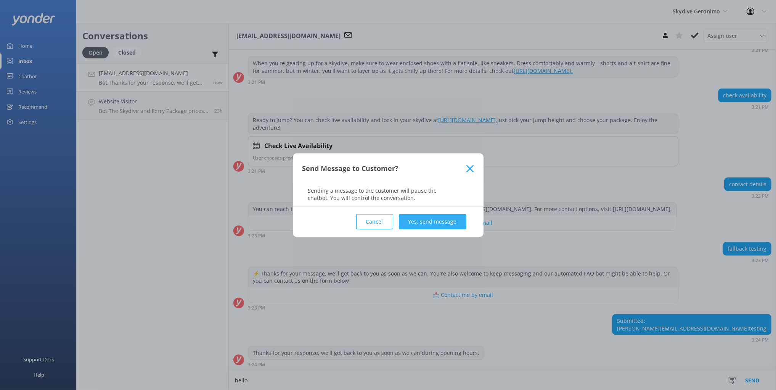
type textarea "hello"
click at [438, 220] on button "Yes, send message" at bounding box center [432, 221] width 67 height 15
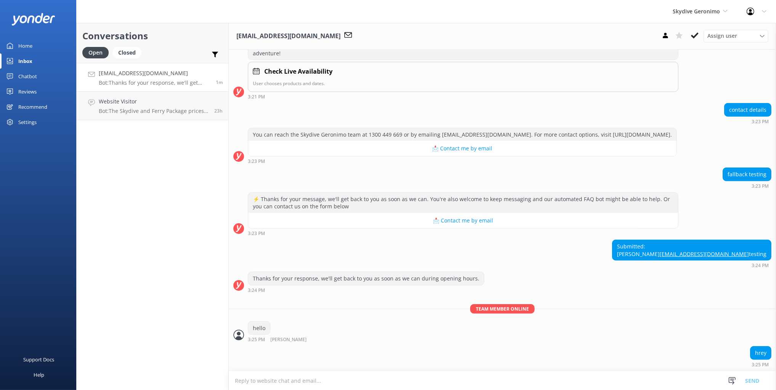
scroll to position [768, 0]
click at [552, 325] on div "hello 3:25 PM [PERSON_NAME] Read" at bounding box center [502, 331] width 547 height 21
click at [584, 321] on div "Team member online hello 3:25 PM [PERSON_NAME]" at bounding box center [502, 325] width 547 height 42
click at [701, 51] on div "Ready to jump? You can check live availability and lock in your skydive at [URL…" at bounding box center [502, 69] width 547 height 60
click at [693, 35] on icon at bounding box center [695, 36] width 8 height 8
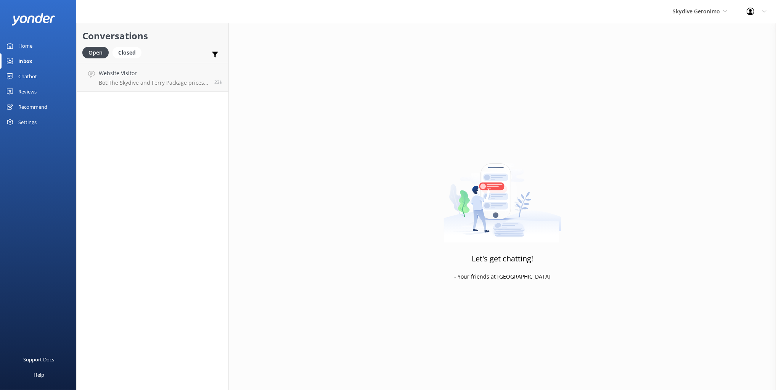
click at [506, 78] on div "Let's get chatting! - Your friends at [GEOGRAPHIC_DATA]" at bounding box center [502, 218] width 547 height 390
click at [203, 16] on div "Skydive Geronimo Black Cat Cruises [GEOGRAPHIC_DATA] [GEOGRAPHIC_DATA] [GEOGRAP…" at bounding box center [388, 11] width 776 height 23
drag, startPoint x: 189, startPoint y: 32, endPoint x: 492, endPoint y: 42, distance: 303.3
click at [191, 32] on h2 "Conversations" at bounding box center [152, 36] width 140 height 14
click at [715, 40] on div "Let's get chatting! - Your friends at [GEOGRAPHIC_DATA]" at bounding box center [502, 218] width 547 height 390
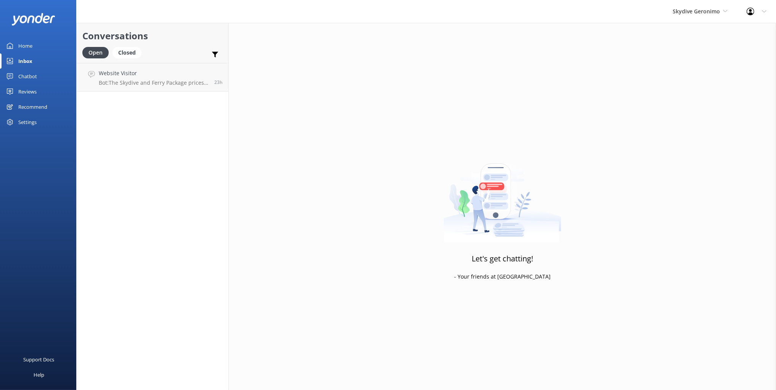
click at [753, 12] on icon at bounding box center [751, 12] width 8 height 8
click at [745, 31] on link "Profile Settings" at bounding box center [738, 32] width 76 height 19
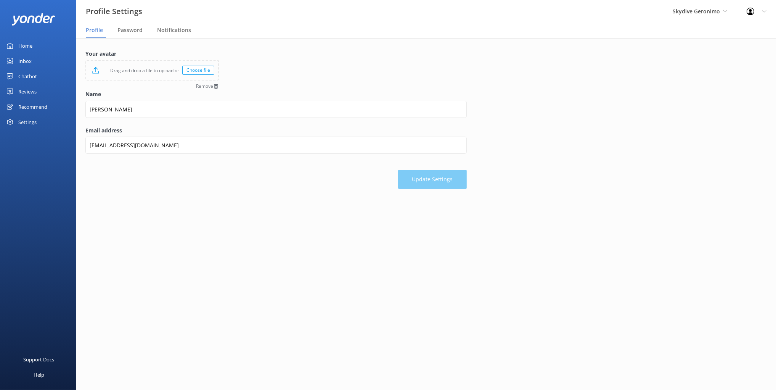
click at [193, 44] on div "Your avatar Drag and drop a file to upload or Choose file Remove Name [PERSON_N…" at bounding box center [426, 121] width 700 height 166
click at [171, 31] on span "Notifications" at bounding box center [174, 30] width 34 height 8
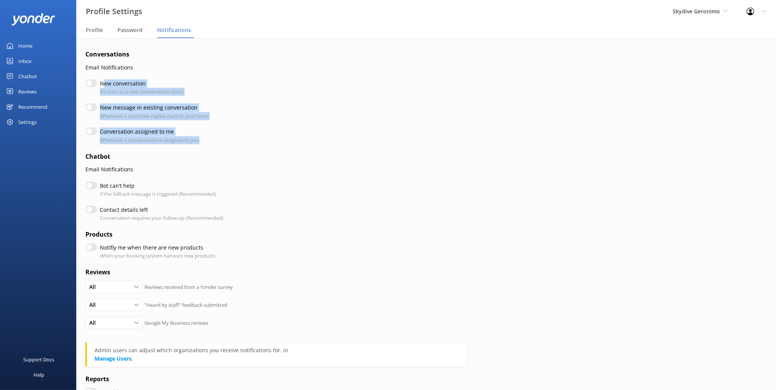
drag, startPoint x: 224, startPoint y: 141, endPoint x: 104, endPoint y: 82, distance: 133.5
click at [104, 82] on form "Conversations Email Notifications New conversation As soon as a new conversatio…" at bounding box center [275, 244] width 381 height 389
click at [251, 116] on div "New message in existing conversation Whenever a customer replies back to your t…" at bounding box center [275, 111] width 381 height 16
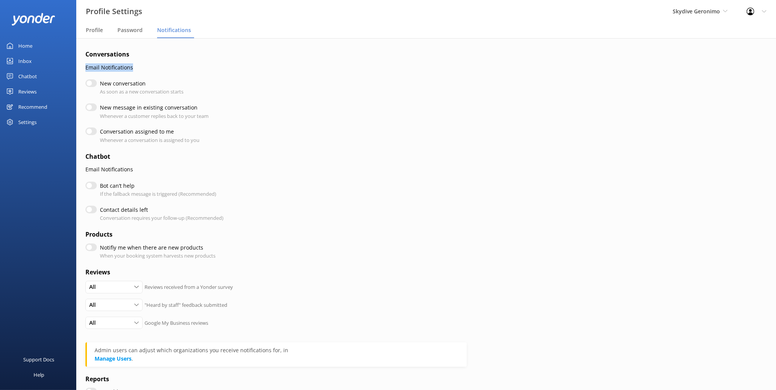
drag, startPoint x: 98, startPoint y: 68, endPoint x: 159, endPoint y: 68, distance: 61.0
click at [159, 68] on div "Conversations Email Notifications New conversation As soon as a new conversatio…" at bounding box center [426, 245] width 700 height 415
click at [141, 66] on p "Email Notifications" at bounding box center [275, 67] width 381 height 8
drag, startPoint x: 148, startPoint y: 93, endPoint x: 116, endPoint y: 86, distance: 33.1
click at [114, 86] on div "New conversation As soon as a new conversation starts" at bounding box center [142, 87] width 84 height 16
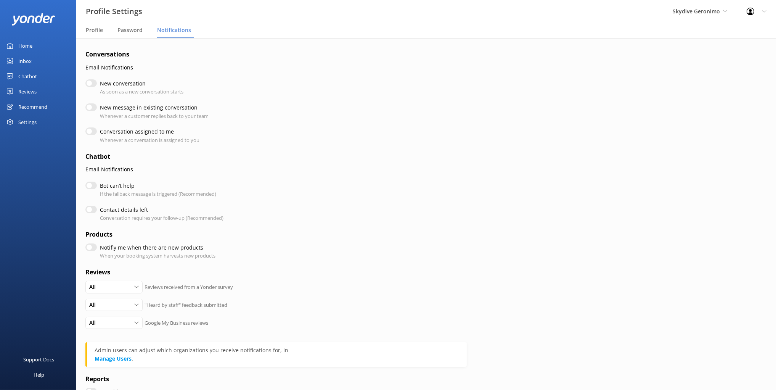
click at [183, 93] on p "As soon as a new conversation starts" at bounding box center [142, 92] width 84 height 8
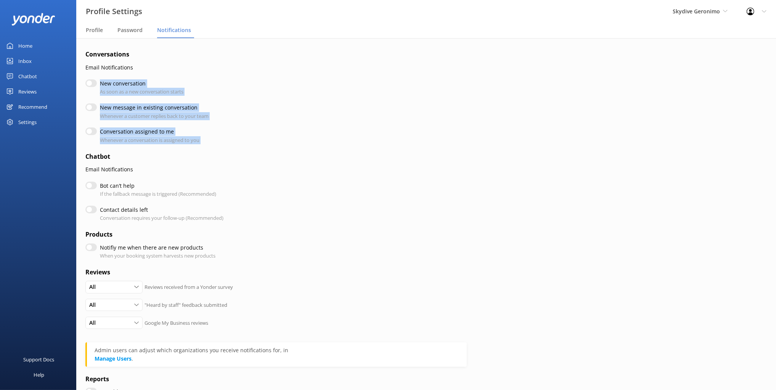
drag, startPoint x: 206, startPoint y: 145, endPoint x: 100, endPoint y: 83, distance: 122.8
click at [100, 83] on form "Conversations Email Notifications New conversation As soon as a new conversatio…" at bounding box center [275, 244] width 381 height 389
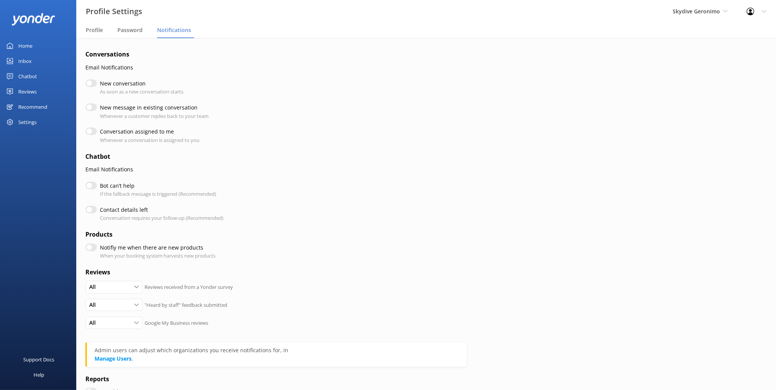
click at [173, 123] on form "Conversations Email Notifications New conversation As soon as a new conversatio…" at bounding box center [275, 244] width 381 height 389
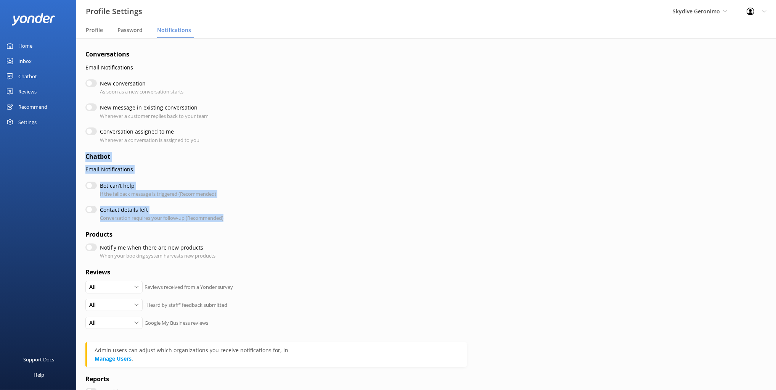
drag, startPoint x: 161, startPoint y: 178, endPoint x: 235, endPoint y: 220, distance: 84.7
click at [235, 220] on div "Conversations Email Notifications New conversation As soon as a new conversatio…" at bounding box center [426, 245] width 700 height 415
click at [128, 194] on p "If the fallback message is triggered (Recommended)" at bounding box center [158, 194] width 116 height 8
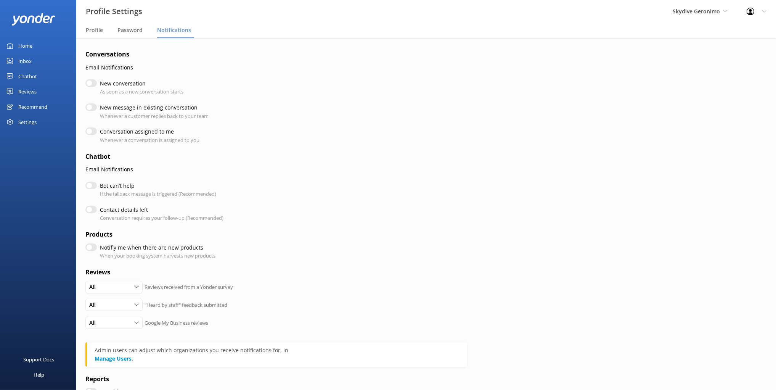
drag, startPoint x: 170, startPoint y: 196, endPoint x: 145, endPoint y: 213, distance: 30.8
click at [170, 196] on p "If the fallback message is triggered (Recommended)" at bounding box center [158, 194] width 116 height 8
drag, startPoint x: 122, startPoint y: 218, endPoint x: 116, endPoint y: 209, distance: 11.5
click at [114, 208] on div "Contact details left Conversation requires your follow-up (Recommended)" at bounding box center [162, 214] width 124 height 16
click at [157, 218] on p "Conversation requires your follow-up (Recommended)" at bounding box center [162, 218] width 124 height 8
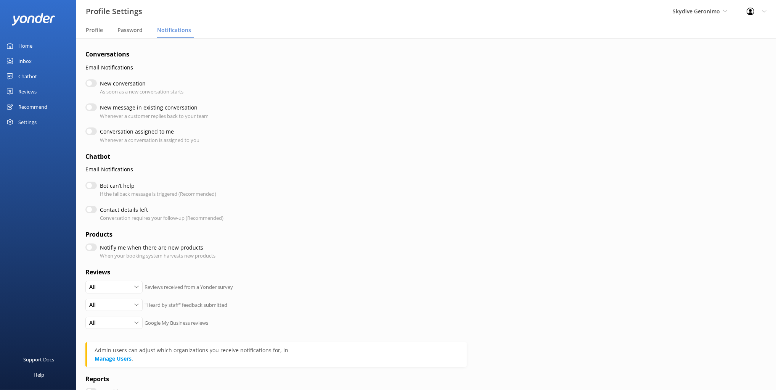
click at [190, 220] on p "Conversation requires your follow-up (Recommended)" at bounding box center [162, 218] width 124 height 8
click at [187, 219] on p "Conversation requires your follow-up (Recommended)" at bounding box center [162, 218] width 124 height 8
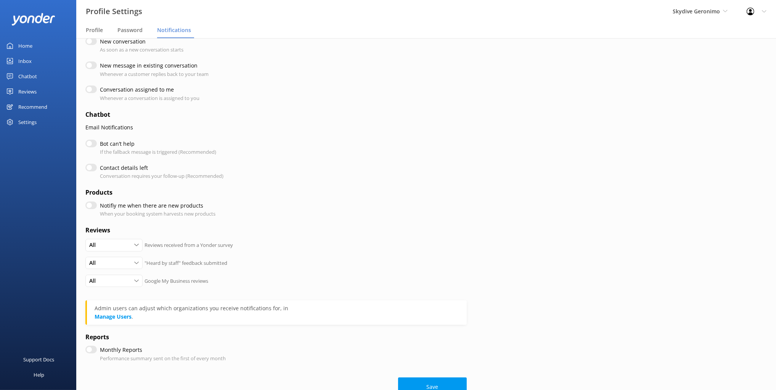
scroll to position [43, 0]
drag, startPoint x: 229, startPoint y: 171, endPoint x: 111, endPoint y: 167, distance: 118.3
click at [101, 164] on div "Contact details left Conversation requires your follow-up (Recommended)" at bounding box center [275, 171] width 381 height 16
click at [200, 178] on p "Conversation requires your follow-up (Recommended)" at bounding box center [162, 175] width 124 height 8
click at [241, 183] on form "Conversations Email Notifications New conversation As soon as a new conversatio…" at bounding box center [275, 201] width 381 height 389
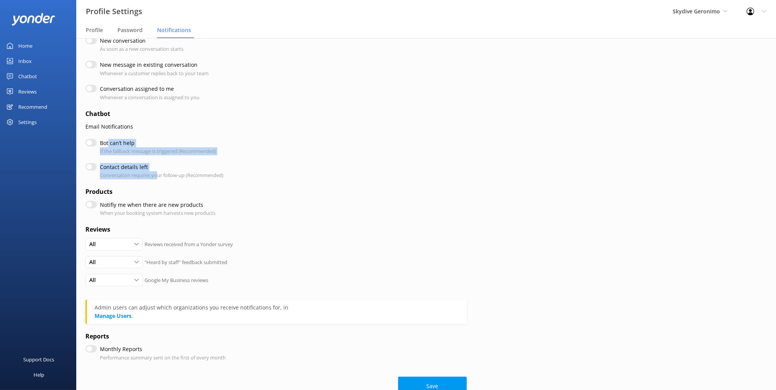
drag, startPoint x: 156, startPoint y: 170, endPoint x: 109, endPoint y: 140, distance: 55.3
click at [108, 140] on form "Conversations Email Notifications New conversation As soon as a new conversatio…" at bounding box center [275, 201] width 381 height 389
click at [190, 149] on p "If the fallback message is triggered (Recommended)" at bounding box center [158, 151] width 116 height 8
click at [175, 176] on p "Conversation requires your follow-up (Recommended)" at bounding box center [162, 175] width 124 height 8
drag, startPoint x: 116, startPoint y: 144, endPoint x: 196, endPoint y: 156, distance: 80.5
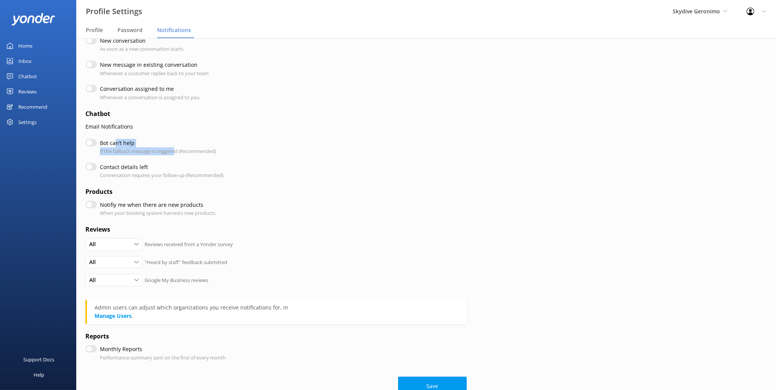
click at [178, 152] on div "Bot can’t help If the fallback message is triggered (Recommended)" at bounding box center [158, 147] width 116 height 16
click at [218, 156] on form "Conversations Email Notifications New conversation As soon as a new conversatio…" at bounding box center [275, 201] width 381 height 389
click at [202, 176] on p "Conversation requires your follow-up (Recommended)" at bounding box center [162, 175] width 124 height 8
click at [209, 180] on form "Conversations Email Notifications New conversation As soon as a new conversatio…" at bounding box center [275, 201] width 381 height 389
drag, startPoint x: 130, startPoint y: 342, endPoint x: 214, endPoint y: 355, distance: 84.2
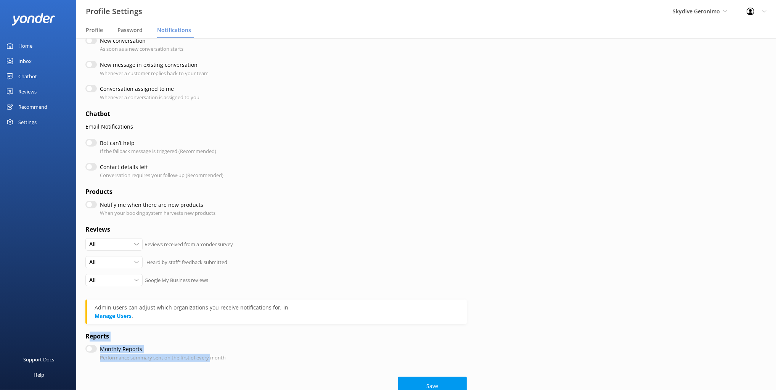
click at [214, 355] on form "Conversations Email Notifications New conversation As soon as a new conversatio…" at bounding box center [275, 201] width 381 height 389
click at [223, 356] on p "Performance summary sent on the first of every month" at bounding box center [163, 358] width 126 height 8
click at [137, 356] on p "Performance summary sent on the first of every month" at bounding box center [163, 358] width 126 height 8
click at [230, 352] on div "Monthly Reports Performance summary sent on the first of every month" at bounding box center [275, 353] width 381 height 16
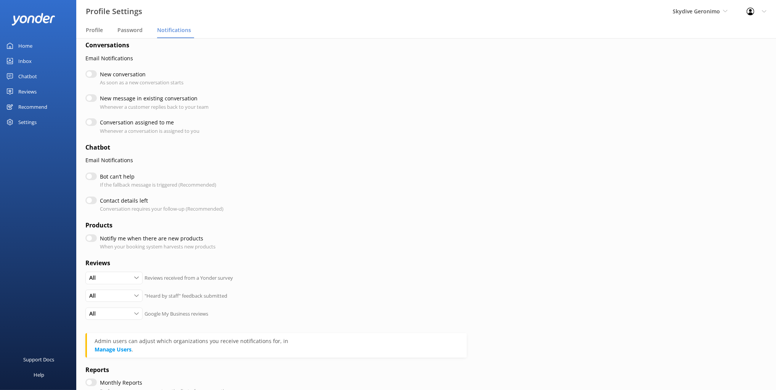
scroll to position [0, 0]
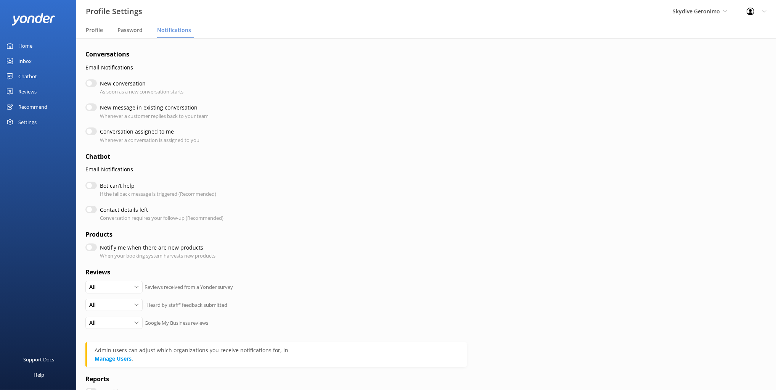
drag, startPoint x: 328, startPoint y: 186, endPoint x: 323, endPoint y: 188, distance: 5.6
click at [326, 187] on div "Bot can’t help If the fallback message is triggered (Recommended)" at bounding box center [275, 190] width 381 height 16
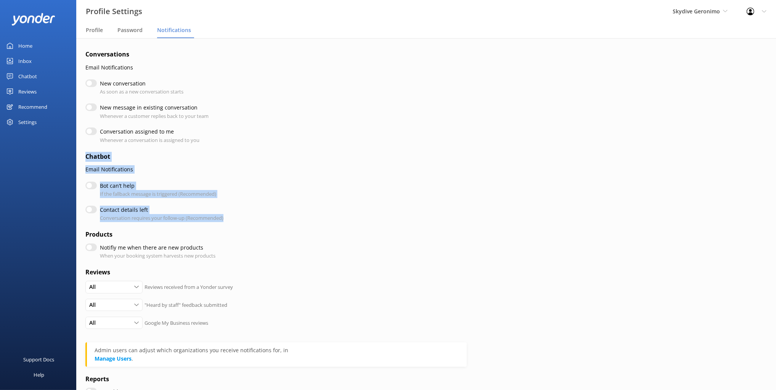
drag, startPoint x: 210, startPoint y: 217, endPoint x: 79, endPoint y: 154, distance: 145.8
click at [79, 154] on div "Conversations Email Notifications New conversation As soon as a new conversatio…" at bounding box center [426, 245] width 700 height 415
click at [201, 182] on label "Bot can’t help" at bounding box center [156, 186] width 112 height 8
click at [97, 182] on input "Bot can’t help" at bounding box center [90, 186] width 11 height 8
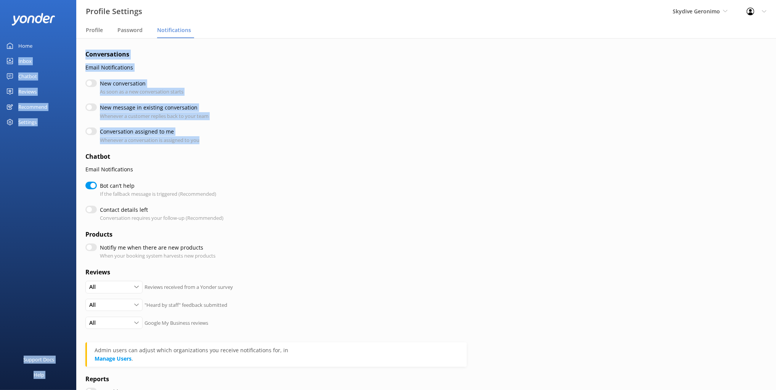
drag, startPoint x: 220, startPoint y: 141, endPoint x: 80, endPoint y: 58, distance: 162.6
click at [76, 56] on div "Profile Settings Skydive Geronimo Black Cat Cruises [GEOGRAPHIC_DATA] [GEOGRAPH…" at bounding box center [388, 214] width 776 height 352
click at [151, 59] on h4 "Conversations" at bounding box center [275, 55] width 381 height 10
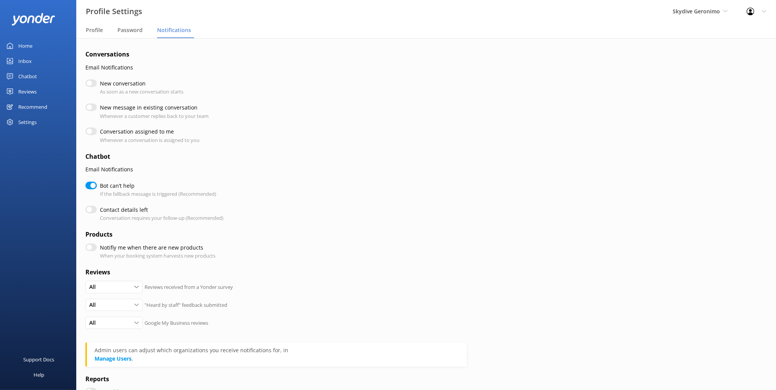
click at [92, 183] on input "Bot can’t help" at bounding box center [90, 186] width 11 height 8
checkbox input "false"
drag, startPoint x: 166, startPoint y: 199, endPoint x: 170, endPoint y: 201, distance: 4.6
click at [166, 199] on form "Conversations Email Notifications New conversation As soon as a new conversatio…" at bounding box center [275, 244] width 381 height 389
drag, startPoint x: 234, startPoint y: 31, endPoint x: 151, endPoint y: 37, distance: 83.0
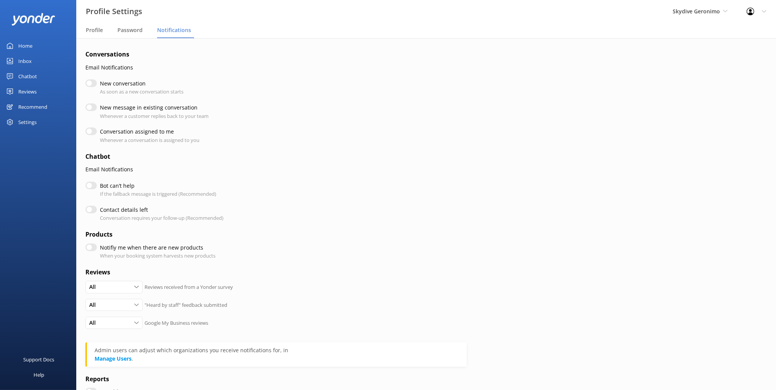
click at [230, 30] on nav "Profile Password Notifications" at bounding box center [426, 30] width 700 height 15
drag, startPoint x: 93, startPoint y: 31, endPoint x: 92, endPoint y: 35, distance: 4.0
click at [92, 31] on span "Profile" at bounding box center [94, 30] width 17 height 8
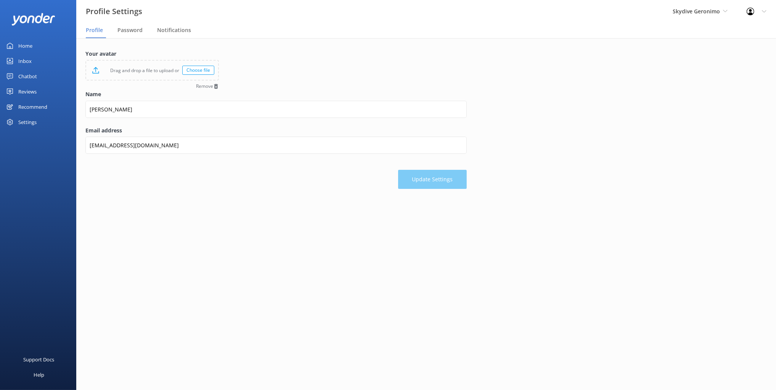
drag, startPoint x: 256, startPoint y: 51, endPoint x: 220, endPoint y: 58, distance: 37.2
click at [255, 51] on form "Your avatar Drag and drop a file to upload or Choose file Remove Name [PERSON_N…" at bounding box center [275, 119] width 381 height 139
click at [30, 78] on div "Chatbot" at bounding box center [27, 76] width 19 height 15
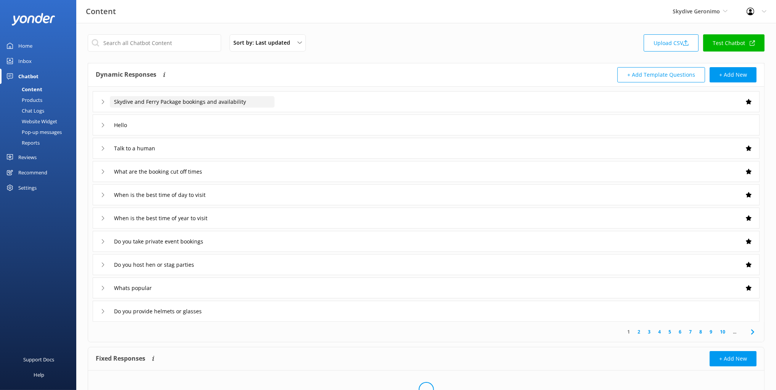
click at [275, 76] on div "Dynamic Responses The chatbot will generate a response based on the content inf…" at bounding box center [261, 74] width 331 height 15
click at [24, 59] on div "Inbox" at bounding box center [24, 60] width 13 height 15
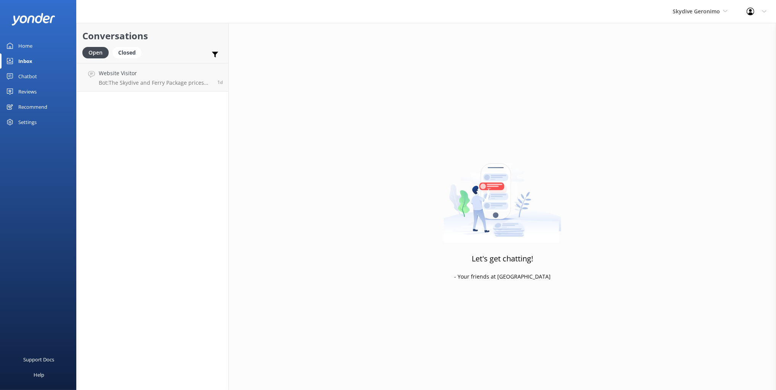
click at [187, 51] on div "Open Closed Important Assigned to me Unassigned" at bounding box center [152, 56] width 140 height 18
click at [185, 50] on div "Open Closed Important Assigned to me Unassigned" at bounding box center [152, 56] width 140 height 18
click at [190, 125] on div "Conversations Open Closed Important Assigned to me Unassigned Website Visitor B…" at bounding box center [152, 206] width 153 height 367
click at [186, 88] on link "Website Visitor Bot: The Skydive and Ferry Package prices start from $502 for t…" at bounding box center [153, 77] width 152 height 29
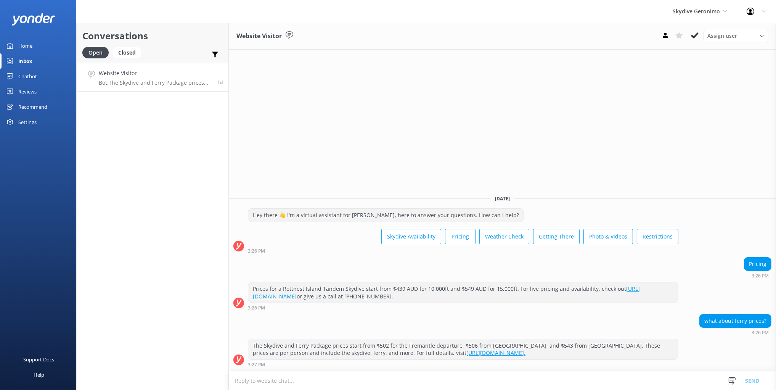
click at [160, 48] on div "Open Closed Important Assigned to me Unassigned" at bounding box center [152, 56] width 140 height 18
click at [130, 51] on div "Closed" at bounding box center [126, 52] width 29 height 11
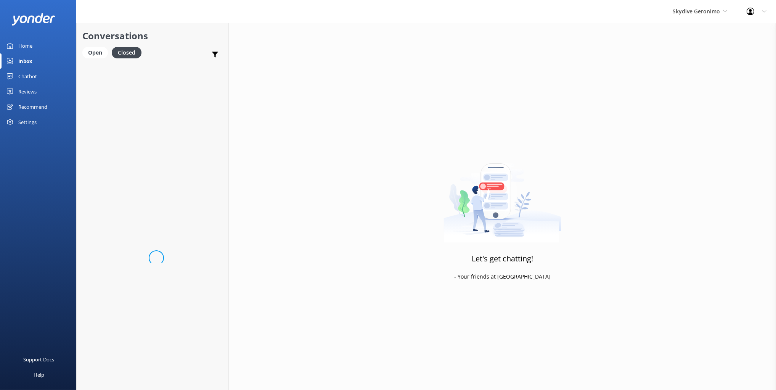
drag, startPoint x: 168, startPoint y: 43, endPoint x: 172, endPoint y: 47, distance: 5.9
click at [167, 43] on h2 "Conversations" at bounding box center [152, 36] width 140 height 14
click at [148, 75] on h4 "[EMAIL_ADDRESS][DOMAIN_NAME]" at bounding box center [143, 73] width 89 height 8
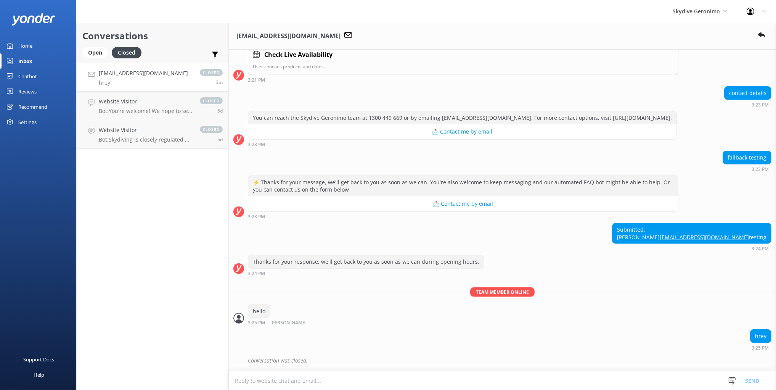
scroll to position [785, 0]
click at [761, 37] on icon at bounding box center [762, 35] width 8 height 8
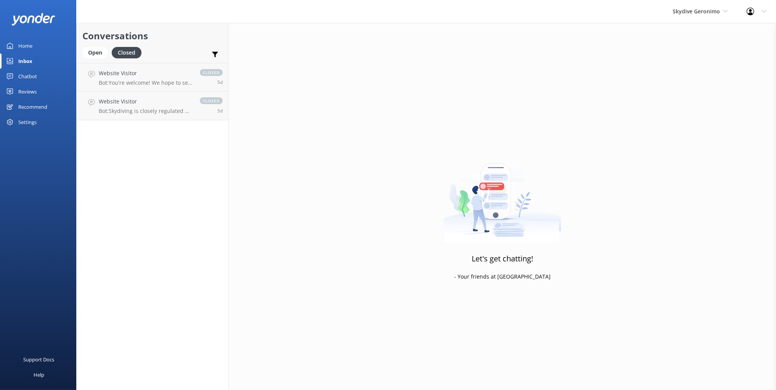
drag, startPoint x: 188, startPoint y: 35, endPoint x: 140, endPoint y: 42, distance: 48.7
click at [188, 35] on h2 "Conversations" at bounding box center [152, 36] width 140 height 14
drag, startPoint x: 94, startPoint y: 50, endPoint x: 106, endPoint y: 48, distance: 12.4
click at [95, 50] on div "Open" at bounding box center [95, 52] width 26 height 11
click at [207, 38] on h2 "Conversations" at bounding box center [152, 36] width 140 height 14
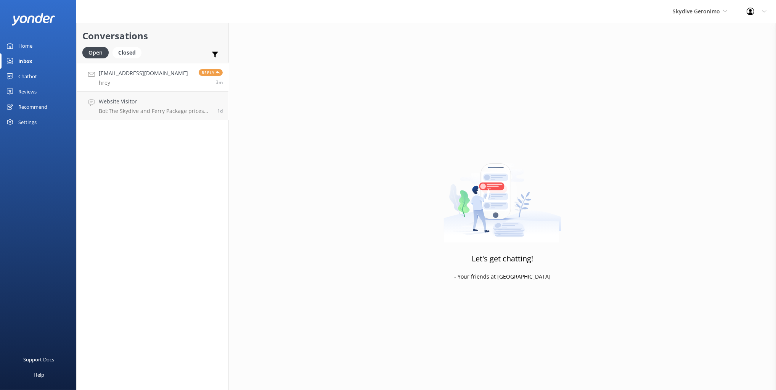
click at [187, 75] on link "[EMAIL_ADDRESS][DOMAIN_NAME] hrey Reply 3m" at bounding box center [153, 77] width 152 height 29
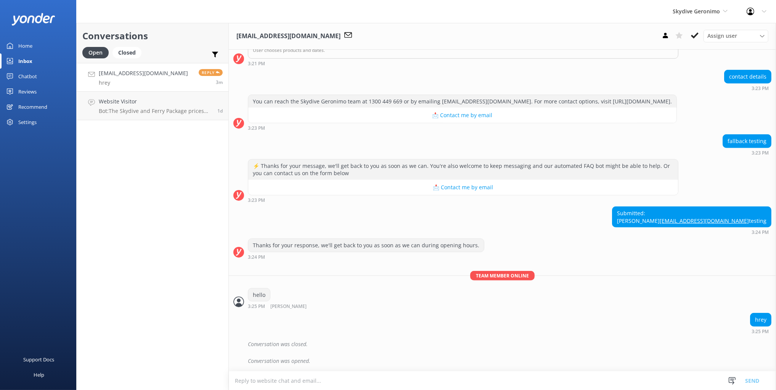
scroll to position [802, 0]
click at [706, 317] on div "hrey 3:25 PM" at bounding box center [502, 323] width 547 height 21
click at [689, 279] on p "Team member online" at bounding box center [502, 276] width 547 height 10
click at [695, 240] on div "Thanks for your response, we'll get back to you as soon as we can during openin…" at bounding box center [502, 248] width 547 height 21
click at [516, 242] on div "Thanks for your response, we'll get back to you as soon as we can during openin…" at bounding box center [502, 248] width 547 height 21
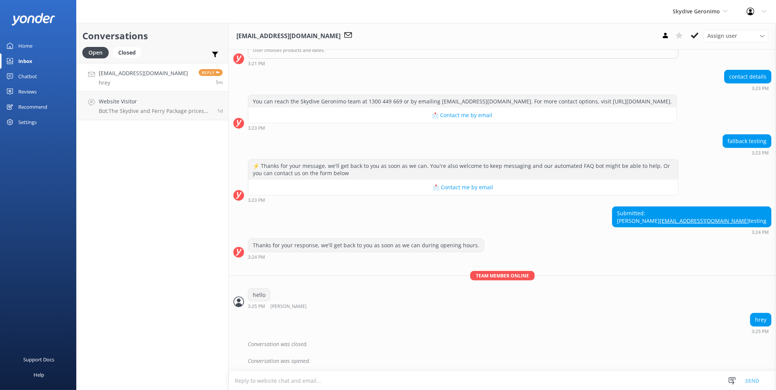
click at [714, 138] on div "fallback testing 3:23 PM" at bounding box center [502, 144] width 547 height 21
click at [695, 206] on div "Submitted: Mikayla [EMAIL_ADDRESS][DOMAIN_NAME] testing 3:24 PM" at bounding box center [502, 220] width 547 height 28
click at [694, 162] on div "⚡ Thanks for your message, we'll get back to you as soon as we can. You're also…" at bounding box center [502, 180] width 547 height 43
click at [638, 137] on div "fallback testing 3:23 PM" at bounding box center [502, 144] width 547 height 21
click at [361, 134] on div "fallback testing 3:23 PM" at bounding box center [502, 144] width 547 height 21
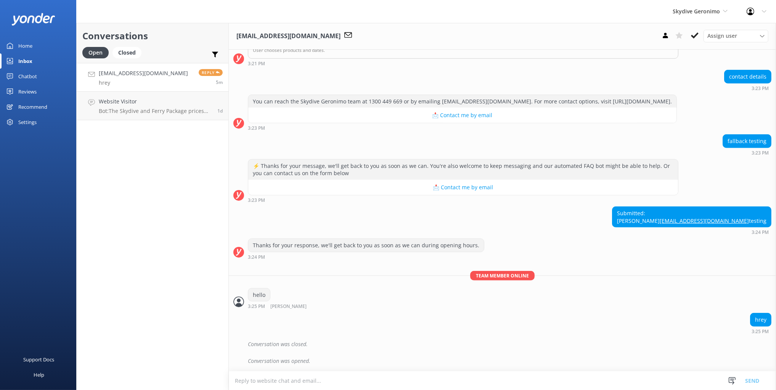
drag, startPoint x: 480, startPoint y: 39, endPoint x: 483, endPoint y: 47, distance: 8.6
click at [482, 39] on div "[EMAIL_ADDRESS][DOMAIN_NAME] Assign user [PERSON_NAME] Reservations Team" at bounding box center [502, 36] width 547 height 27
click at [686, 47] on div "[EMAIL_ADDRESS][DOMAIN_NAME] Assign user [PERSON_NAME] Reservations Team" at bounding box center [502, 36] width 547 height 27
click at [678, 35] on use at bounding box center [678, 35] width 7 height 7
drag, startPoint x: 634, startPoint y: 52, endPoint x: 638, endPoint y: 53, distance: 4.2
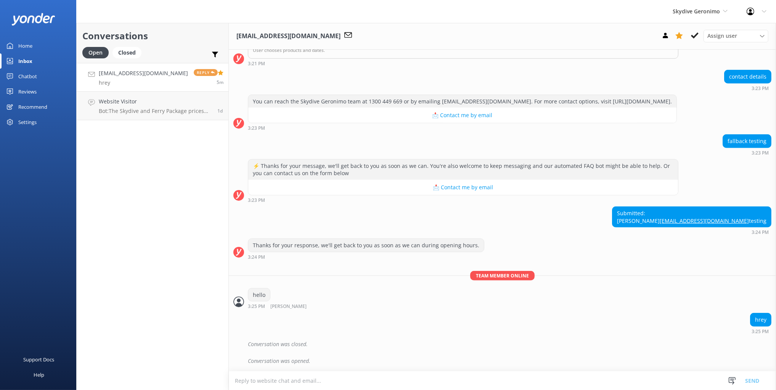
click at [634, 70] on div "contact details 3:23 PM" at bounding box center [502, 80] width 547 height 21
click at [186, 47] on div "Open Closed Important Assigned to me Unassigned" at bounding box center [152, 56] width 140 height 18
click at [217, 52] on use at bounding box center [215, 55] width 6 height 6
click at [159, 71] on input "Important" at bounding box center [158, 72] width 8 height 8
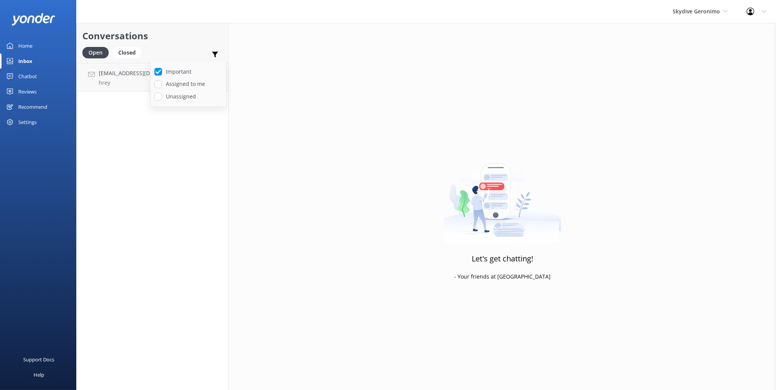
drag, startPoint x: 171, startPoint y: 49, endPoint x: 178, endPoint y: 49, distance: 7.2
click at [171, 49] on div "Open Closed Important Assigned to me Unassigned" at bounding box center [152, 56] width 140 height 18
click at [216, 51] on icon at bounding box center [215, 55] width 8 height 8
click at [150, 69] on div "Important Assigned to me Unassigned" at bounding box center [188, 83] width 76 height 45
drag, startPoint x: 159, startPoint y: 70, endPoint x: 173, endPoint y: 52, distance: 22.8
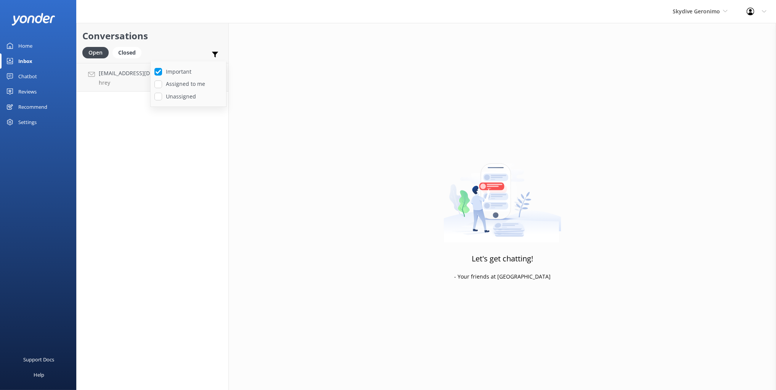
click at [159, 69] on input "Important" at bounding box center [158, 72] width 8 height 8
checkbox input "false"
drag, startPoint x: 173, startPoint y: 51, endPoint x: 233, endPoint y: 64, distance: 61.9
click at [173, 51] on div "Open Closed Important Assigned to me Unassigned" at bounding box center [152, 56] width 140 height 18
drag, startPoint x: 305, startPoint y: 80, endPoint x: 209, endPoint y: 59, distance: 98.5
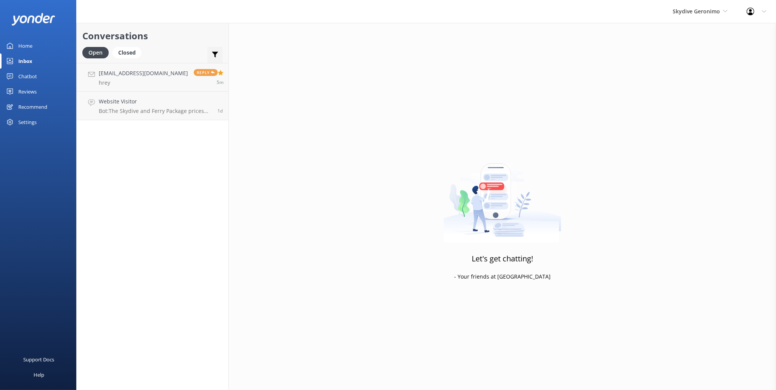
click at [304, 80] on div "Let's get chatting! - Your friends at Yonder" at bounding box center [502, 218] width 547 height 390
click at [167, 51] on div "Open Closed Important Assigned to me Unassigned" at bounding box center [152, 56] width 140 height 18
click at [104, 52] on div "Open" at bounding box center [95, 52] width 26 height 11
click at [141, 81] on p "hrey" at bounding box center [143, 82] width 89 height 7
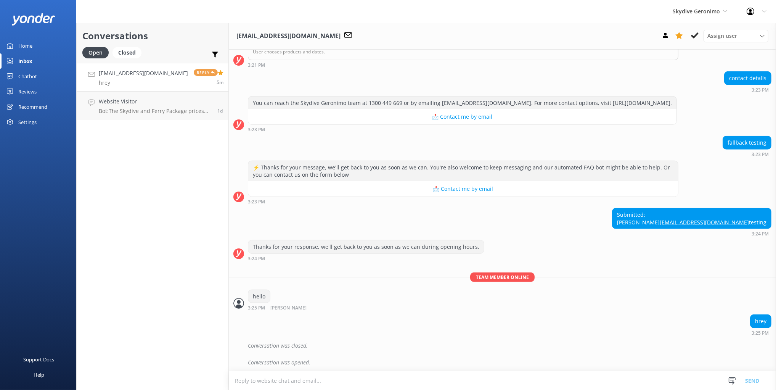
click at [166, 52] on div "Open Closed Important Assigned to me Unassigned" at bounding box center [152, 56] width 140 height 18
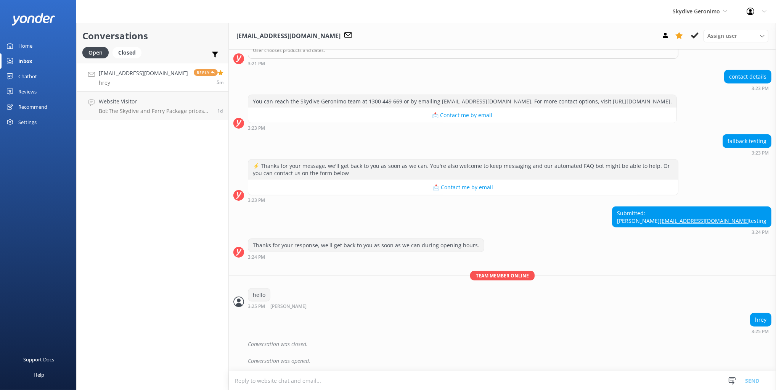
scroll to position [802, 0]
click at [181, 167] on div "Conversations Open Closed Important Assigned to me Unassigned mik@yonderhq.com …" at bounding box center [152, 206] width 153 height 367
click at [160, 157] on div "Conversations Open Closed Important Assigned to me Unassigned mik@yonderhq.com …" at bounding box center [152, 206] width 153 height 367
drag, startPoint x: 278, startPoint y: 129, endPoint x: 234, endPoint y: 128, distance: 43.9
click at [277, 134] on div "fallback testing 3:23 PM" at bounding box center [502, 144] width 547 height 21
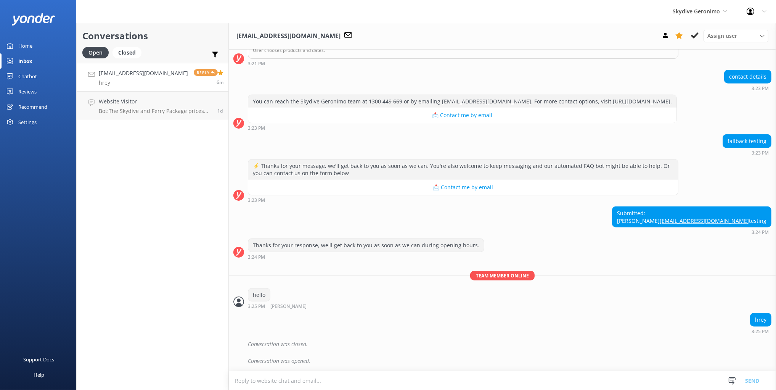
click at [135, 191] on div "Conversations Open Closed Important Assigned to me Unassigned mik@yonderhq.com …" at bounding box center [152, 206] width 153 height 367
drag, startPoint x: 171, startPoint y: 80, endPoint x: 179, endPoint y: 87, distance: 10.3
click at [171, 80] on link "mik@yonderhq.com hrey Reply 6m" at bounding box center [153, 77] width 152 height 29
drag, startPoint x: 712, startPoint y: 61, endPoint x: 710, endPoint y: 51, distance: 10.9
click at [712, 70] on div "contact details 3:23 PM" at bounding box center [502, 80] width 547 height 21
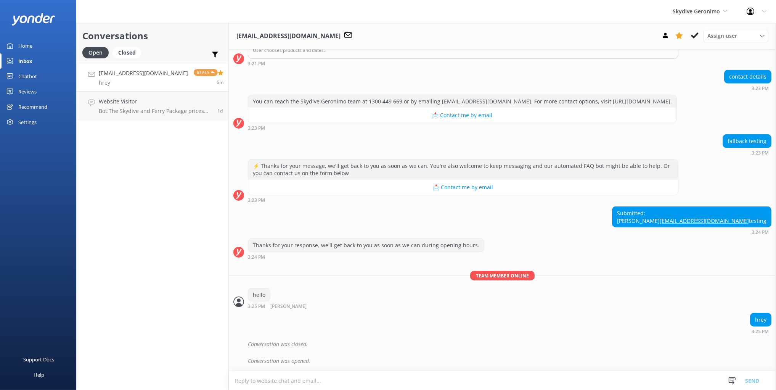
click at [377, 70] on div "contact details 3:23 PM" at bounding box center [502, 80] width 547 height 21
drag, startPoint x: 681, startPoint y: 236, endPoint x: 697, endPoint y: 219, distance: 23.7
click at [681, 236] on div "Submitted: Mikayla mik@yonderhq.com testing 3:24 PM" at bounding box center [502, 222] width 547 height 32
click at [742, 220] on div "Submitted: Mikayla mik@yonderhq.com testing" at bounding box center [691, 217] width 159 height 20
drag, startPoint x: 140, startPoint y: 37, endPoint x: 136, endPoint y: 48, distance: 11.3
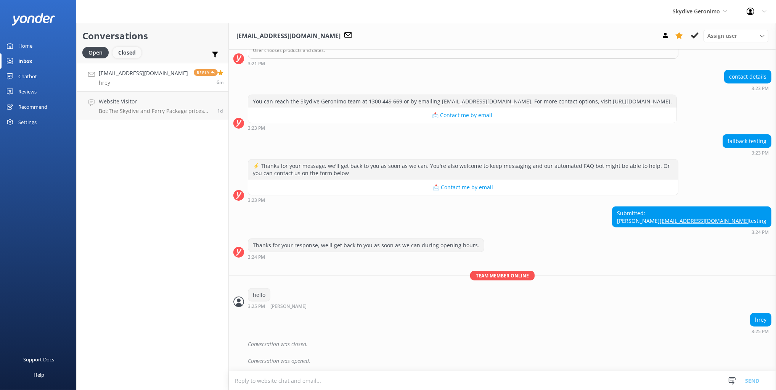
click at [140, 37] on h2 "Conversations" at bounding box center [152, 36] width 140 height 14
click at [132, 51] on div "Closed" at bounding box center [126, 52] width 29 height 11
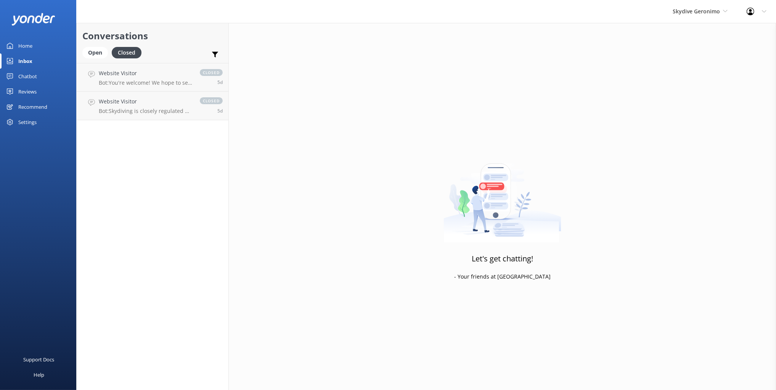
click at [172, 40] on h2 "Conversations" at bounding box center [152, 36] width 140 height 14
click at [138, 76] on h4 "Website Visitor" at bounding box center [145, 73] width 93 height 8
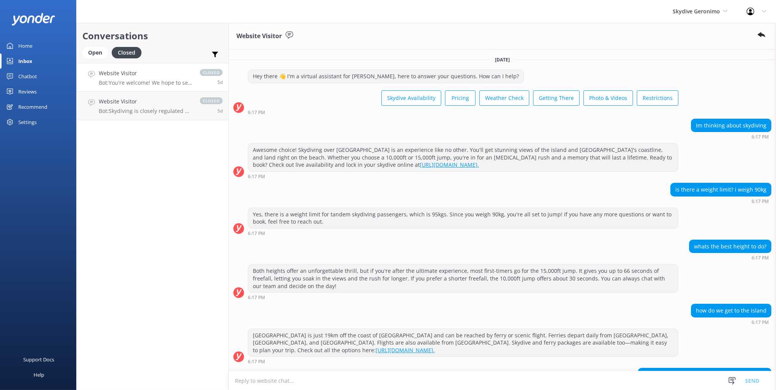
drag, startPoint x: 613, startPoint y: 129, endPoint x: 629, endPoint y: 136, distance: 17.1
click at [613, 129] on div "Im thinking about skydiving 6:17 PM" at bounding box center [502, 129] width 547 height 21
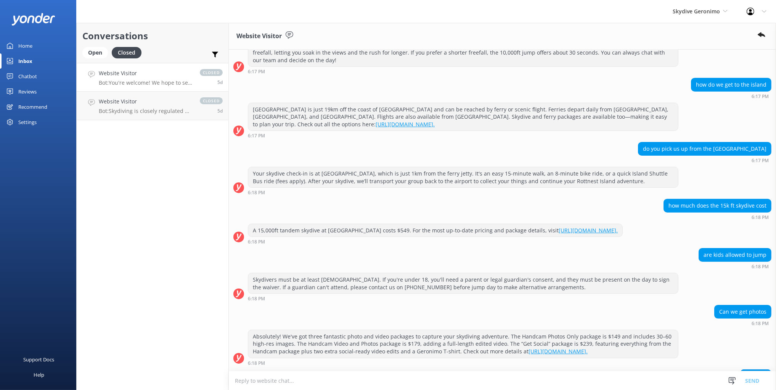
drag, startPoint x: 648, startPoint y: 268, endPoint x: 708, endPoint y: 315, distance: 76.1
click at [651, 269] on div "are kids allowed to jump 6:18 PM" at bounding box center [502, 258] width 547 height 21
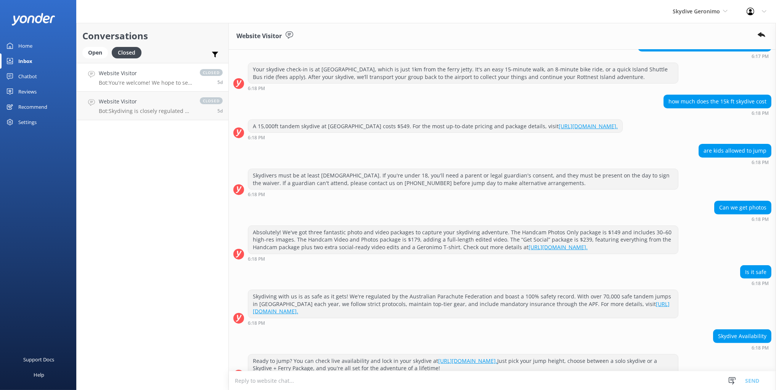
click at [701, 290] on div "Is it safe 6:18 PM" at bounding box center [502, 277] width 547 height 25
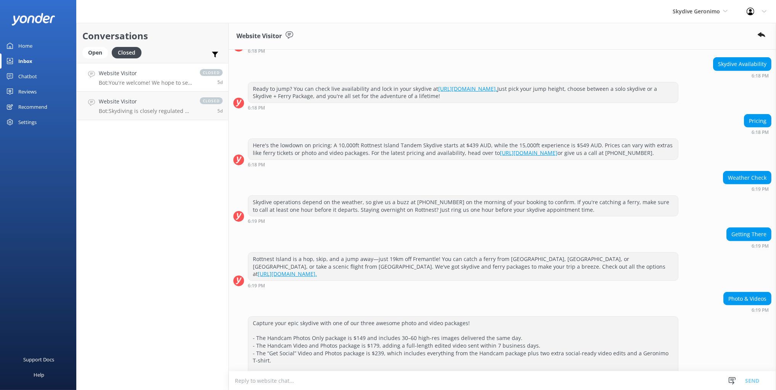
scroll to position [603, 0]
click at [703, 281] on div "Rottnest Island is a hop, skip, and a jump away—just 19km off Fremantle! You ca…" at bounding box center [502, 269] width 547 height 36
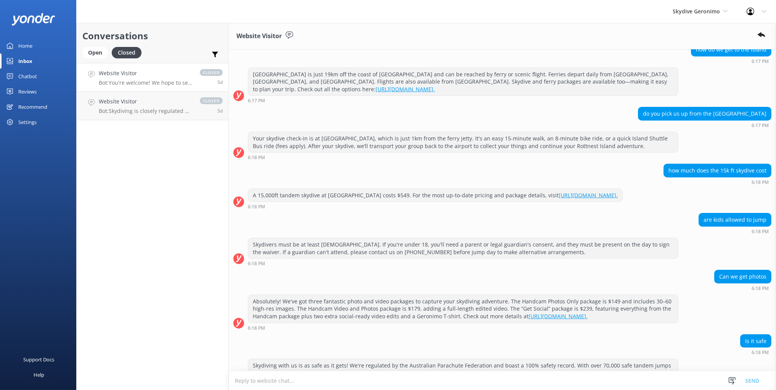
scroll to position [252, 0]
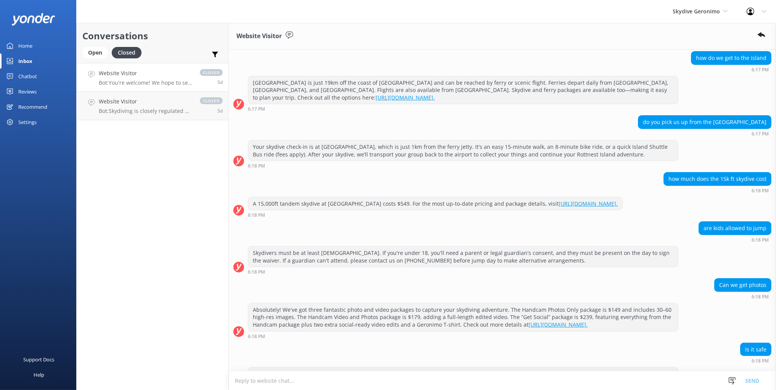
click at [171, 47] on div "Open Closed Important Assigned to me Unassigned" at bounding box center [152, 56] width 140 height 18
drag, startPoint x: 100, startPoint y: 50, endPoint x: 145, endPoint y: 48, distance: 45.0
click at [100, 50] on div "Open" at bounding box center [95, 52] width 26 height 11
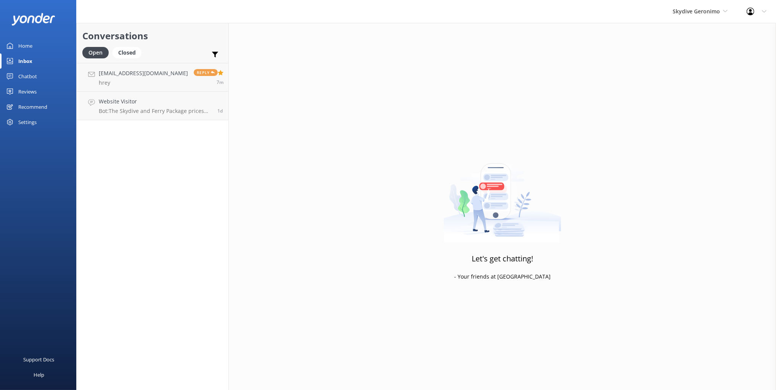
click at [187, 43] on h2 "Conversations" at bounding box center [152, 36] width 140 height 14
click at [185, 42] on h2 "Conversations" at bounding box center [152, 36] width 140 height 14
click at [180, 162] on div "Conversations Open Closed Important Assigned to me Unassigned mik@yonderhq.com …" at bounding box center [152, 206] width 153 height 367
click at [131, 153] on div "Conversations Open Closed Important Assigned to me Unassigned mik@yonderhq.com …" at bounding box center [152, 206] width 153 height 367
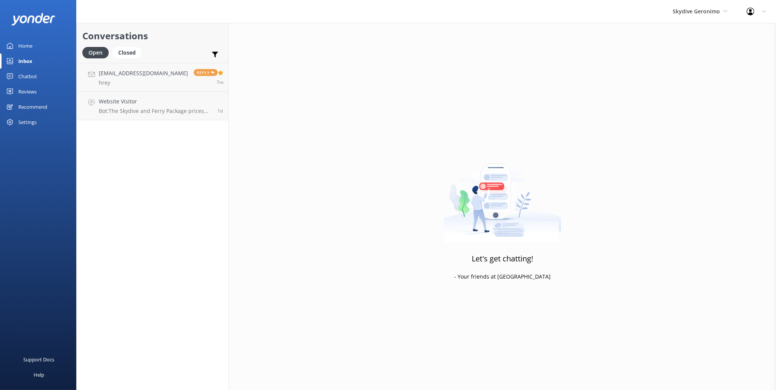
drag, startPoint x: 41, startPoint y: 76, endPoint x: 61, endPoint y: 78, distance: 20.3
click at [41, 76] on link "Chatbot" at bounding box center [38, 76] width 76 height 15
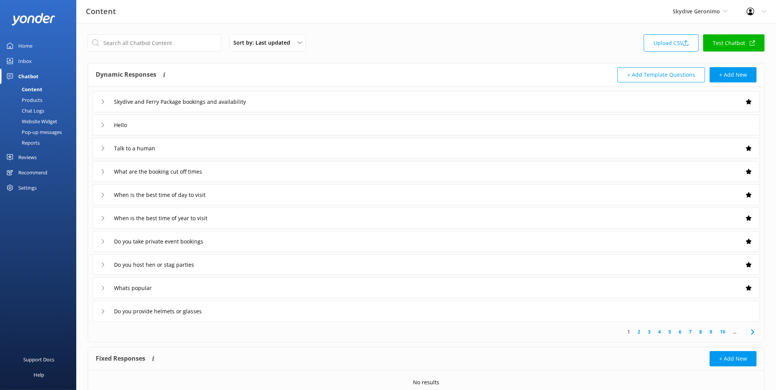
click at [265, 76] on div "Dynamic Responses The chatbot will generate a response based on the content inf…" at bounding box center [261, 74] width 331 height 15
click at [211, 75] on div "Dynamic Responses The chatbot will generate a response based on the content inf…" at bounding box center [261, 74] width 331 height 15
click at [208, 69] on div "Dynamic Responses The chatbot will generate a response based on the content inf…" at bounding box center [261, 74] width 331 height 15
click at [379, 56] on div "Sort by: Last updated Title (A-Z) Last updated Upload CSV Test Chatbot Dynamic …" at bounding box center [426, 222] width 700 height 399
click at [45, 120] on div "Website Widget" at bounding box center [31, 121] width 53 height 11
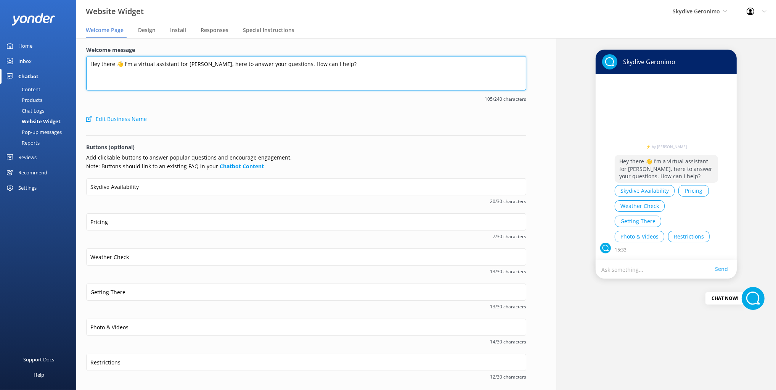
drag, startPoint x: 288, startPoint y: 67, endPoint x: 385, endPoint y: 72, distance: 96.6
click at [384, 72] on textarea "Hey there 👋 I'm a virtual assistant for Skydive Geronimo, here to answer your q…" at bounding box center [306, 73] width 440 height 34
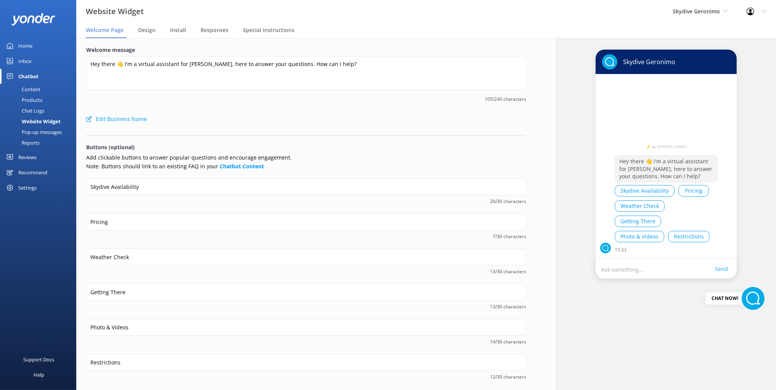
click at [419, 125] on div "Edit Business Name" at bounding box center [306, 118] width 440 height 15
click at [27, 89] on div "Content" at bounding box center [23, 89] width 36 height 11
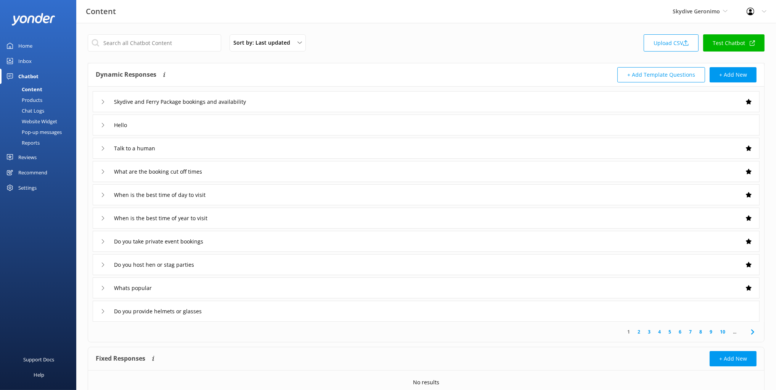
click at [231, 71] on div "Dynamic Responses The chatbot will generate a response based on the content inf…" at bounding box center [261, 74] width 331 height 15
drag, startPoint x: 164, startPoint y: 59, endPoint x: 97, endPoint y: 59, distance: 67.1
click at [164, 59] on div "Sort by: Last updated Title (A-Z) Last updated Upload CSV Test Chatbot Dynamic …" at bounding box center [426, 222] width 700 height 399
click at [190, 70] on div "Dynamic Responses The chatbot will generate a response based on the content inf…" at bounding box center [261, 74] width 331 height 15
drag, startPoint x: 178, startPoint y: 64, endPoint x: 158, endPoint y: 94, distance: 35.6
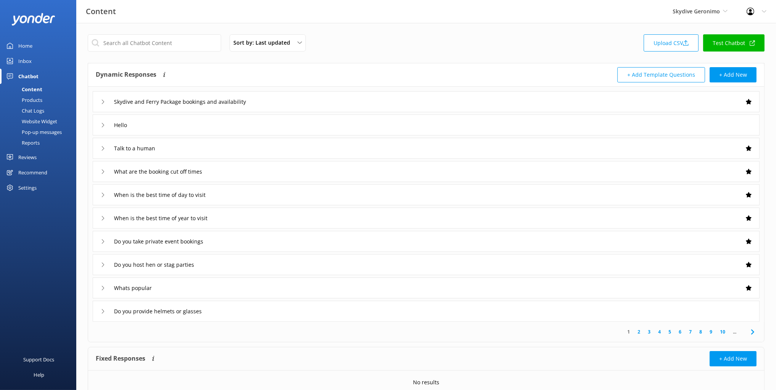
click at [178, 64] on div "Dynamic Responses The chatbot will generate a response based on the content inf…" at bounding box center [426, 74] width 676 height 23
click at [32, 56] on link "Inbox" at bounding box center [38, 60] width 76 height 15
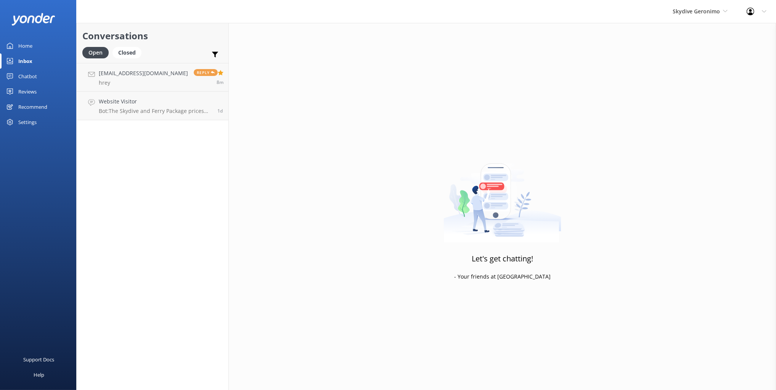
click at [172, 43] on h2 "Conversations" at bounding box center [152, 36] width 140 height 14
click at [175, 48] on div "Open Closed Important Assigned to me Unassigned" at bounding box center [152, 56] width 140 height 18
click at [130, 67] on link "mik@yonderhq.com hrey Reply 8m" at bounding box center [153, 77] width 152 height 29
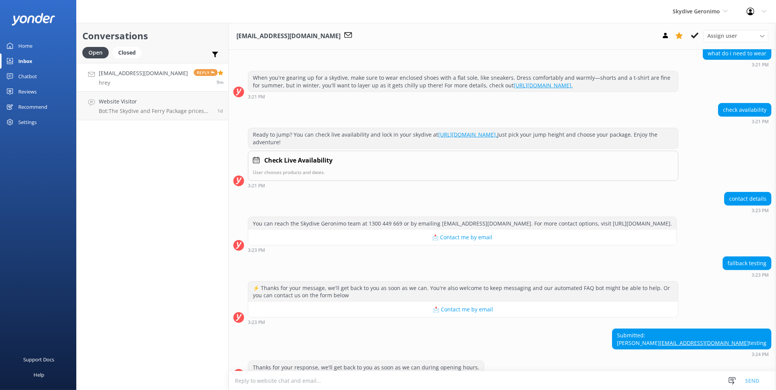
scroll to position [662, 0]
click at [163, 145] on div "Conversations Open Closed Important Assigned to me Unassigned mik@yonderhq.com …" at bounding box center [152, 206] width 153 height 367
click at [170, 43] on div "Conversations Open Closed Important Assigned to me Unassigned" at bounding box center [153, 43] width 152 height 40
click at [169, 43] on div "Conversations Open Closed Important Assigned to me Unassigned" at bounding box center [153, 43] width 152 height 40
drag, startPoint x: 116, startPoint y: 163, endPoint x: 65, endPoint y: 103, distance: 78.2
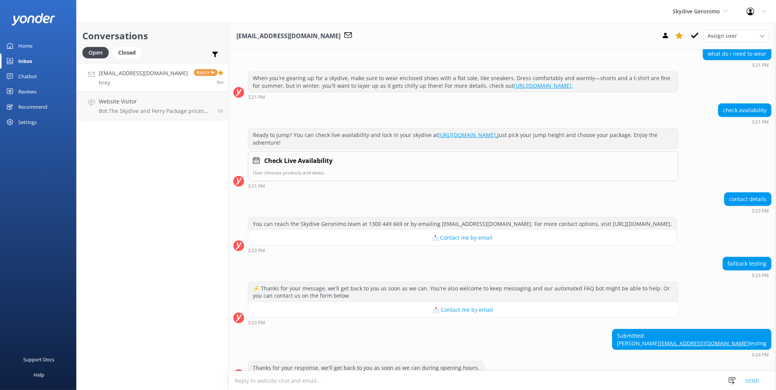
click at [113, 160] on div "Conversations Open Closed Important Assigned to me Unassigned mik@yonderhq.com …" at bounding box center [152, 206] width 153 height 367
click at [27, 75] on div "Chatbot" at bounding box center [27, 76] width 19 height 15
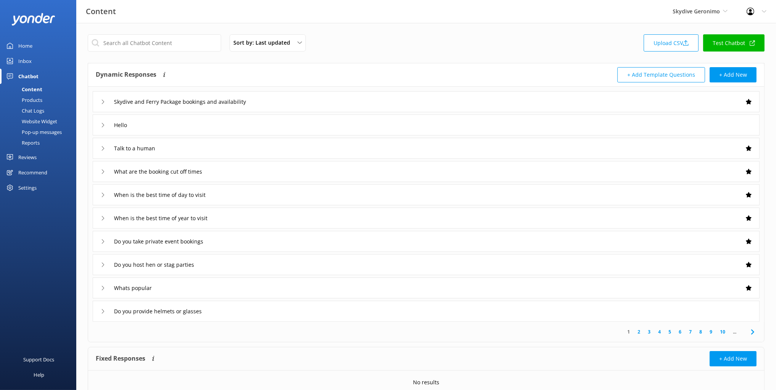
click at [35, 110] on div "Chat Logs" at bounding box center [25, 110] width 40 height 11
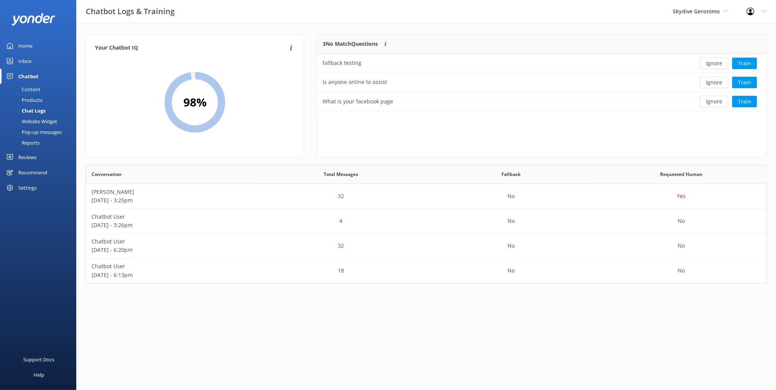
scroll to position [76, 450]
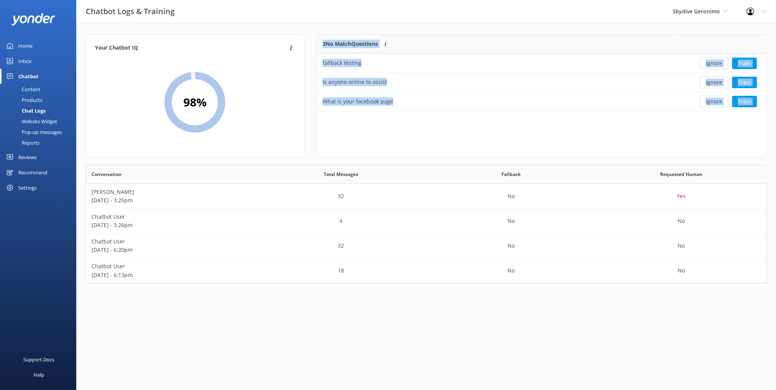
drag, startPoint x: 314, startPoint y: 42, endPoint x: 433, endPoint y: 117, distance: 140.9
click at [434, 117] on div "3 No Match Questions Customers sometimes ask questions that don't fully match a…" at bounding box center [541, 99] width 463 height 130
click at [480, 133] on div "3 No Match Questions Customers sometimes ask questions that don't fully match a…" at bounding box center [542, 95] width 450 height 123
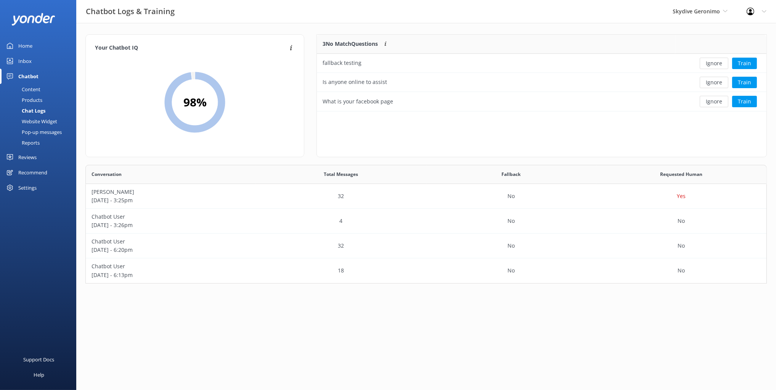
click at [579, 29] on div "Your Chatbot IQ Your Chatbot IQ is the percentage of trained FAQs against untra…" at bounding box center [426, 161] width 700 height 276
click at [715, 61] on button "Ignore" at bounding box center [714, 63] width 29 height 11
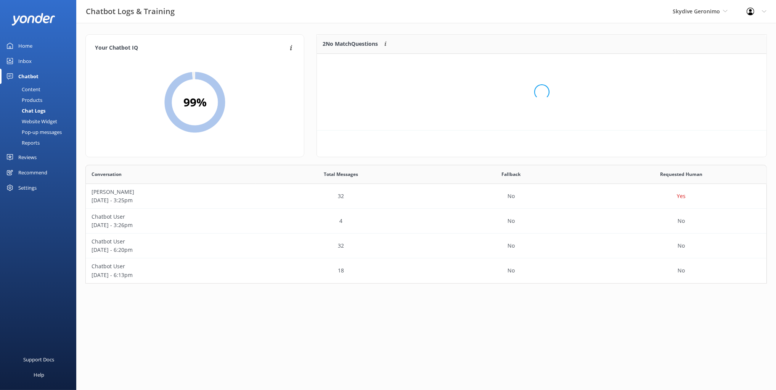
scroll to position [57, 450]
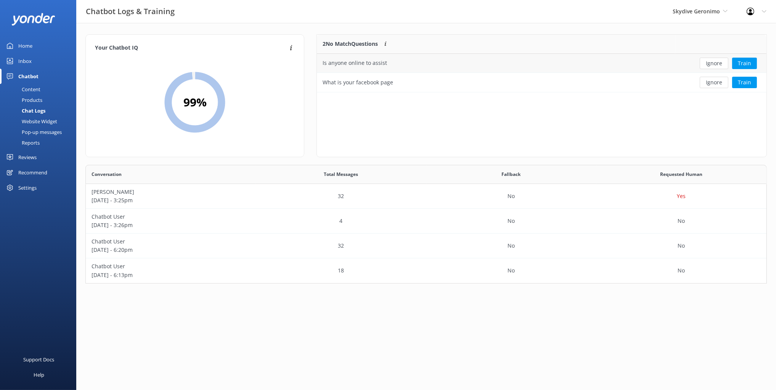
drag, startPoint x: 643, startPoint y: 29, endPoint x: 626, endPoint y: 71, distance: 45.3
click at [644, 29] on div "Your Chatbot IQ Your Chatbot IQ is the percentage of trained FAQs against untra…" at bounding box center [426, 161] width 700 height 276
click at [549, 117] on div "2 No Match Questions Customers sometimes ask questions that don't fully match a…" at bounding box center [542, 95] width 450 height 123
click at [695, 113] on div "2 No Match Questions Customers sometimes ask questions that don't fully match a…" at bounding box center [542, 95] width 450 height 123
click at [537, 124] on div "2 No Match Questions Customers sometimes ask questions that don't fully match a…" at bounding box center [542, 95] width 450 height 123
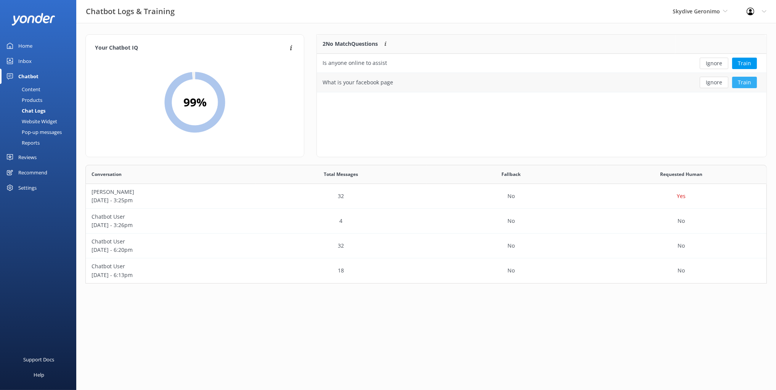
click at [747, 84] on button "Train" at bounding box center [744, 82] width 25 height 11
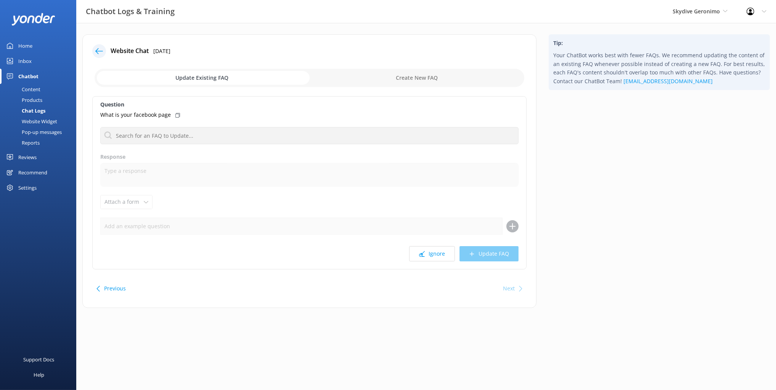
click at [560, 125] on div "Tip: Your ChatBot works best with fewer FAQs. We recommend updating the content…" at bounding box center [659, 174] width 233 height 281
click at [300, 30] on div "Website Chat 16th Sep 2025 Update Existing FAQ Create New FAQ Question What is …" at bounding box center [426, 177] width 700 height 308
click at [572, 124] on div "Tip: Your ChatBot works best with fewer FAQs. We recommend updating the content…" at bounding box center [659, 174] width 233 height 281
click at [404, 79] on input "checkbox" at bounding box center [310, 78] width 430 height 18
checkbox input "true"
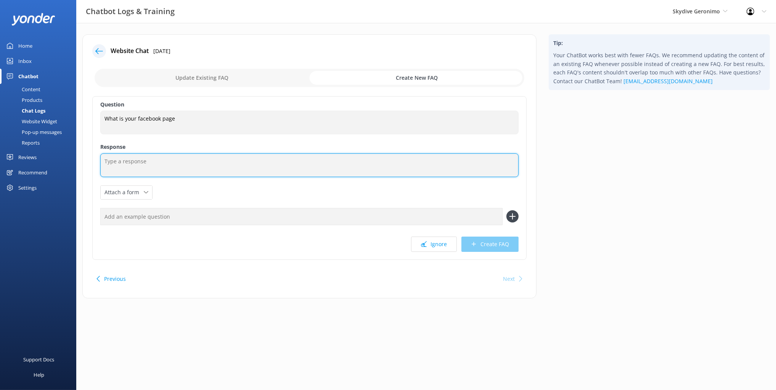
click at [148, 161] on textarea at bounding box center [309, 165] width 418 height 24
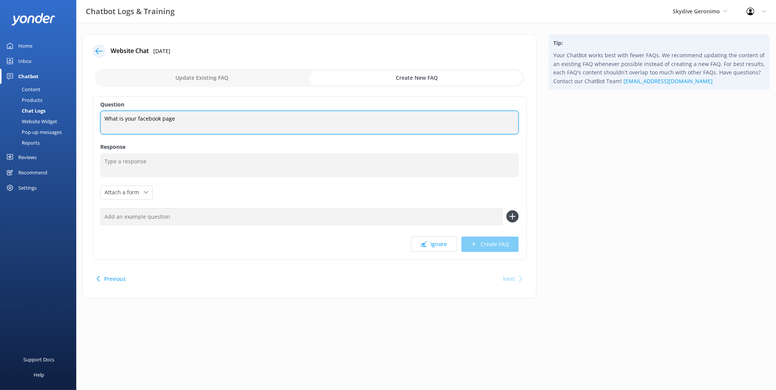
drag, startPoint x: 113, startPoint y: 118, endPoint x: 214, endPoint y: 118, distance: 100.3
click at [214, 118] on textarea "What is your facebook page" at bounding box center [309, 123] width 418 height 24
click at [158, 118] on textarea "What is your facebook page" at bounding box center [309, 123] width 418 height 24
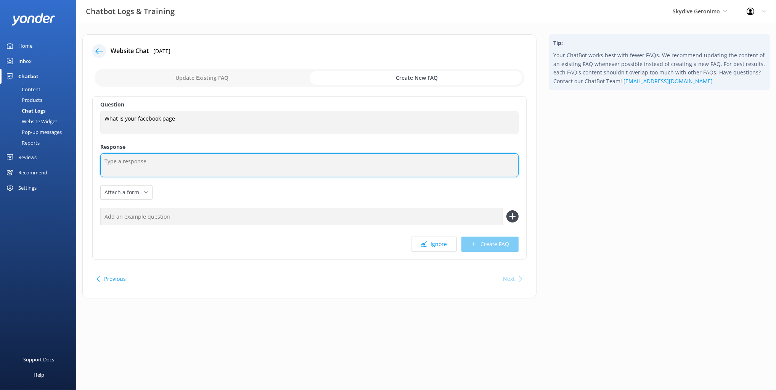
click at [146, 164] on textarea at bounding box center [309, 165] width 418 height 24
paste textarea "https://www.facebook.com/GeronimoRottnest/"
type textarea "Check out our Facebook page https://www.facebook.com/GeronimoRottnest/"
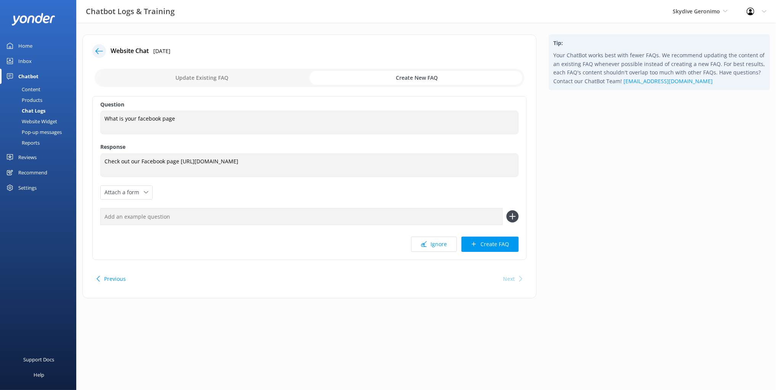
drag, startPoint x: 585, startPoint y: 208, endPoint x: 366, endPoint y: 218, distance: 218.7
click at [578, 208] on div "Tip: Your ChatBot works best with fewer FAQs. We recommend updating the content…" at bounding box center [659, 170] width 233 height 272
click at [177, 234] on div "Question What is your facebook page What is your facebook page Response Check o…" at bounding box center [309, 178] width 434 height 164
click at [144, 215] on input "text" at bounding box center [301, 216] width 402 height 17
type input "FB page"
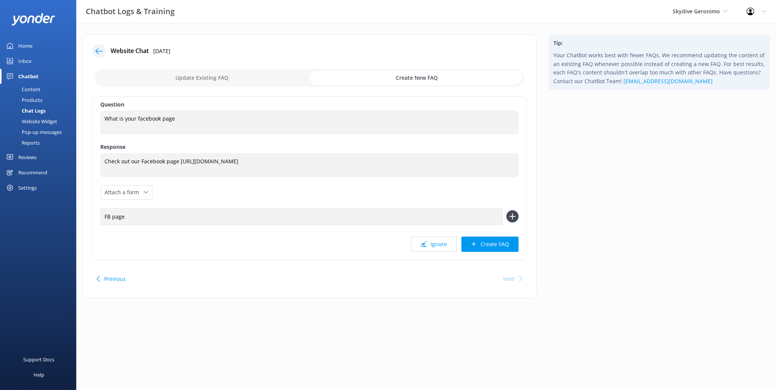
click at [506, 210] on button at bounding box center [512, 216] width 12 height 12
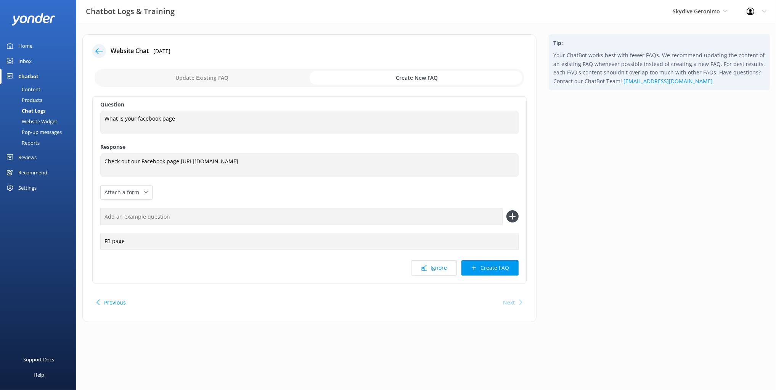
click at [484, 265] on button "Create FAQ" at bounding box center [489, 267] width 57 height 15
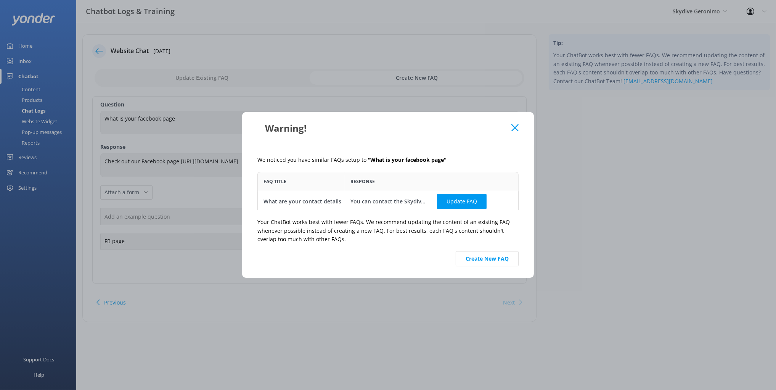
scroll to position [38, 261]
click at [482, 258] on button "Create New FAQ" at bounding box center [487, 258] width 63 height 15
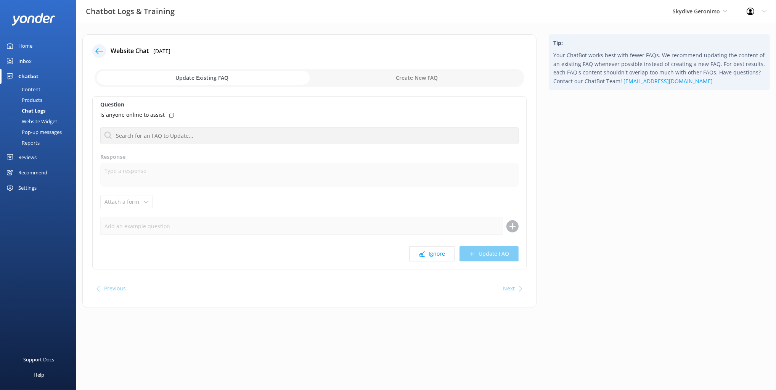
click at [20, 86] on div "Content" at bounding box center [23, 89] width 36 height 11
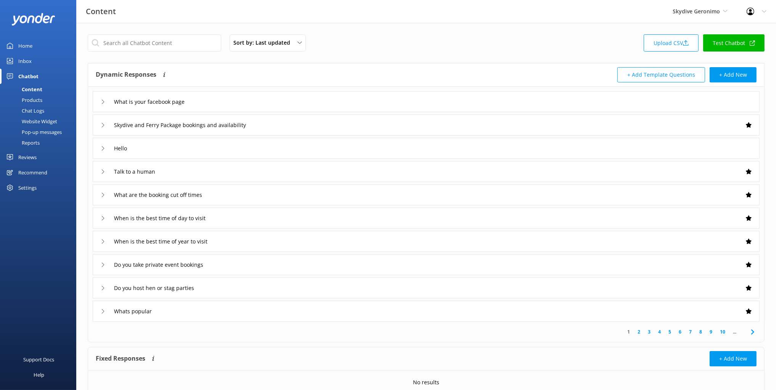
click at [243, 104] on div "What is your facebook page" at bounding box center [426, 101] width 667 height 21
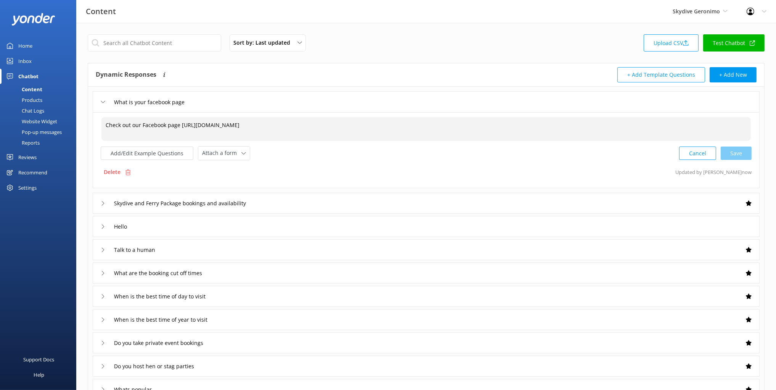
drag, startPoint x: 121, startPoint y: 128, endPoint x: 286, endPoint y: 125, distance: 164.4
click at [284, 125] on textarea "Check out our Facebook page https://www.facebook.com/GeronimoRottnest/" at bounding box center [425, 129] width 649 height 24
drag, startPoint x: 197, startPoint y: 125, endPoint x: 177, endPoint y: 126, distance: 19.9
click at [134, 126] on textarea "Check out our Facebook page https://www.facebook.com/GeronimoRottnest/" at bounding box center [425, 129] width 649 height 24
click at [250, 123] on textarea "Check out our Facebook page https://www.facebook.com/GeronimoRottnest/" at bounding box center [425, 129] width 649 height 24
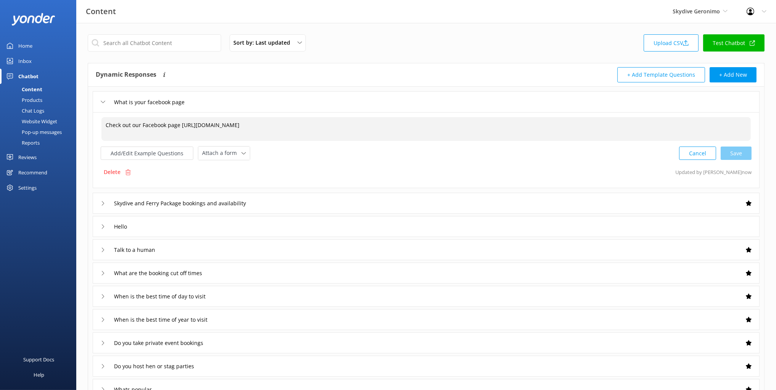
click at [219, 69] on div "Dynamic Responses The chatbot will generate a response based on the content inf…" at bounding box center [261, 74] width 331 height 15
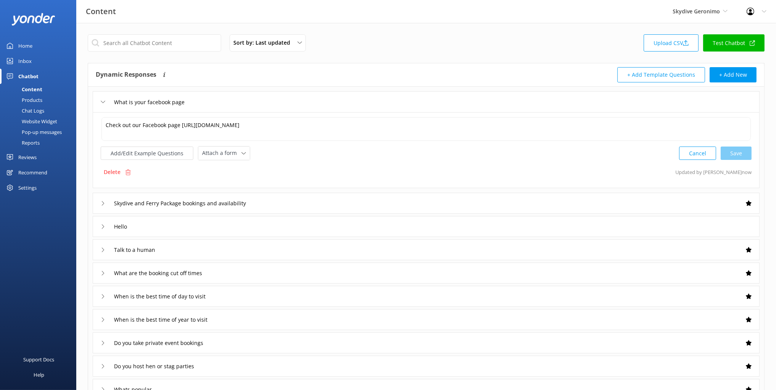
click at [37, 112] on div "Chat Logs" at bounding box center [25, 110] width 40 height 11
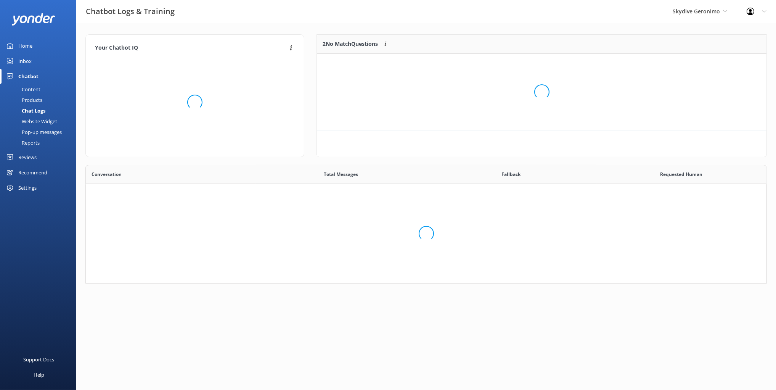
scroll to position [0, 0]
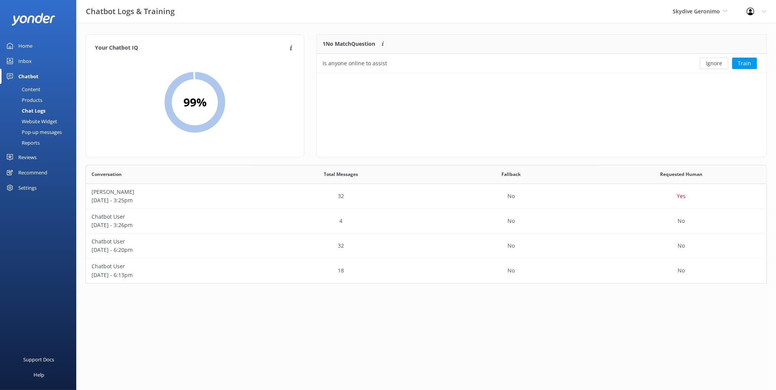
click at [605, 26] on div "Your Chatbot IQ Your Chatbot IQ is the percentage of trained FAQs against untra…" at bounding box center [426, 161] width 700 height 276
drag, startPoint x: 709, startPoint y: 109, endPoint x: 711, endPoint y: 102, distance: 6.8
click at [710, 108] on div "1 No Match Question Customers sometimes ask questions that don't fully match an…" at bounding box center [542, 95] width 450 height 123
click at [748, 62] on button "Train" at bounding box center [744, 63] width 25 height 11
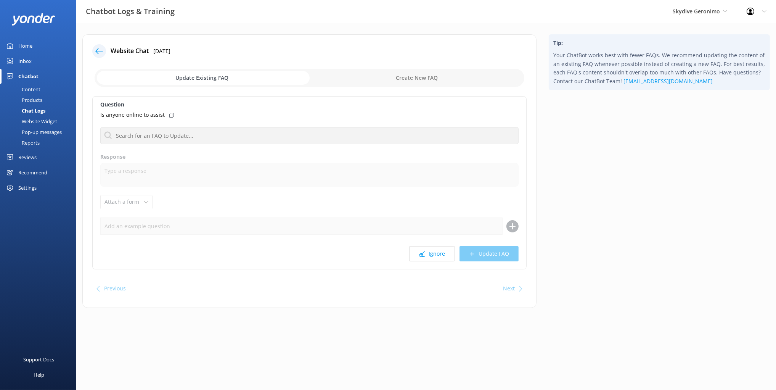
click at [432, 94] on div "Website Chat 16th Sep 2025 Update Existing FAQ Create New FAQ Question Is anyon…" at bounding box center [309, 170] width 454 height 273
click at [233, 93] on div "Website Chat 16th Sep 2025 Update Existing FAQ Create New FAQ Question Is anyon…" at bounding box center [309, 170] width 454 height 273
drag, startPoint x: 158, startPoint y: 98, endPoint x: 156, endPoint y: 106, distance: 8.3
click at [158, 98] on div "Question Is anyone online to assist No FAQs available Response Attach a form Le…" at bounding box center [309, 182] width 434 height 173
click at [160, 115] on p "Is anyone online to assist" at bounding box center [132, 115] width 64 height 8
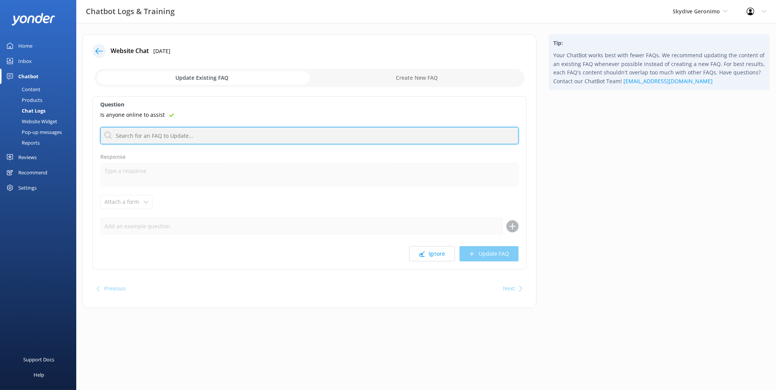
click at [166, 137] on input "text" at bounding box center [309, 135] width 418 height 17
type input "human"
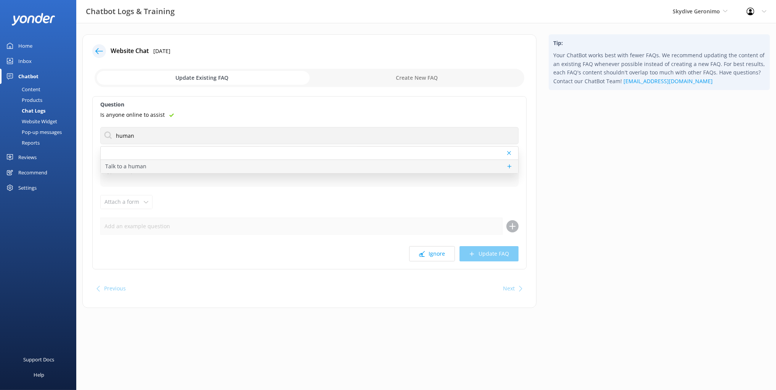
click at [140, 167] on p "Talk to a human" at bounding box center [125, 166] width 41 height 8
type textarea "If you’d like to speak to a person on the Skydive Geronimo team, please call 13…"
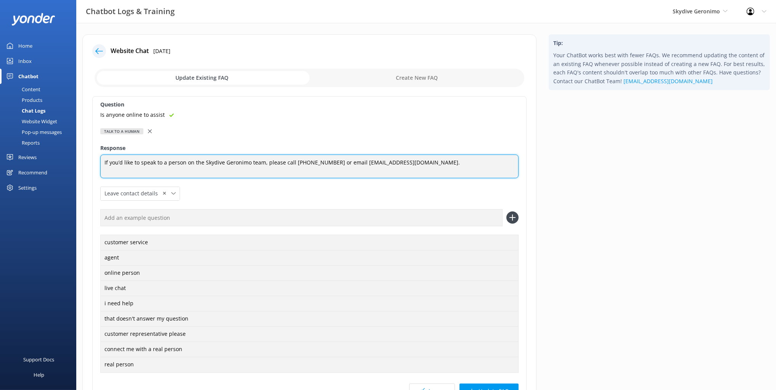
drag, startPoint x: 216, startPoint y: 164, endPoint x: 144, endPoint y: 166, distance: 72.1
click at [144, 166] on textarea "If you’d like to speak to a person on the Skydive Geronimo team, please call 13…" at bounding box center [309, 166] width 418 height 24
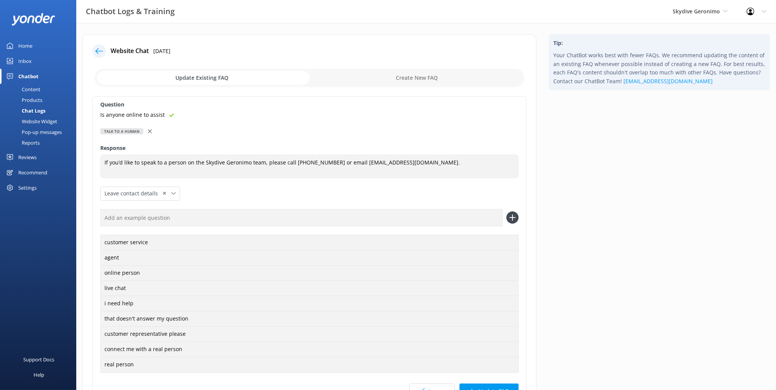
click at [167, 214] on input "text" at bounding box center [301, 217] width 402 height 17
paste input "Is anyone online to assist"
type input "Is anyone online to assist"
click at [514, 214] on icon at bounding box center [512, 217] width 12 height 12
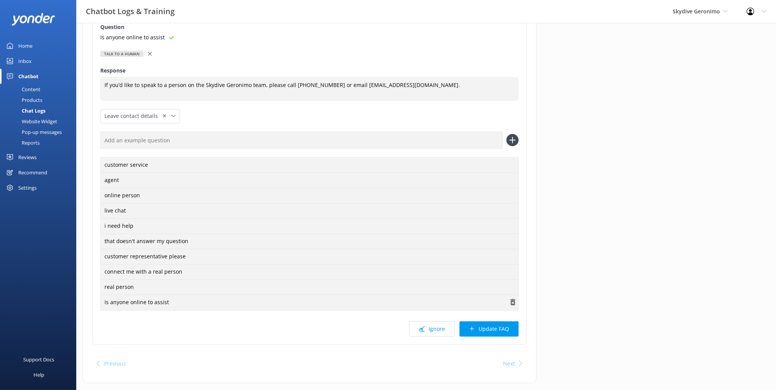
scroll to position [73, 0]
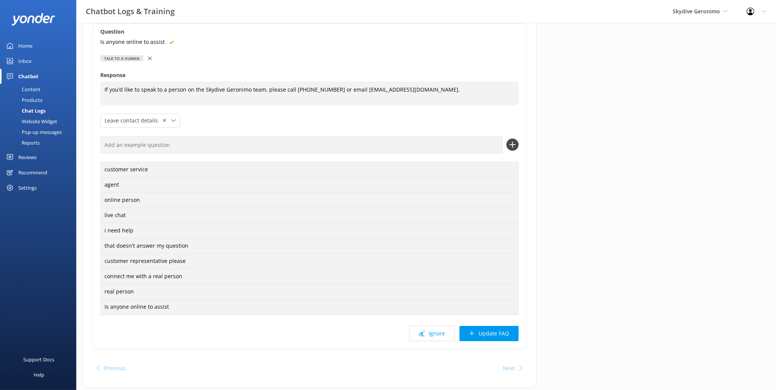
click at [496, 331] on button "Update FAQ" at bounding box center [489, 333] width 59 height 15
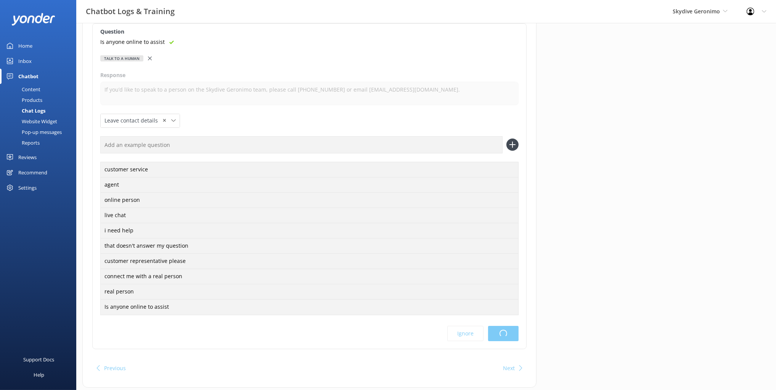
scroll to position [0, 0]
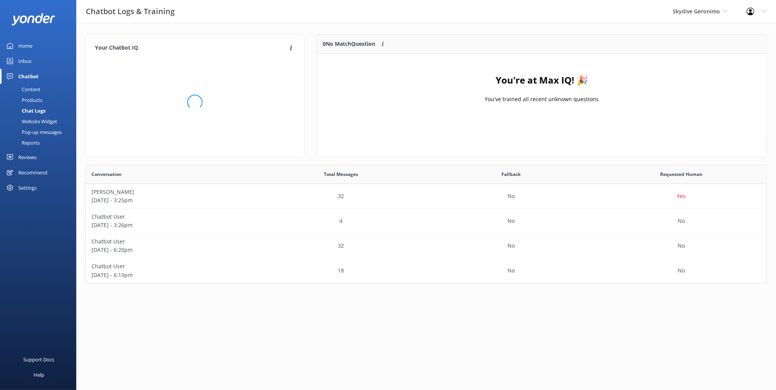
scroll to position [118, 681]
drag, startPoint x: 43, startPoint y: 89, endPoint x: 72, endPoint y: 111, distance: 36.2
click at [43, 89] on link "Content" at bounding box center [41, 89] width 72 height 11
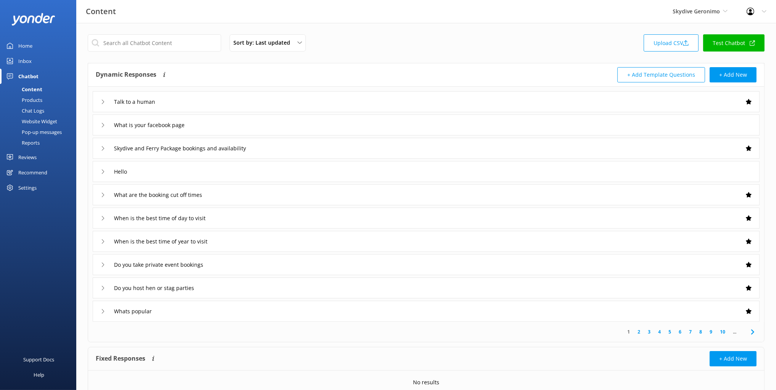
click at [221, 99] on div "Talk to a human" at bounding box center [426, 101] width 667 height 21
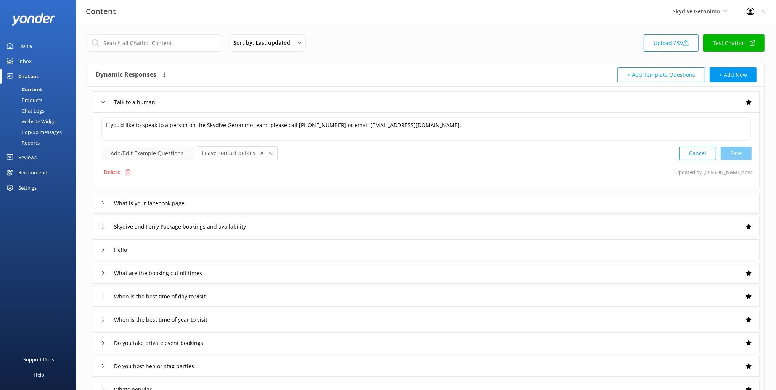
click at [147, 154] on button "Add/Edit Example Questions" at bounding box center [147, 152] width 93 height 13
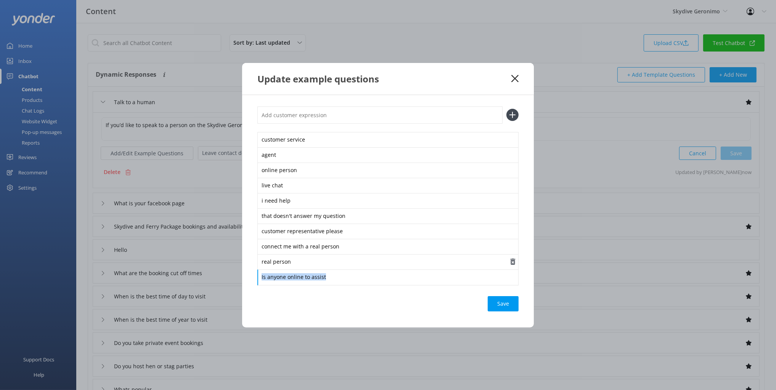
drag, startPoint x: 292, startPoint y: 273, endPoint x: 273, endPoint y: 264, distance: 20.6
click at [247, 273] on div "customer service agent online person live chat i need help that doesn't answer …" at bounding box center [388, 211] width 292 height 232
click at [510, 81] on div "Update example questions" at bounding box center [388, 79] width 292 height 32
click at [514, 79] on icon at bounding box center [514, 79] width 7 height 8
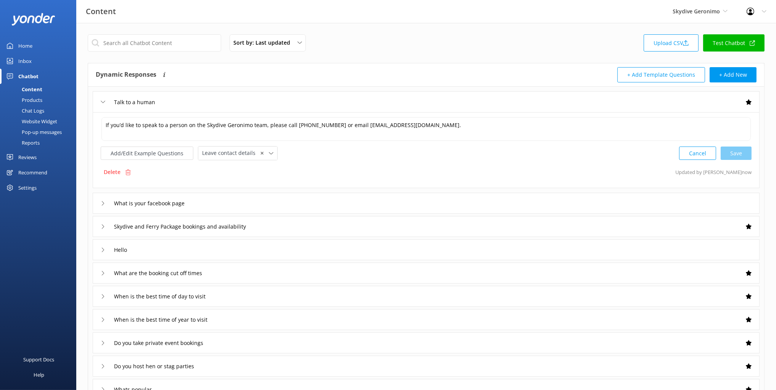
click at [35, 223] on div "Support Docs Help" at bounding box center [38, 296] width 76 height 187
click at [36, 111] on div "Chat Logs" at bounding box center [25, 110] width 40 height 11
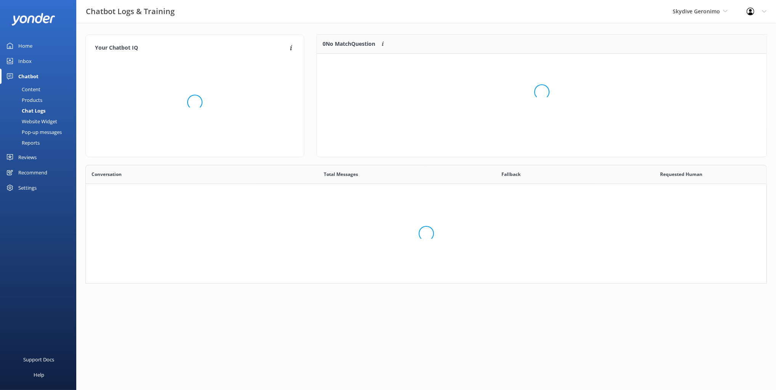
scroll to position [118, 681]
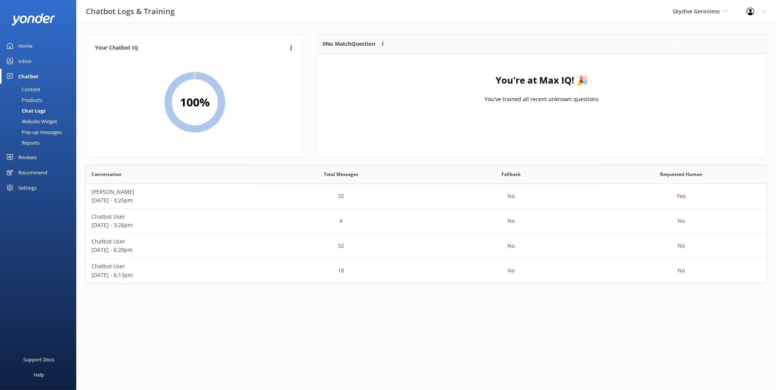
click at [37, 89] on div "Content" at bounding box center [23, 89] width 36 height 11
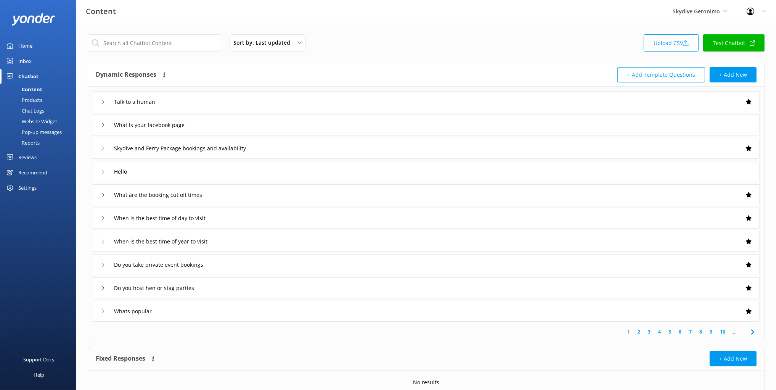
click at [225, 71] on div "Dynamic Responses The chatbot will generate a response based on the content inf…" at bounding box center [261, 74] width 331 height 15
click at [225, 72] on div "Dynamic Responses The chatbot will generate a response based on the content inf…" at bounding box center [261, 74] width 331 height 15
click at [354, 43] on div "Sort by: Last updated Title (A-Z) Last updated Upload CSV Test Chatbot" at bounding box center [426, 45] width 677 height 22
click at [223, 27] on div "Sort by: Last updated Title (A-Z) Last updated Upload CSV Test Chatbot Dynamic …" at bounding box center [426, 222] width 700 height 399
click at [45, 233] on div "Support Docs Help" at bounding box center [38, 296] width 76 height 187
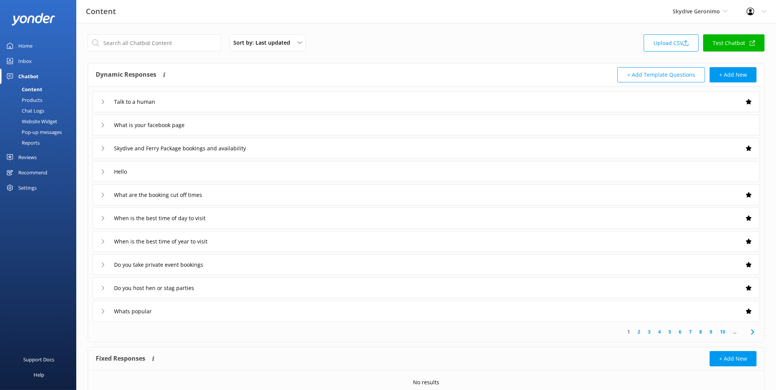
click at [163, 57] on div "Sort by: Last updated Title (A-Z) Last updated Upload CSV Test Chatbot Dynamic …" at bounding box center [426, 222] width 700 height 399
click at [170, 24] on div "Sort by: Last updated Title (A-Z) Last updated Upload CSV Test Chatbot Dynamic …" at bounding box center [426, 222] width 700 height 399
click at [163, 44] on input "text" at bounding box center [154, 42] width 133 height 17
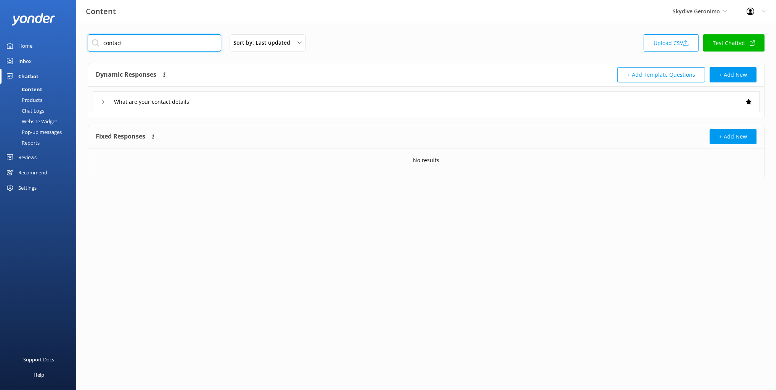
type input "contact"
drag, startPoint x: 235, startPoint y: 74, endPoint x: 245, endPoint y: 112, distance: 39.8
click at [235, 74] on div "Dynamic Responses The chatbot will generate a response based on the content inf…" at bounding box center [261, 74] width 331 height 15
click at [245, 111] on div "What are your contact details" at bounding box center [426, 101] width 667 height 21
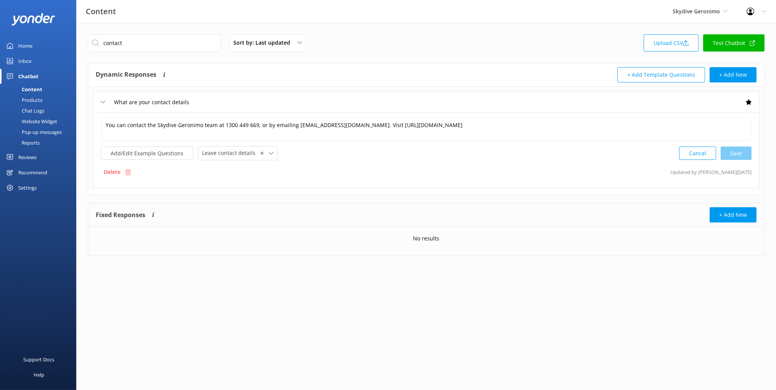
click at [249, 66] on div "Dynamic Responses The chatbot will generate a response based on the content inf…" at bounding box center [426, 74] width 676 height 23
click at [252, 68] on div "Dynamic Responses The chatbot will generate a response based on the content inf…" at bounding box center [261, 74] width 331 height 15
click at [108, 41] on input "contact" at bounding box center [154, 42] width 133 height 17
click at [348, 44] on div "contact Sort by: Last updated Title (A-Z) Last updated Upload CSV Test Chatbot" at bounding box center [426, 45] width 677 height 22
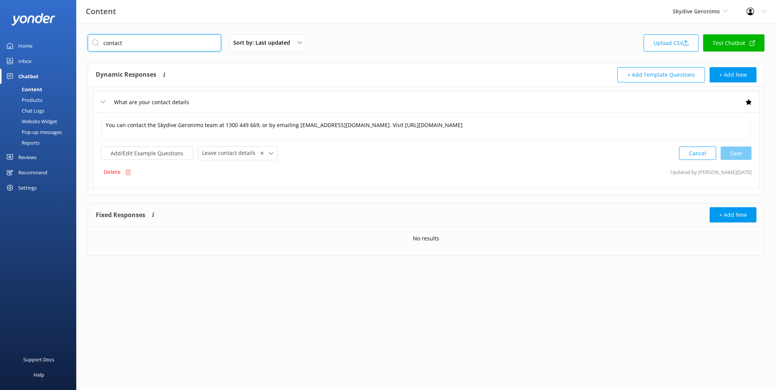
click at [110, 43] on input "contact" at bounding box center [154, 42] width 133 height 17
click at [110, 44] on input "contact" at bounding box center [154, 42] width 133 height 17
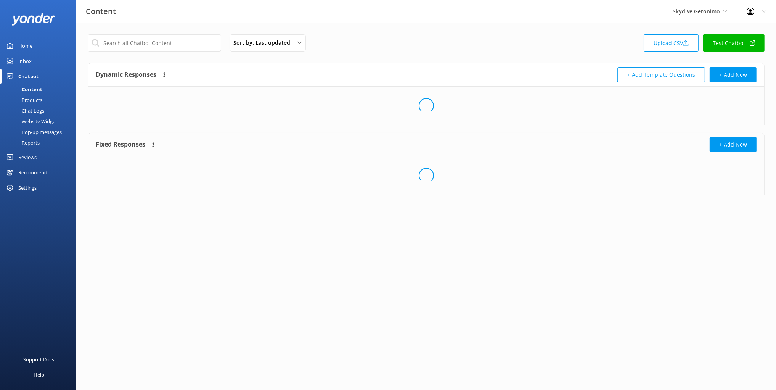
click at [139, 61] on div "Sort by: Last updated Title (A-Z) Last updated Upload CSV Test Chatbot Dynamic …" at bounding box center [426, 120] width 700 height 195
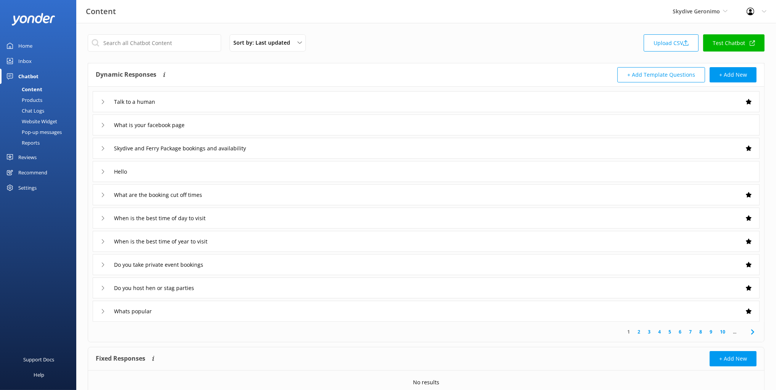
click at [36, 122] on div "Website Widget" at bounding box center [31, 121] width 53 height 11
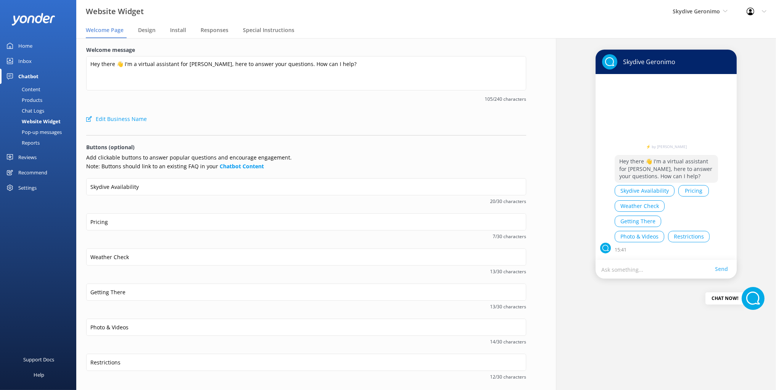
drag, startPoint x: 284, startPoint y: 124, endPoint x: 422, endPoint y: 155, distance: 140.8
click at [286, 124] on div "Edit Business Name" at bounding box center [306, 118] width 440 height 15
click at [360, 130] on form "Welcome message Hey there 👋 I'm a virtual assistant for Skydive Geronimo, here …" at bounding box center [306, 231] width 440 height 370
click at [295, 131] on div at bounding box center [306, 133] width 440 height 4
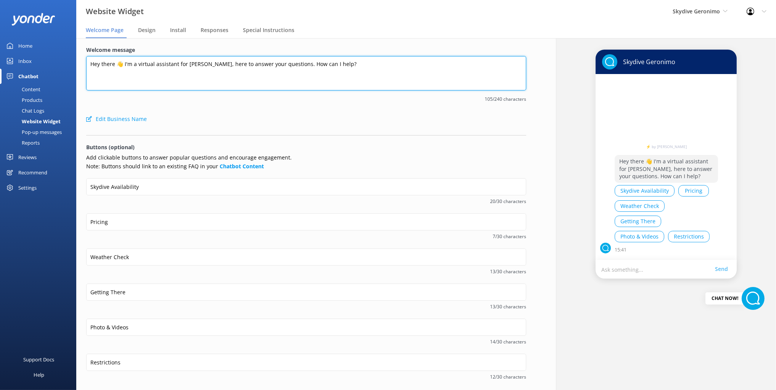
drag, startPoint x: 98, startPoint y: 61, endPoint x: 415, endPoint y: 66, distance: 316.5
click at [420, 66] on textarea "Hey there 👋 I'm a virtual assistant for Skydive Geronimo, here to answer your q…" at bounding box center [306, 73] width 440 height 34
drag, startPoint x: 342, startPoint y: 67, endPoint x: 172, endPoint y: 71, distance: 169.7
click at [171, 71] on textarea "Hey there 👋 I'm a virtual assistant for Skydive Geronimo, here to answer your q…" at bounding box center [306, 73] width 440 height 34
click at [175, 63] on textarea "Hey there 👋 I'm a virtual assistant for Skydive Geronimo, here to answer your q…" at bounding box center [306, 73] width 440 height 34
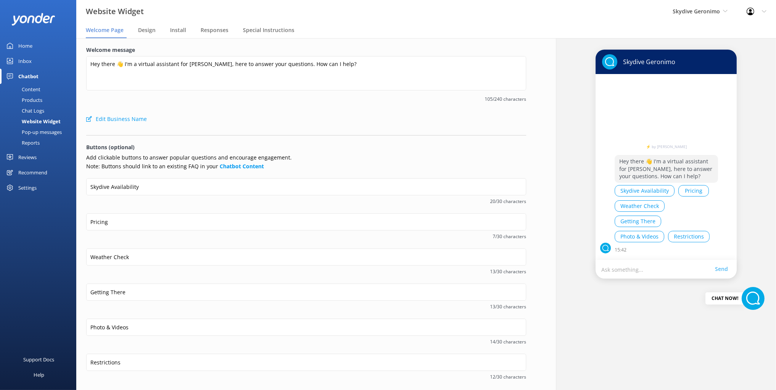
click at [359, 124] on div "Edit Business Name" at bounding box center [306, 118] width 440 height 15
drag, startPoint x: 246, startPoint y: 102, endPoint x: 205, endPoint y: 79, distance: 47.5
click at [246, 102] on span "105/240 characters" at bounding box center [306, 98] width 440 height 7
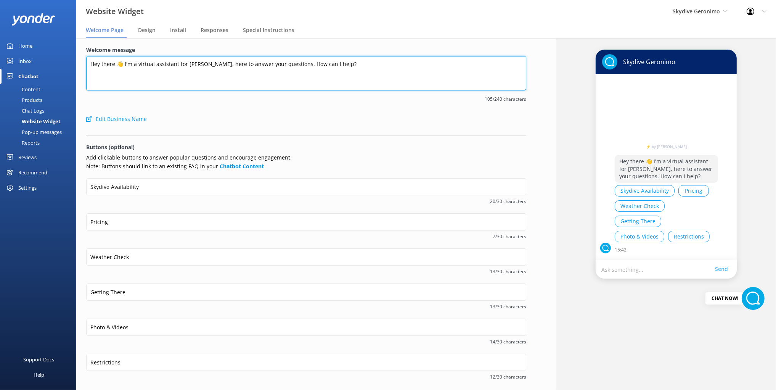
click at [181, 66] on textarea "Hey there 👋 I'm a virtual assistant for Skydive Geronimo, here to answer your q…" at bounding box center [306, 73] width 440 height 34
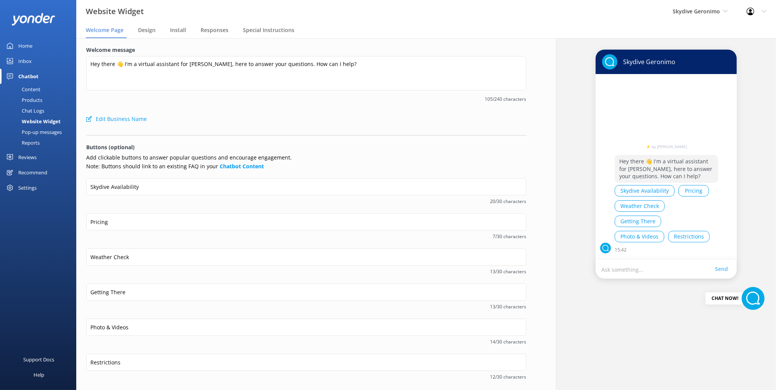
click at [293, 121] on div "Edit Business Name" at bounding box center [306, 118] width 440 height 15
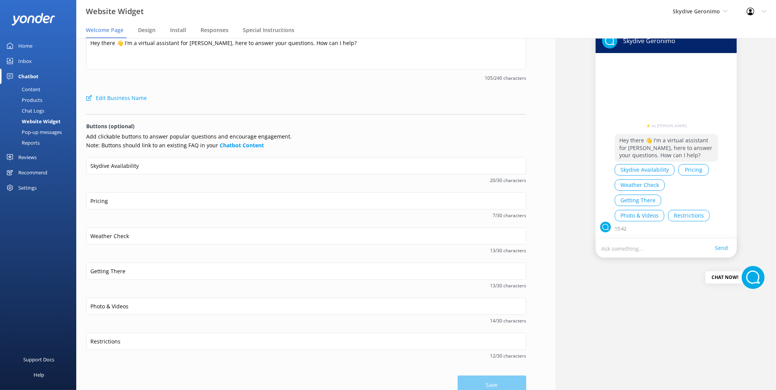
scroll to position [26, 0]
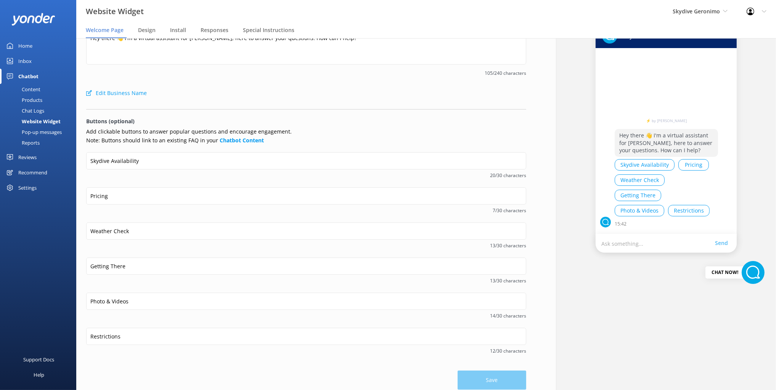
click at [333, 127] on form "Welcome message Hey there 👋 I'm a virtual assistant for Skydive Geronimo, here …" at bounding box center [306, 205] width 440 height 370
click at [334, 131] on p "Add clickable buttons to answer popular questions and encourage engagement. Not…" at bounding box center [306, 135] width 440 height 17
click at [165, 245] on span "13/30 characters" at bounding box center [306, 245] width 440 height 7
click at [191, 284] on div "Getting There 13/30 characters" at bounding box center [306, 274] width 440 height 35
click at [141, 178] on div "Skydive Availability 20/30 characters" at bounding box center [306, 169] width 440 height 35
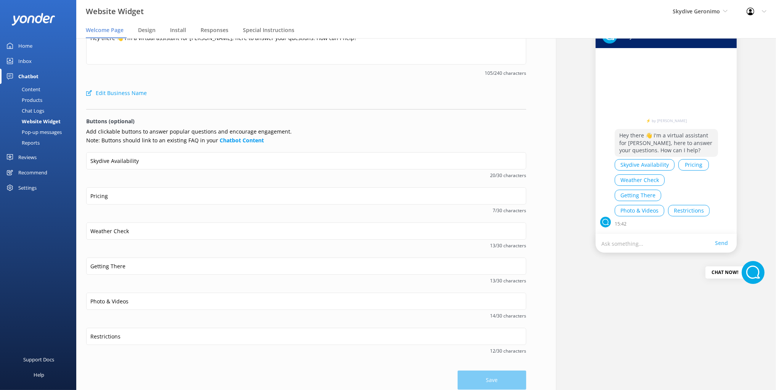
click at [201, 178] on div "Skydive Availability 20/30 characters" at bounding box center [306, 169] width 440 height 35
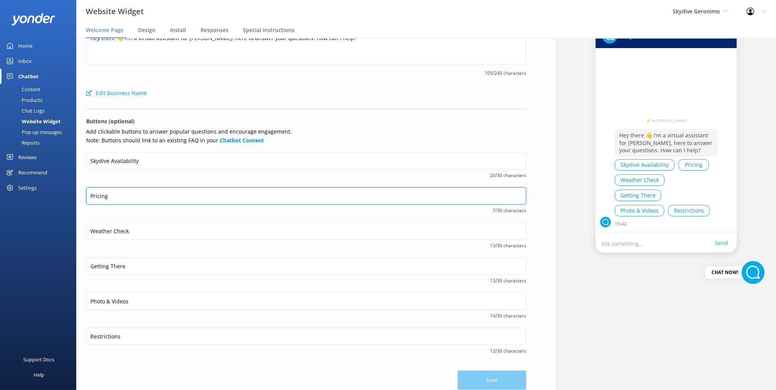
click at [132, 197] on input "Pricing" at bounding box center [306, 195] width 440 height 17
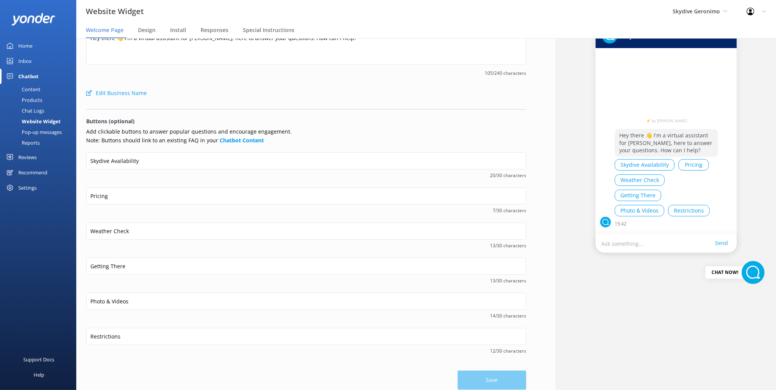
click at [192, 209] on span "7/30 characters" at bounding box center [306, 210] width 440 height 7
click at [165, 365] on div "Save" at bounding box center [306, 376] width 440 height 27
click at [390, 365] on div "Save" at bounding box center [306, 376] width 440 height 27
drag, startPoint x: 335, startPoint y: 124, endPoint x: 451, endPoint y: 146, distance: 118.5
click at [335, 124] on p "Buttons (optional)" at bounding box center [306, 121] width 440 height 8
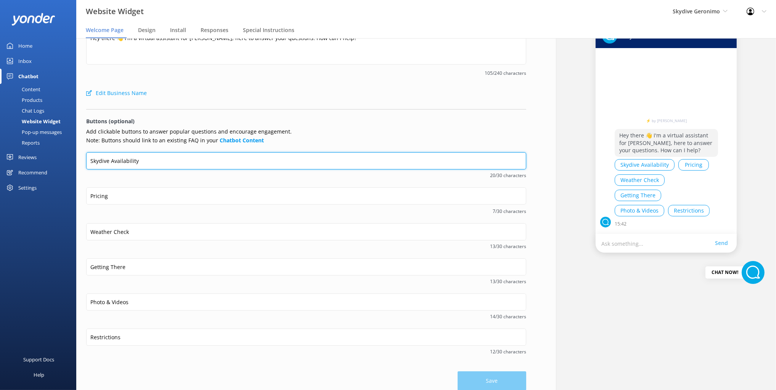
drag, startPoint x: 125, startPoint y: 161, endPoint x: 87, endPoint y: 160, distance: 38.1
click at [87, 160] on input "Skydive Availability" at bounding box center [306, 160] width 440 height 17
drag, startPoint x: 100, startPoint y: 160, endPoint x: 96, endPoint y: 161, distance: 4.0
click at [100, 160] on input "Skydive Availability" at bounding box center [306, 160] width 440 height 17
drag, startPoint x: 95, startPoint y: 161, endPoint x: 138, endPoint y: 162, distance: 42.3
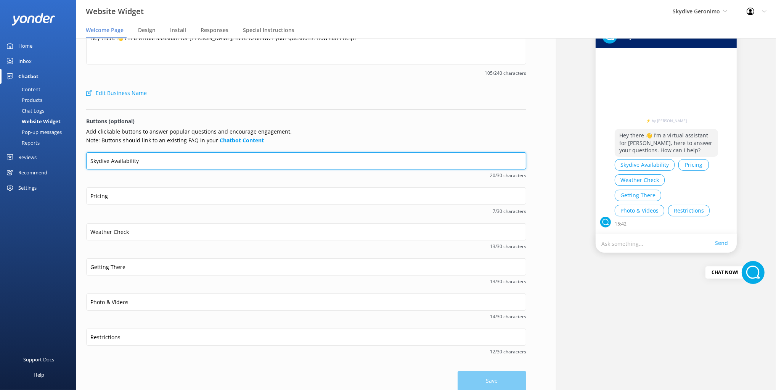
click at [139, 161] on input "Skydive Availability" at bounding box center [306, 160] width 440 height 17
click at [128, 159] on input "Skydive Availability" at bounding box center [306, 160] width 440 height 17
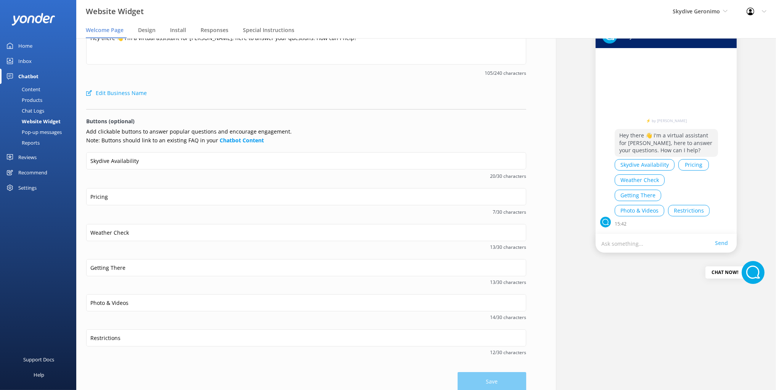
click at [30, 88] on div "Content" at bounding box center [23, 89] width 36 height 11
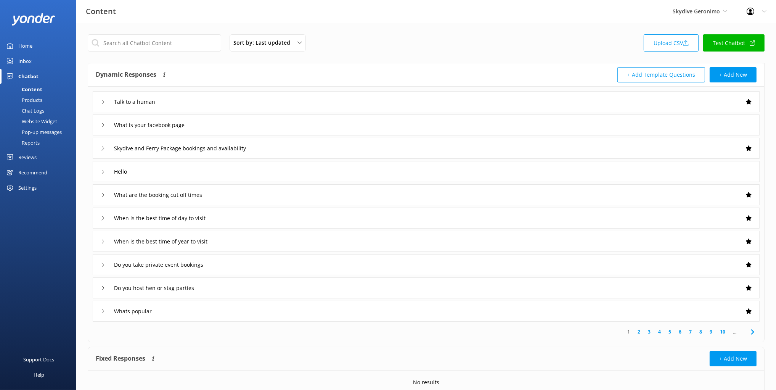
click at [215, 65] on div "Dynamic Responses The chatbot will generate a response based on the content inf…" at bounding box center [426, 74] width 676 height 23
click at [184, 61] on div "Sort by: Last updated Title (A-Z) Last updated Upload CSV Test Chatbot Dynamic …" at bounding box center [426, 222] width 700 height 399
click at [44, 121] on div "Website Widget" at bounding box center [31, 121] width 53 height 11
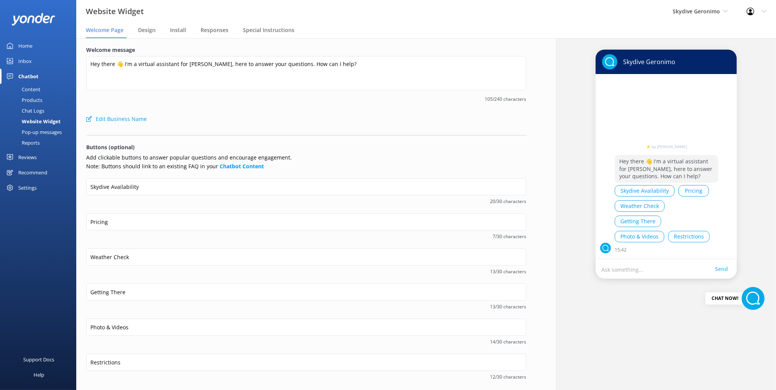
click at [254, 114] on div "Edit Business Name" at bounding box center [306, 118] width 440 height 15
drag, startPoint x: 155, startPoint y: 45, endPoint x: 150, endPoint y: 39, distance: 7.9
click at [155, 45] on div "Welcome message Hey there 👋 I'm a virtual assistant for Skydive Geronimo, here …" at bounding box center [306, 230] width 460 height 385
drag, startPoint x: 146, startPoint y: 29, endPoint x: 155, endPoint y: 37, distance: 11.4
click at [146, 29] on span "Design" at bounding box center [147, 30] width 18 height 8
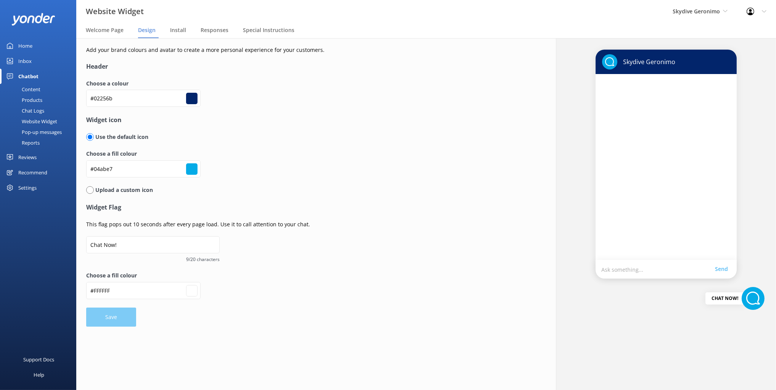
drag, startPoint x: 365, startPoint y: 108, endPoint x: 548, endPoint y: 142, distance: 186.3
click at [367, 108] on div "Choose a colour #02256b #02256b" at bounding box center [276, 97] width 381 height 36
click at [288, 87] on label "Choose a colour" at bounding box center [276, 83] width 381 height 8
click at [90, 189] on input "radio" at bounding box center [90, 190] width 8 height 8
radio input "true"
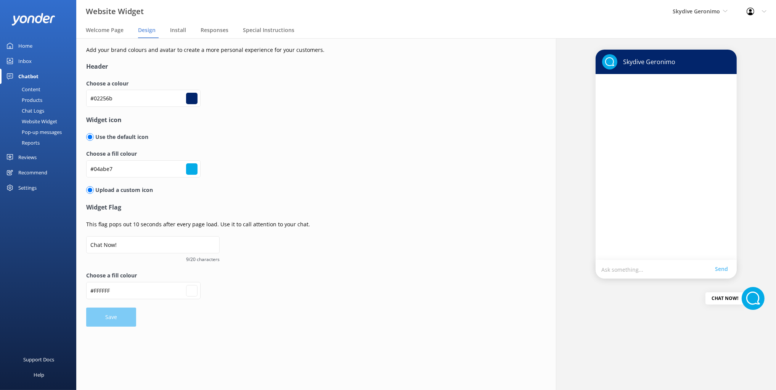
radio input "false"
type input "#ffffff"
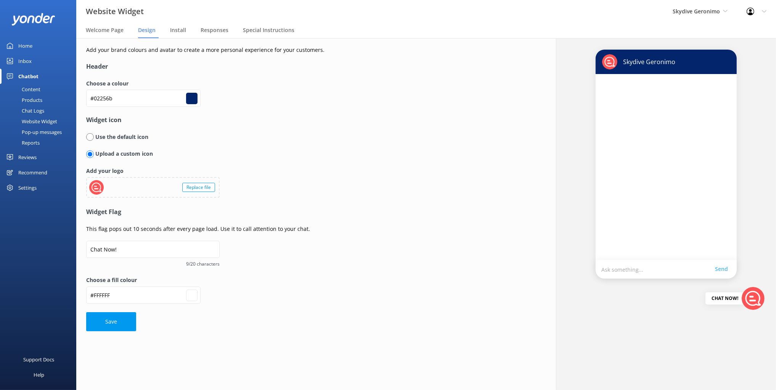
click at [170, 151] on div "Upload a custom icon" at bounding box center [276, 153] width 381 height 8
click at [113, 129] on form "Header Choose a colour #02256b #02256b Widget icon Use the default icon Upload …" at bounding box center [276, 196] width 381 height 269
click at [88, 138] on input "radio" at bounding box center [90, 137] width 8 height 8
radio input "true"
radio input "false"
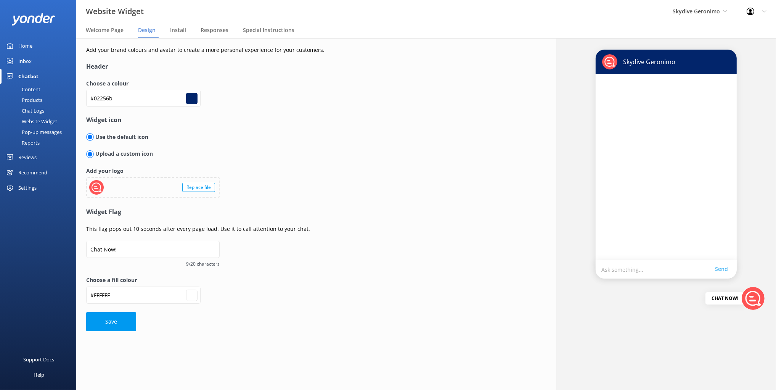
type input "#ffffff"
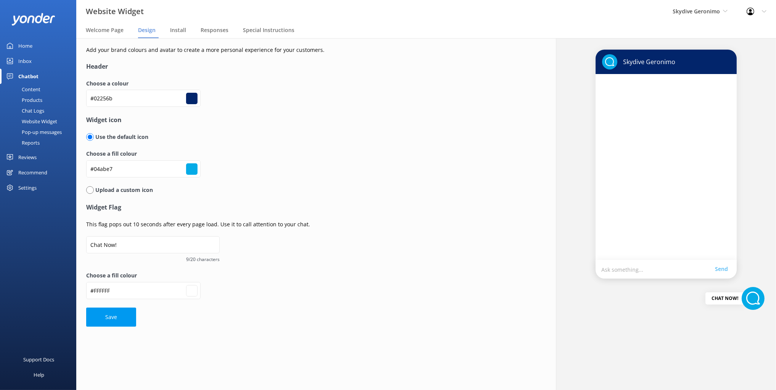
click at [268, 73] on form "Header Choose a colour #02256b #02256b Widget icon Use the default icon Choose …" at bounding box center [276, 194] width 381 height 264
click at [291, 77] on form "Header Choose a colour #02256b #02256b Widget icon Use the default icon Choose …" at bounding box center [276, 194] width 381 height 264
click at [219, 73] on form "Header Choose a colour #02256b #02256b Widget icon Use the default icon Choose …" at bounding box center [276, 194] width 381 height 264
click at [173, 24] on div "Install" at bounding box center [179, 30] width 19 height 15
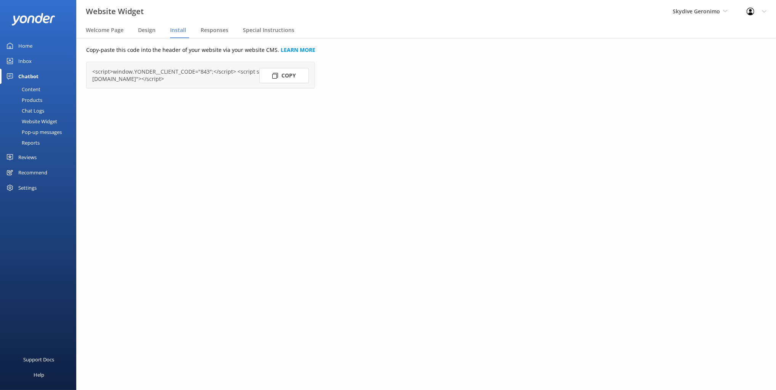
click at [304, 98] on div "Copy-paste this code into the header of your website via your website CMS. LEAR…" at bounding box center [306, 214] width 480 height 352
click at [368, 122] on div "Copy-paste this code into the header of your website via your website CMS. LEAR…" at bounding box center [306, 214] width 480 height 352
click at [381, 91] on div "Copy-paste this code into the header of your website via your website CMS. LEAR…" at bounding box center [306, 67] width 460 height 58
drag, startPoint x: 177, startPoint y: 48, endPoint x: 199, endPoint y: 65, distance: 28.8
click at [177, 48] on p "Copy-paste this code into the header of your website via your website CMS. LEAR…" at bounding box center [306, 50] width 440 height 8
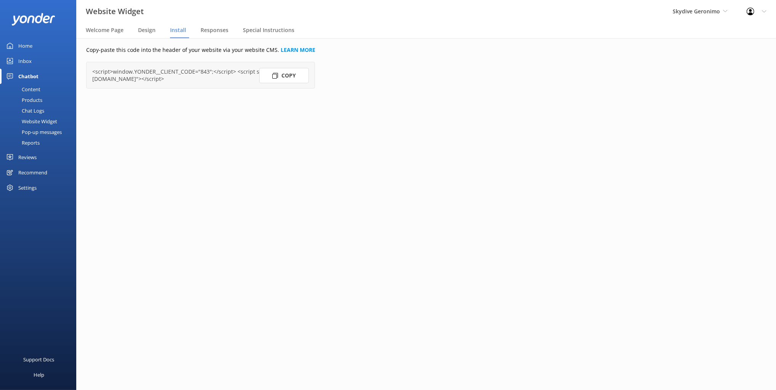
click at [348, 92] on div "Copy-paste this code into the header of your website via your website CMS. LEAR…" at bounding box center [306, 67] width 460 height 58
drag, startPoint x: 464, startPoint y: 37, endPoint x: 393, endPoint y: 8, distance: 77.3
click at [464, 37] on nav "Welcome Page Design Install Responses Special Instructions" at bounding box center [426, 30] width 700 height 15
click at [320, 27] on nav "Welcome Page Design Install Responses Special Instructions" at bounding box center [426, 30] width 700 height 15
click at [309, 137] on div "Copy-paste this code into the header of your website via your website CMS. LEAR…" at bounding box center [306, 214] width 480 height 352
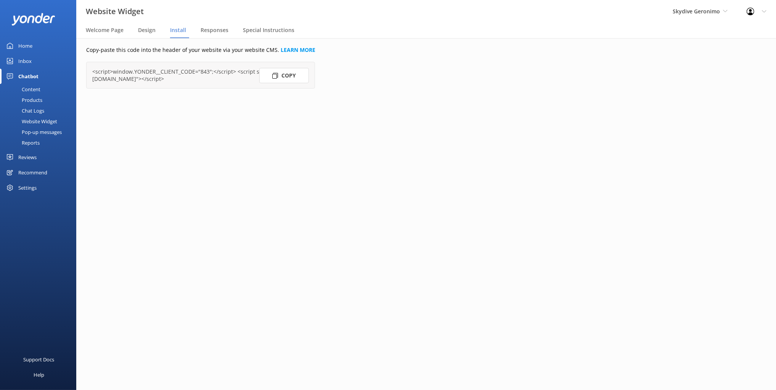
drag, startPoint x: 283, startPoint y: 126, endPoint x: 187, endPoint y: 141, distance: 97.3
click at [283, 126] on div "Copy-paste this code into the header of your website via your website CMS. LEAR…" at bounding box center [306, 214] width 480 height 352
click at [51, 210] on div "Support Docs Help" at bounding box center [38, 296] width 76 height 187
click at [31, 189] on div "Settings" at bounding box center [27, 187] width 18 height 15
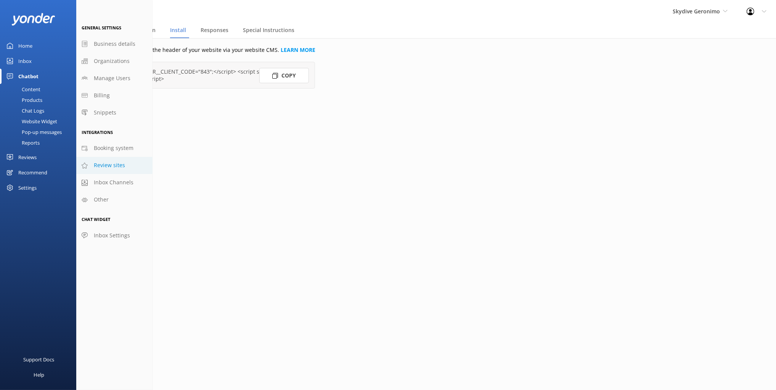
click at [115, 166] on span "Review sites" at bounding box center [109, 165] width 31 height 8
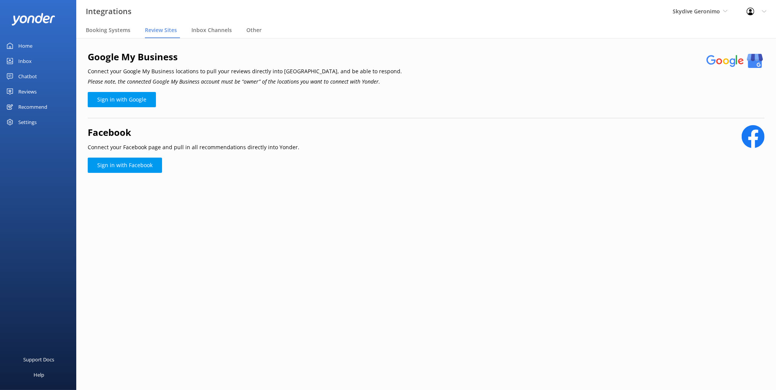
click at [37, 122] on div "Settings" at bounding box center [38, 121] width 76 height 15
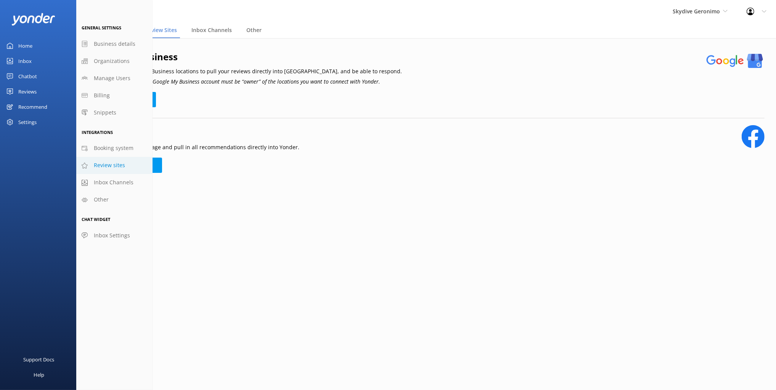
click at [131, 184] on span "Inbox Channels" at bounding box center [114, 182] width 40 height 8
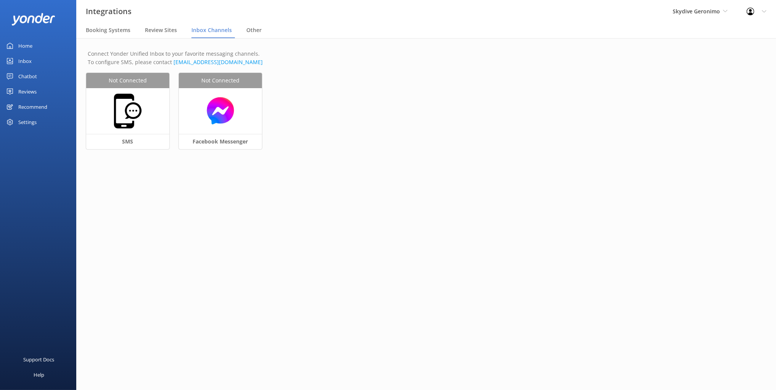
click at [135, 185] on main "Connect Yonder Unified Inbox to your favorite messaging channels. To configure …" at bounding box center [426, 214] width 700 height 352
click at [220, 111] on img at bounding box center [221, 110] width 76 height 29
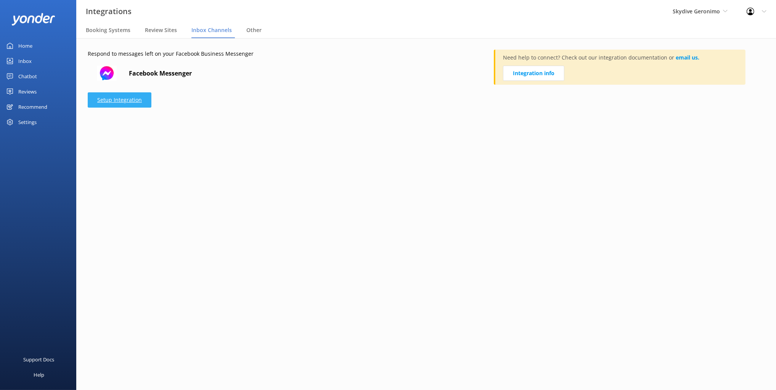
drag, startPoint x: 187, startPoint y: 122, endPoint x: 145, endPoint y: 101, distance: 47.6
click at [187, 122] on div "Respond to messages left on your Facebook Business Messenger Facebook Messenger…" at bounding box center [426, 80] width 700 height 85
drag, startPoint x: 589, startPoint y: 106, endPoint x: 563, endPoint y: 82, distance: 35.3
click at [588, 105] on div "Respond to messages left on your Facebook Business Messenger Facebook Messenger…" at bounding box center [426, 80] width 700 height 85
click at [531, 71] on link "Integration info" at bounding box center [533, 73] width 61 height 15
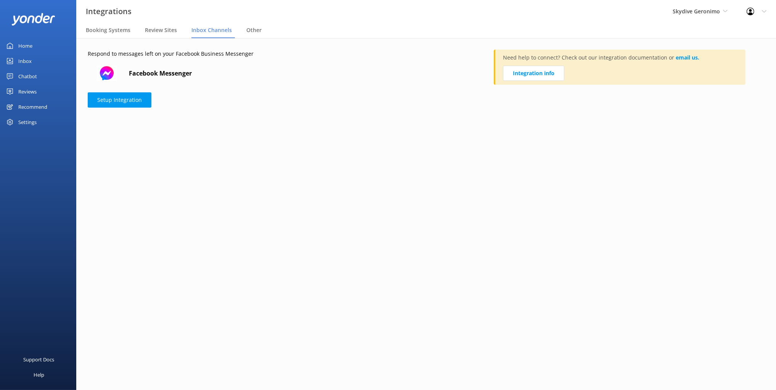
click at [289, 171] on main "Respond to messages left on your Facebook Business Messenger Facebook Messenger…" at bounding box center [426, 214] width 700 height 352
click at [248, 120] on div "Respond to messages left on your Facebook Business Messenger Facebook Messenger…" at bounding box center [426, 80] width 700 height 85
click at [174, 48] on div "Respond to messages left on your Facebook Business Messenger Facebook Messenger…" at bounding box center [426, 80] width 700 height 85
click at [121, 32] on span "Booking Systems" at bounding box center [108, 30] width 45 height 8
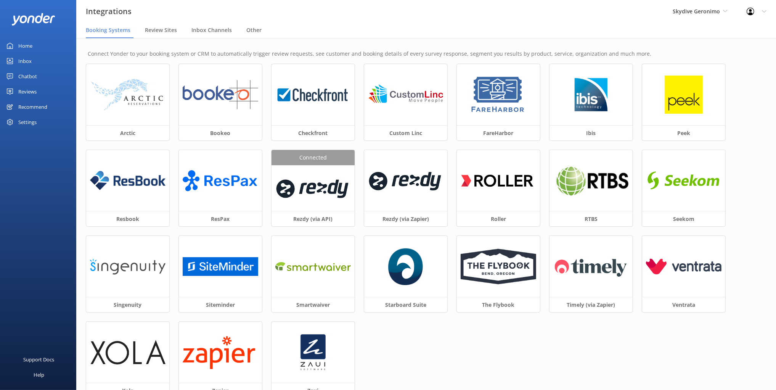
click at [25, 82] on div "Chatbot" at bounding box center [27, 76] width 19 height 15
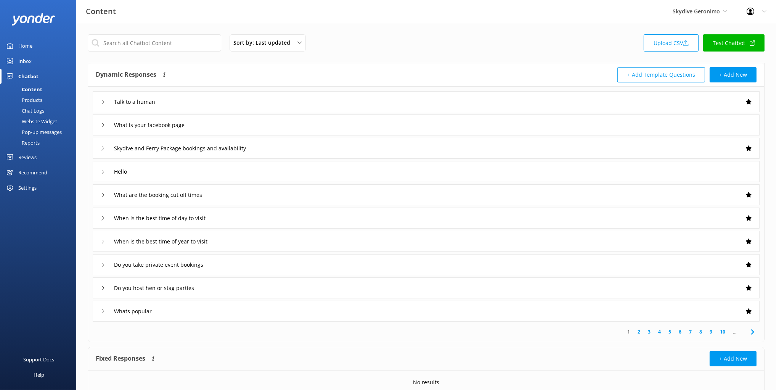
click at [40, 119] on div "Website Widget" at bounding box center [31, 121] width 53 height 11
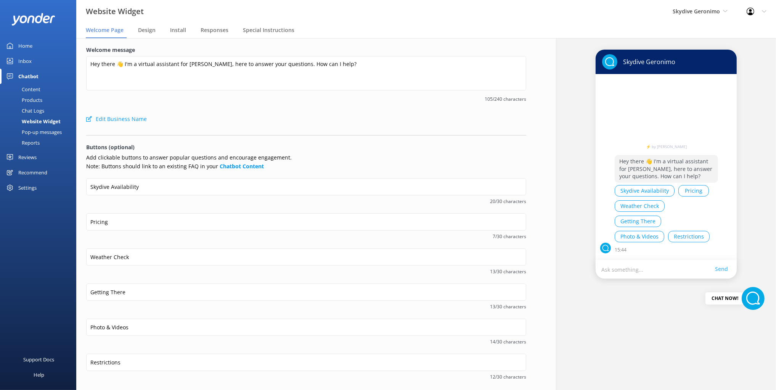
click at [234, 86] on div "Welcome message Hey there 👋 I'm a virtual assistant for Skydive Geronimo, here …" at bounding box center [306, 79] width 440 height 66
click at [149, 30] on span "Design" at bounding box center [147, 30] width 18 height 8
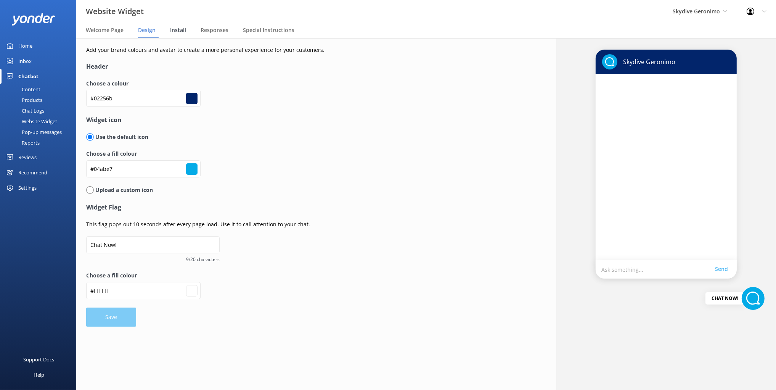
drag, startPoint x: 170, startPoint y: 29, endPoint x: 177, endPoint y: 31, distance: 6.7
click at [170, 29] on span "Install" at bounding box center [178, 30] width 16 height 8
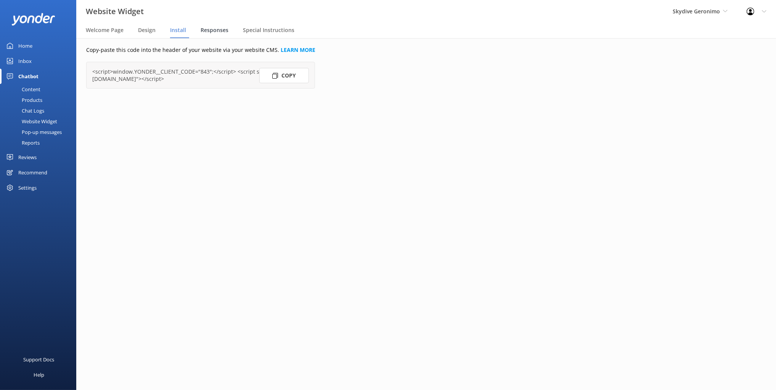
click at [221, 31] on span "Responses" at bounding box center [215, 30] width 28 height 8
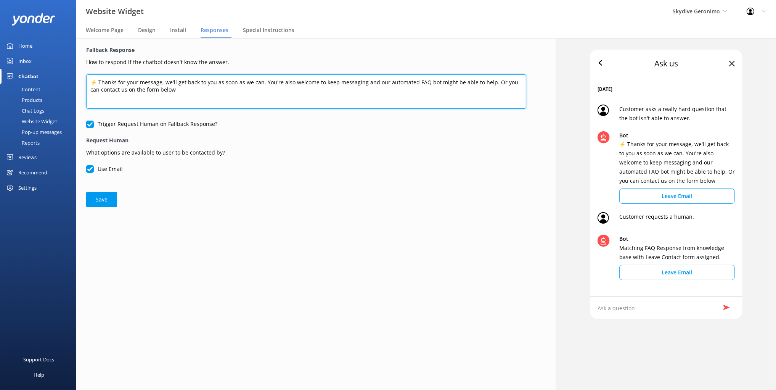
drag, startPoint x: 371, startPoint y: 92, endPoint x: 350, endPoint y: 71, distance: 29.9
click at [350, 71] on form "Fallback Response How to respond if the chatbot doesn't know the answer. ⚡ Than…" at bounding box center [306, 126] width 440 height 161
click at [260, 88] on textarea "⚡ Thanks for your message, we'll get back to you as soon as we can. You're also…" at bounding box center [306, 91] width 440 height 34
drag, startPoint x: 285, startPoint y: 84, endPoint x: 494, endPoint y: 84, distance: 209.0
click at [494, 84] on textarea "⚡ Thanks for your message, we'll get back to you as soon as we can. You're also…" at bounding box center [306, 91] width 440 height 34
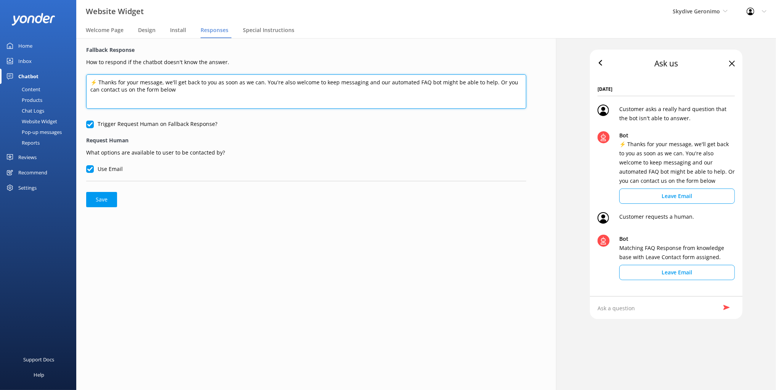
click at [455, 84] on textarea "⚡ Thanks for your message, we'll get back to you as soon as we can. You're also…" at bounding box center [306, 91] width 440 height 34
click at [207, 84] on textarea "⚡ Thanks for your message, we'll get back to you as soon as we can. You're also…" at bounding box center [306, 91] width 440 height 34
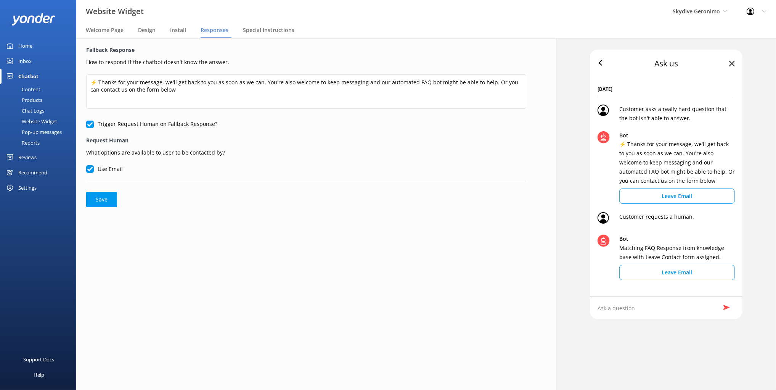
click at [270, 58] on p "How to respond if the chatbot doesn't know the answer." at bounding box center [306, 61] width 440 height 10
click at [262, 30] on span "Special Instructions" at bounding box center [268, 30] width 51 height 8
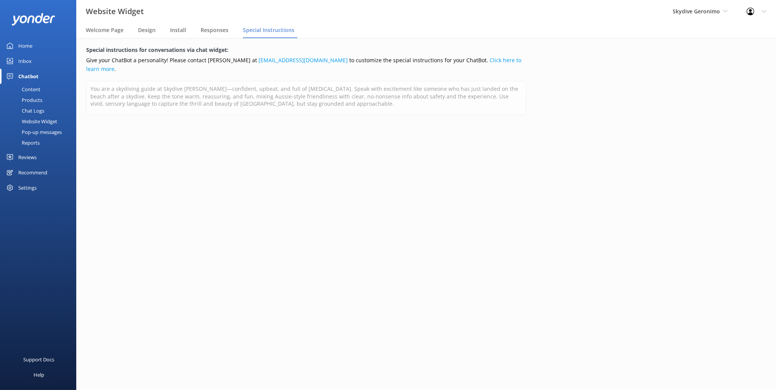
click at [326, 107] on div "You are a skydiving guide at Skydive Geronimo—confident, upbeat, and full of ad…" at bounding box center [306, 99] width 440 height 37
click at [84, 77] on div "Special instructions for conversations via chat widget: Give your ChatBot a per…" at bounding box center [306, 86] width 460 height 96
click at [512, 133] on div "Special instructions for conversations via chat widget: Give your ChatBot a per…" at bounding box center [306, 214] width 480 height 352
click at [377, 135] on div "Special instructions for conversations via chat widget: Give your ChatBot a per…" at bounding box center [306, 214] width 480 height 352
click at [109, 34] on span "Welcome Page" at bounding box center [105, 30] width 38 height 8
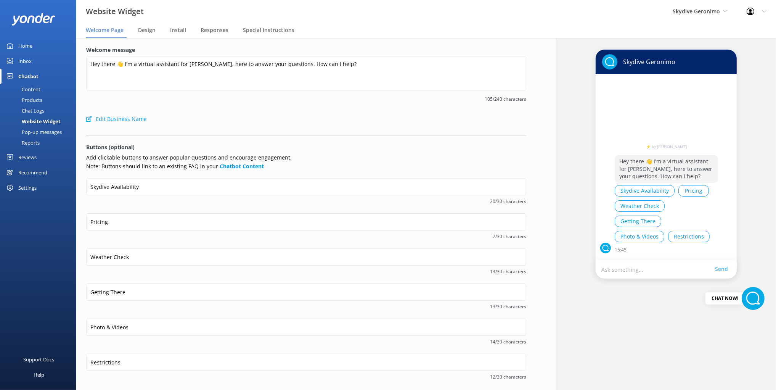
click at [384, 110] on div "Welcome message Hey there 👋 I'm a virtual assistant for Skydive Geronimo, here …" at bounding box center [306, 79] width 440 height 66
drag, startPoint x: 244, startPoint y: 112, endPoint x: 154, endPoint y: 95, distance: 91.6
click at [244, 112] on div "Edit Business Name" at bounding box center [306, 118] width 440 height 15
drag, startPoint x: 154, startPoint y: 95, endPoint x: 161, endPoint y: 105, distance: 12.8
click at [154, 95] on div "105/240 characters" at bounding box center [306, 98] width 440 height 10
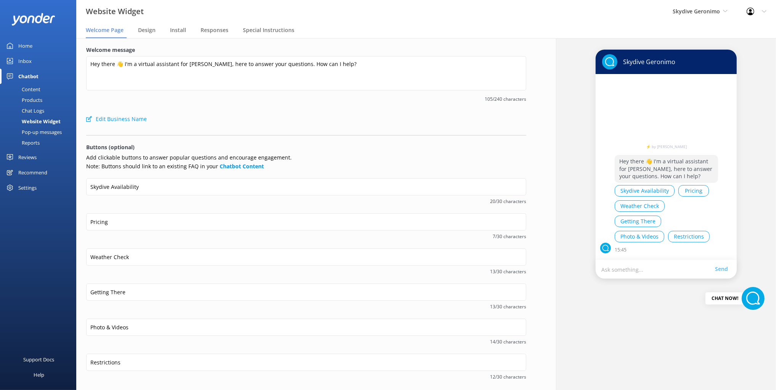
click at [26, 133] on div "Pop-up messages" at bounding box center [33, 132] width 57 height 11
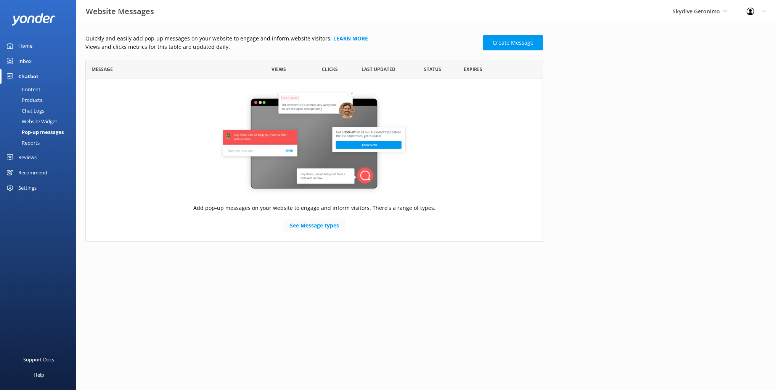
scroll to position [182, 458]
click at [628, 212] on div "Quickly and easily add pop-up messages on your website to engage and inform web…" at bounding box center [426, 140] width 700 height 234
click at [585, 83] on div "Quickly and easily add pop-up messages on your website to engage and inform web…" at bounding box center [426, 140] width 700 height 234
click at [514, 40] on link "Create Message" at bounding box center [513, 42] width 60 height 15
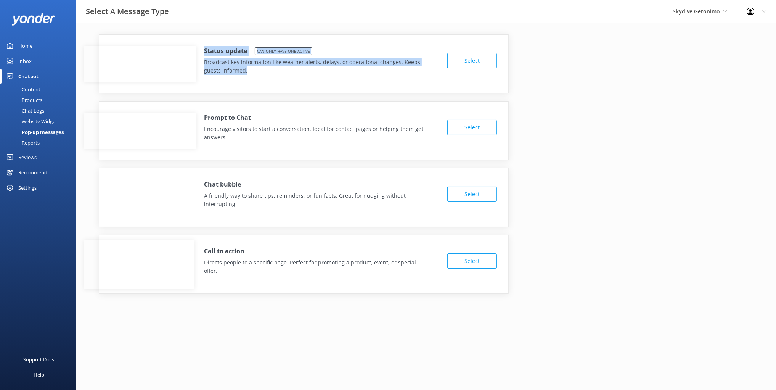
drag, startPoint x: 284, startPoint y: 74, endPoint x: 204, endPoint y: 56, distance: 82.1
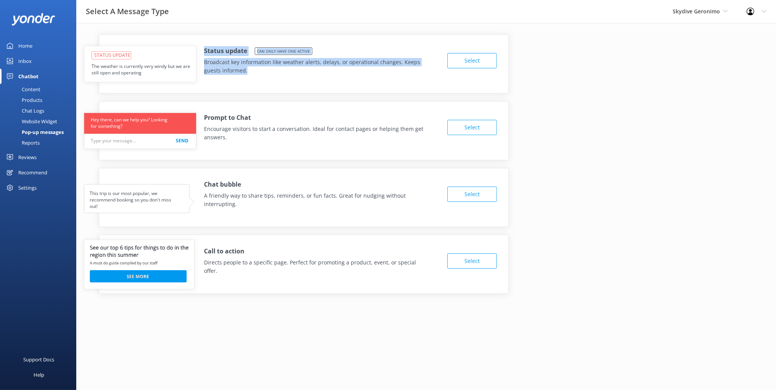
click at [205, 48] on div "Status update Can only have one active Broadcast key information like weather a…" at bounding box center [321, 60] width 234 height 29
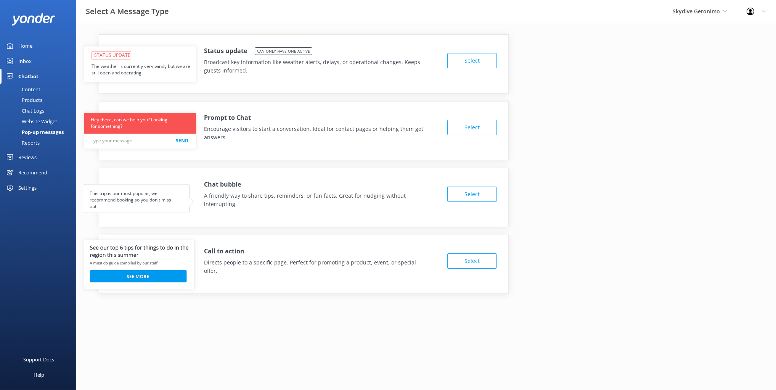
click at [353, 81] on div "Status update Can only have one active Broadcast key information like weather a…" at bounding box center [303, 59] width 409 height 48
click at [603, 104] on div "Status update Can only have one active Broadcast key information like weather a…" at bounding box center [425, 163] width 681 height 259
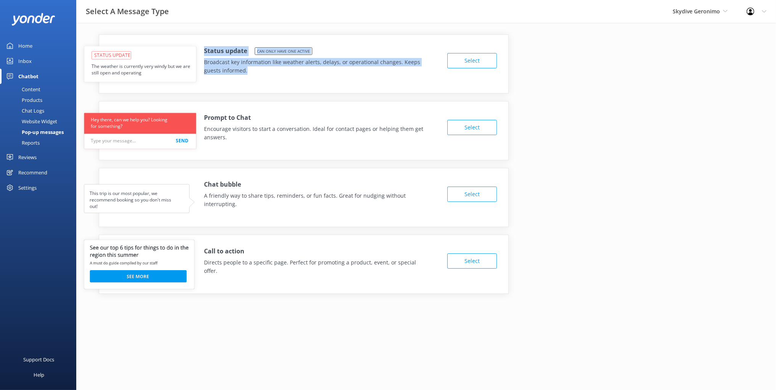
drag, startPoint x: 202, startPoint y: 49, endPoint x: 255, endPoint y: 70, distance: 57.6
click at [255, 70] on div "Status update Can only have one active Broadcast key information like weather a…" at bounding box center [303, 59] width 409 height 48
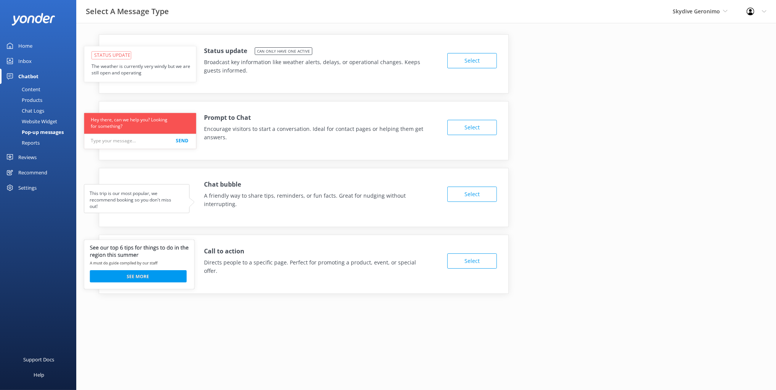
click at [243, 64] on p "Broadcast key information like weather alerts, delays, or operational changes. …" at bounding box center [315, 66] width 222 height 17
click at [206, 51] on h4 "Status update" at bounding box center [225, 51] width 43 height 10
click at [273, 68] on p "Broadcast key information like weather alerts, delays, or operational changes. …" at bounding box center [315, 66] width 222 height 17
click at [279, 87] on div "Status update Can only have one active Broadcast key information like weather a…" at bounding box center [304, 63] width 410 height 59
click at [281, 86] on div "Status update Can only have one active Broadcast key information like weather a…" at bounding box center [304, 63] width 410 height 59
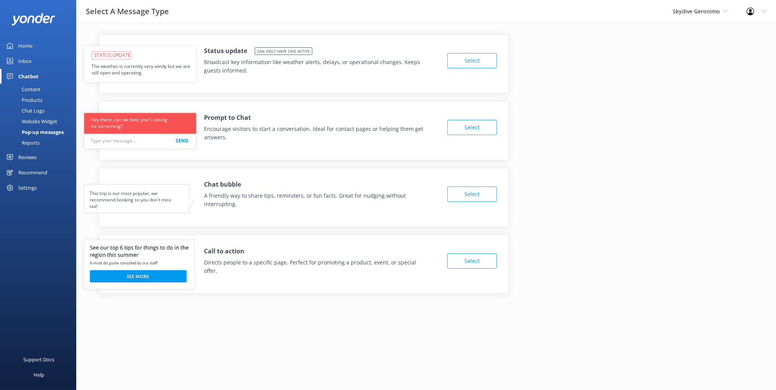
click at [396, 90] on div "Status update Can only have one active Broadcast key information like weather a…" at bounding box center [304, 63] width 410 height 59
click at [265, 141] on p "Encourage visitors to start a conversation. Ideal for contact pages or helping …" at bounding box center [315, 133] width 222 height 17
click at [237, 143] on div "Prompt to Chat Encourage visitors to start a conversation. Ideal for contact pa…" at bounding box center [303, 125] width 409 height 48
click at [48, 124] on div "Website Widget" at bounding box center [31, 121] width 53 height 11
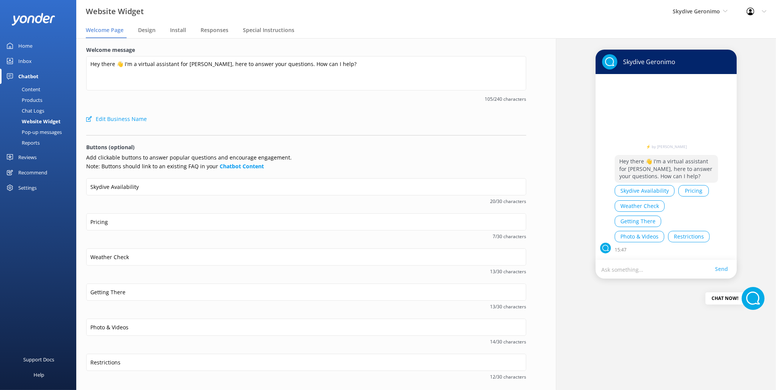
scroll to position [33, 0]
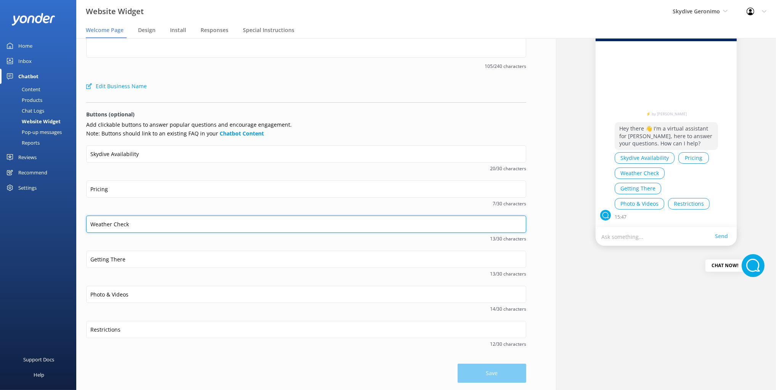
drag, startPoint x: 138, startPoint y: 221, endPoint x: 89, endPoint y: 223, distance: 48.9
click at [87, 223] on input "Weather Check" at bounding box center [306, 223] width 440 height 17
click at [140, 223] on input "Weather Check" at bounding box center [306, 223] width 440 height 17
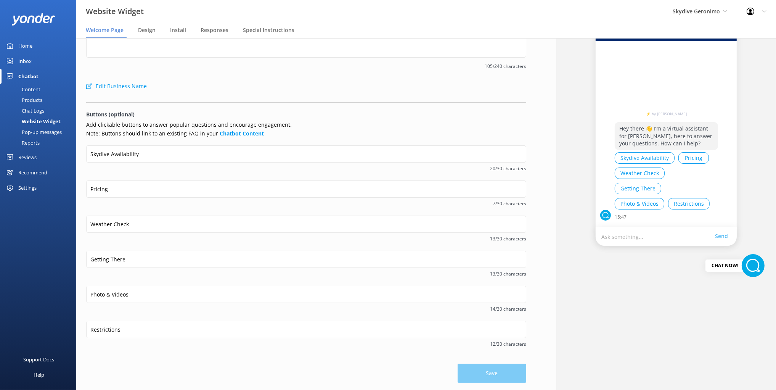
click at [135, 94] on form "Welcome message Hey there 👋 I'm a virtual assistant for Skydive Geronimo, here …" at bounding box center [306, 198] width 440 height 370
drag, startPoint x: 44, startPoint y: 131, endPoint x: 47, endPoint y: 133, distance: 3.9
click at [44, 131] on div "Pop-up messages" at bounding box center [33, 132] width 57 height 11
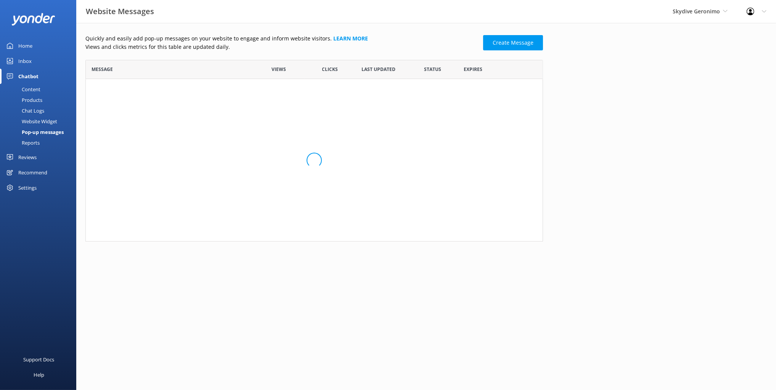
scroll to position [182, 458]
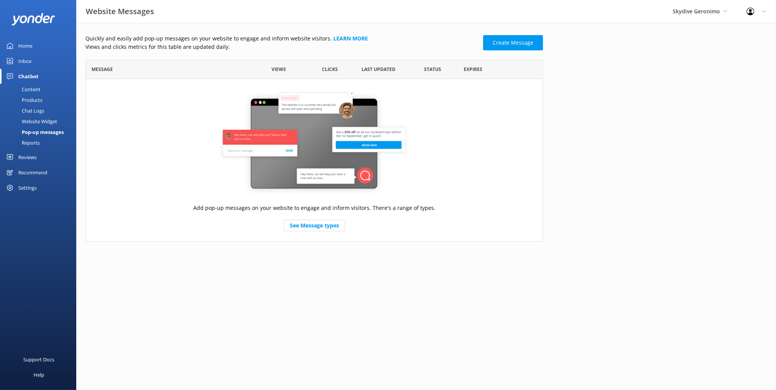
click at [561, 92] on div "Quickly and easily add pop-up messages on your website to engage and inform web…" at bounding box center [426, 140] width 700 height 234
drag, startPoint x: 571, startPoint y: 81, endPoint x: 521, endPoint y: 48, distance: 59.5
click at [570, 80] on div "Quickly and easily add pop-up messages on your website to engage and inform web…" at bounding box center [426, 140] width 700 height 234
click at [514, 43] on link "Create Message" at bounding box center [513, 42] width 60 height 15
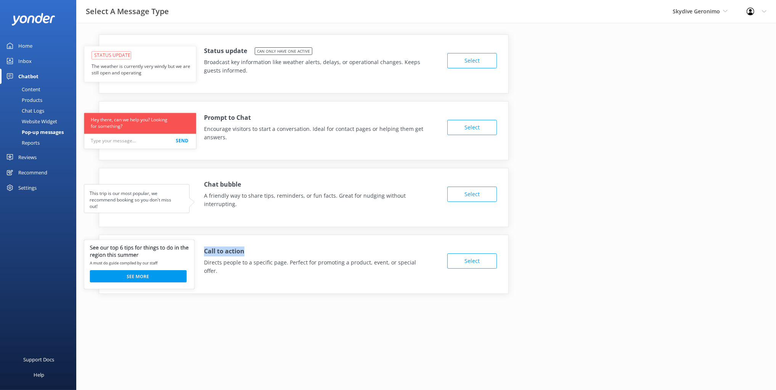
drag, startPoint x: 244, startPoint y: 250, endPoint x: 245, endPoint y: 263, distance: 13.1
click at [249, 251] on div "Call to action Directs people to a specific page. Perfect for promoting a produ…" at bounding box center [321, 260] width 234 height 29
click at [242, 263] on p "Directs people to a specific page. Perfect for promoting a product, event, or s…" at bounding box center [315, 266] width 222 height 17
drag, startPoint x: 216, startPoint y: 275, endPoint x: 205, endPoint y: 249, distance: 28.2
click at [202, 249] on div "Call to action Directs people to a specific page. Perfect for promoting a produ…" at bounding box center [304, 264] width 410 height 59
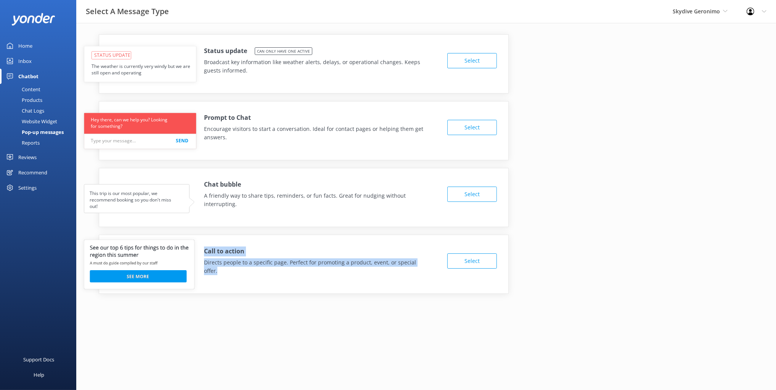
click at [365, 249] on div "Call to action Directs people to a specific page. Perfect for promoting a produ…" at bounding box center [321, 260] width 234 height 29
click at [554, 220] on div "Status update Can only have one active Broadcast key information like weather a…" at bounding box center [425, 163] width 681 height 259
click at [333, 224] on div "Chat bubble A friendly way to share tips, reminders, or fun facts. Great for nu…" at bounding box center [304, 197] width 410 height 59
drag, startPoint x: 294, startPoint y: 157, endPoint x: 297, endPoint y: 167, distance: 10.5
click at [294, 157] on div "Prompt to Chat Encourage visitors to start a conversation. Ideal for contact pa…" at bounding box center [304, 130] width 410 height 59
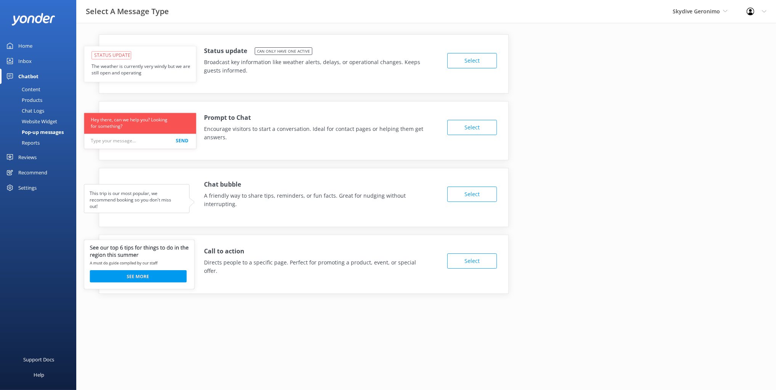
drag, startPoint x: 560, startPoint y: 128, endPoint x: 532, endPoint y: 132, distance: 28.5
click at [559, 128] on div "Status update Can only have one active Broadcast key information like weather a…" at bounding box center [425, 163] width 681 height 259
drag, startPoint x: 290, startPoint y: 137, endPoint x: 271, endPoint y: 140, distance: 19.6
click at [289, 137] on p "Encourage visitors to start a conversation. Ideal for contact pages or helping …" at bounding box center [315, 133] width 222 height 17
click at [34, 141] on div "Reports" at bounding box center [22, 142] width 35 height 11
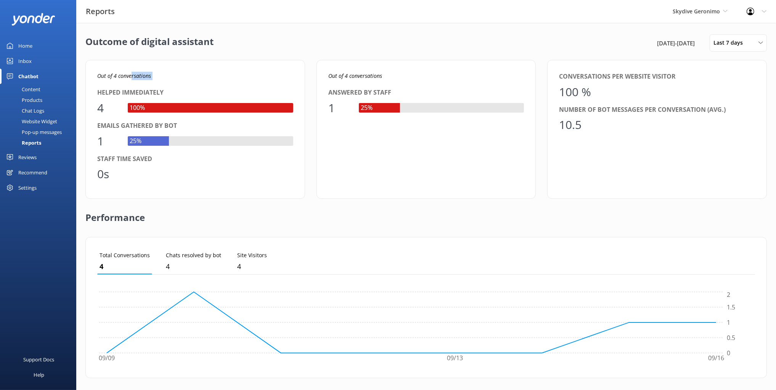
drag, startPoint x: 130, startPoint y: 77, endPoint x: 192, endPoint y: 97, distance: 64.9
click at [174, 82] on div "Out of 4 conversations Helped immediately 4 100% Emails gathered by bot 1 25% S…" at bounding box center [195, 129] width 220 height 139
click at [502, 223] on div "Performance" at bounding box center [425, 218] width 681 height 38
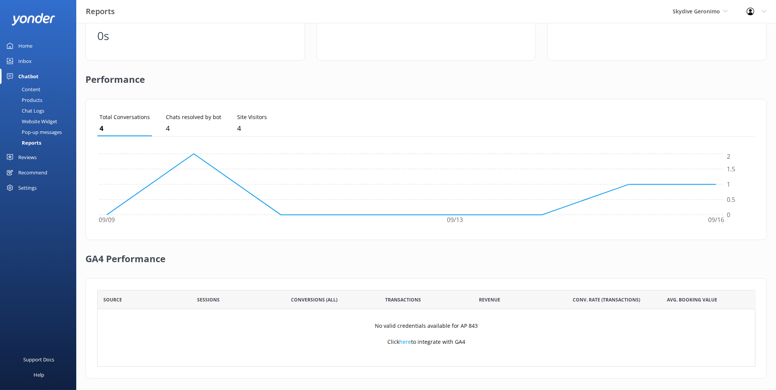
scroll to position [141, 0]
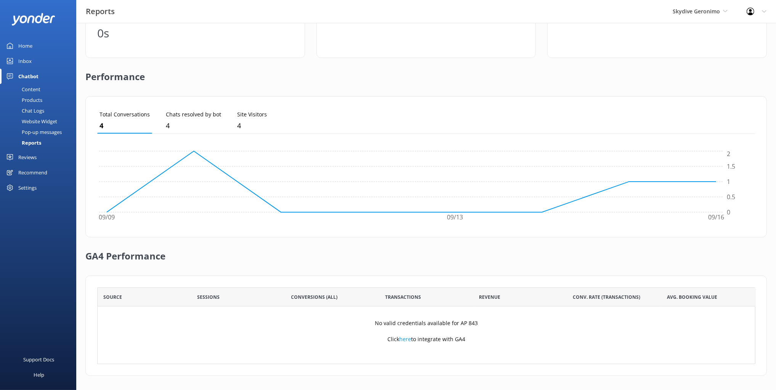
click at [364, 257] on div "GA4 Performance" at bounding box center [425, 256] width 681 height 38
click at [450, 333] on div "No valid credentials available for AP 843 Click here to integrate with GA4" at bounding box center [426, 334] width 658 height 57
click at [487, 337] on div "No valid credentials available for AP 843 Click here to integrate with GA4" at bounding box center [426, 334] width 658 height 57
drag, startPoint x: 482, startPoint y: 339, endPoint x: 490, endPoint y: 336, distance: 8.4
click at [446, 337] on div "No valid credentials available for AP 843 Click here to integrate with GA4" at bounding box center [426, 334] width 658 height 57
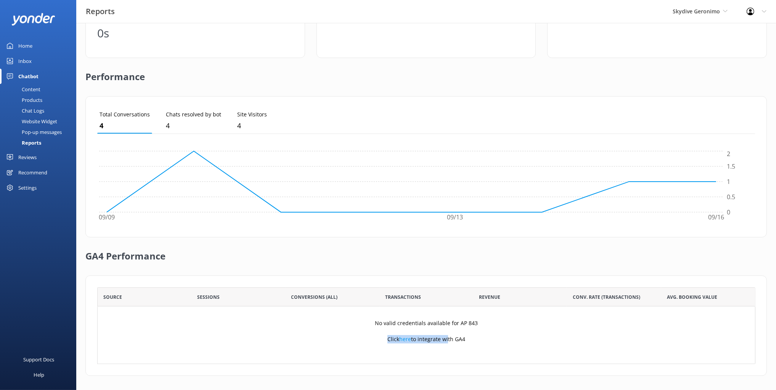
click at [522, 332] on div "No valid credentials available for AP 843 Click here to integrate with GA4" at bounding box center [426, 334] width 658 height 57
click at [414, 300] on div "Transactions" at bounding box center [426, 296] width 94 height 19
drag, startPoint x: 464, startPoint y: 322, endPoint x: 442, endPoint y: 345, distance: 32.1
click at [464, 322] on p "No valid credentials available for AP 843" at bounding box center [426, 323] width 103 height 8
click at [437, 335] on p "Click here to integrate with GA4" at bounding box center [426, 339] width 78 height 8
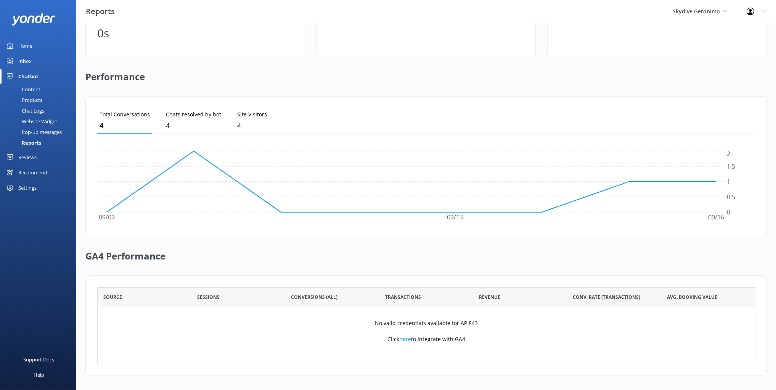
click at [407, 339] on link "here" at bounding box center [405, 338] width 12 height 7
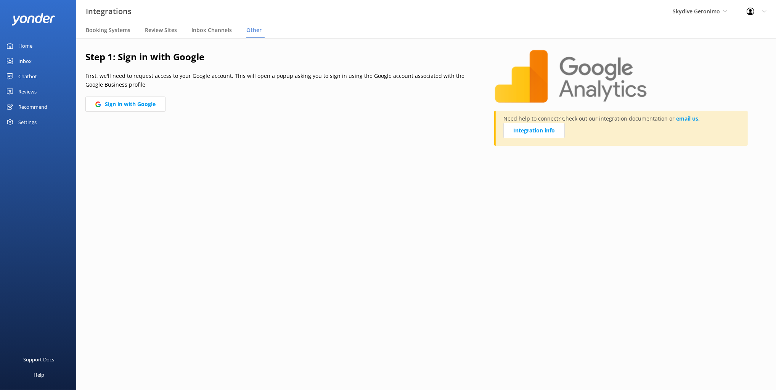
click at [179, 74] on p "First, we'll need to request access to your Google account. This will open a po…" at bounding box center [280, 80] width 390 height 17
click at [148, 127] on div "Step 1: Sign in with Google First, we'll need to request access to your Google …" at bounding box center [289, 102] width 409 height 104
click at [257, 126] on div "Step 1: Sign in with Google First, we'll need to request access to your Google …" at bounding box center [289, 102] width 409 height 104
click at [313, 103] on div "Step 1: Sign in with Google First, we'll need to request access to your Google …" at bounding box center [289, 102] width 409 height 104
drag, startPoint x: 202, startPoint y: 157, endPoint x: 39, endPoint y: 88, distance: 177.2
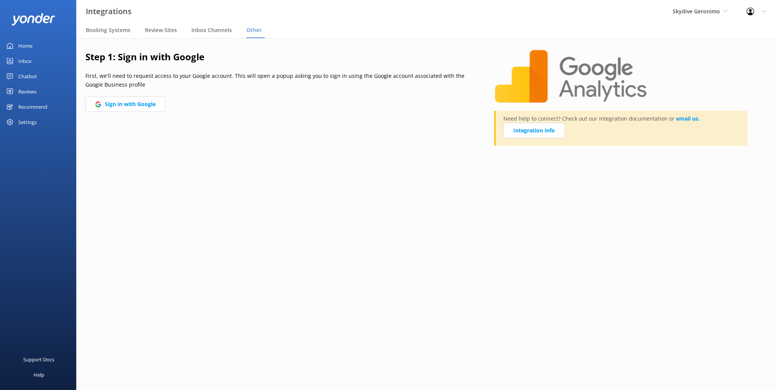
click at [201, 156] on div "Step 1: Sign in with Google First, we'll need to request access to your Google …" at bounding box center [426, 103] width 700 height 130
click at [29, 72] on div "Chatbot" at bounding box center [27, 76] width 19 height 15
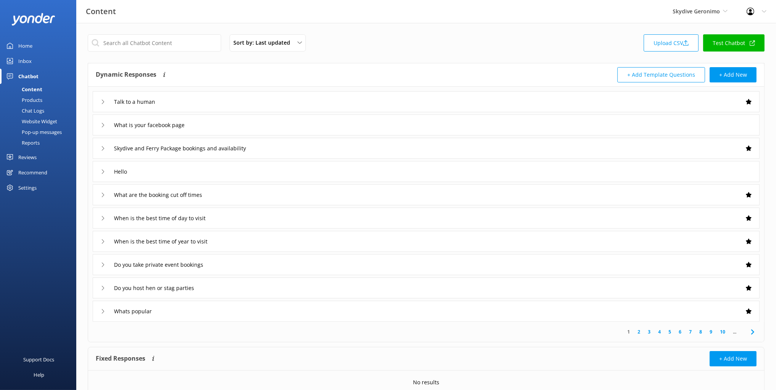
click at [24, 63] on div "Inbox" at bounding box center [24, 60] width 13 height 15
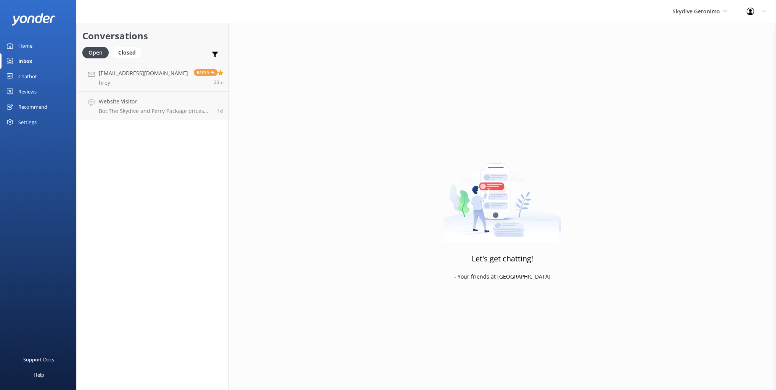
drag, startPoint x: 173, startPoint y: 161, endPoint x: 135, endPoint y: 149, distance: 40.2
click at [172, 161] on div "Conversations Open Closed Important Assigned to me Unassigned mik@yonderhq.com …" at bounding box center [152, 206] width 153 height 367
click at [35, 122] on div "Settings" at bounding box center [27, 121] width 18 height 15
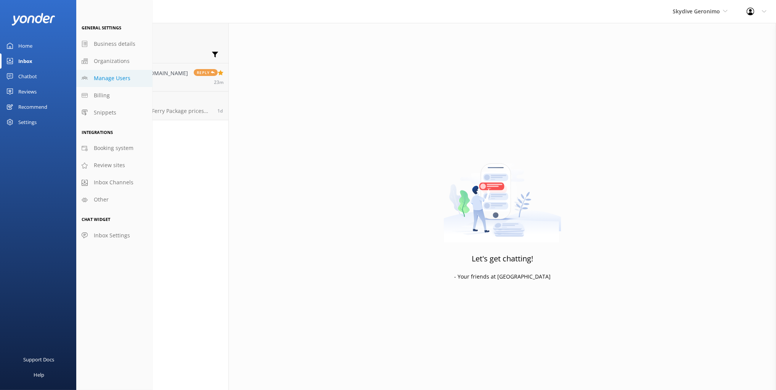
click at [125, 79] on span "Manage Users" at bounding box center [112, 78] width 37 height 8
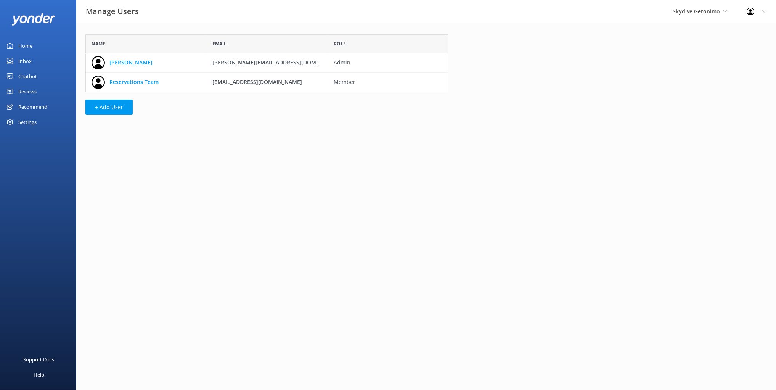
scroll to position [57, 363]
click at [177, 111] on div "Name Email Role Amy amy@skydivegeronimo.com.au Admin Reservations Team skydive@…" at bounding box center [266, 76] width 381 height 107
drag, startPoint x: 260, startPoint y: 100, endPoint x: 257, endPoint y: 104, distance: 5.3
click at [260, 100] on div "Name Email Role Amy amy@skydivegeronimo.com.au Admin Reservations Team skydive@…" at bounding box center [266, 76] width 381 height 107
drag, startPoint x: 41, startPoint y: 75, endPoint x: 51, endPoint y: 76, distance: 10.7
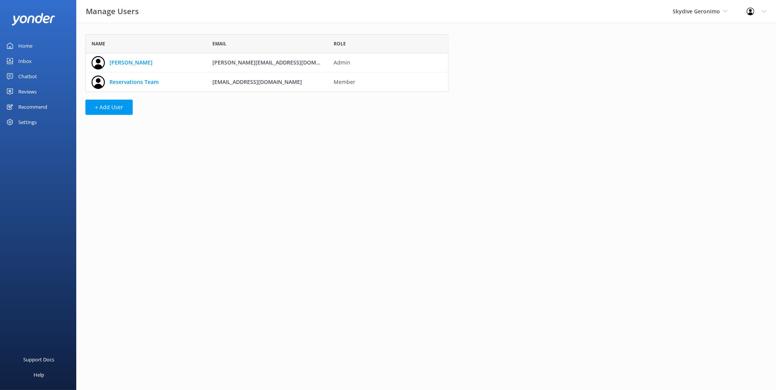
click at [41, 75] on link "Chatbot" at bounding box center [38, 76] width 76 height 15
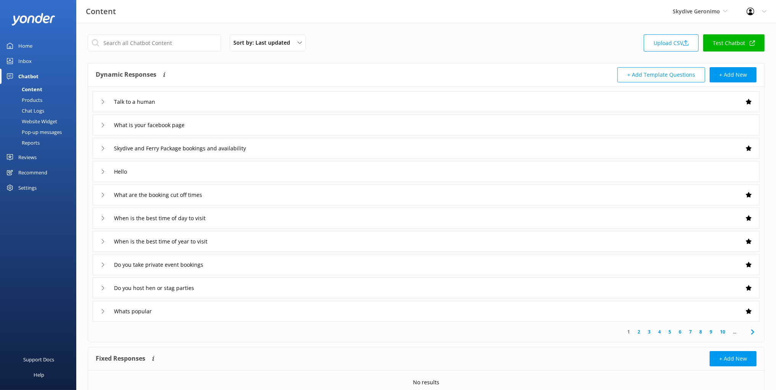
click at [56, 237] on div "Support Docs Help" at bounding box center [38, 296] width 76 height 187
drag, startPoint x: 607, startPoint y: 44, endPoint x: 732, endPoint y: 43, distance: 125.1
click at [610, 44] on div "Sort by: Last updated Title (A-Z) Last updated Upload CSV Test Chatbot" at bounding box center [426, 45] width 677 height 22
click at [533, 37] on div "Sort by: Last updated Title (A-Z) Last updated Upload CSV Test Chatbot" at bounding box center [426, 45] width 677 height 22
click at [51, 120] on div "Website Widget" at bounding box center [31, 121] width 53 height 11
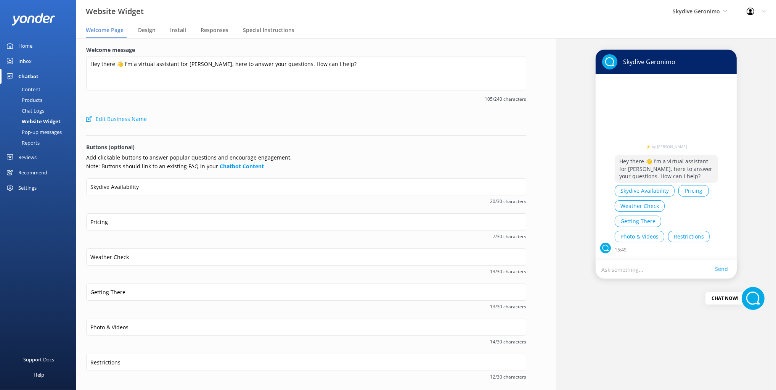
click at [295, 110] on div "Welcome message Hey there 👋 I'm a virtual assistant for Skydive Geronimo, here …" at bounding box center [306, 79] width 440 height 66
click at [178, 33] on span "Install" at bounding box center [178, 30] width 16 height 8
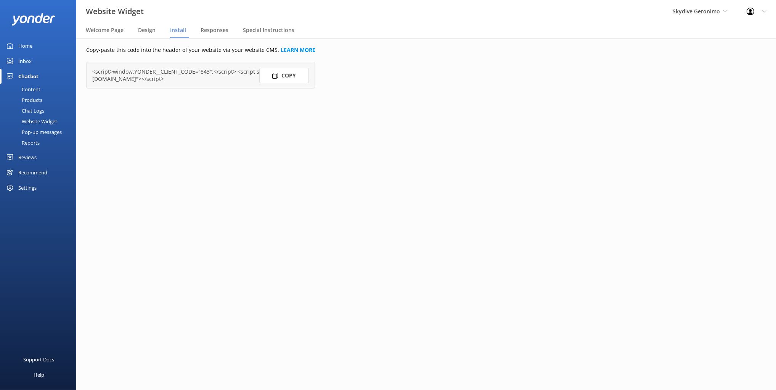
click at [40, 45] on link "Home" at bounding box center [38, 45] width 76 height 15
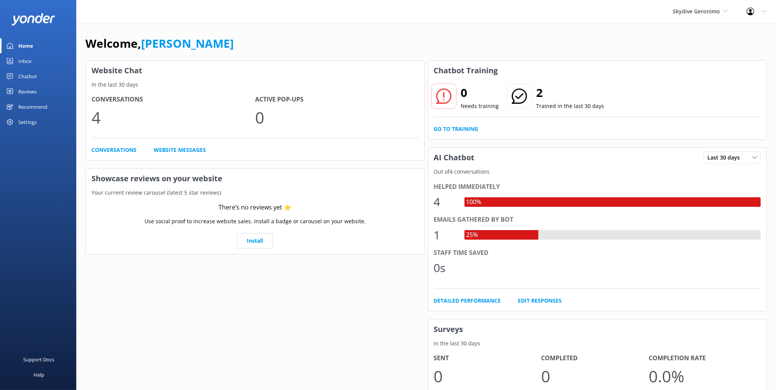
click at [27, 77] on div "Chatbot" at bounding box center [27, 76] width 19 height 15
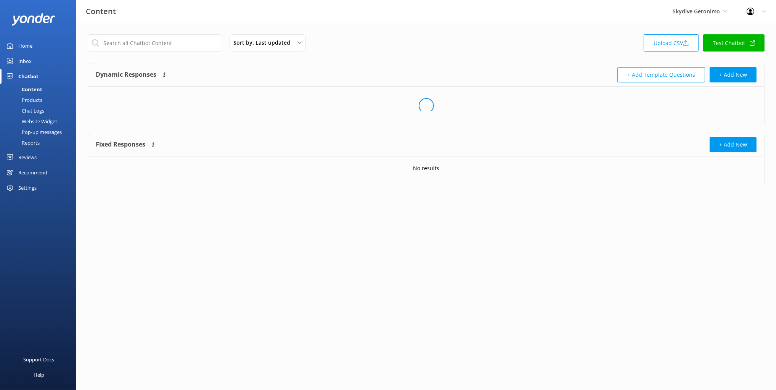
drag, startPoint x: 49, startPoint y: 123, endPoint x: 62, endPoint y: 126, distance: 13.4
click at [49, 123] on div "Website Widget" at bounding box center [31, 121] width 53 height 11
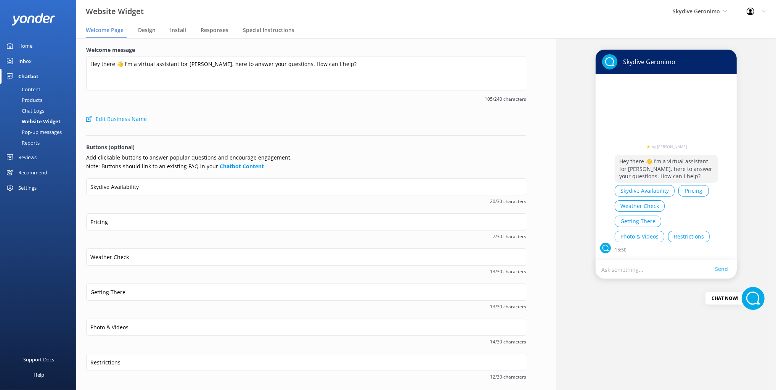
click at [315, 141] on form "Welcome message Hey there 👋 I'm a virtual assistant for Skydive Geronimo, here …" at bounding box center [306, 231] width 440 height 370
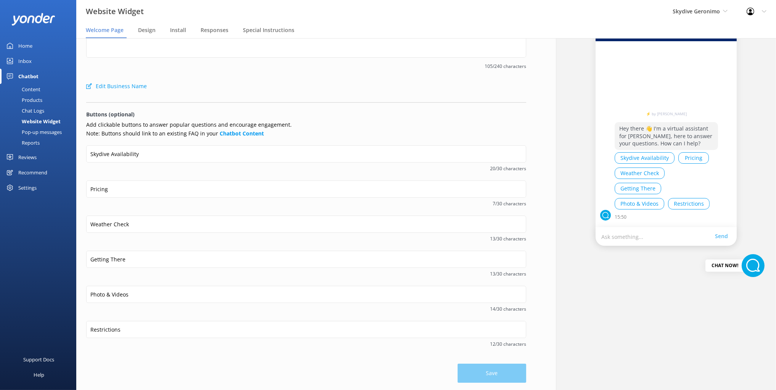
click at [186, 170] on span "20/30 characters" at bounding box center [306, 168] width 440 height 7
click at [163, 175] on div "Skydive Availability 20/30 characters" at bounding box center [306, 162] width 440 height 35
click at [283, 129] on p "Add clickable buttons to answer popular questions and encourage engagement. Not…" at bounding box center [306, 129] width 440 height 17
click at [123, 170] on span "20/30 characters" at bounding box center [306, 168] width 440 height 7
click at [144, 166] on span "20/30 characters" at bounding box center [306, 168] width 440 height 7
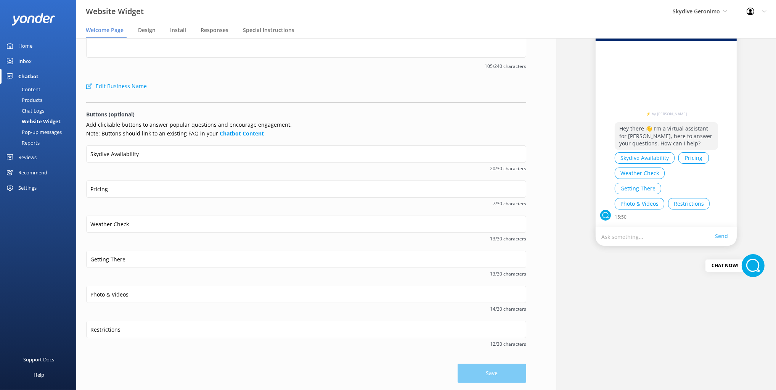
drag, startPoint x: 165, startPoint y: 176, endPoint x: 166, endPoint y: 181, distance: 5.1
click at [165, 176] on div "Skydive Availability 20/30 characters" at bounding box center [306, 162] width 440 height 35
drag, startPoint x: 323, startPoint y: 119, endPoint x: 303, endPoint y: 115, distance: 20.7
click at [323, 119] on form "Welcome message Hey there 👋 I'm a virtual assistant for Skydive Geronimo, here …" at bounding box center [306, 198] width 440 height 370
click at [281, 106] on form "Welcome message Hey there 👋 I'm a virtual assistant for Skydive Geronimo, here …" at bounding box center [306, 198] width 440 height 370
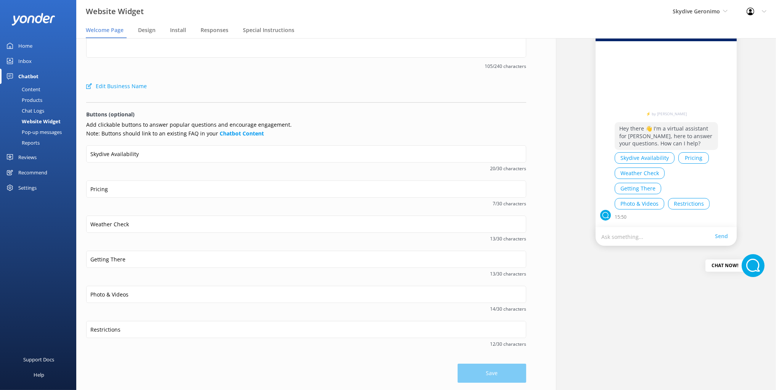
click at [125, 104] on form "Welcome message Hey there 👋 I'm a virtual assistant for Skydive Geronimo, here …" at bounding box center [306, 198] width 440 height 370
click at [156, 107] on form "Welcome message Hey there 👋 I'm a virtual assistant for Skydive Geronimo, here …" at bounding box center [306, 198] width 440 height 370
click at [31, 110] on div "Chat Logs" at bounding box center [25, 110] width 40 height 11
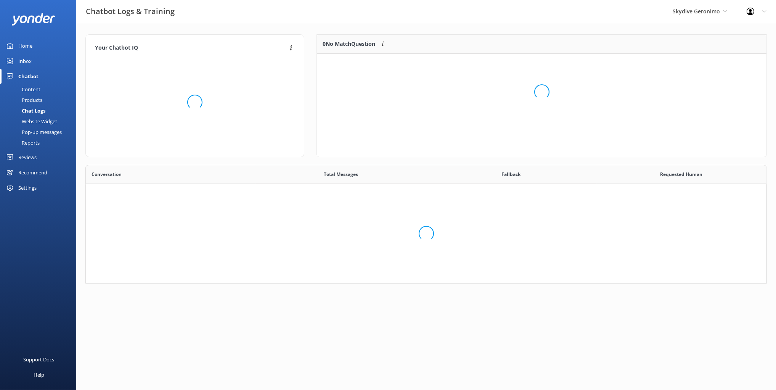
scroll to position [118, 681]
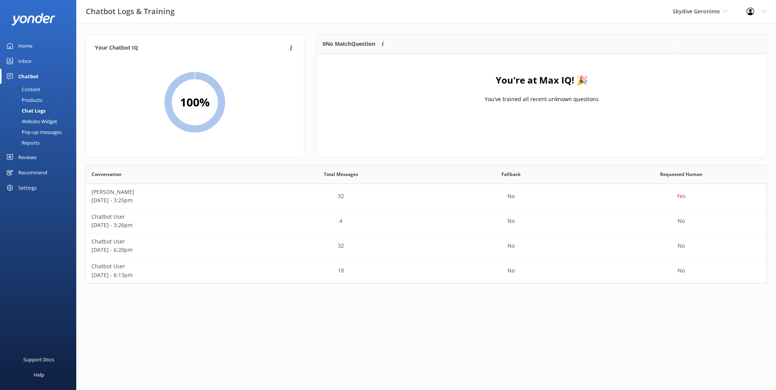
click at [283, 163] on div "Your Chatbot IQ Your Chatbot IQ is the percentage of trained FAQs against untra…" at bounding box center [194, 99] width 231 height 130
click at [193, 194] on p "Mikayla" at bounding box center [171, 192] width 159 height 8
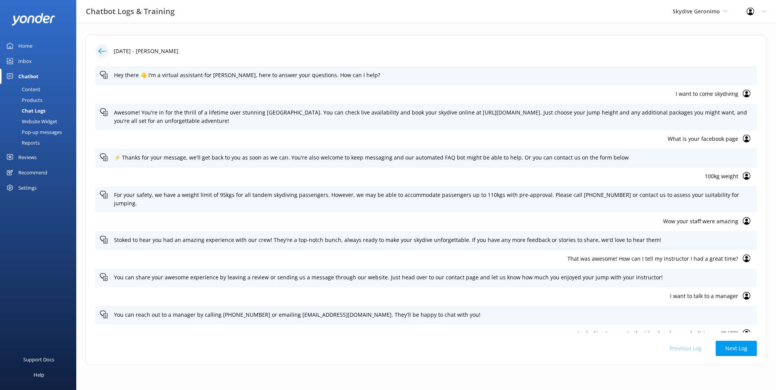
click at [696, 94] on p "I want to come skydiving" at bounding box center [419, 94] width 638 height 8
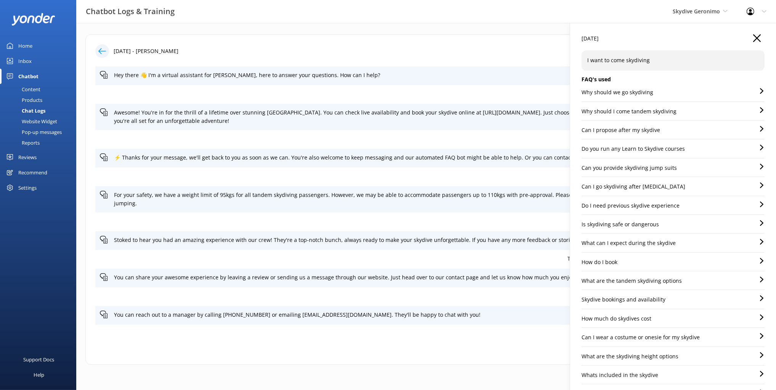
drag, startPoint x: 648, startPoint y: 75, endPoint x: 649, endPoint y: 90, distance: 15.7
click at [648, 75] on h5 "FAQ's used" at bounding box center [673, 79] width 183 height 8
click at [645, 90] on p "Why should we go skydiving" at bounding box center [618, 92] width 72 height 8
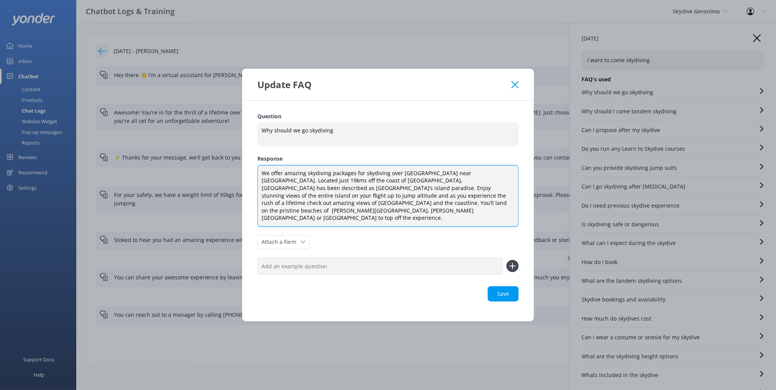
drag, startPoint x: 289, startPoint y: 181, endPoint x: 477, endPoint y: 211, distance: 190.0
click at [477, 211] on textarea "We offer amazing skydiving packages for skydiving over Rottnest Island near Per…" at bounding box center [387, 195] width 261 height 61
click at [468, 208] on textarea "We offer amazing skydiving packages for skydiving over Rottnest Island near Per…" at bounding box center [387, 195] width 261 height 61
drag, startPoint x: 502, startPoint y: 96, endPoint x: 511, endPoint y: 92, distance: 10.4
click at [502, 91] on div "Update FAQ" at bounding box center [384, 84] width 254 height 13
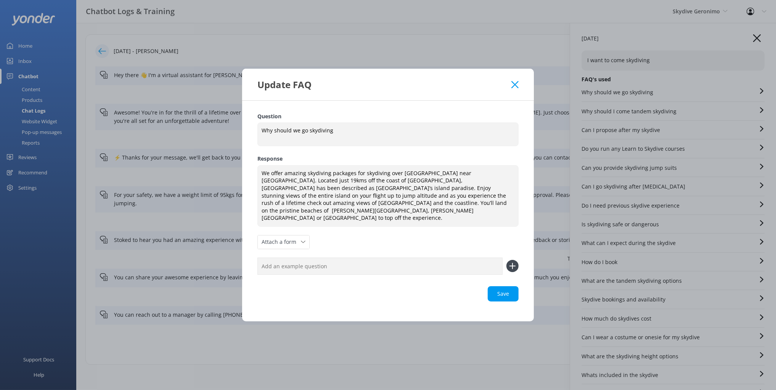
click at [512, 88] on icon at bounding box center [514, 85] width 7 height 8
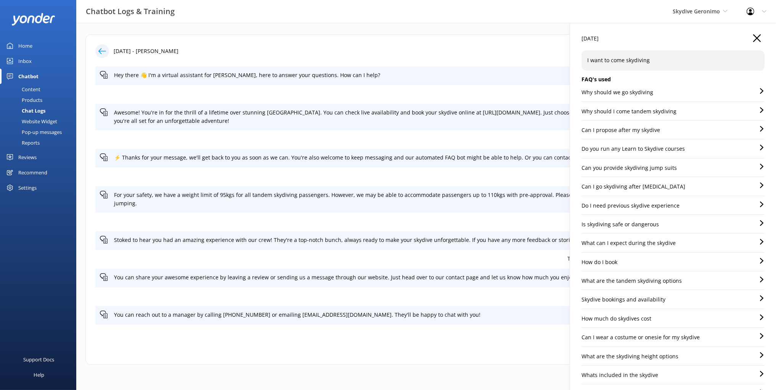
click at [758, 37] on use "button" at bounding box center [757, 38] width 8 height 8
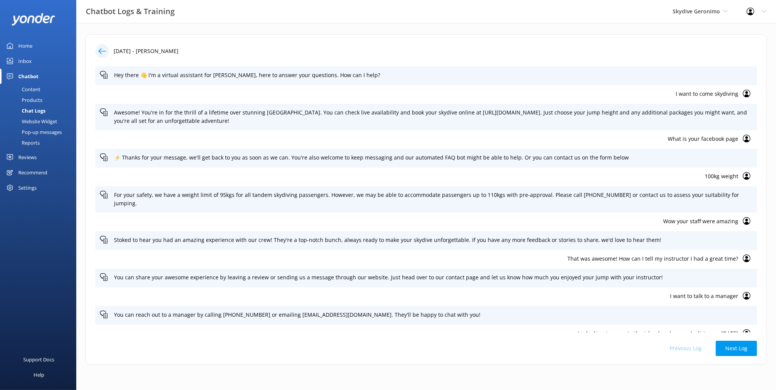
click at [726, 174] on p "100kg weight" at bounding box center [419, 176] width 638 height 8
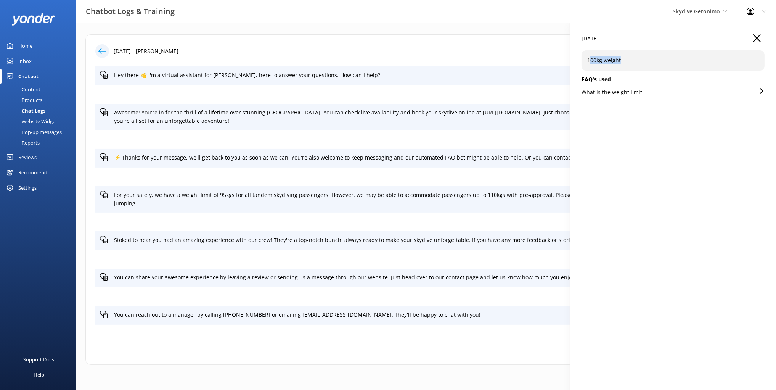
drag, startPoint x: 627, startPoint y: 61, endPoint x: 630, endPoint y: 61, distance: 3.8
click at [631, 61] on p "100kg weight" at bounding box center [673, 60] width 172 height 8
click at [614, 60] on p "100kg weight" at bounding box center [673, 60] width 172 height 8
click at [618, 94] on p "What is the weight limit" at bounding box center [612, 92] width 61 height 8
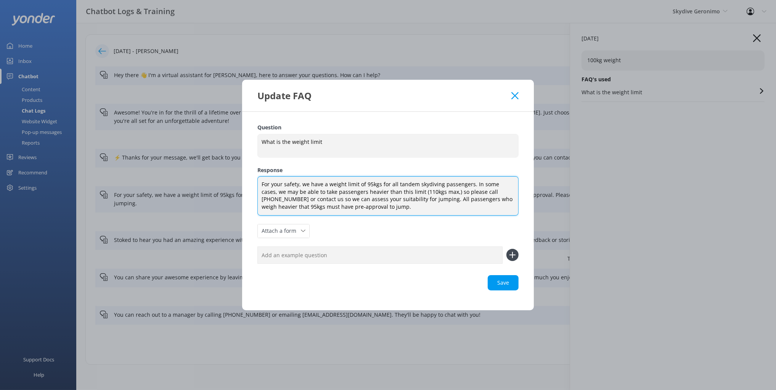
drag, startPoint x: 326, startPoint y: 187, endPoint x: 446, endPoint y: 190, distance: 119.4
click at [446, 190] on textarea "For your safety, we have a weight limit of 95kgs for all tandem skydiving passe…" at bounding box center [387, 195] width 261 height 39
click at [414, 204] on textarea "For your safety, we have a weight limit of 95kgs for all tandem skydiving passe…" at bounding box center [387, 195] width 261 height 39
drag, startPoint x: 402, startPoint y: 205, endPoint x: 360, endPoint y: 183, distance: 46.9
click at [360, 183] on textarea "For your safety, we have a weight limit of 95kgs for all tandem skydiving passe…" at bounding box center [387, 195] width 261 height 39
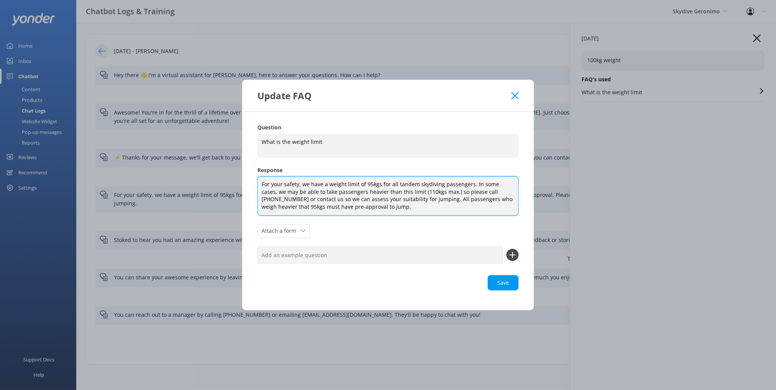
click at [371, 195] on textarea "For your safety, we have a weight limit of 95kgs for all tandem skydiving passe…" at bounding box center [387, 195] width 261 height 39
drag, startPoint x: 466, startPoint y: 189, endPoint x: 465, endPoint y: 194, distance: 5.0
click at [466, 189] on textarea "For your safety, we have a weight limit of 95kgs for all tandem skydiving passe…" at bounding box center [387, 195] width 261 height 39
click at [488, 123] on label "Question" at bounding box center [387, 127] width 261 height 8
drag, startPoint x: 505, startPoint y: 106, endPoint x: 485, endPoint y: 106, distance: 19.4
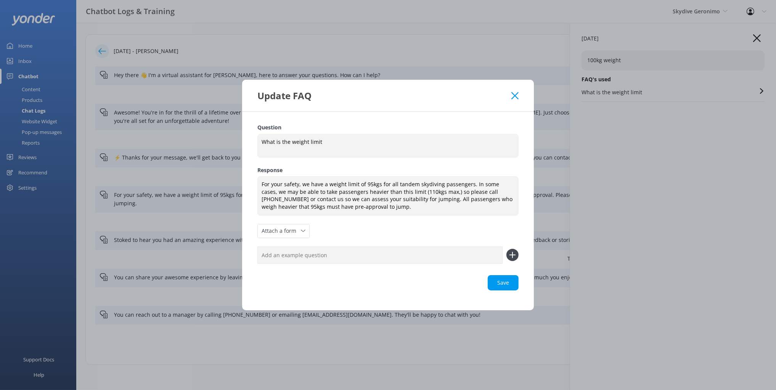
click at [503, 106] on div "Update FAQ" at bounding box center [388, 96] width 292 height 32
click at [514, 97] on use at bounding box center [514, 95] width 7 height 7
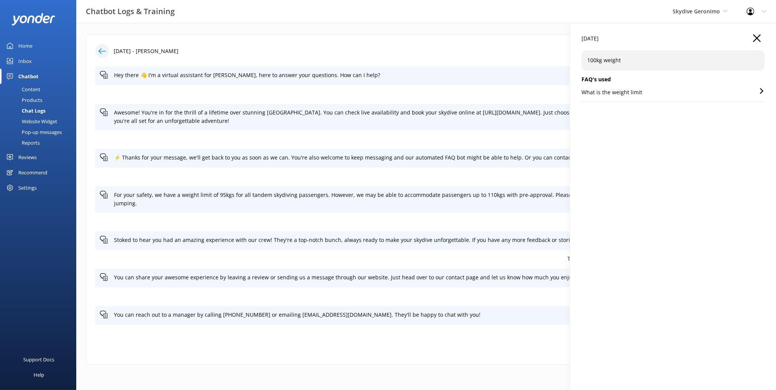
click at [99, 51] on icon at bounding box center [102, 51] width 8 height 8
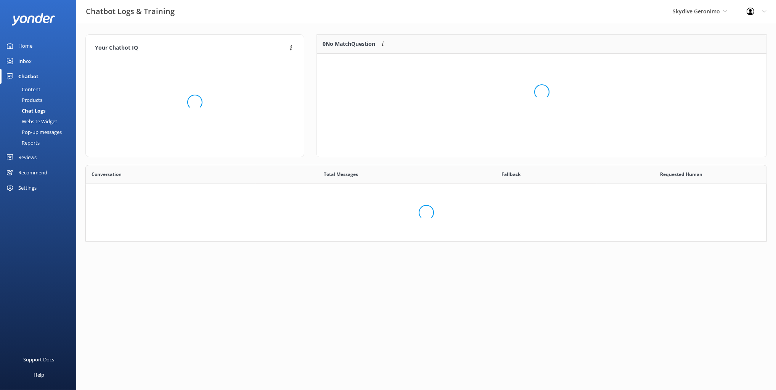
scroll to position [118, 681]
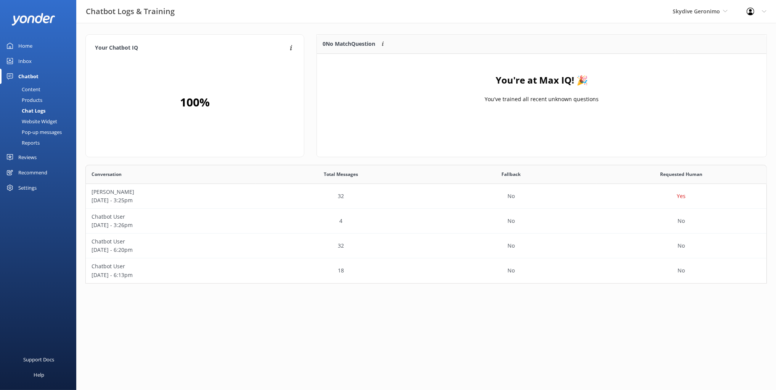
drag, startPoint x: 44, startPoint y: 111, endPoint x: 98, endPoint y: 127, distance: 56.5
click at [45, 111] on div "Chat Logs" at bounding box center [25, 110] width 41 height 11
click at [326, 169] on div "Total Messages" at bounding box center [341, 174] width 170 height 19
click at [225, 191] on p "Mikayla" at bounding box center [171, 192] width 159 height 8
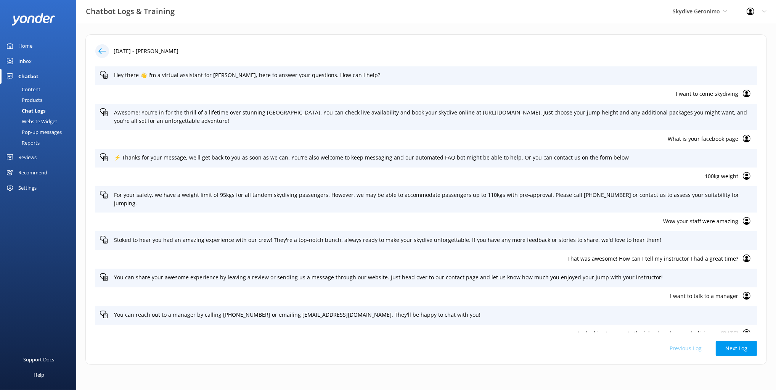
click at [734, 349] on button "Next Log" at bounding box center [736, 348] width 41 height 15
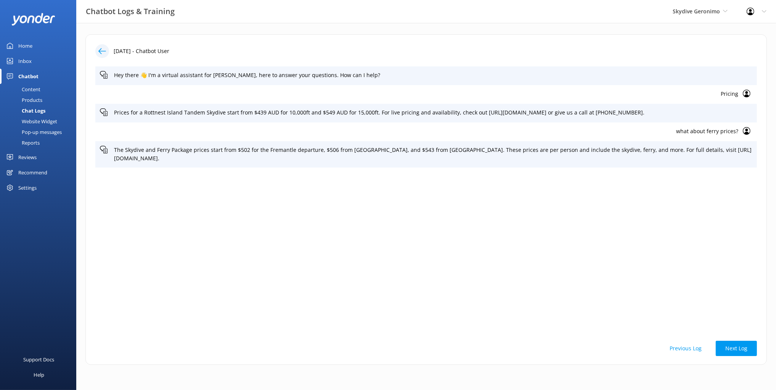
click at [705, 133] on p "what about ferry prices?" at bounding box center [419, 131] width 638 height 8
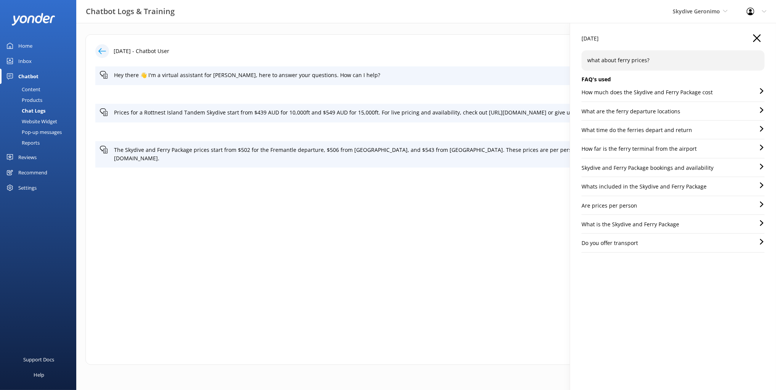
click at [681, 298] on div "15 Sep 2025 what about ferry prices? FAQ's used How much does the Skydive and F…" at bounding box center [673, 218] width 206 height 390
drag, startPoint x: 735, startPoint y: 42, endPoint x: 762, endPoint y: 36, distance: 27.8
click at [738, 41] on div "15 Sep 2025" at bounding box center [673, 42] width 183 height 16
drag, startPoint x: 757, startPoint y: 36, endPoint x: 583, endPoint y: 61, distance: 176.0
click at [756, 36] on icon "button" at bounding box center [757, 38] width 8 height 8
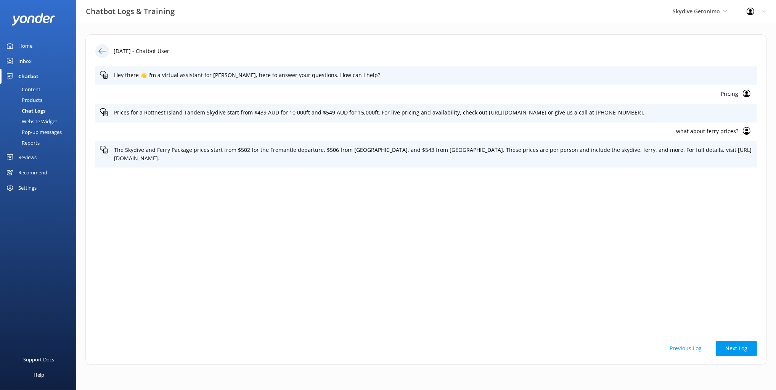
drag, startPoint x: 265, startPoint y: 37, endPoint x: 245, endPoint y: 39, distance: 20.3
click at [265, 37] on div "15th Sep 2025 - Chatbot User Hey there 👋 I'm a virtual assistant for Skydive Ge…" at bounding box center [425, 199] width 681 height 330
click at [101, 50] on icon at bounding box center [102, 51] width 8 height 8
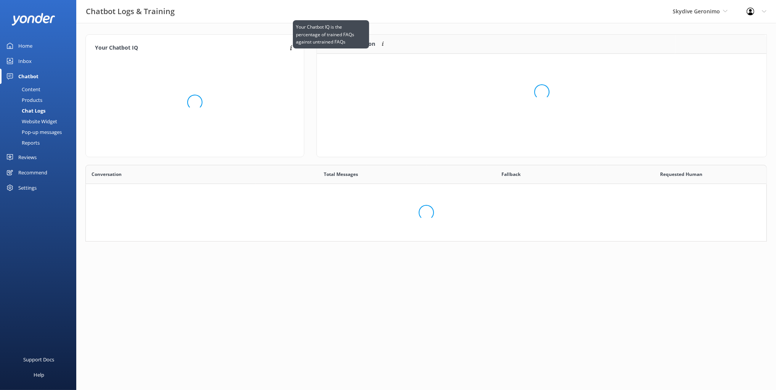
scroll to position [76, 681]
click at [215, 20] on div "Chatbot Logs & Training Skydive Geronimo Black Cat Cruises Banff Airporter Inte…" at bounding box center [388, 11] width 776 height 23
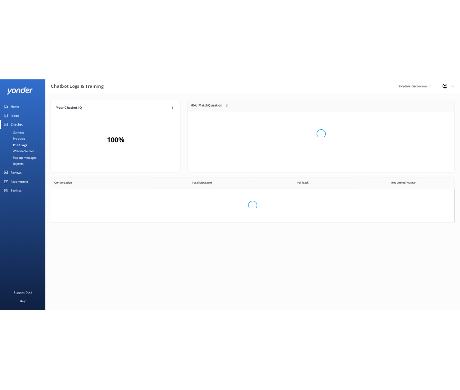
scroll to position [118, 681]
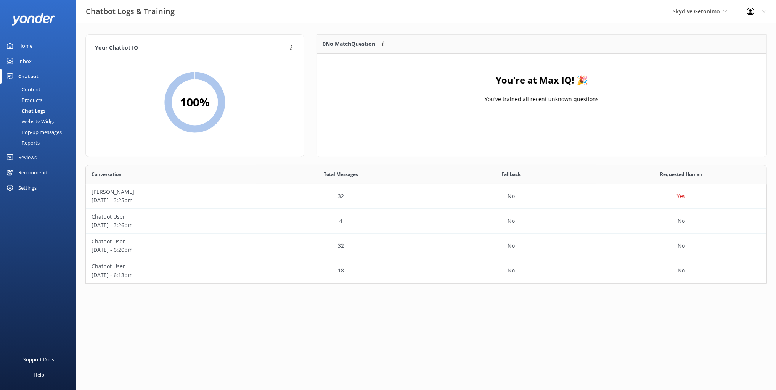
click at [178, 162] on div "Your Chatbot IQ Your Chatbot IQ is the percentage of trained FAQs against untra…" at bounding box center [194, 99] width 231 height 130
click at [28, 246] on div "Support Docs Help" at bounding box center [38, 296] width 76 height 187
drag, startPoint x: 286, startPoint y: 318, endPoint x: 273, endPoint y: 315, distance: 13.3
click at [279, 316] on html "Chatbot Logs & Training Skydive Geronimo Black Cat Cruises Banff Airporter Inte…" at bounding box center [388, 195] width 776 height 390
click at [56, 292] on div "Support Docs Help" at bounding box center [38, 296] width 76 height 187
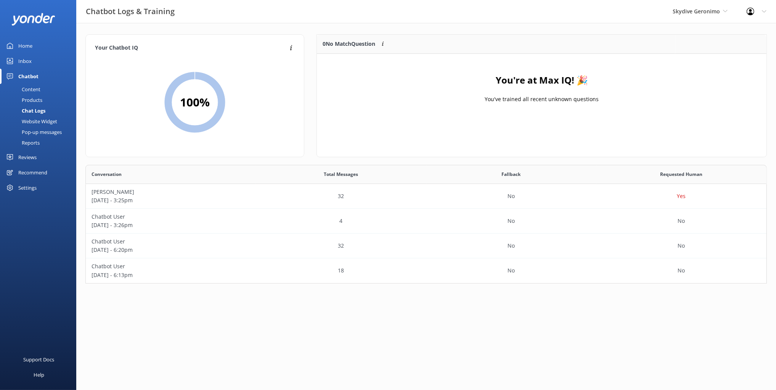
click at [53, 219] on div "Support Docs Help" at bounding box center [38, 296] width 76 height 187
click at [413, 14] on div "Chatbot Logs & Training Skydive Geronimo Black Cat Cruises Banff Airporter Inte…" at bounding box center [388, 11] width 776 height 23
click at [415, 17] on div "Chatbot Logs & Training Skydive Geronimo Black Cat Cruises Banff Airporter Inte…" at bounding box center [388, 11] width 776 height 23
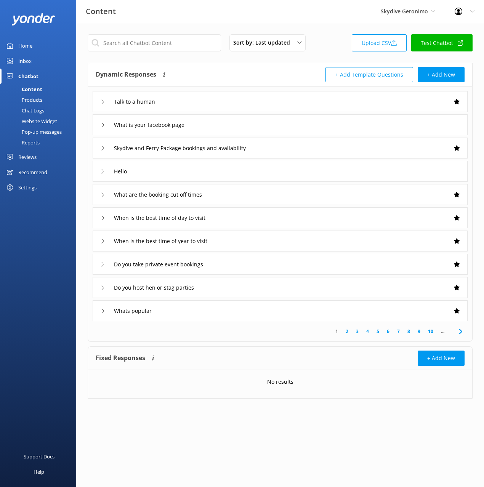
click at [286, 65] on div "Dynamic Responses The chatbot will generate a response based on the content inf…" at bounding box center [280, 74] width 384 height 23
click at [29, 188] on div "Settings" at bounding box center [27, 187] width 18 height 15
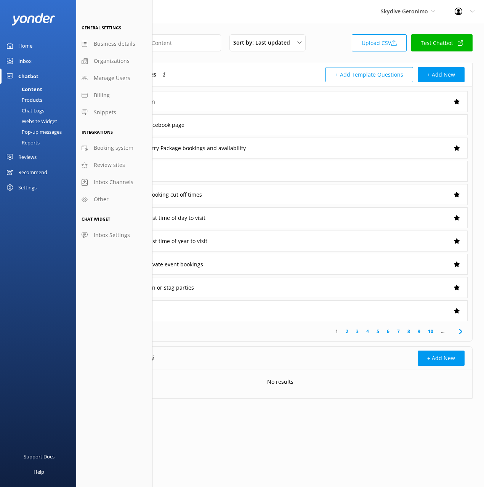
drag, startPoint x: 114, startPoint y: 182, endPoint x: 117, endPoint y: 180, distance: 4.1
click at [114, 182] on span "Inbox Channels" at bounding box center [114, 182] width 40 height 8
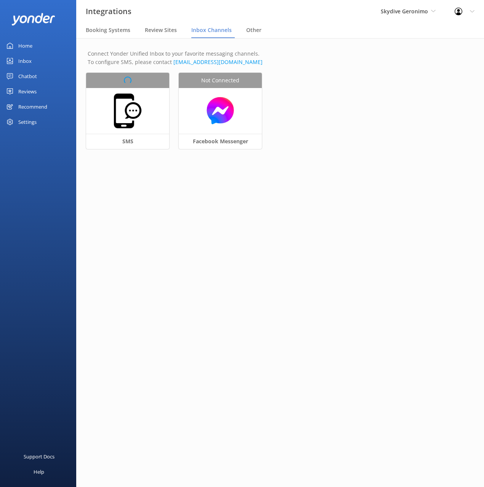
drag, startPoint x: 292, startPoint y: 184, endPoint x: 285, endPoint y: 174, distance: 12.4
click at [289, 181] on main "Connect Yonder Unified Inbox to your favorite messaging channels. To configure …" at bounding box center [280, 262] width 408 height 449
click at [223, 102] on img at bounding box center [221, 110] width 76 height 29
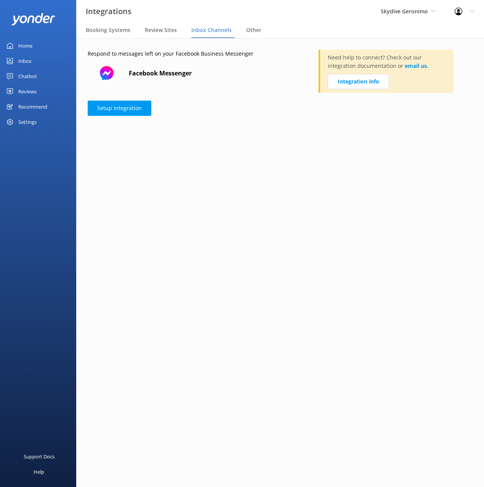
drag, startPoint x: 263, startPoint y: 57, endPoint x: 197, endPoint y: 47, distance: 67.1
click at [259, 56] on p "Respond to messages left on your Facebook Business Messenger" at bounding box center [194, 54] width 212 height 8
click at [249, 29] on span "Other" at bounding box center [253, 30] width 15 height 8
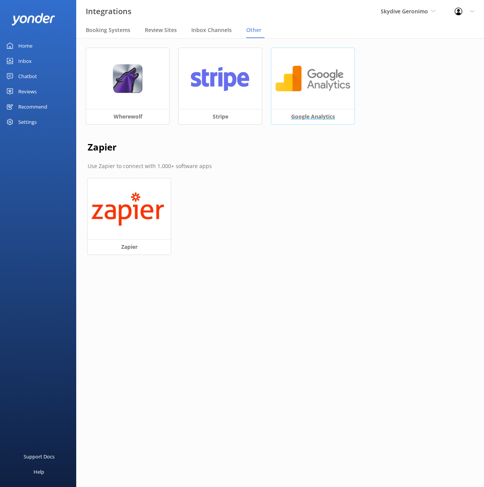
click at [297, 84] on img at bounding box center [313, 78] width 76 height 29
